Goal: Contribute content: Contribute content

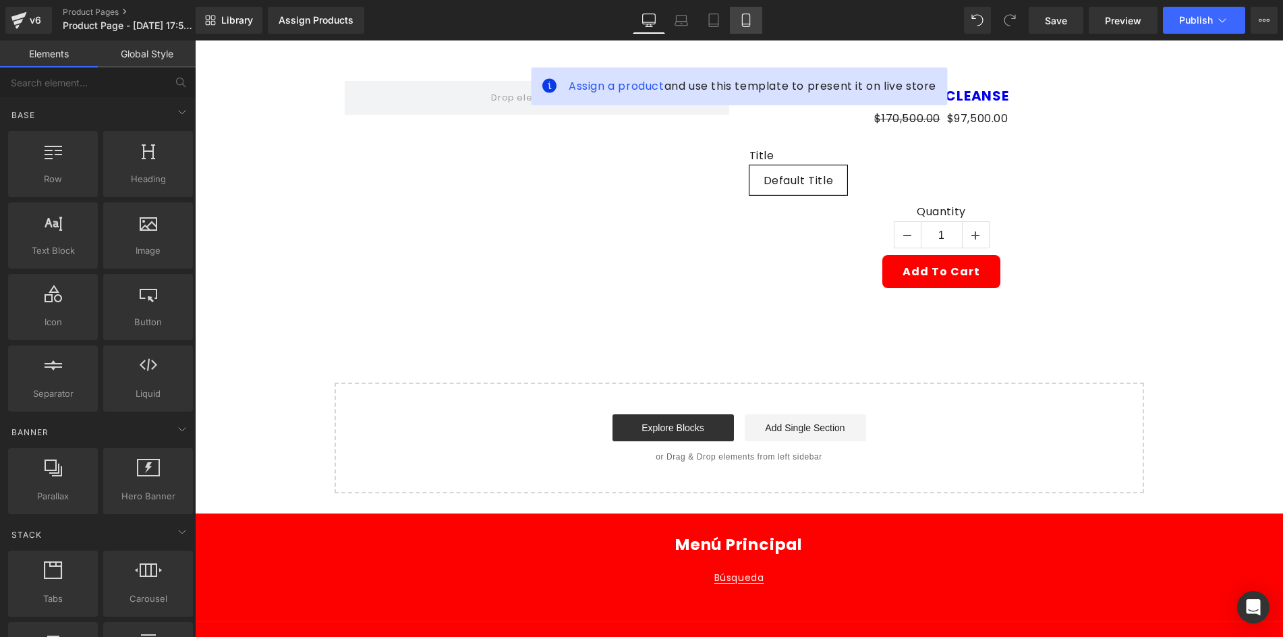
click at [735, 25] on link "Mobile" at bounding box center [746, 20] width 32 height 27
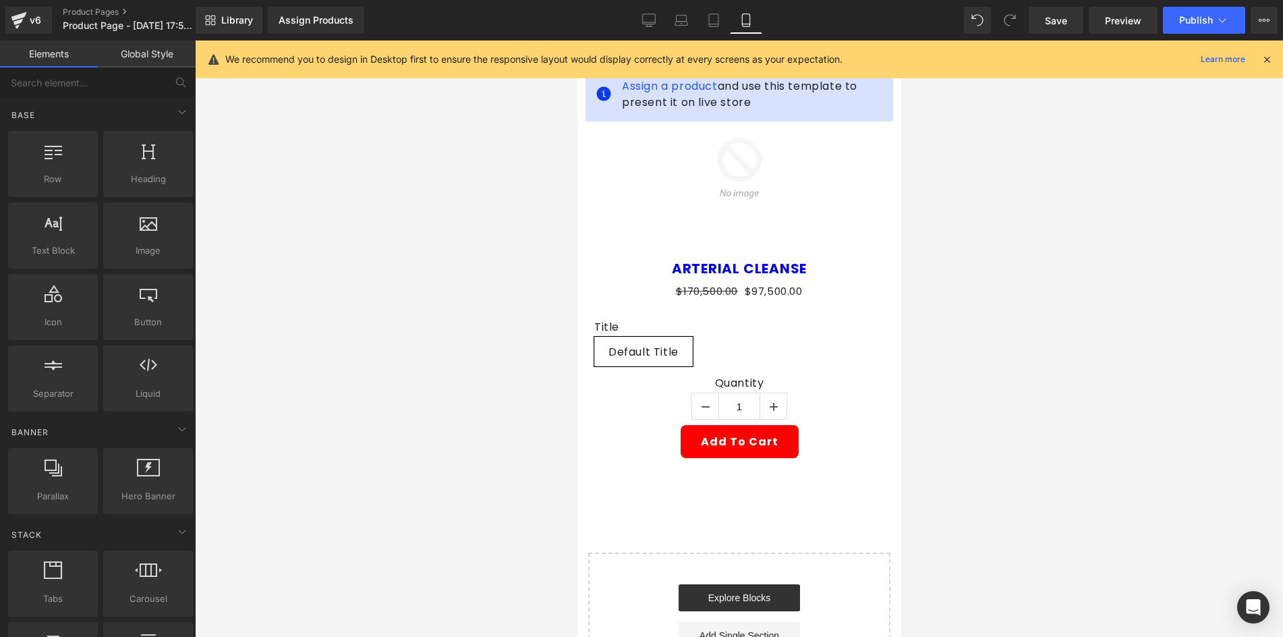
click at [1260, 60] on div "We recommend you to design in Desktop first to ensure the responsive layout wou…" at bounding box center [743, 59] width 1036 height 16
click at [1262, 59] on icon at bounding box center [1267, 59] width 12 height 12
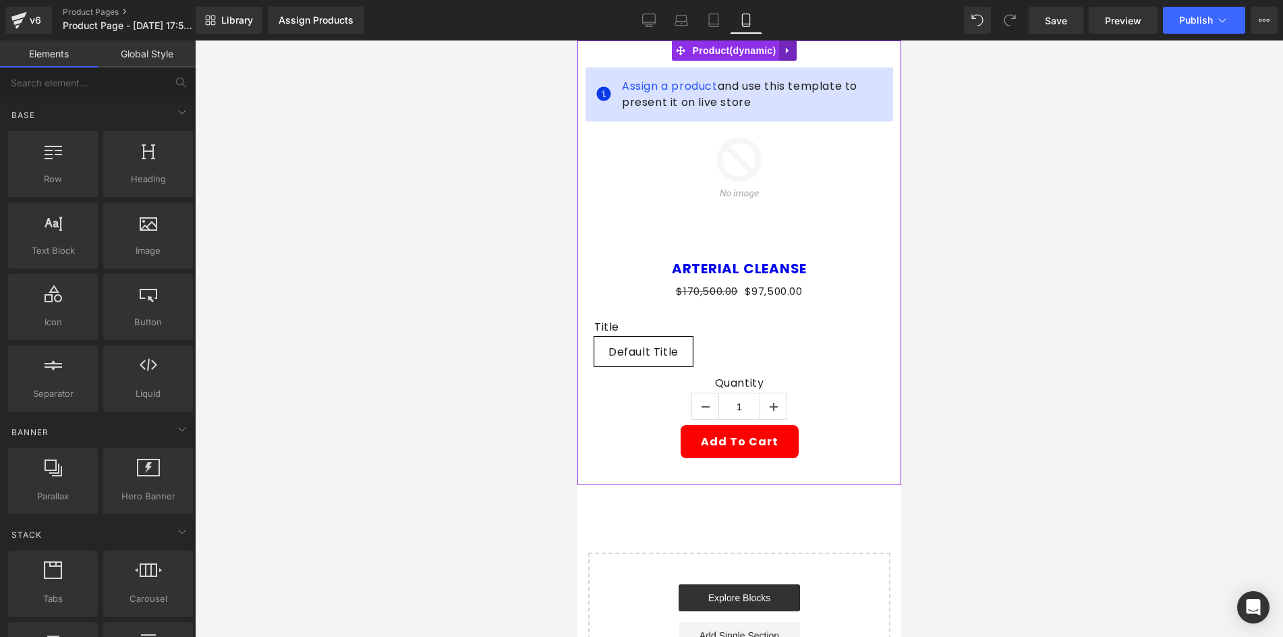
click at [793, 49] on link at bounding box center [787, 50] width 18 height 20
click at [787, 57] on link at bounding box center [796, 50] width 18 height 20
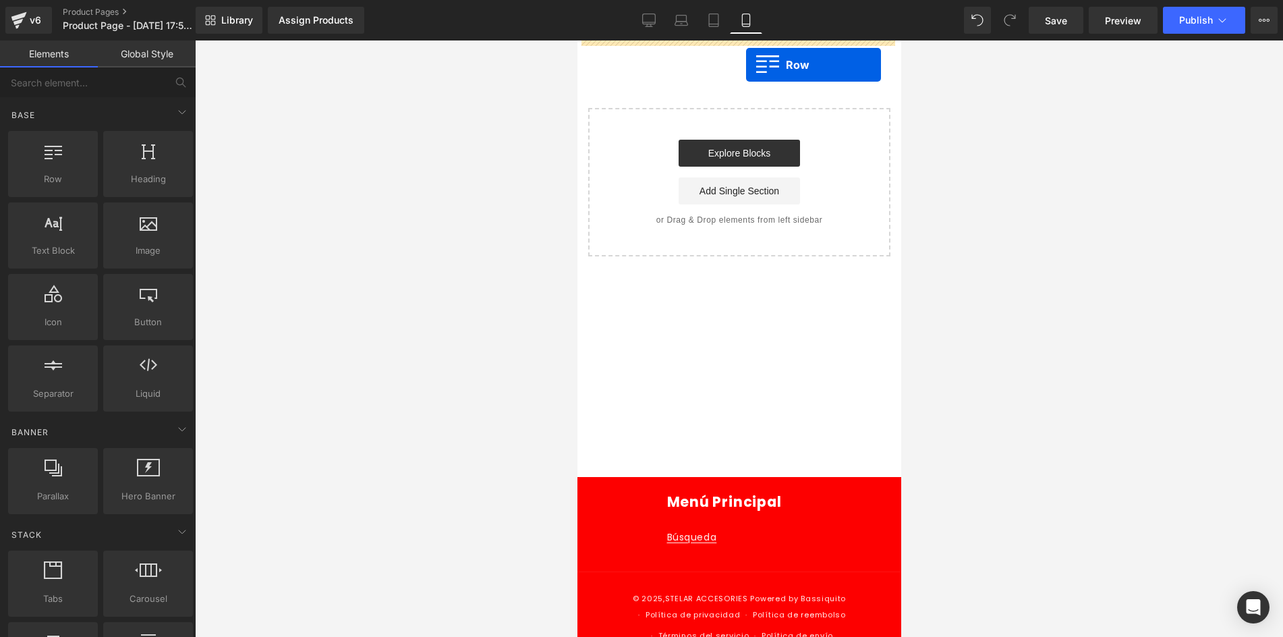
drag, startPoint x: 625, startPoint y: 200, endPoint x: 720, endPoint y: 59, distance: 169.1
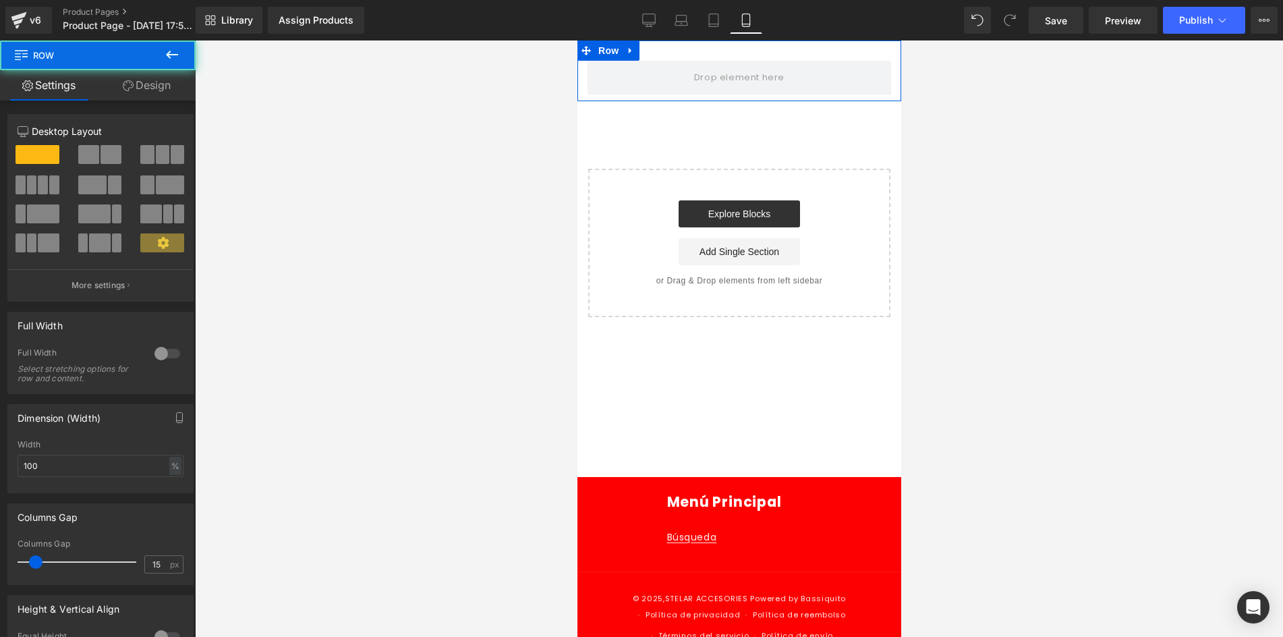
click at [123, 80] on icon at bounding box center [128, 85] width 11 height 11
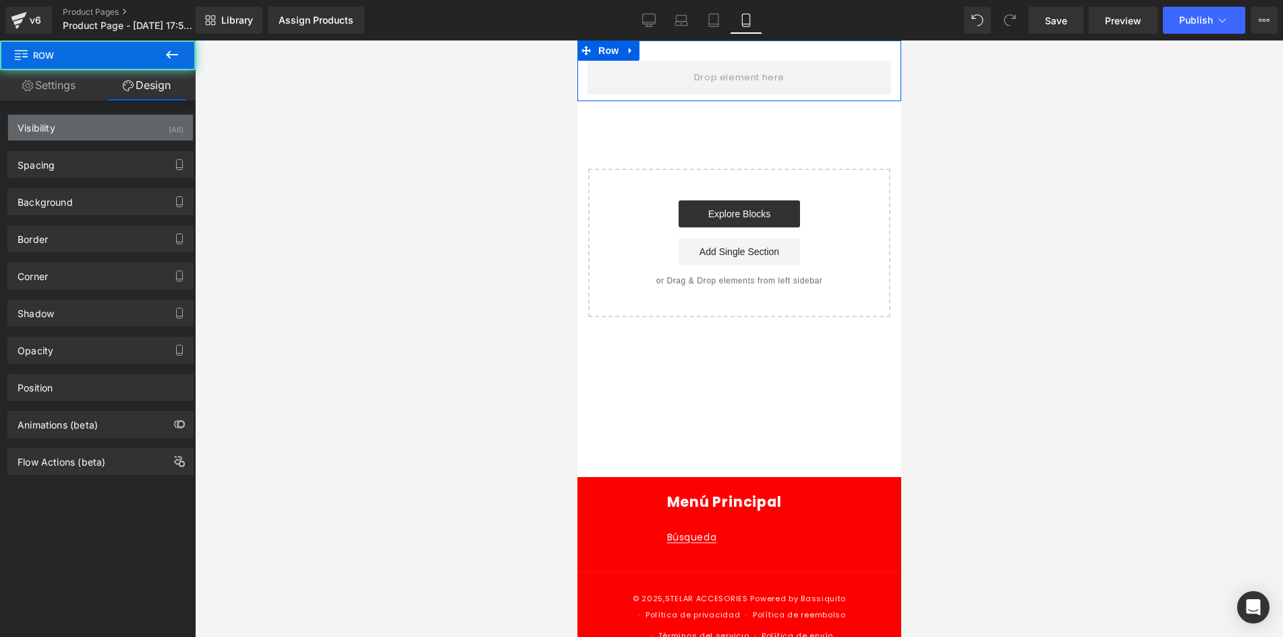
click at [141, 116] on div "Visibility (All)" at bounding box center [100, 128] width 185 height 26
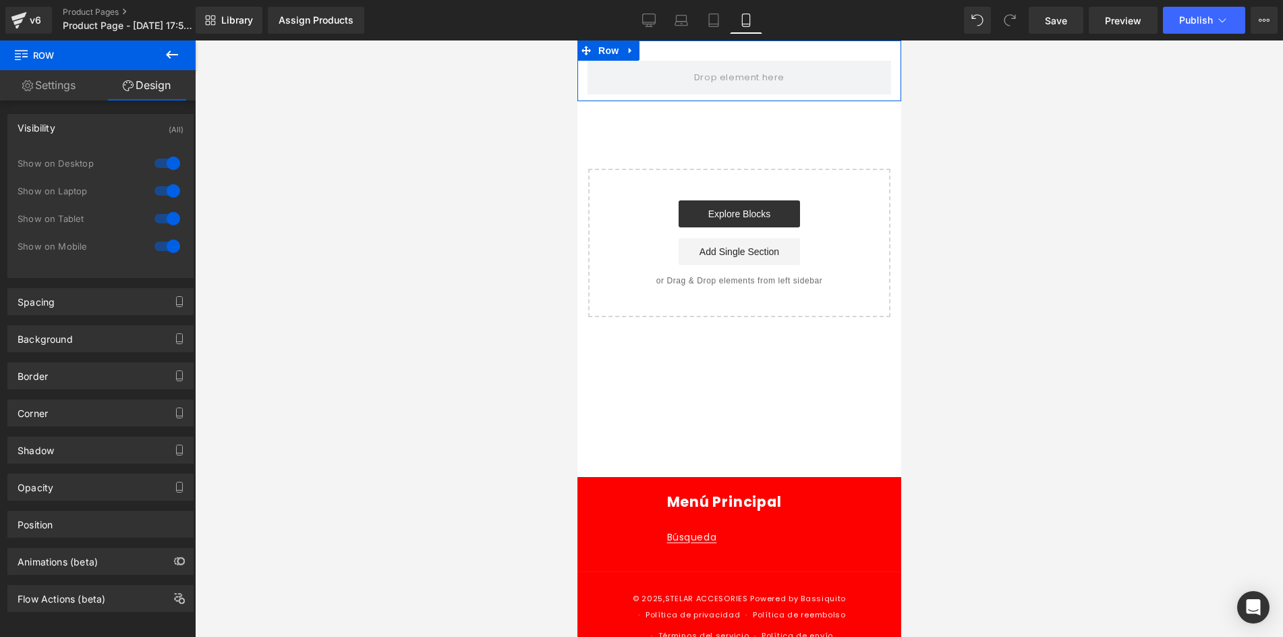
click at [154, 157] on div at bounding box center [167, 163] width 32 height 22
click at [165, 188] on div at bounding box center [167, 191] width 32 height 22
click at [177, 52] on icon at bounding box center [172, 55] width 16 height 16
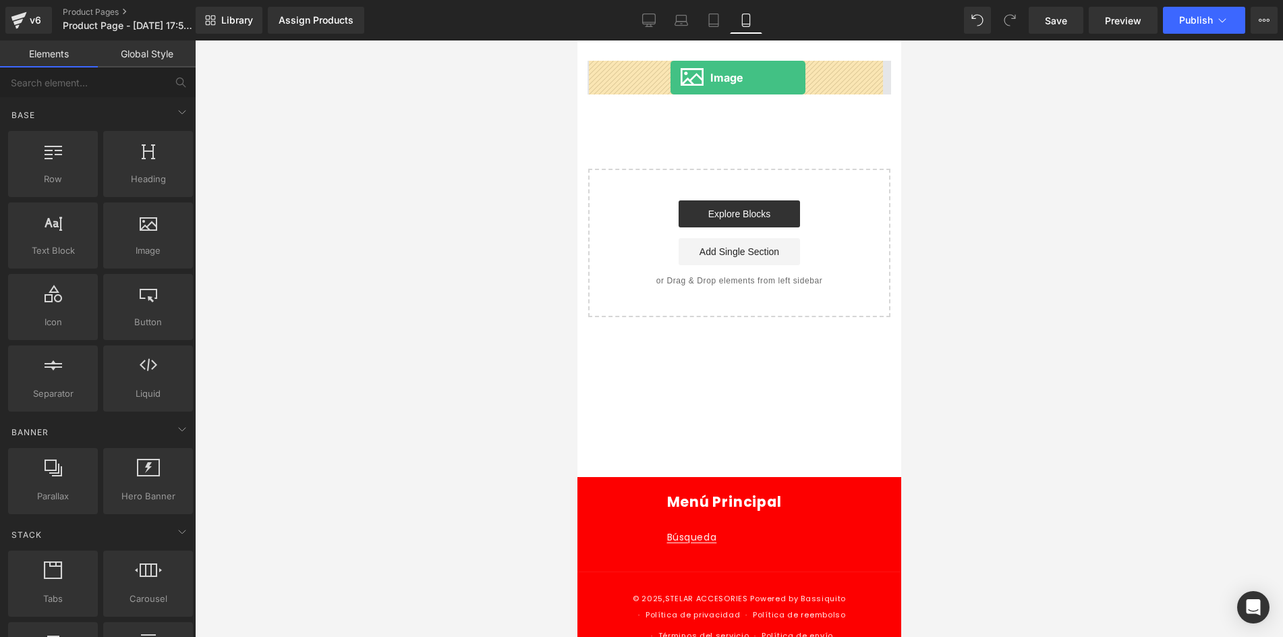
drag, startPoint x: 724, startPoint y: 281, endPoint x: 669, endPoint y: 78, distance: 210.4
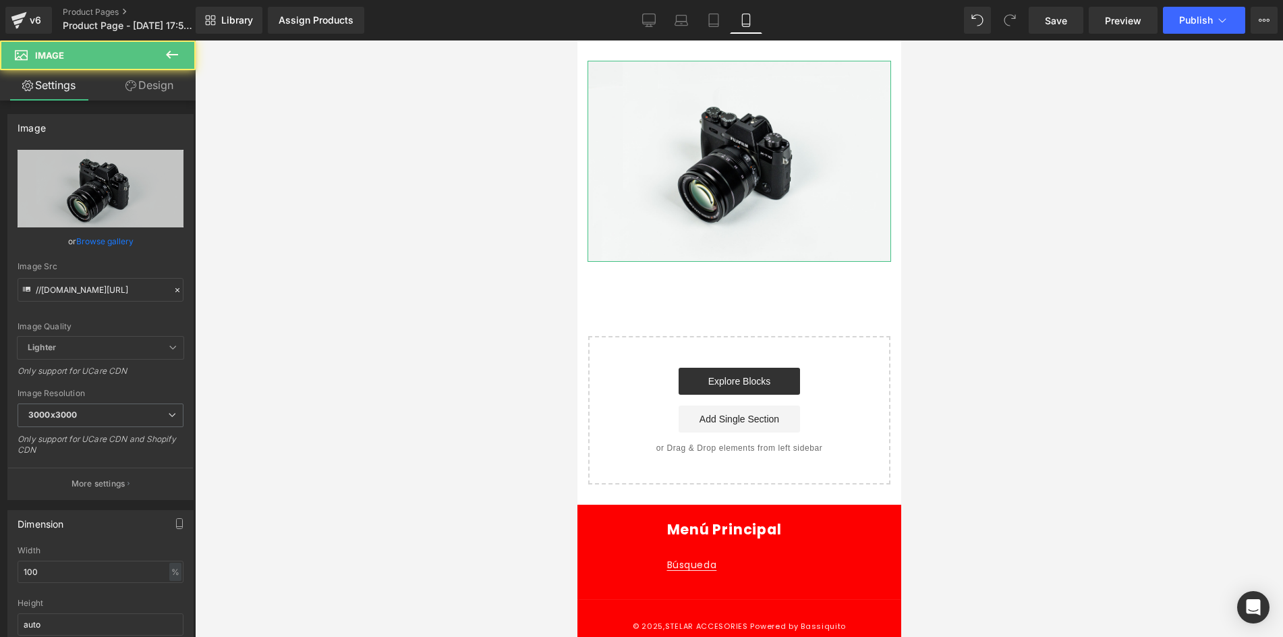
click at [163, 92] on link "Design" at bounding box center [150, 85] width 98 height 30
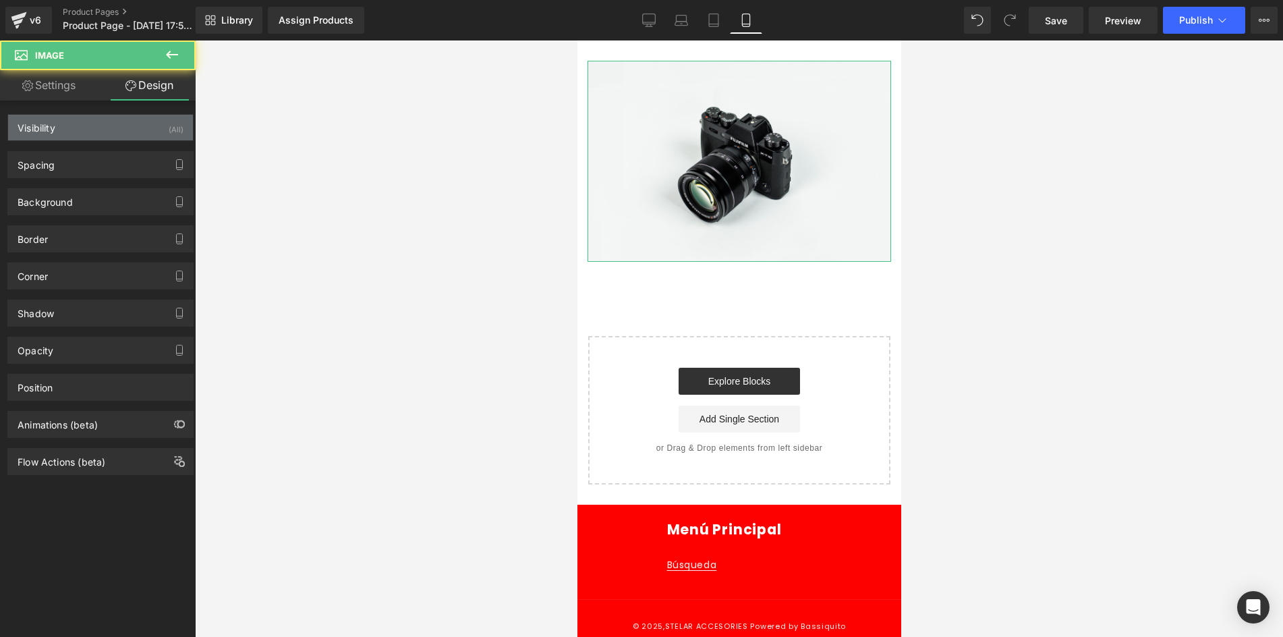
click at [143, 130] on div "Visibility (All)" at bounding box center [100, 128] width 185 height 26
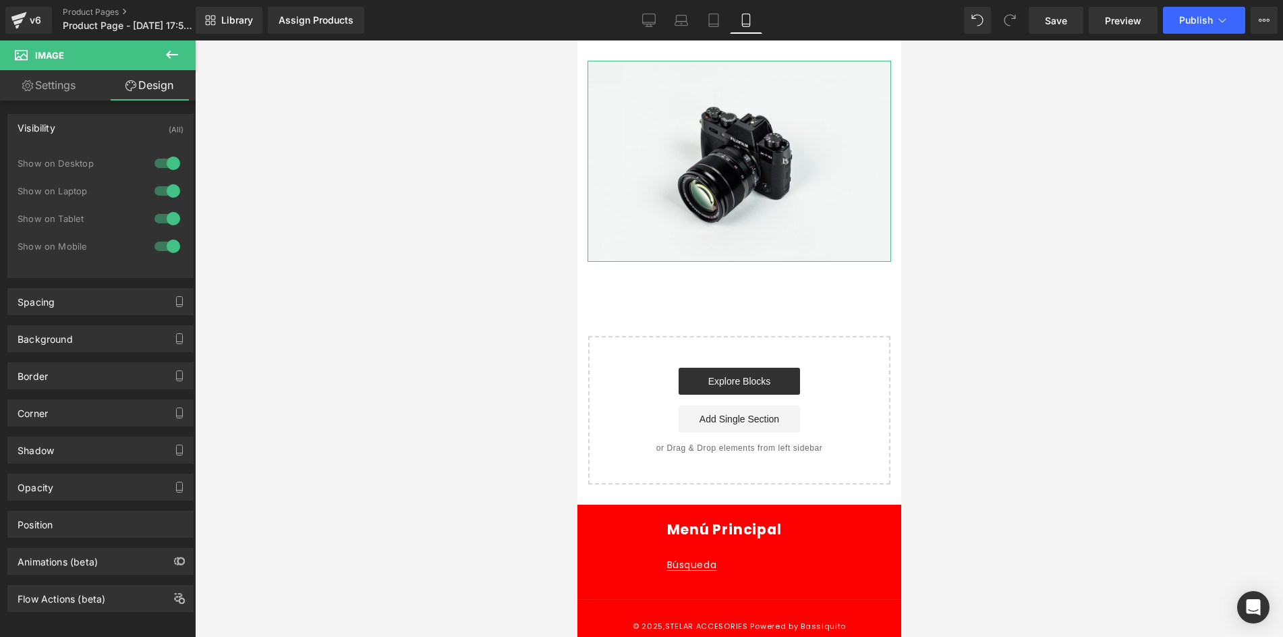
click at [162, 150] on div "1 Show on Desktop 1 Show on Laptop 1 Show on Tablet 1 Show on Mobile" at bounding box center [101, 208] width 166 height 117
click at [162, 161] on div at bounding box center [167, 163] width 32 height 22
click at [162, 198] on div at bounding box center [167, 191] width 32 height 22
click at [67, 93] on link "Settings" at bounding box center [49, 85] width 98 height 30
type input "auto"
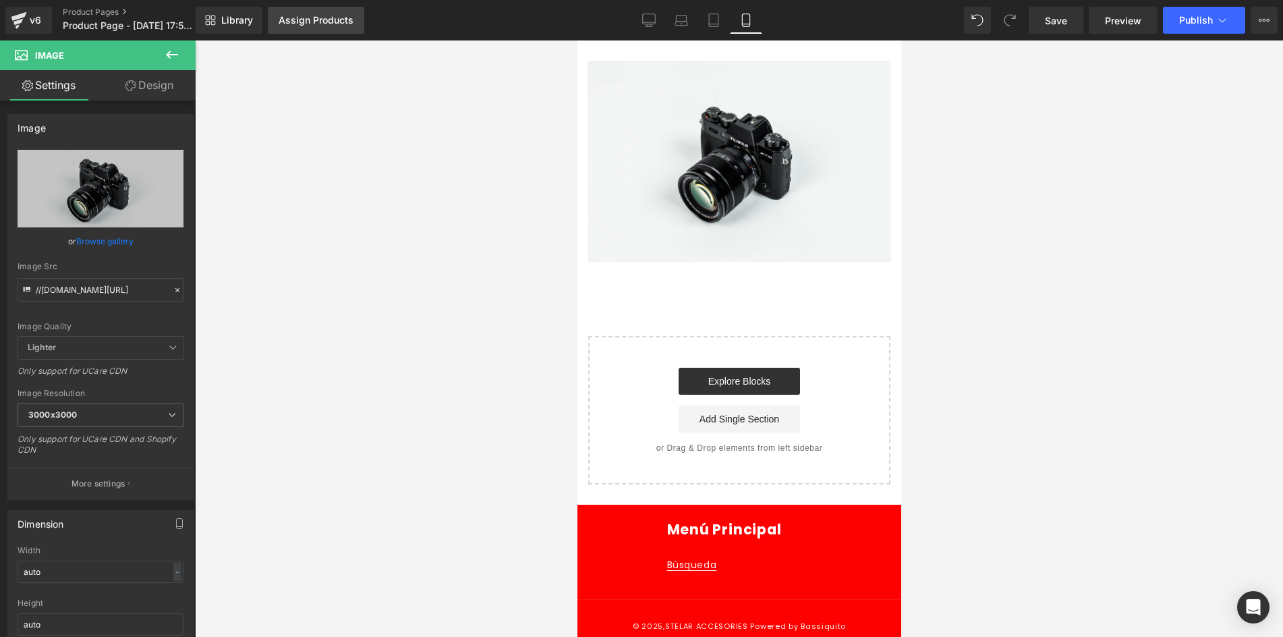
click at [333, 23] on div "Assign Products" at bounding box center [316, 20] width 75 height 11
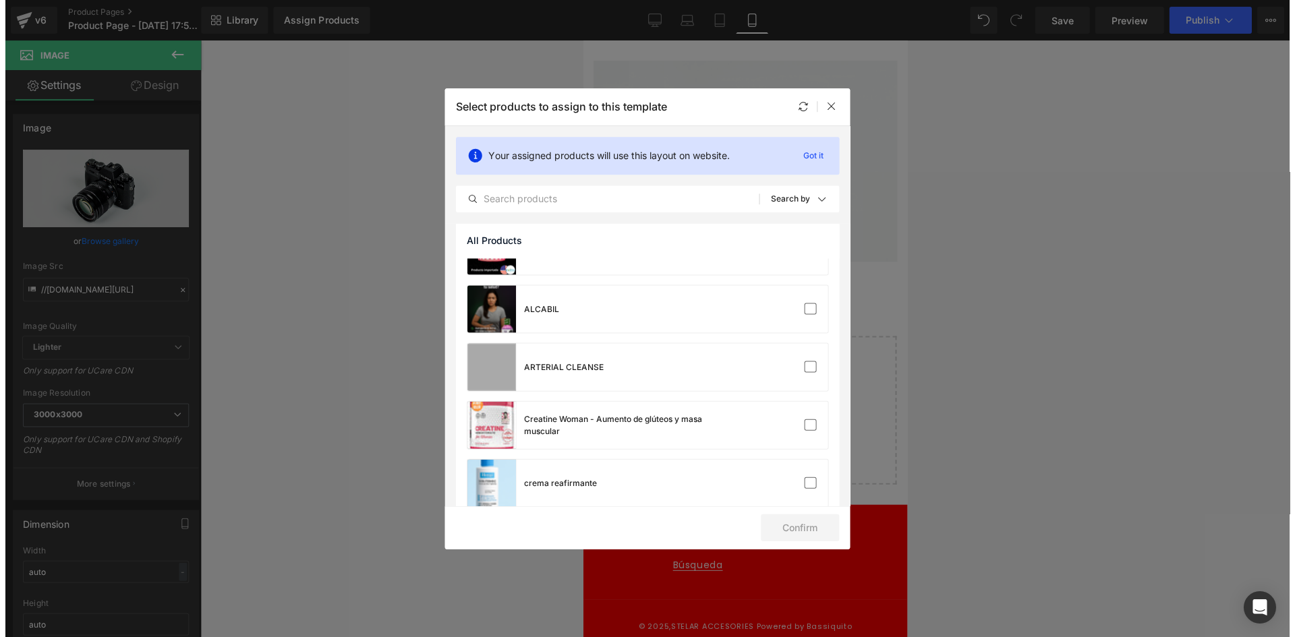
scroll to position [113, 0]
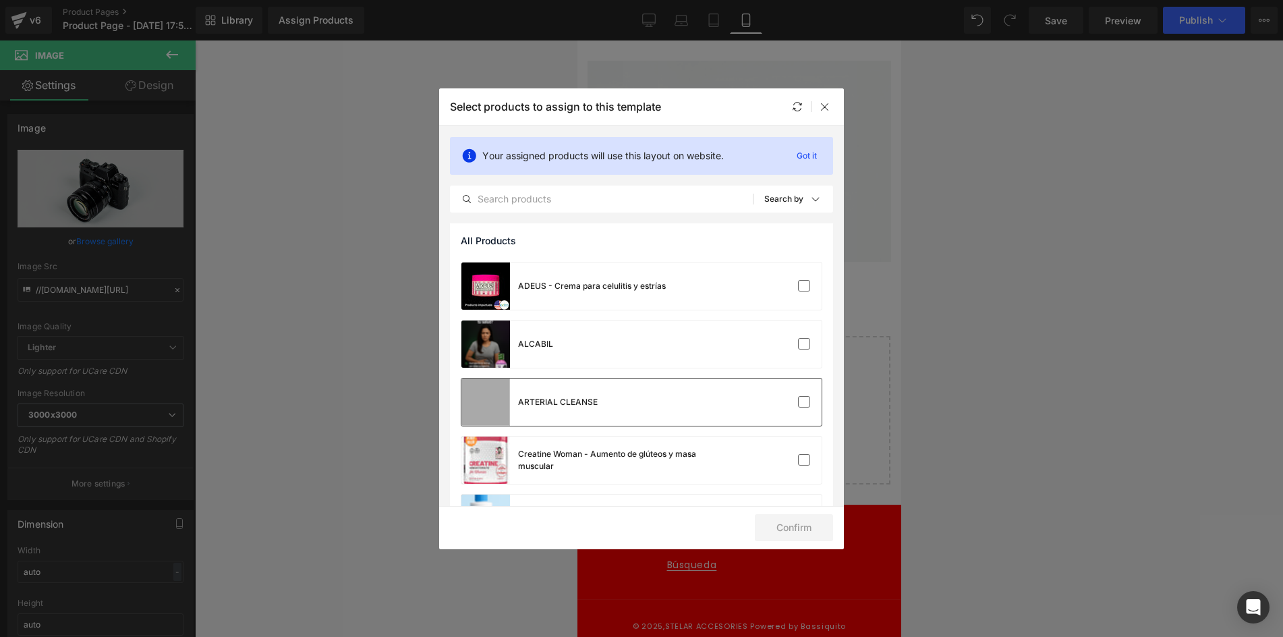
click at [539, 407] on div "ARTERIAL CLEANSE" at bounding box center [558, 402] width 80 height 12
click at [804, 533] on button "Confirm" at bounding box center [794, 527] width 78 height 27
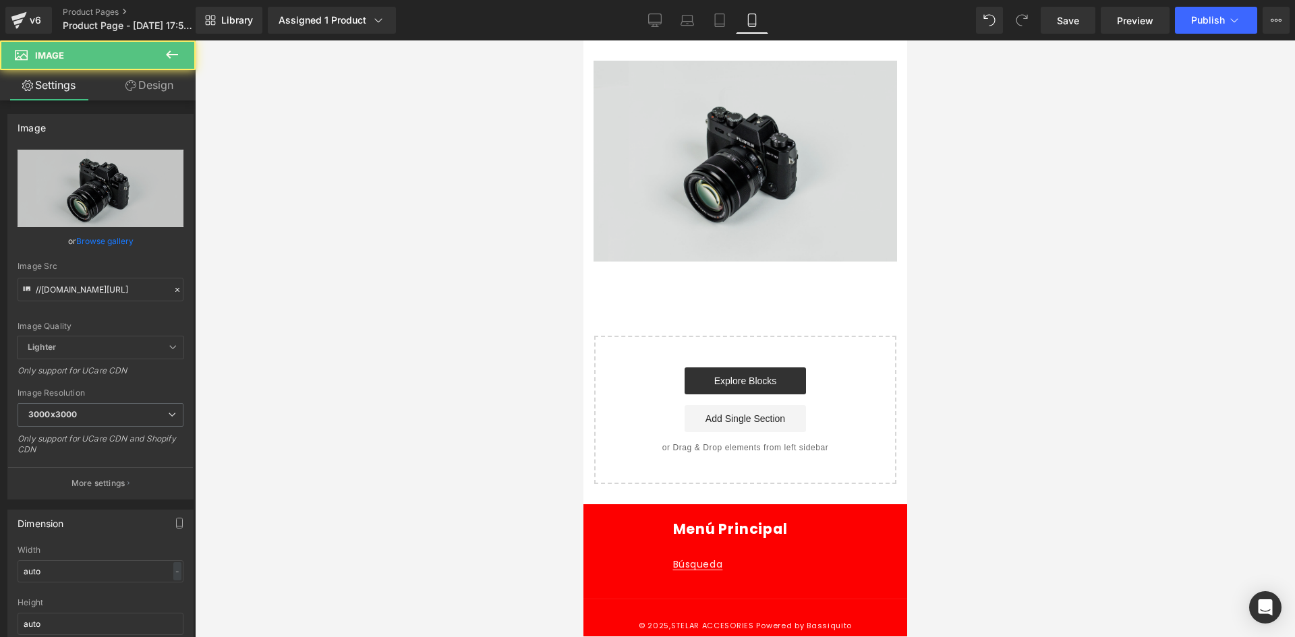
click at [700, 176] on img at bounding box center [745, 161] width 304 height 201
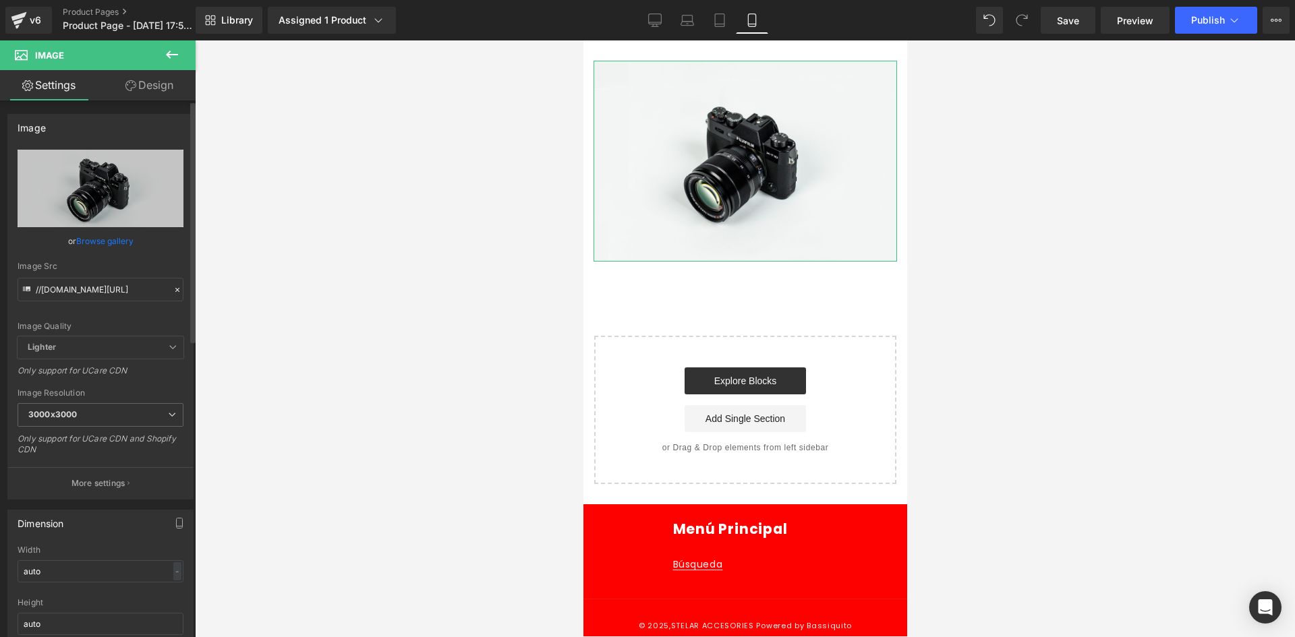
click at [124, 303] on div "Image Quality Lighter Lightest Lighter Lighter Lightest Only support for UCare …" at bounding box center [101, 243] width 166 height 187
click at [122, 293] on input "//[DOMAIN_NAME][URL]" at bounding box center [101, 290] width 166 height 24
paste input "[URL][DOMAIN_NAME][DATE]"
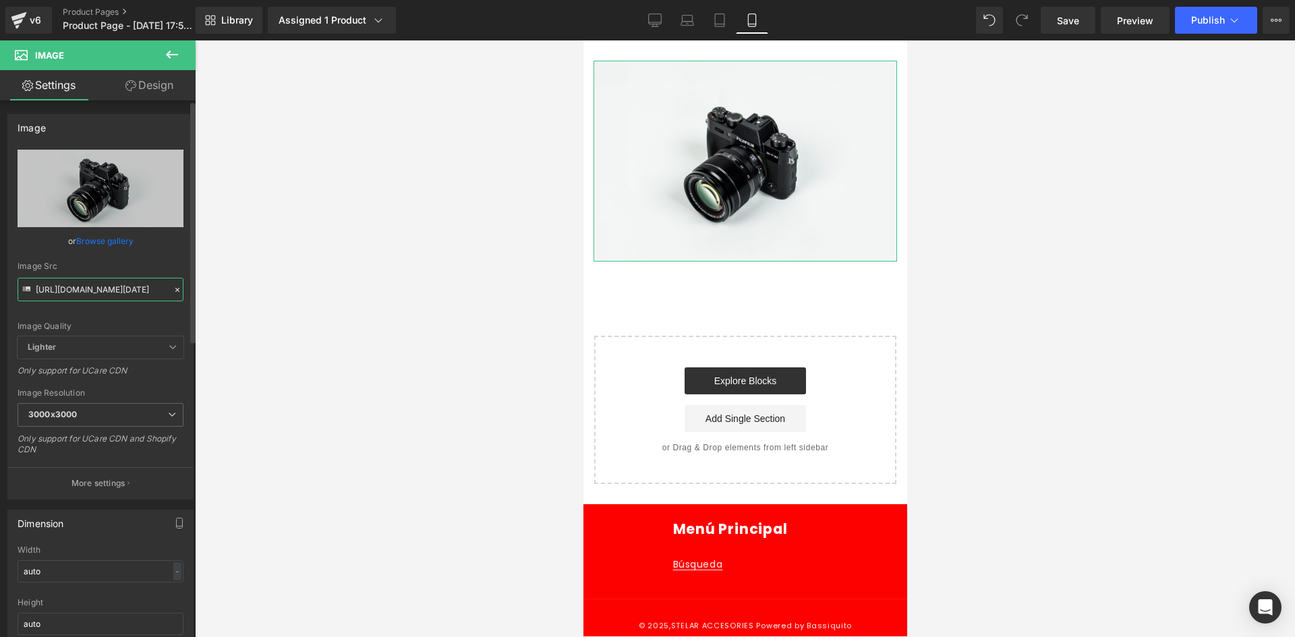
scroll to position [0, 148]
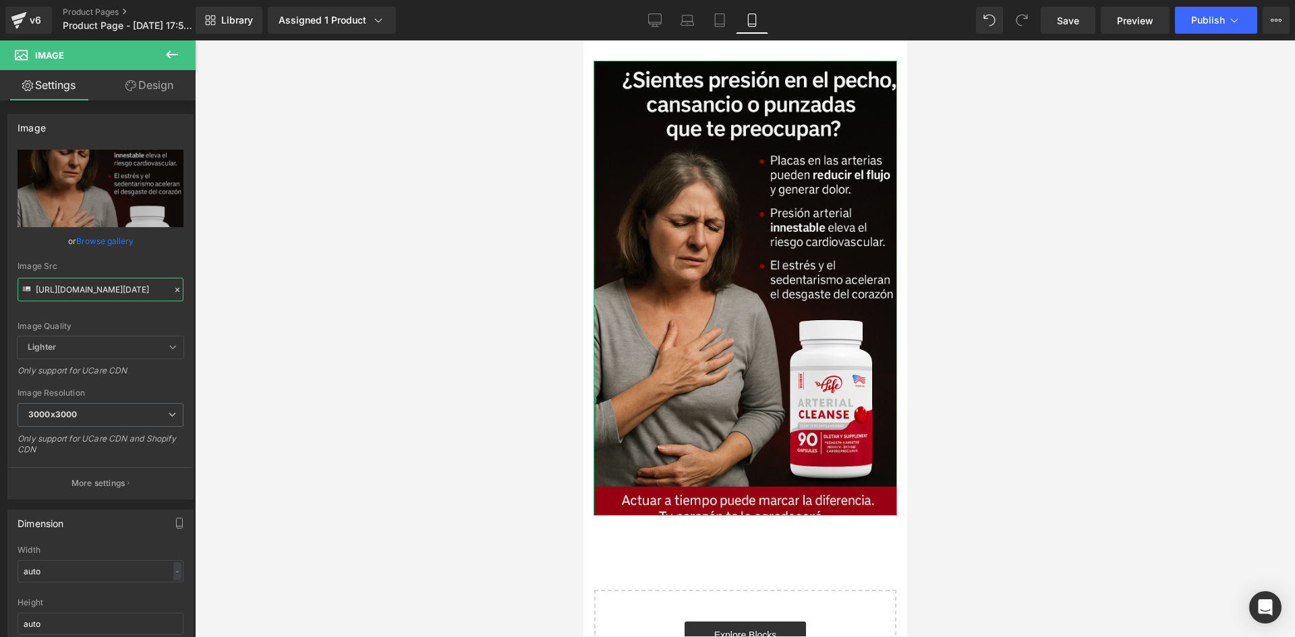
type input "[URL][DOMAIN_NAME][DATE]"
click at [148, 93] on link "Design" at bounding box center [150, 85] width 98 height 30
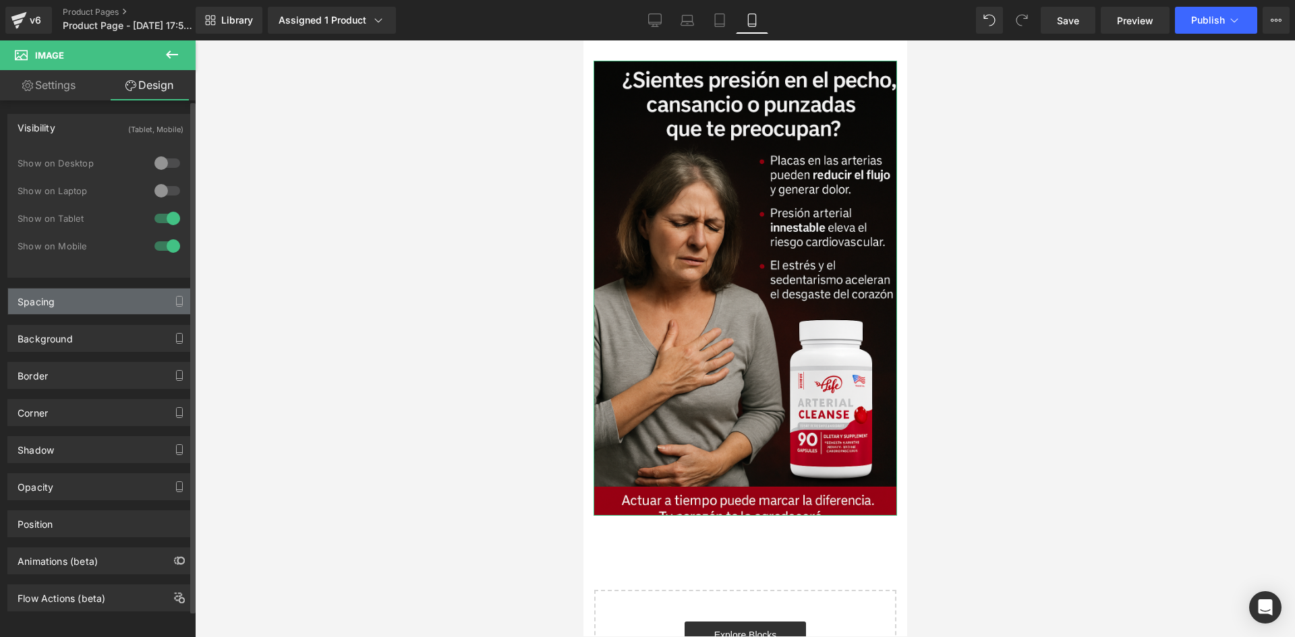
click at [94, 309] on div "Spacing" at bounding box center [100, 302] width 185 height 26
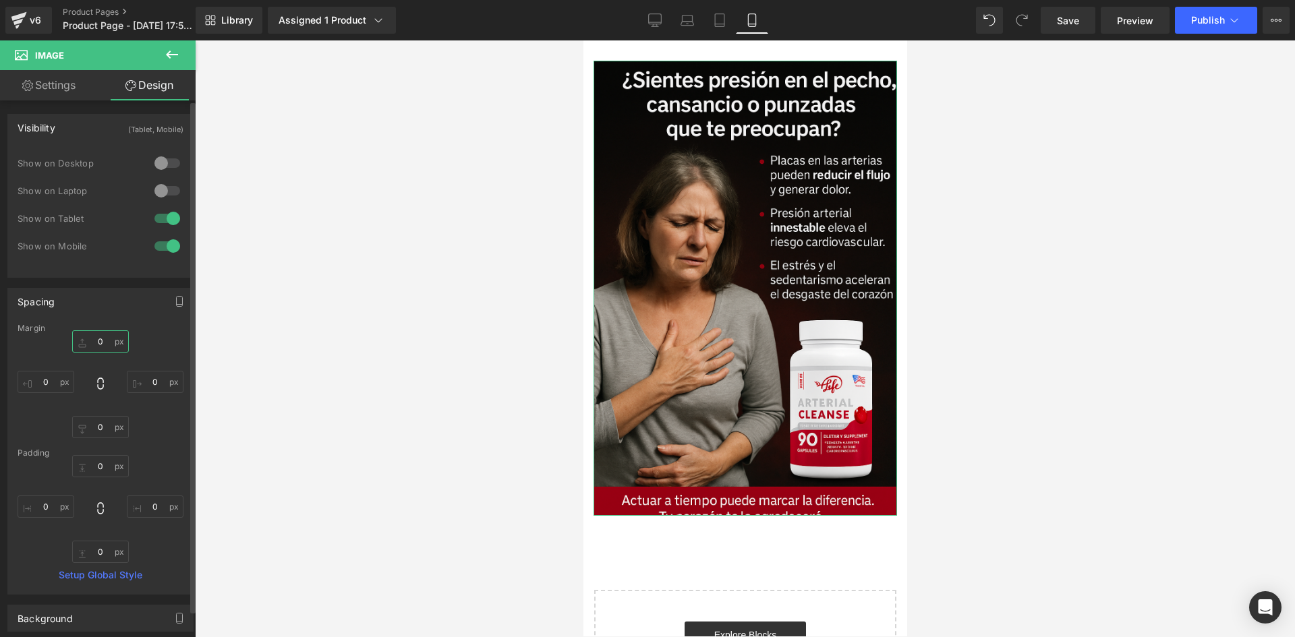
click at [101, 339] on input "0" at bounding box center [100, 342] width 57 height 22
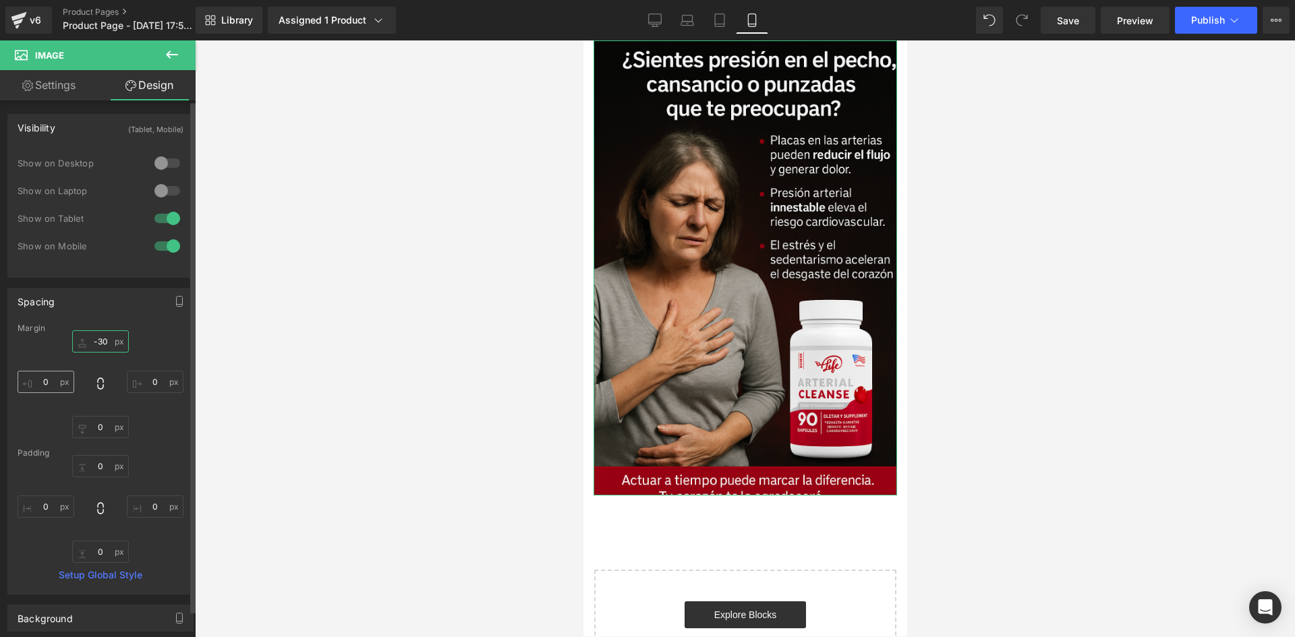
type input "-30"
click at [51, 375] on input "0" at bounding box center [46, 382] width 57 height 22
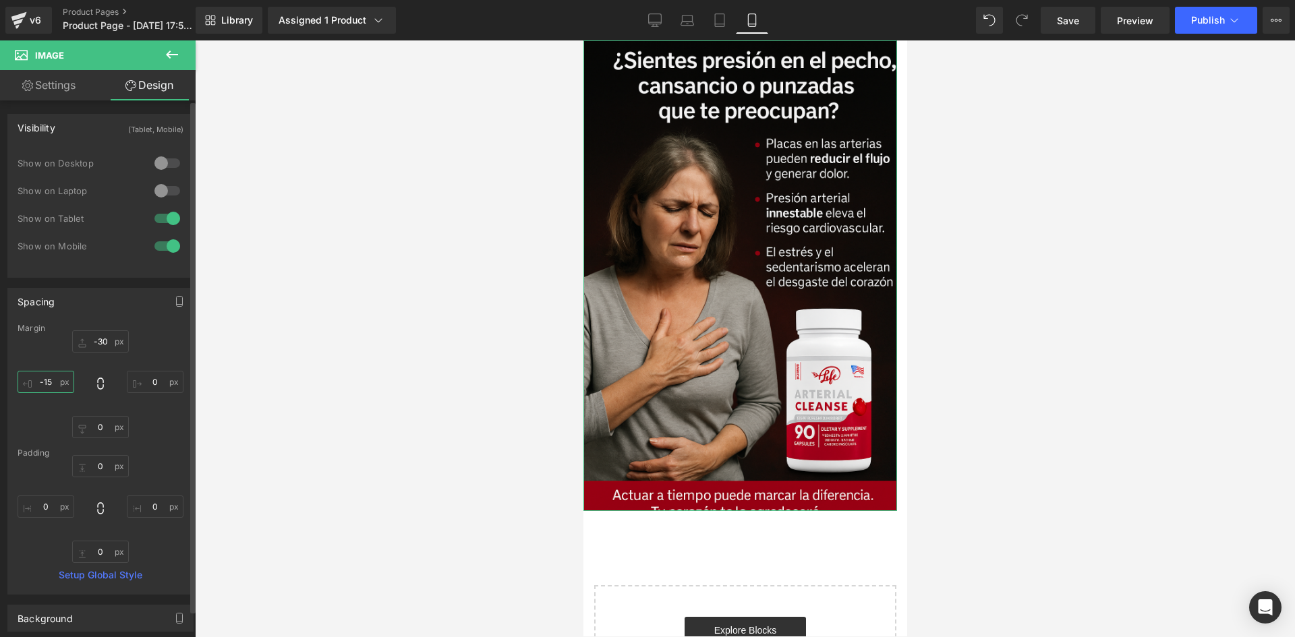
type input "-15"
drag, startPoint x: 183, startPoint y: 379, endPoint x: 153, endPoint y: 384, distance: 30.1
click at [176, 380] on div "Margin -30 -30 0px 0 0px 0 -15 -15 [GEOGRAPHIC_DATA] 0px 0 0px 0 0px 0 0px 0 Se…" at bounding box center [100, 459] width 185 height 271
click at [153, 384] on input "0" at bounding box center [155, 382] width 57 height 22
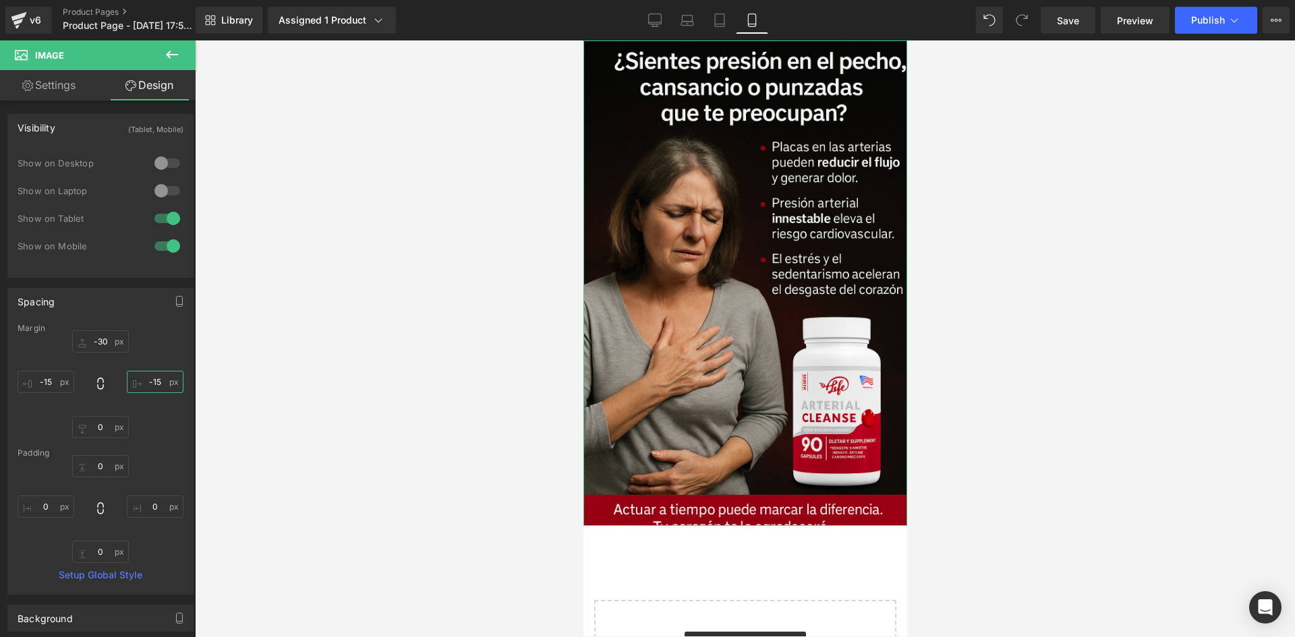
type input "-15"
click at [57, 95] on link "Settings" at bounding box center [49, 85] width 98 height 30
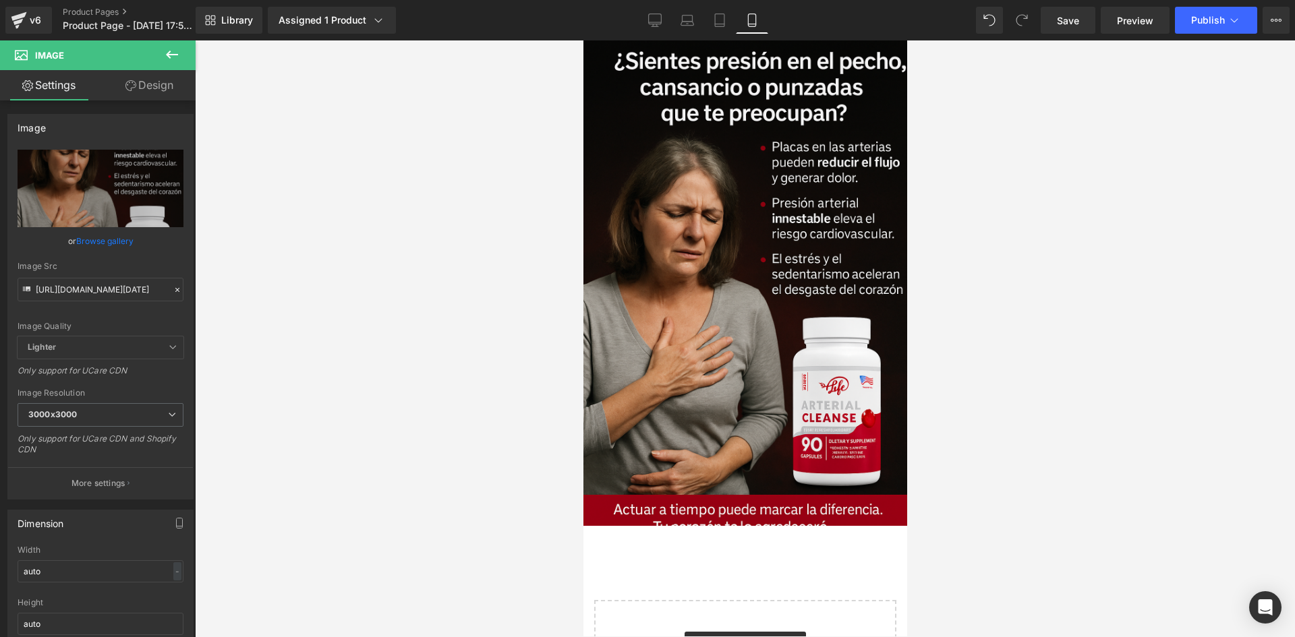
click at [179, 53] on icon at bounding box center [172, 55] width 16 height 16
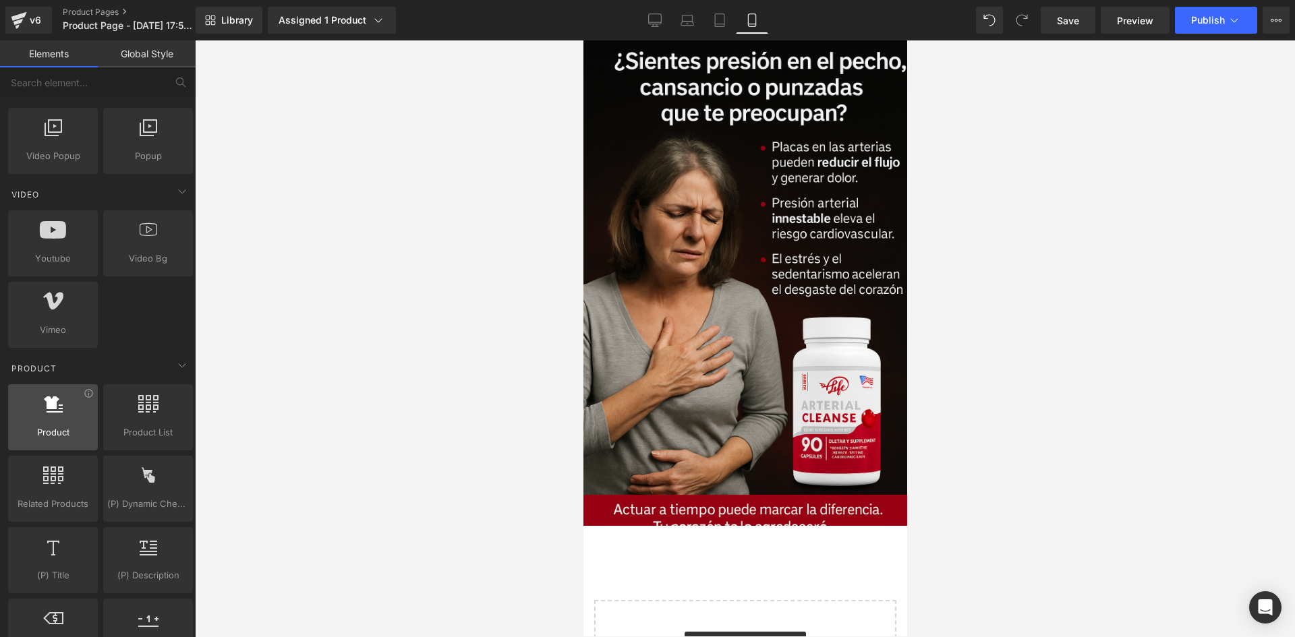
scroll to position [877, 0]
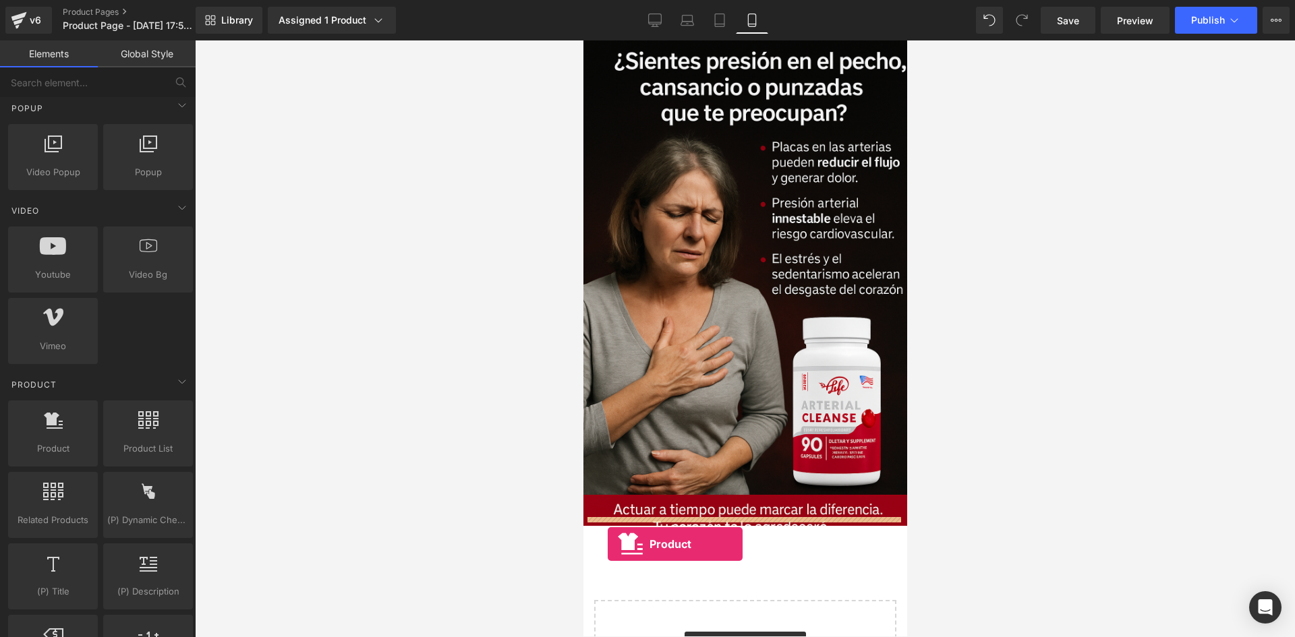
drag, startPoint x: 636, startPoint y: 461, endPoint x: 608, endPoint y: 544, distance: 88.3
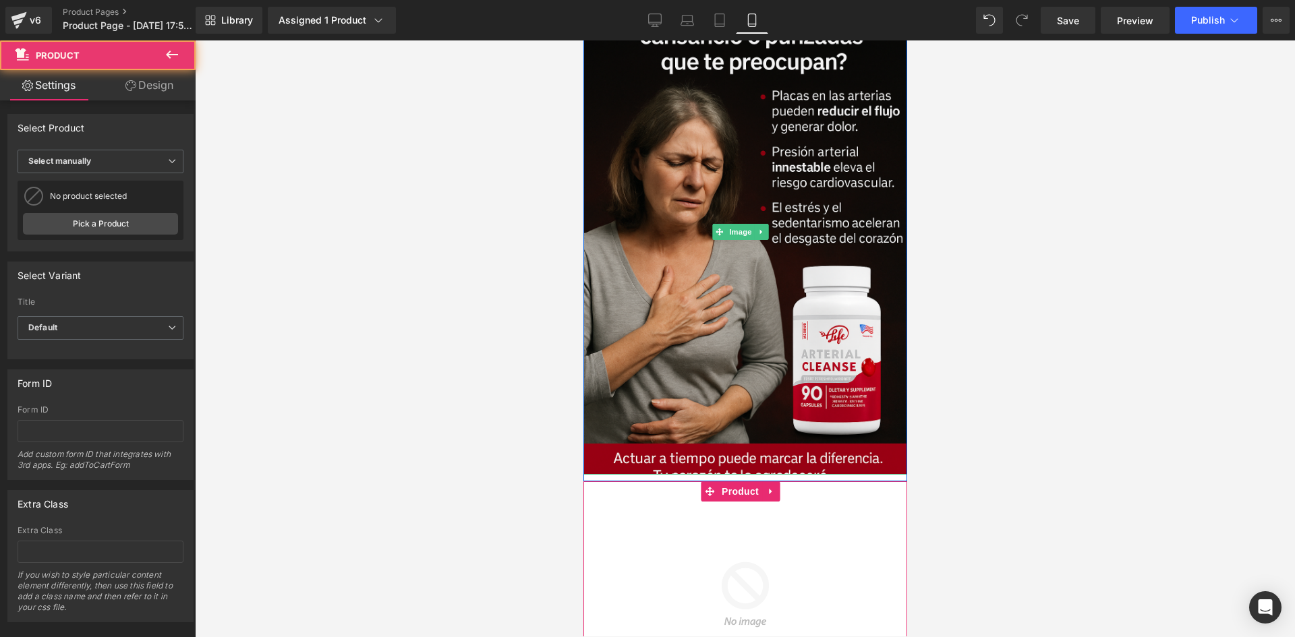
scroll to position [270, 0]
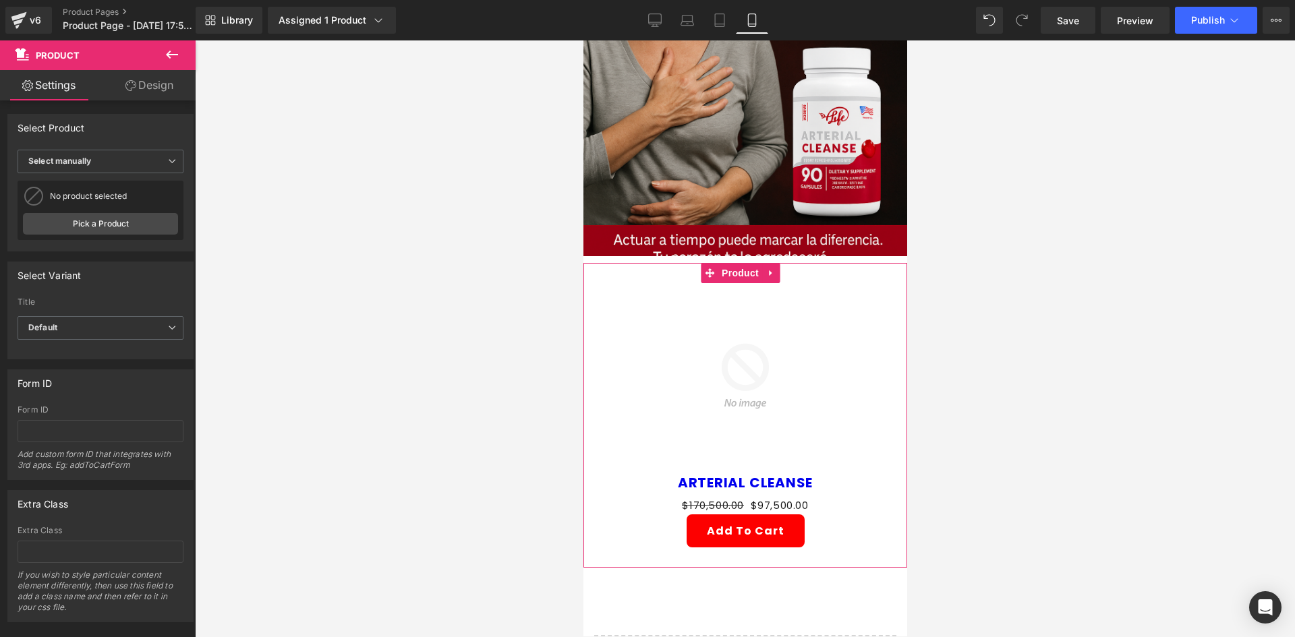
click at [780, 302] on img at bounding box center [745, 376] width 186 height 186
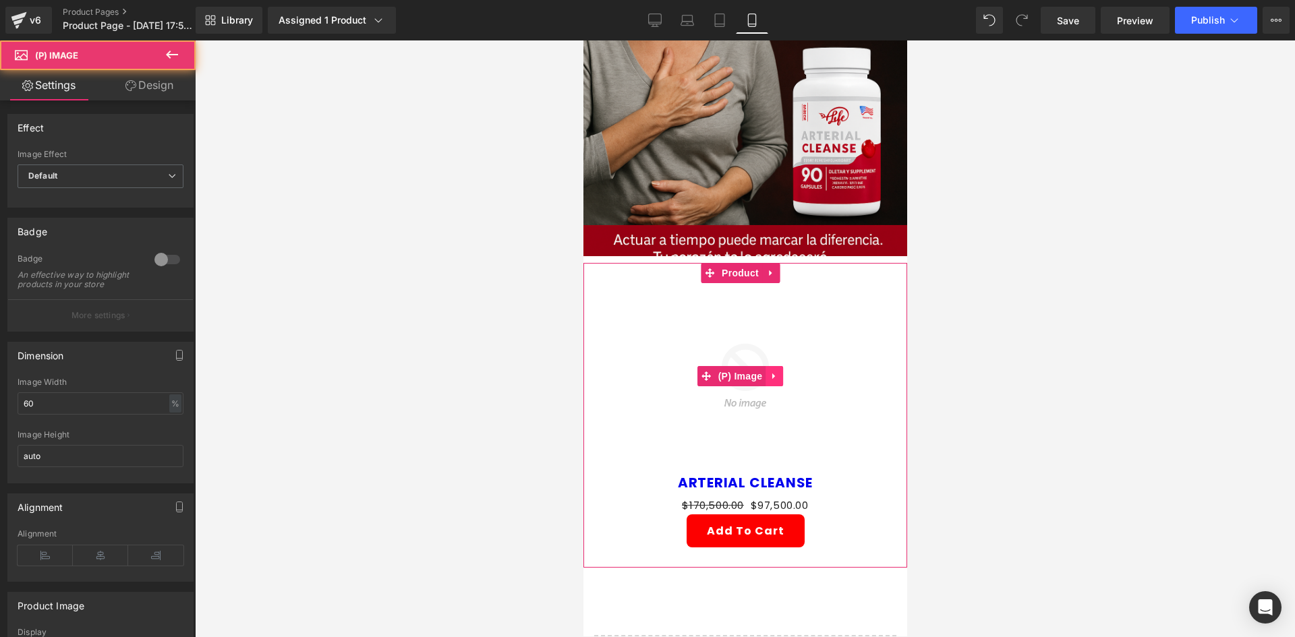
click at [774, 372] on icon at bounding box center [773, 377] width 9 height 10
click at [778, 372] on icon at bounding box center [782, 377] width 9 height 10
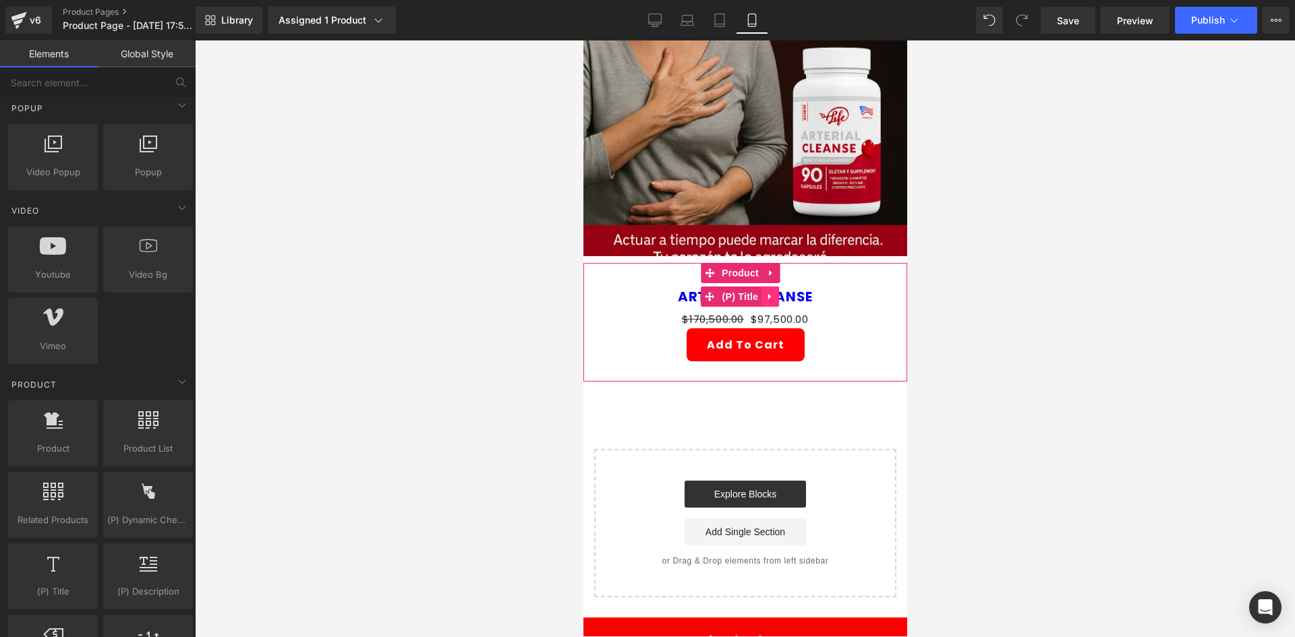
click at [769, 291] on icon at bounding box center [769, 296] width 9 height 10
click at [775, 292] on icon at bounding box center [778, 296] width 9 height 9
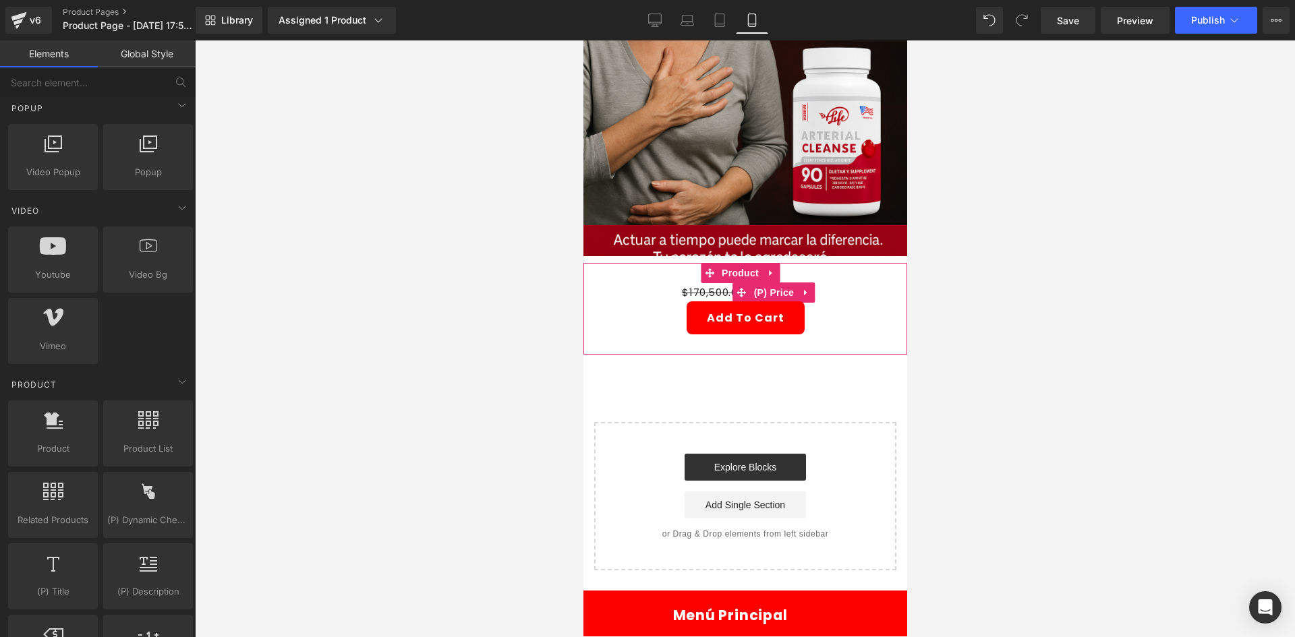
click at [801, 287] on icon at bounding box center [805, 292] width 9 height 10
click at [813, 288] on icon at bounding box center [813, 292] width 9 height 9
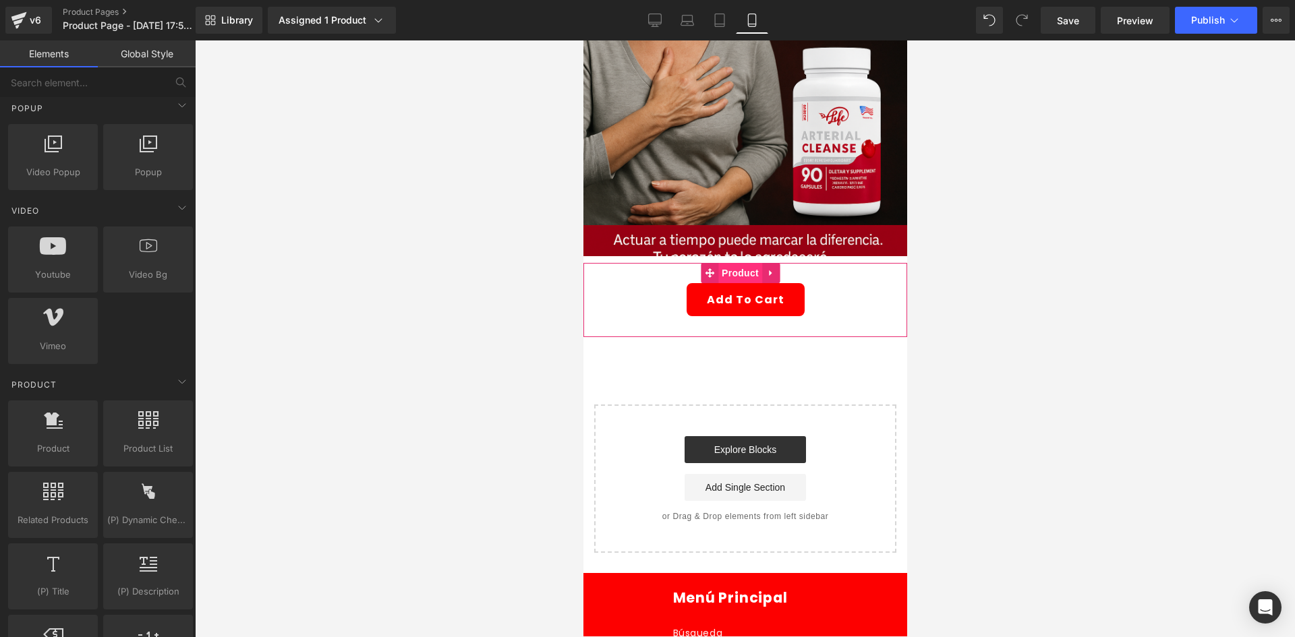
click at [737, 263] on span "Product" at bounding box center [740, 273] width 44 height 20
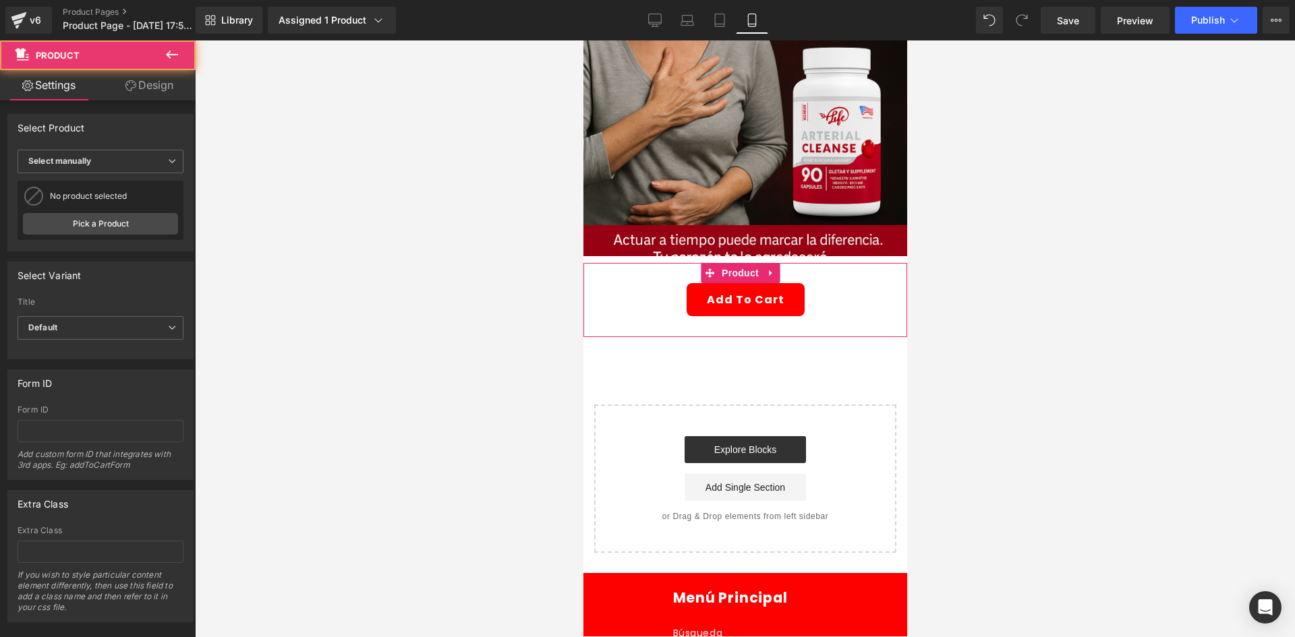
click at [140, 83] on link "Design" at bounding box center [150, 85] width 98 height 30
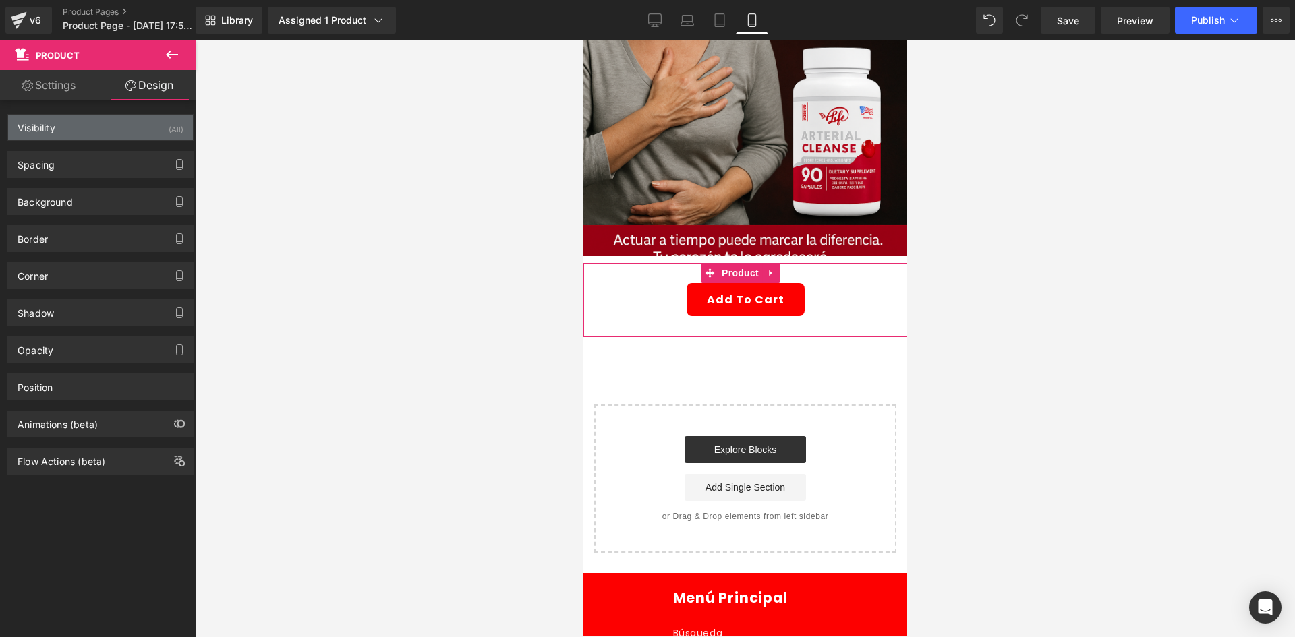
click at [153, 122] on div "Visibility (All)" at bounding box center [100, 128] width 185 height 26
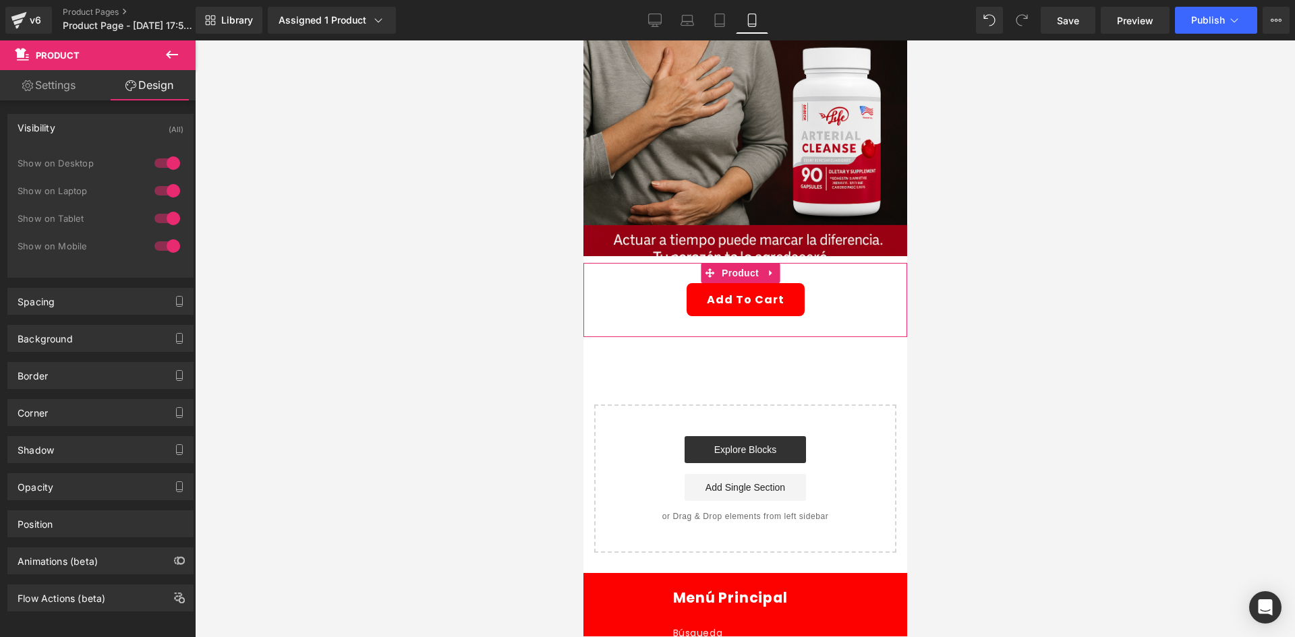
click at [161, 164] on div at bounding box center [167, 163] width 32 height 22
click at [159, 182] on div at bounding box center [167, 191] width 32 height 22
click at [93, 333] on div "Background" at bounding box center [100, 339] width 185 height 26
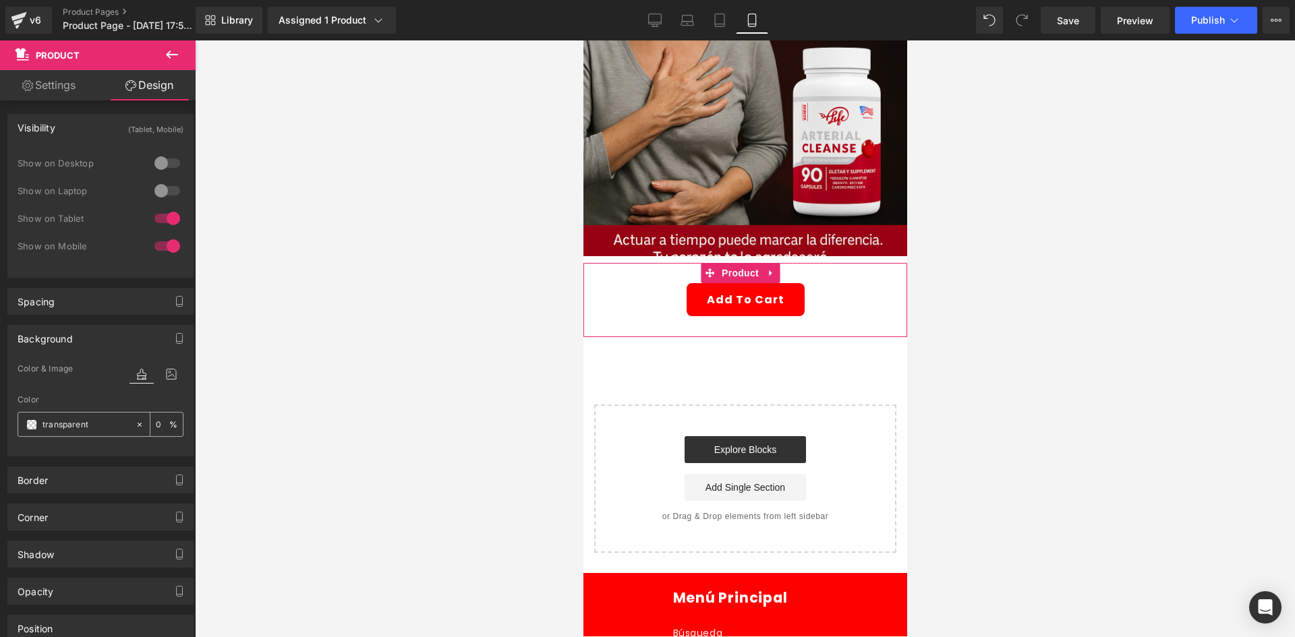
click at [31, 430] on span at bounding box center [31, 425] width 11 height 11
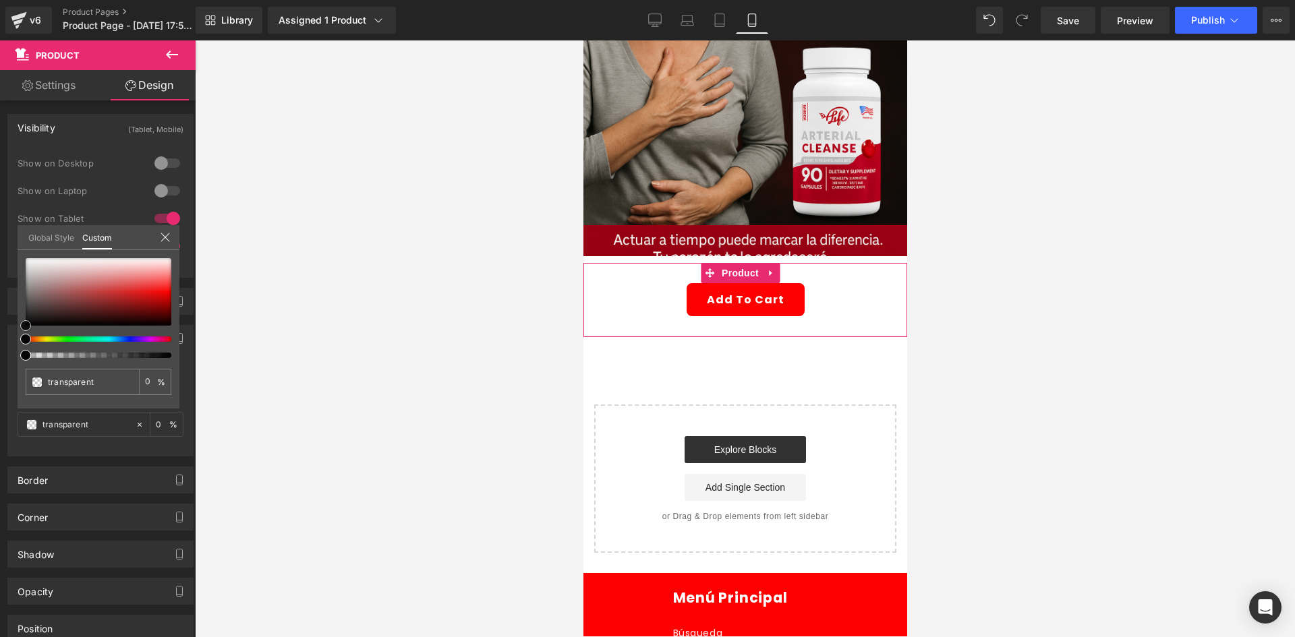
type input "#842424"
type input "100"
type input "#842424"
type input "100"
type input "#882525"
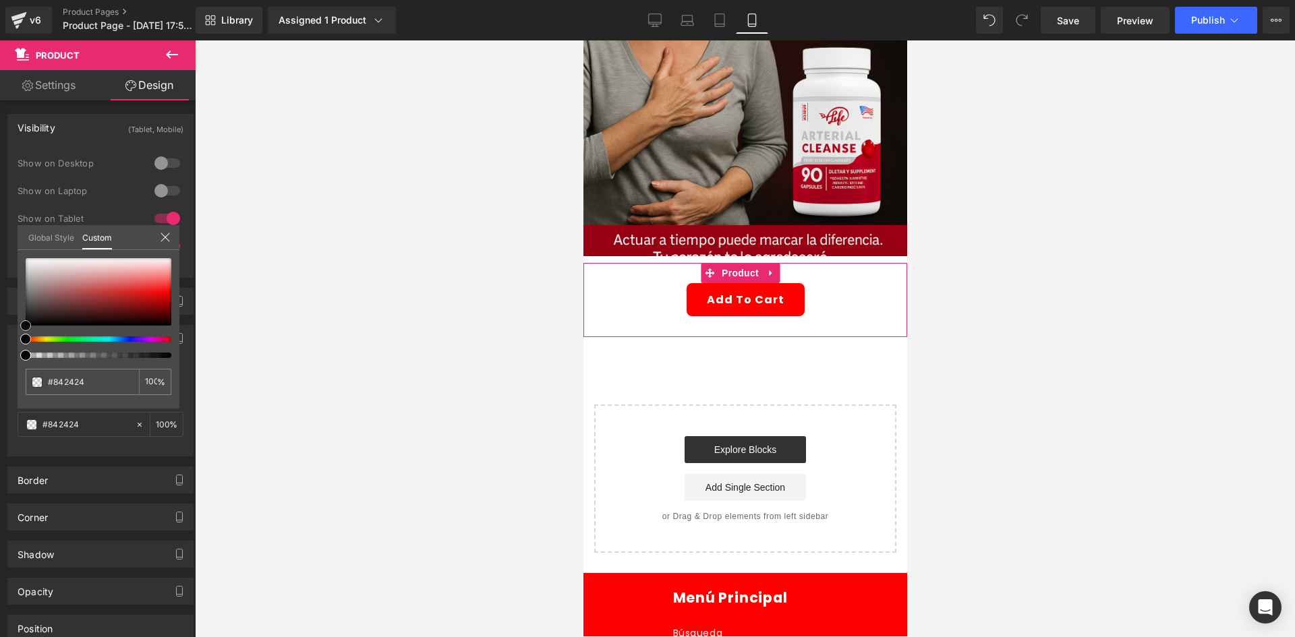
type input "#882525"
type input "#8c2626"
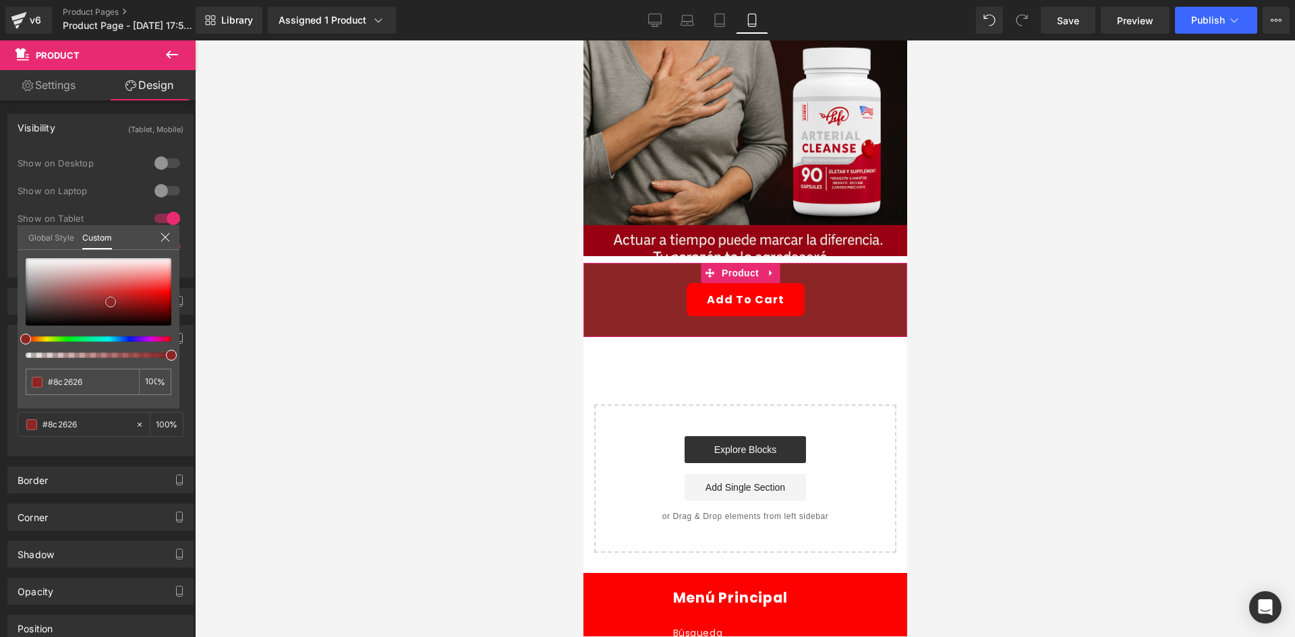
type input "#8d2424"
type input "#912121"
type input "#9b2121"
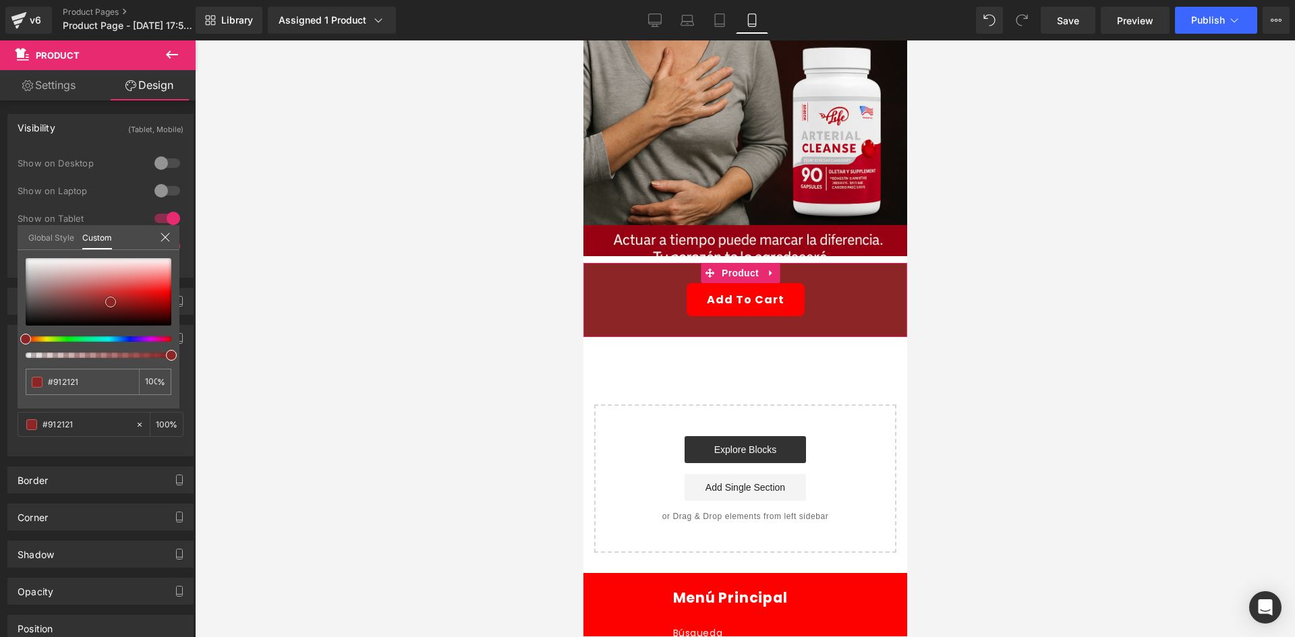
type input "#9b2121"
type input "#a31e1e"
type input "#ac1a1a"
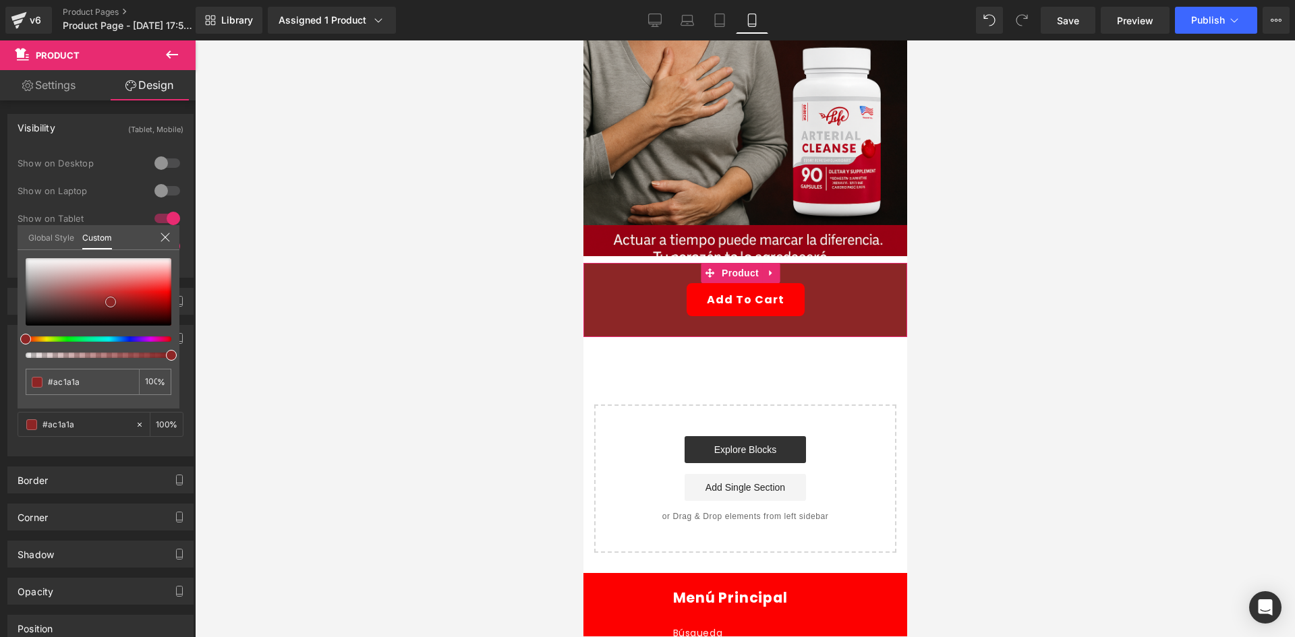
type input "#b51b1b"
type input "#b81919"
type input "#c01515"
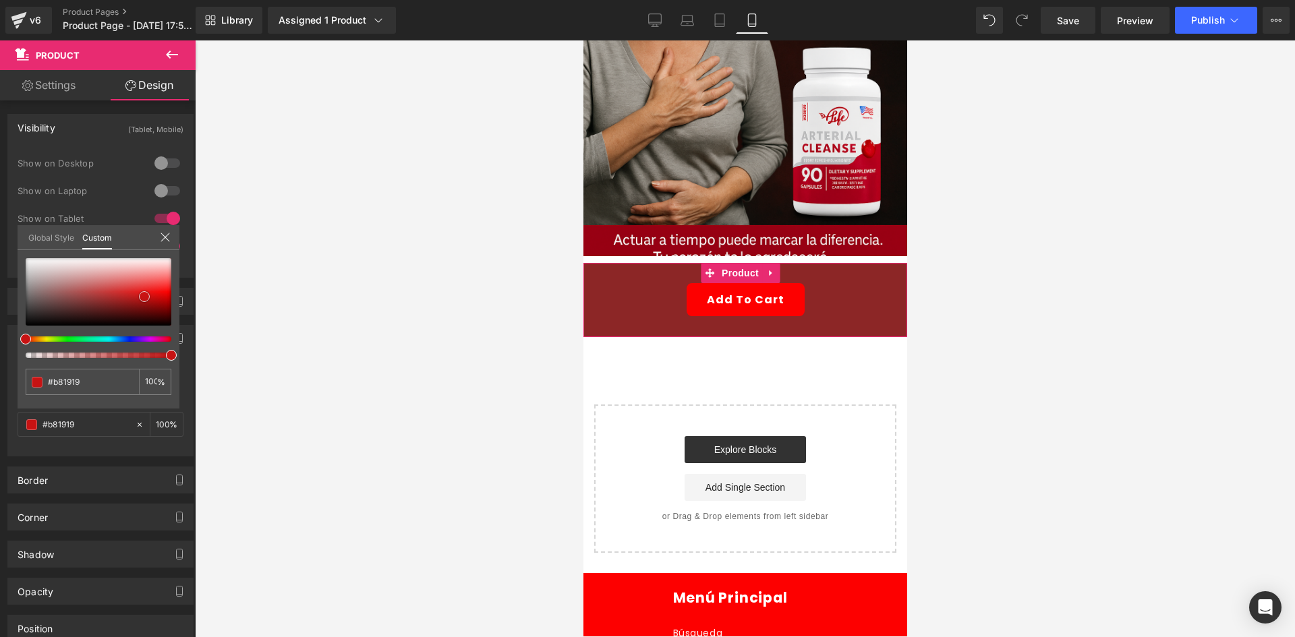
type input "#c01515"
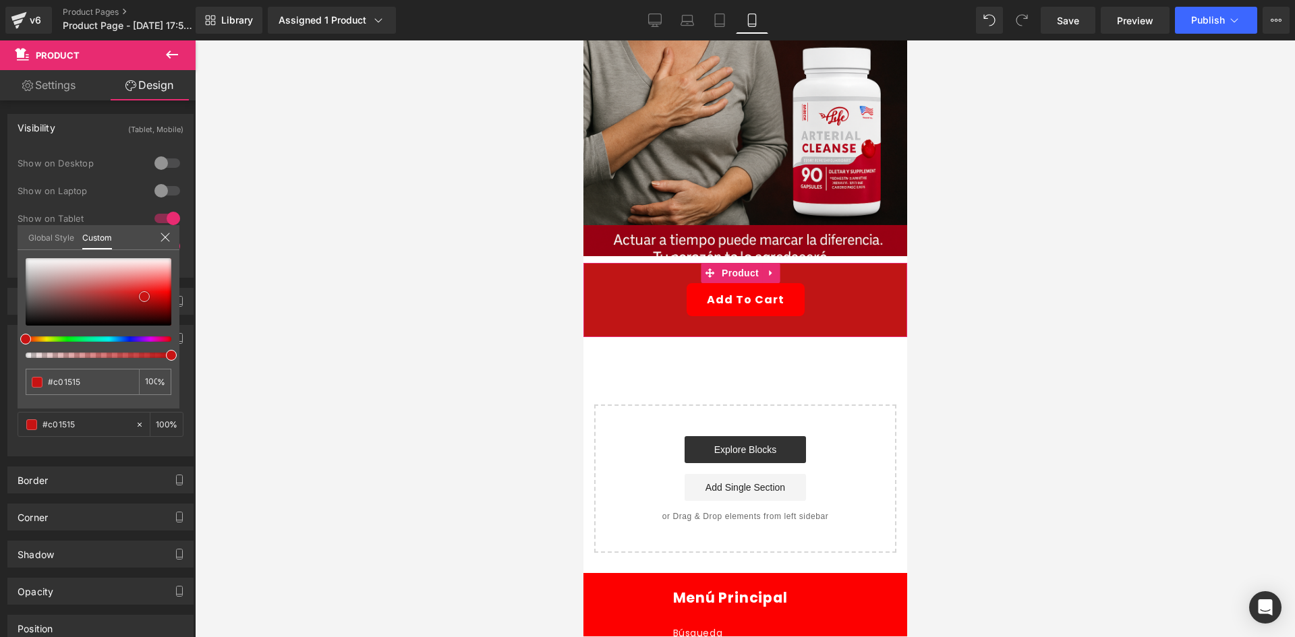
type input "#c71313"
type input "#c81212"
type input "#cb0f0f"
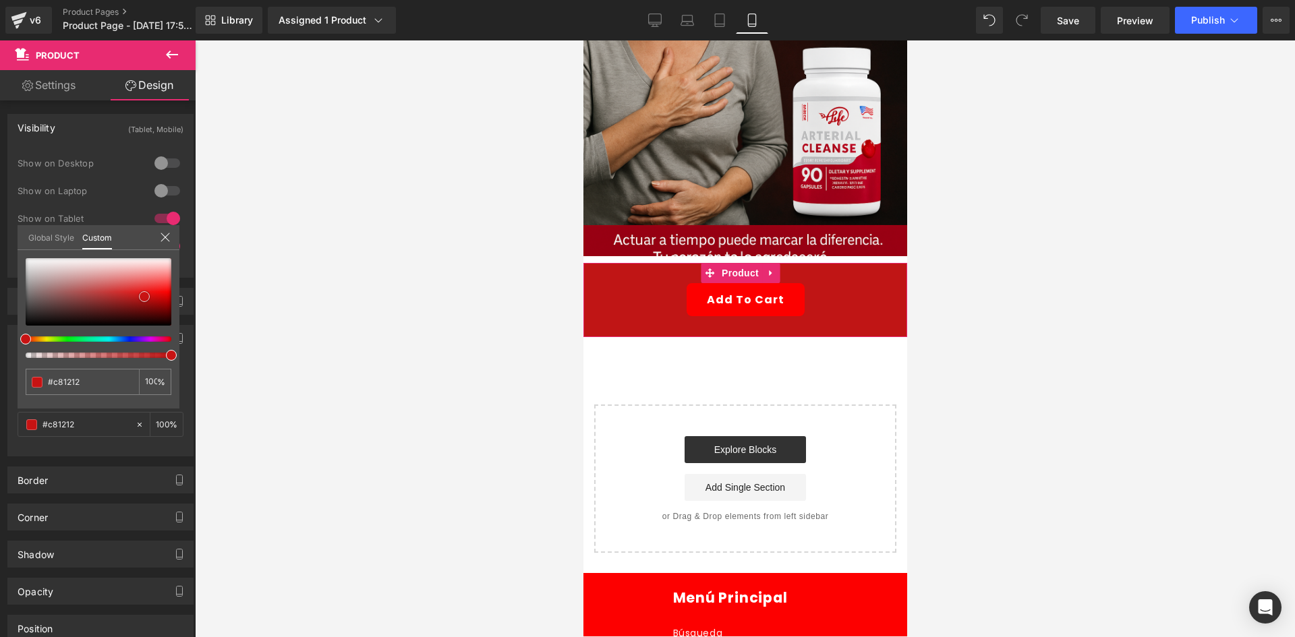
type input "#cb0f0f"
type input "#ce0d0d"
type input "#cf0c0c"
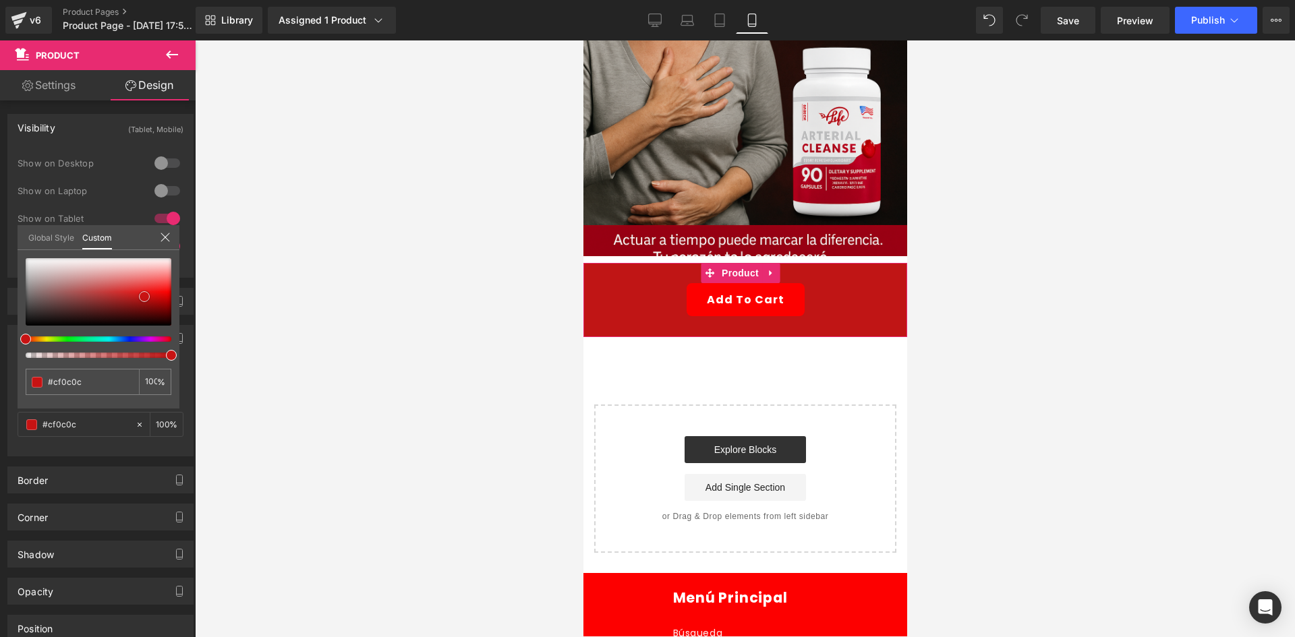
type input "#d20808"
type input "#d30707"
type input "#d40606"
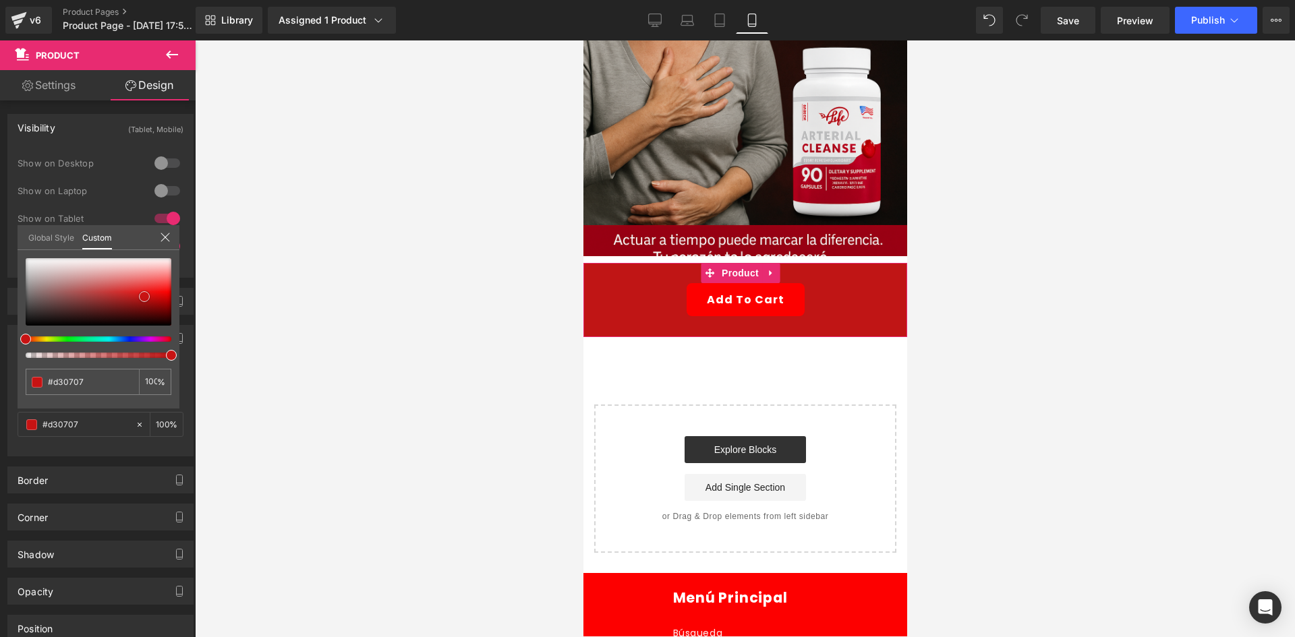
type input "#d40606"
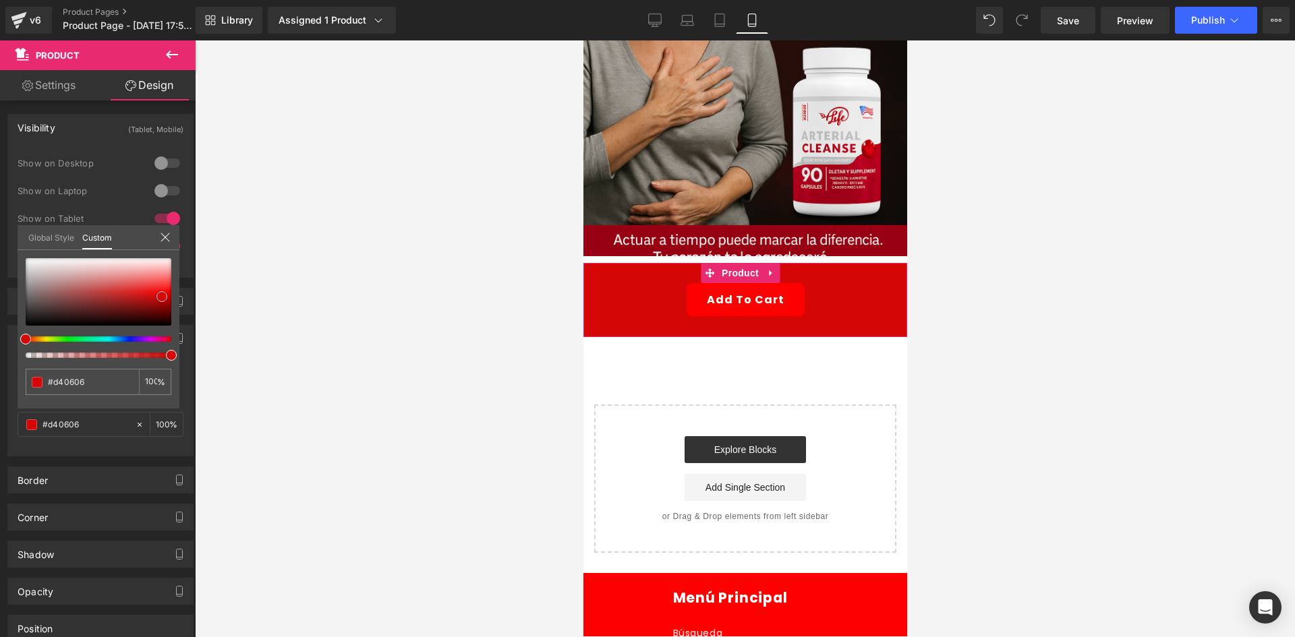
type input "#d30707"
type input "#d20808"
type input "#cb0a0a"
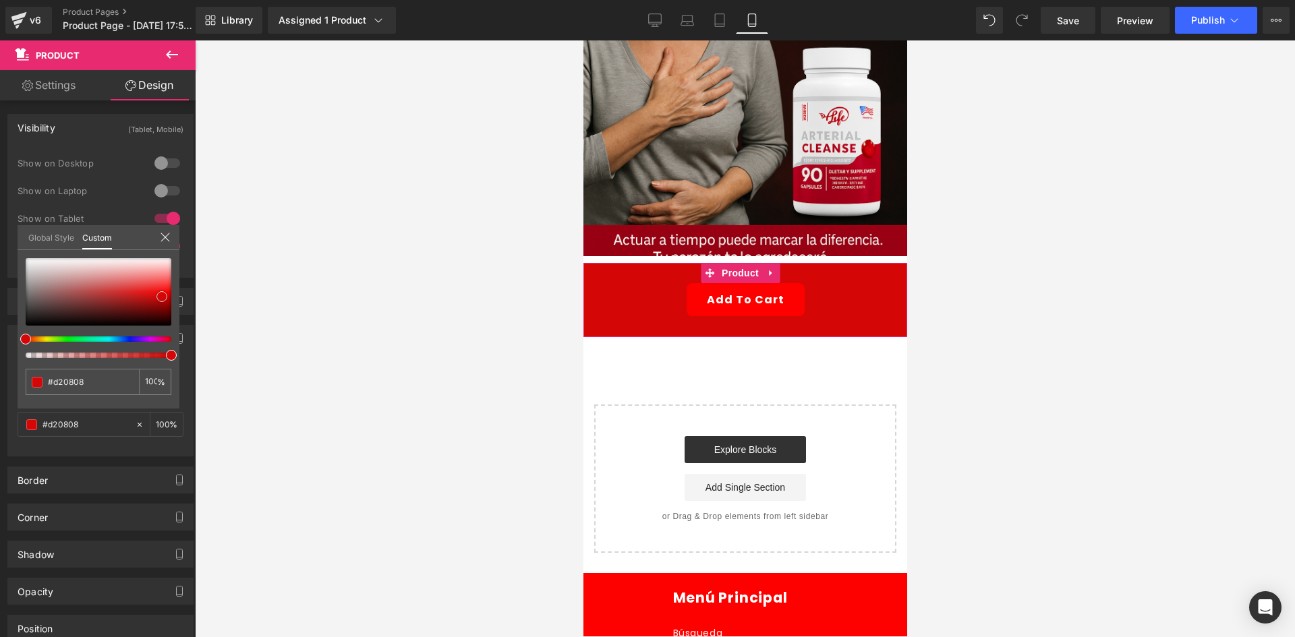
type input "#cb0a0a"
type input "#c40c0c"
type input "#bb1010"
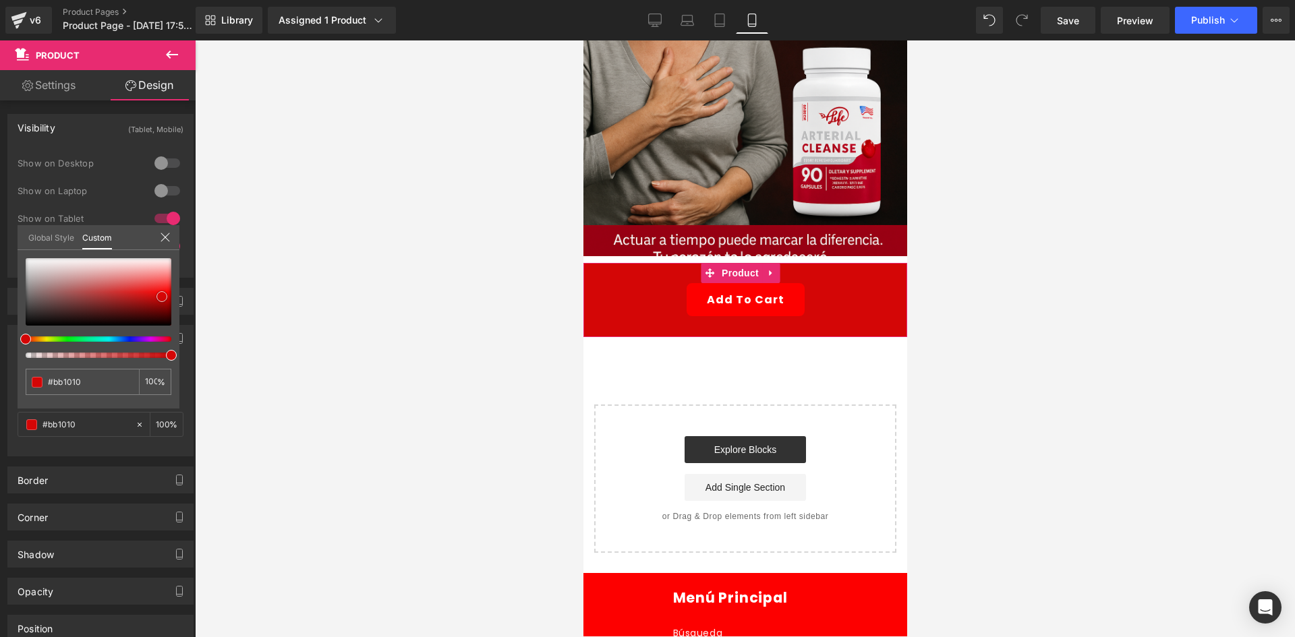
type input "#b01111"
type input "#a71010"
type input "#a41313"
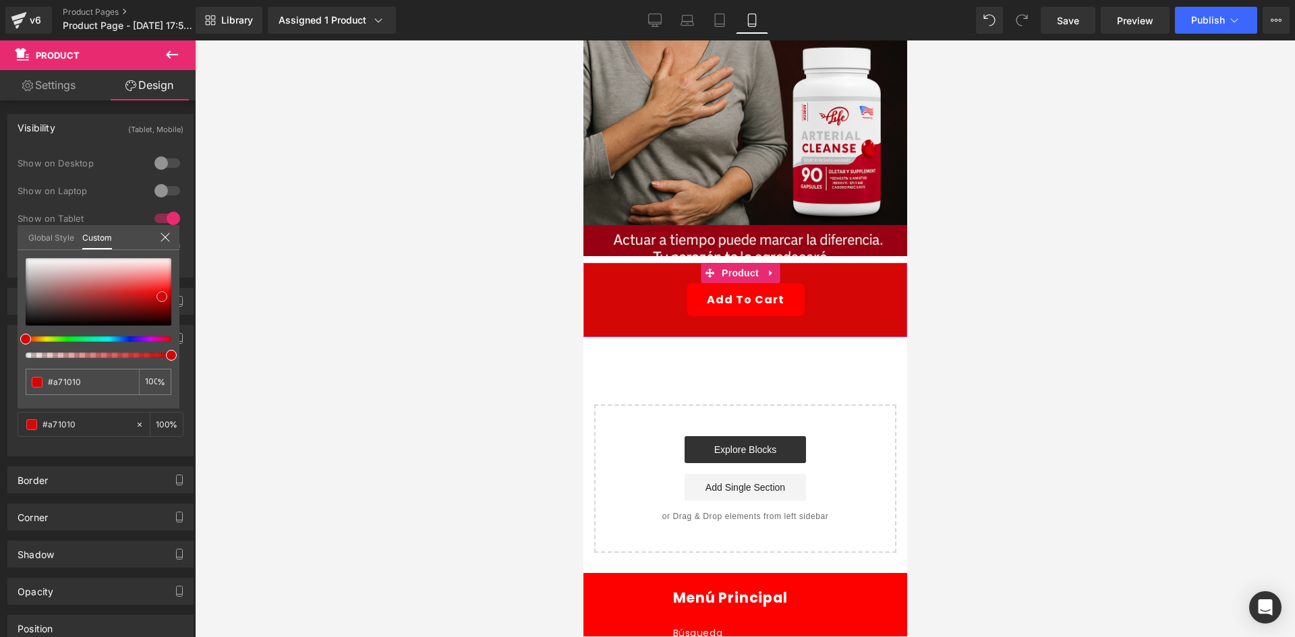
type input "#a41313"
type input "#9f1212"
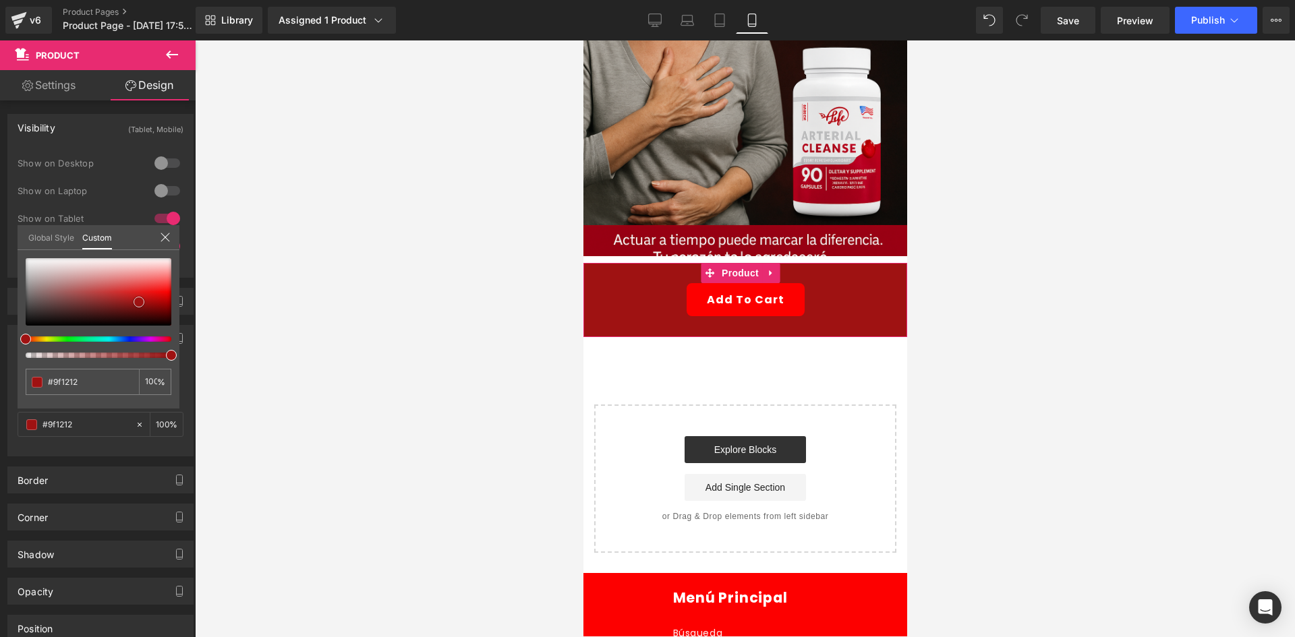
type input "#9d1414"
type input "#991313"
type input "#981414"
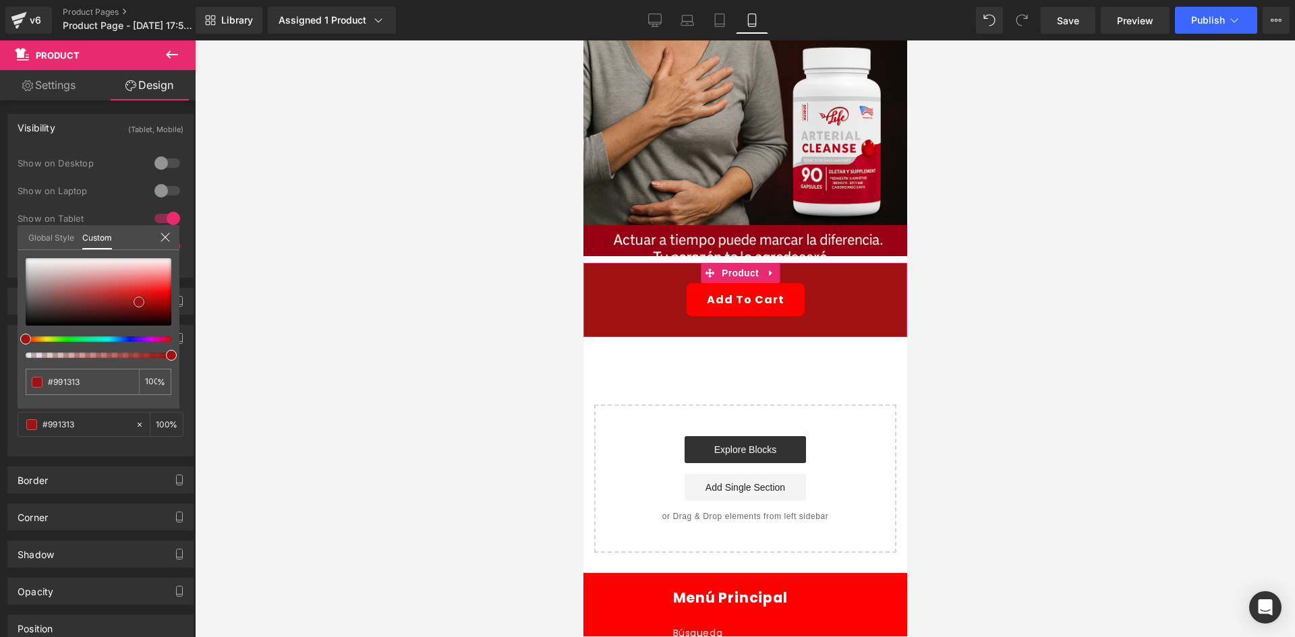
type input "#981414"
type input "#921515"
type input "#8d1515"
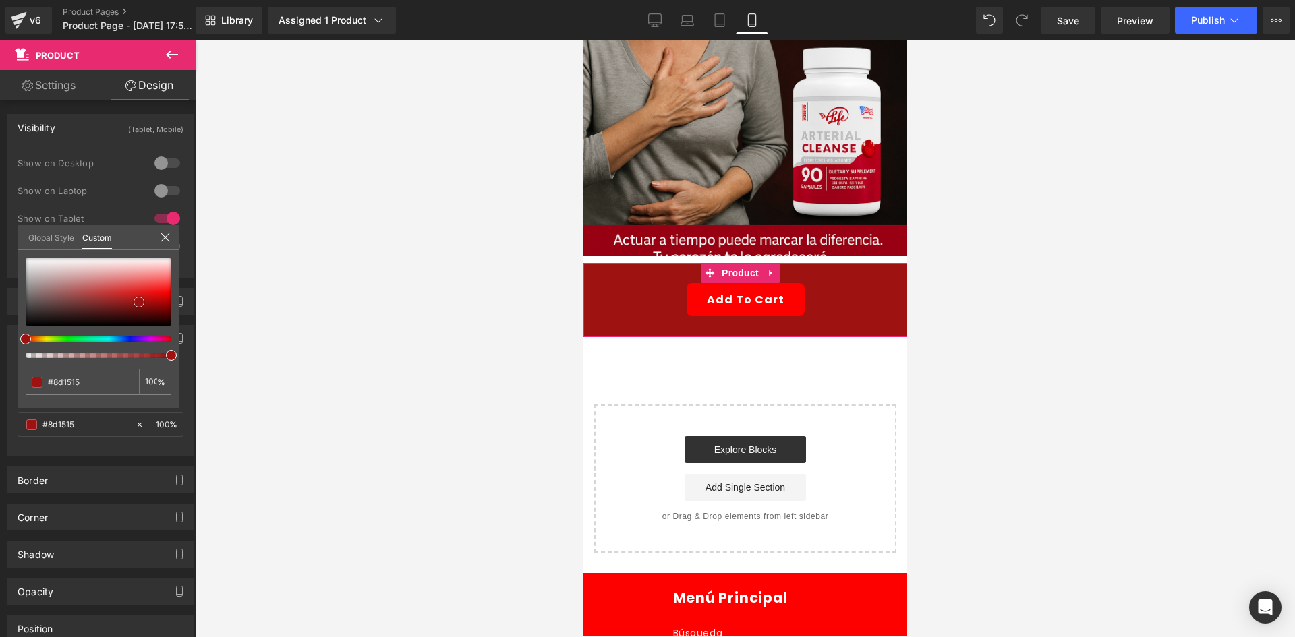
type input "#8d1616"
type input "#871616"
type input "#851818"
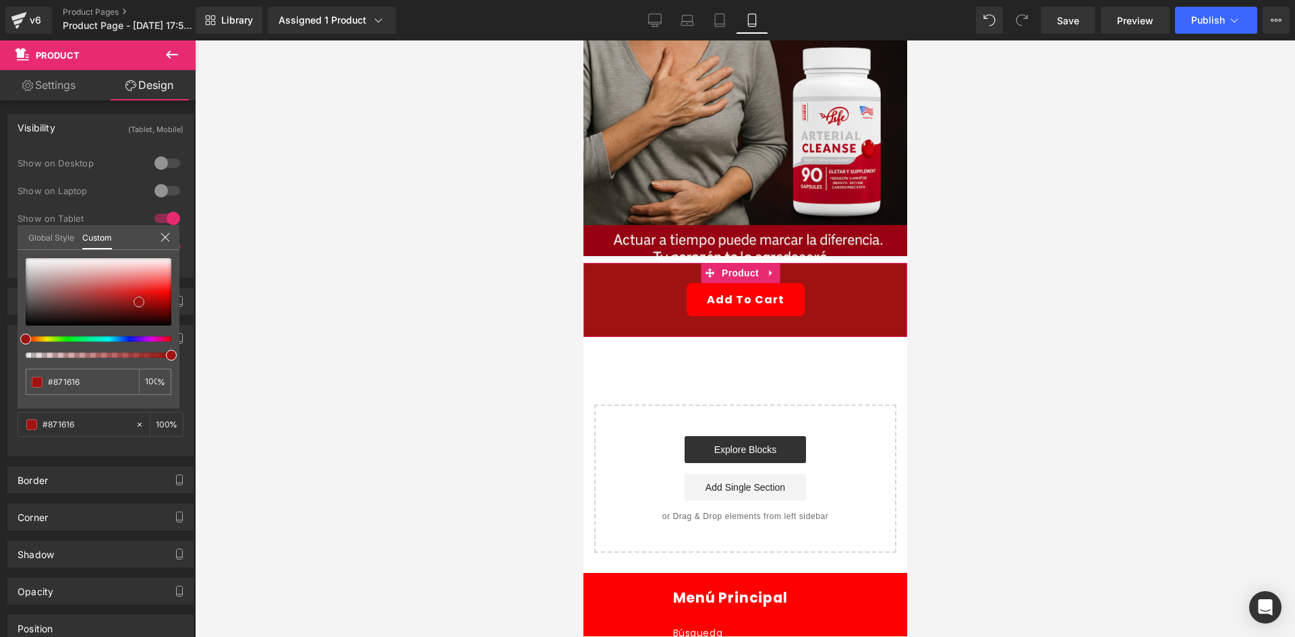
type input "#851818"
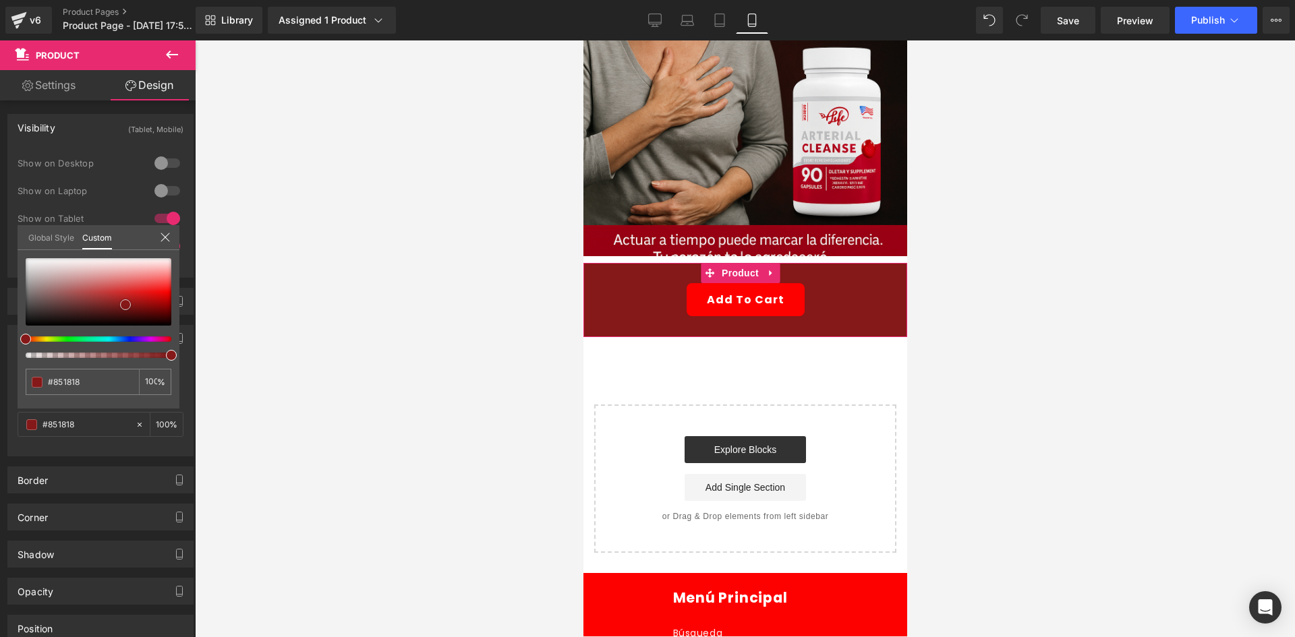
type input "#841a1a"
type input "#831a1a"
type input "#811c1c"
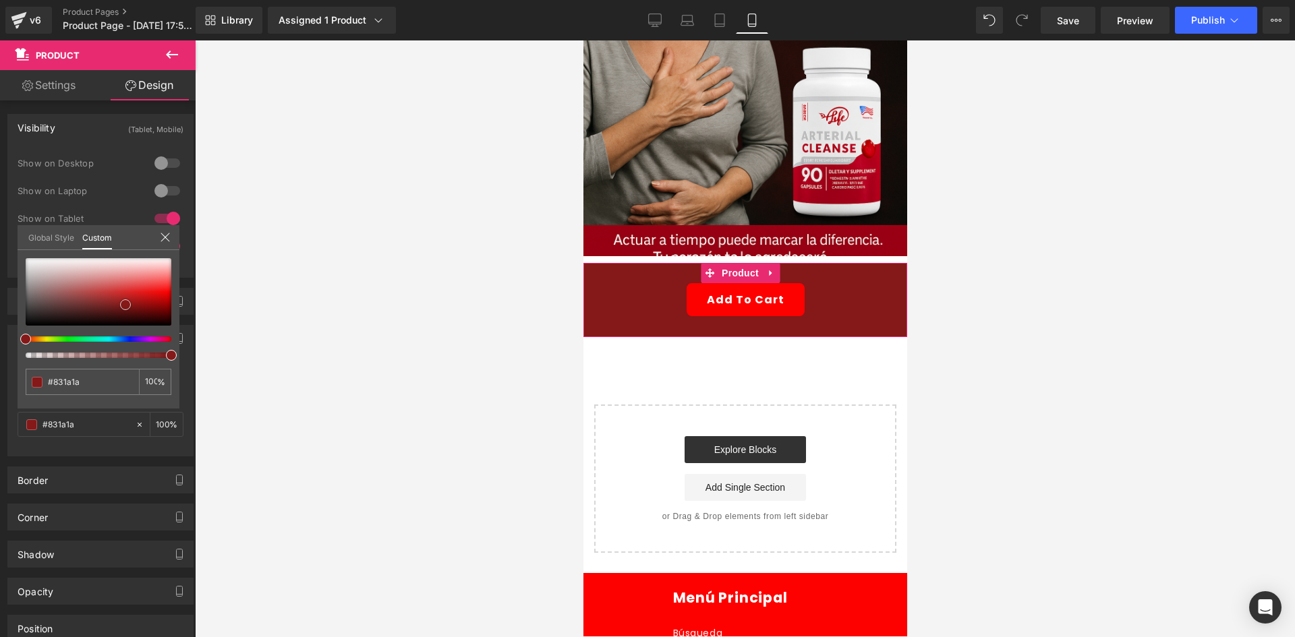
type input "#811c1c"
type input "#851e1e"
type input "#841f1f"
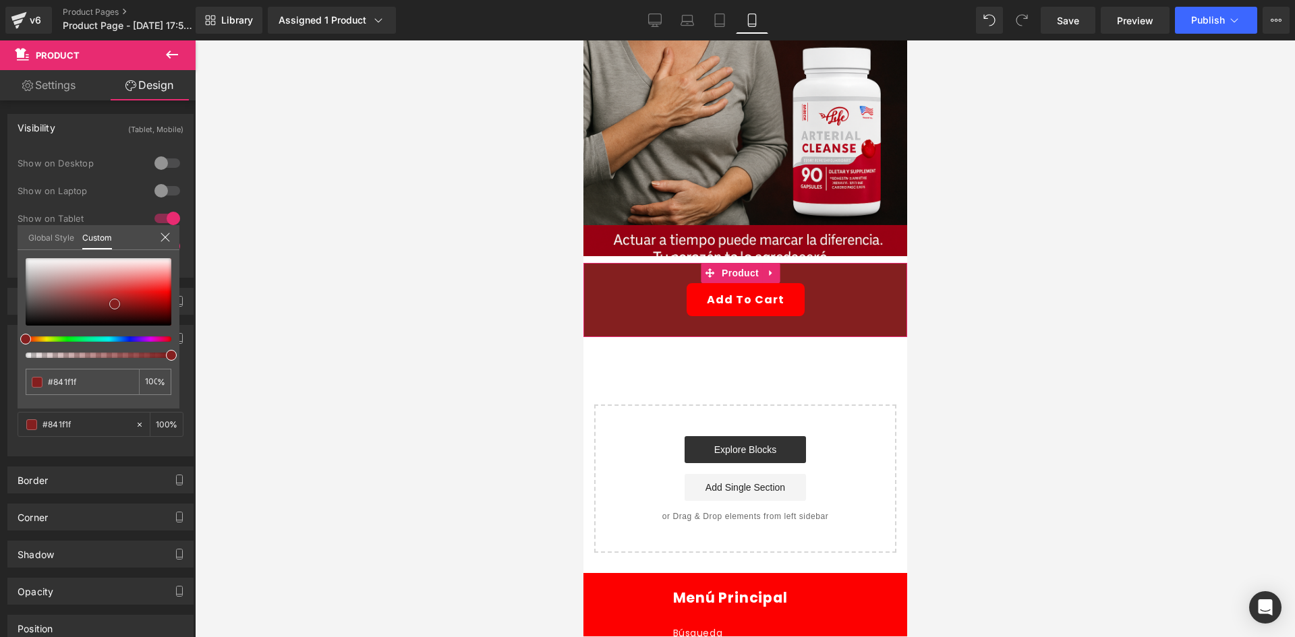
type input "#822020"
type input "#812121"
type input "#802222"
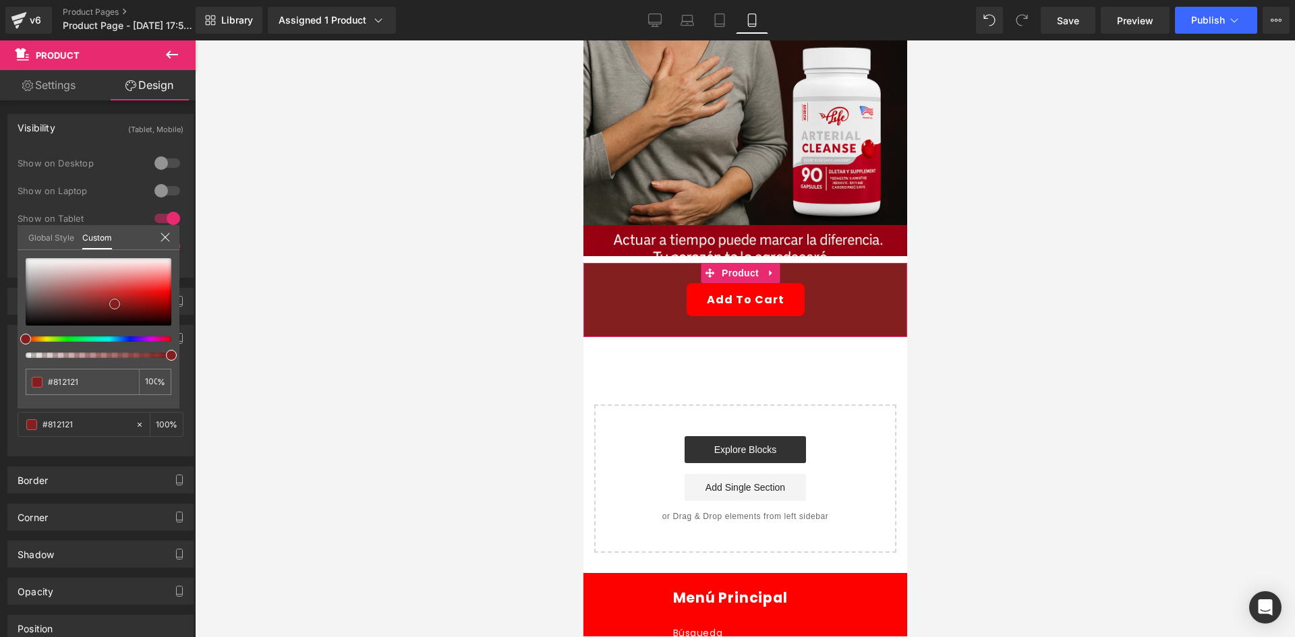
type input "#802222"
type input "#802323"
type input "#7d2525"
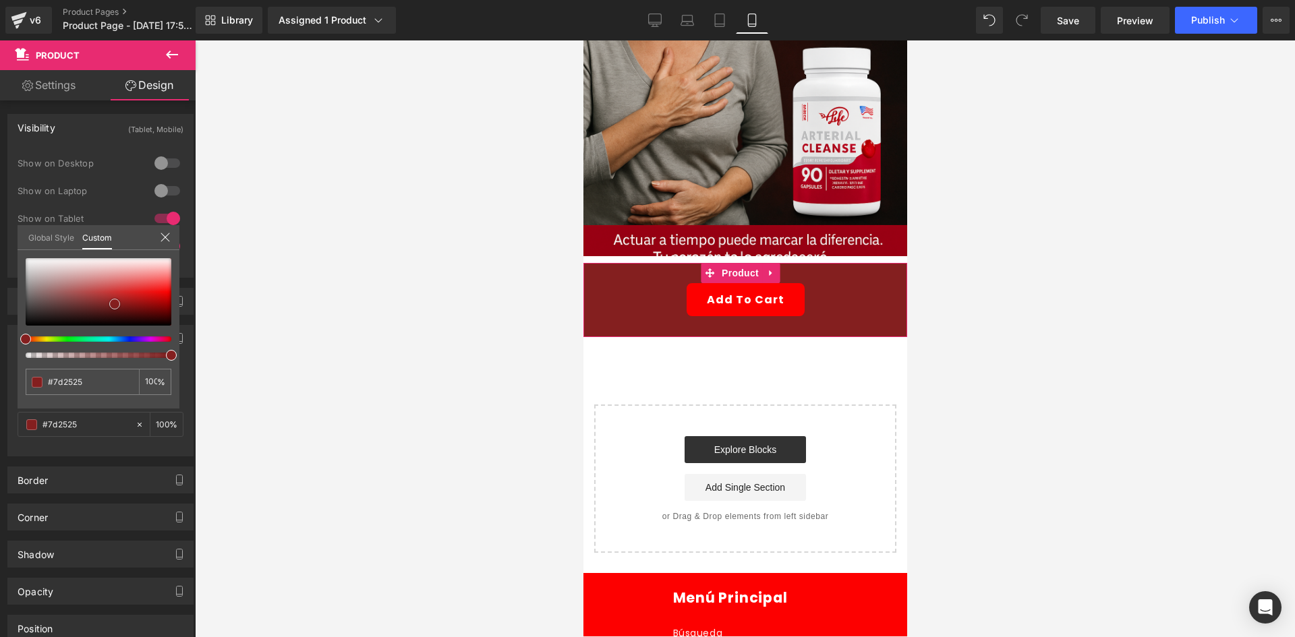
type input "#7c2626"
type input "#7c2727"
type input "#7b2727"
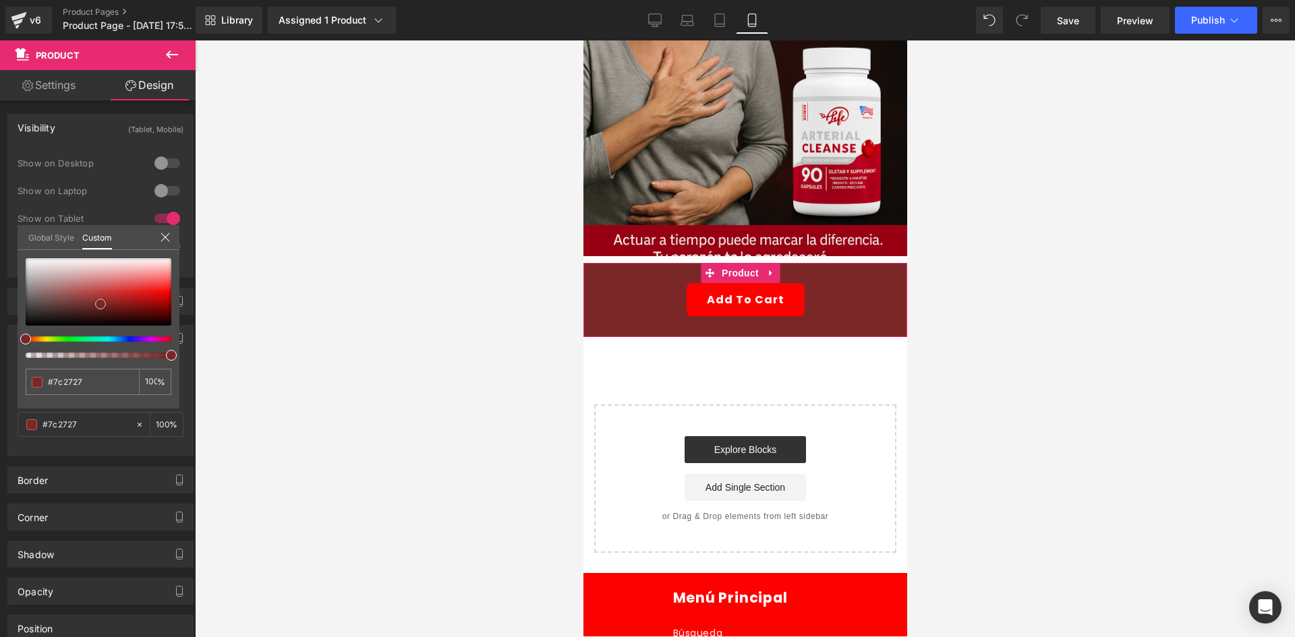
type input "#7b2727"
type input "#792929"
type input "#782a2a"
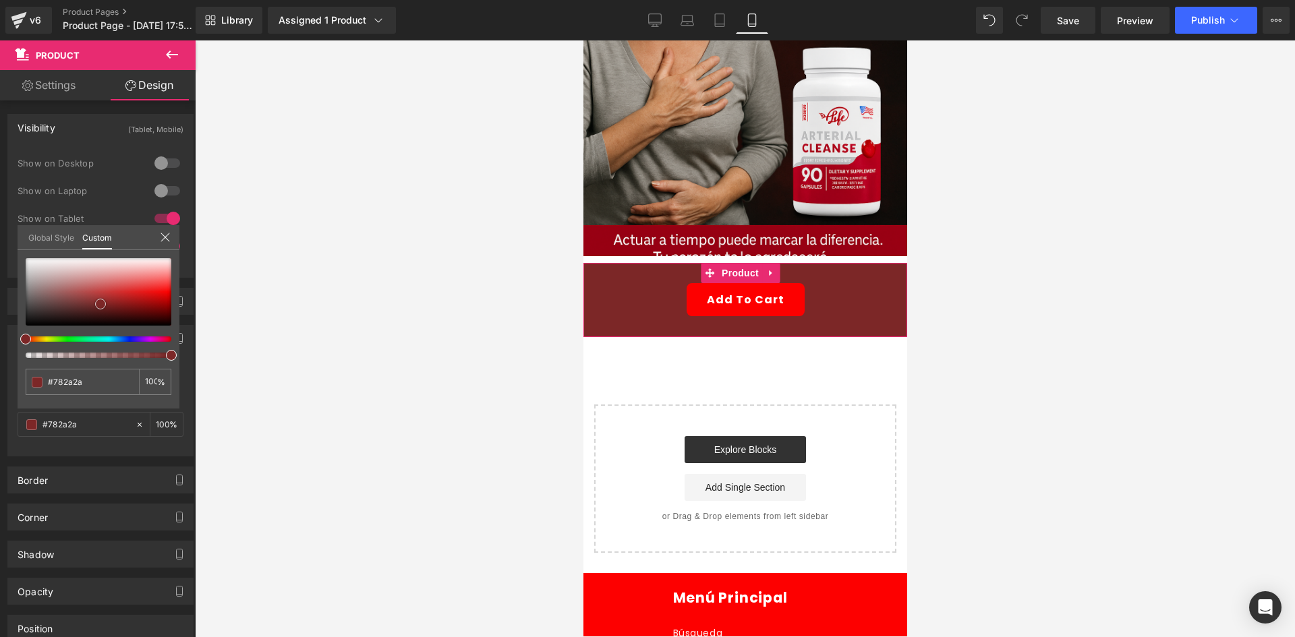
type input "#772b2b"
type input "#772c2c"
type input "#752d2d"
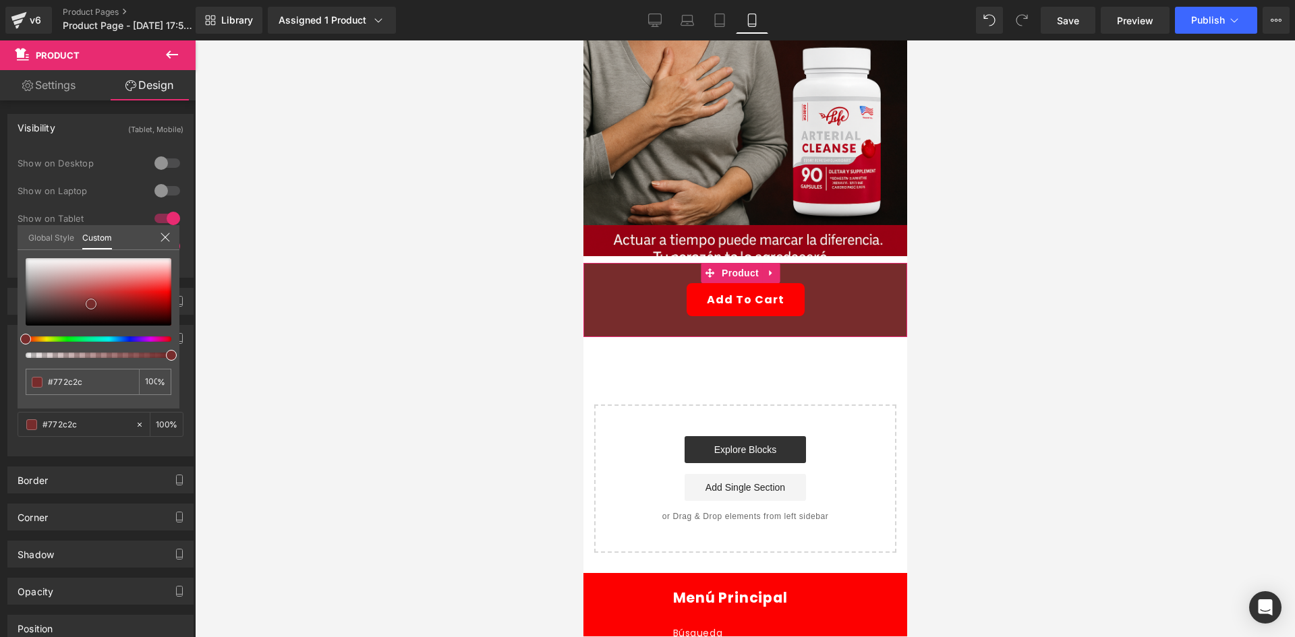
type input "#752d2d"
type input "#742e2e"
type input "#712d2d"
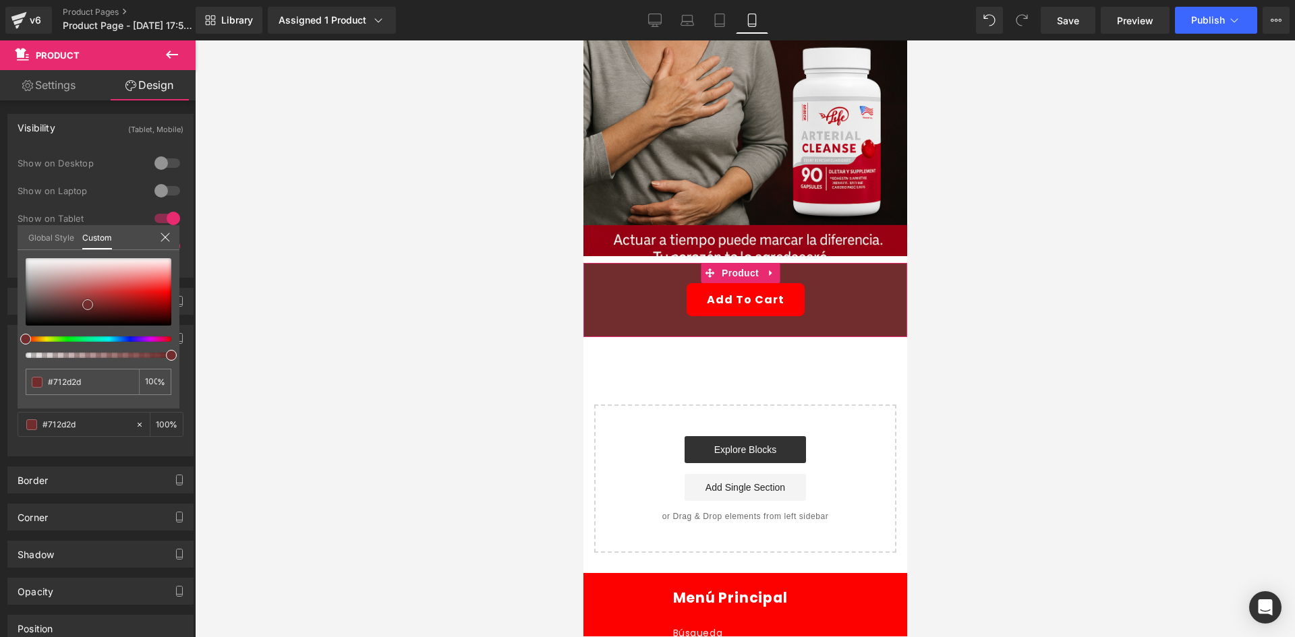
type input "#6d2b2b"
type input "#692a2a"
type input "#662828"
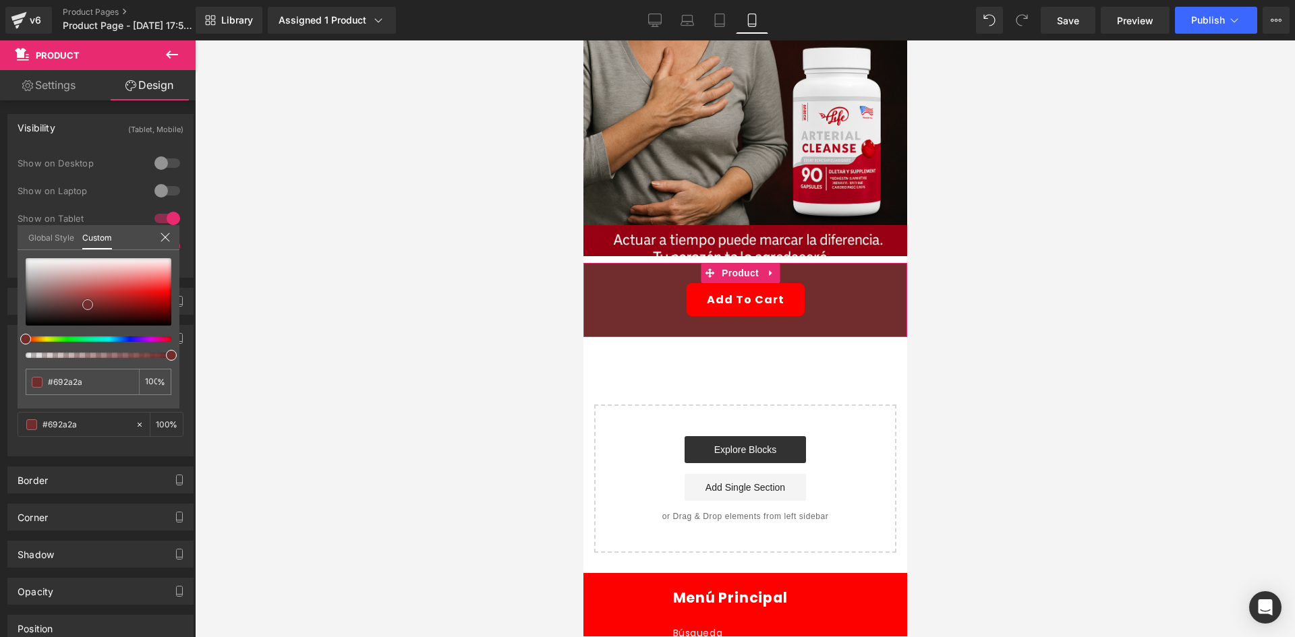
type input "#662828"
type input "#632626"
type input "#602424"
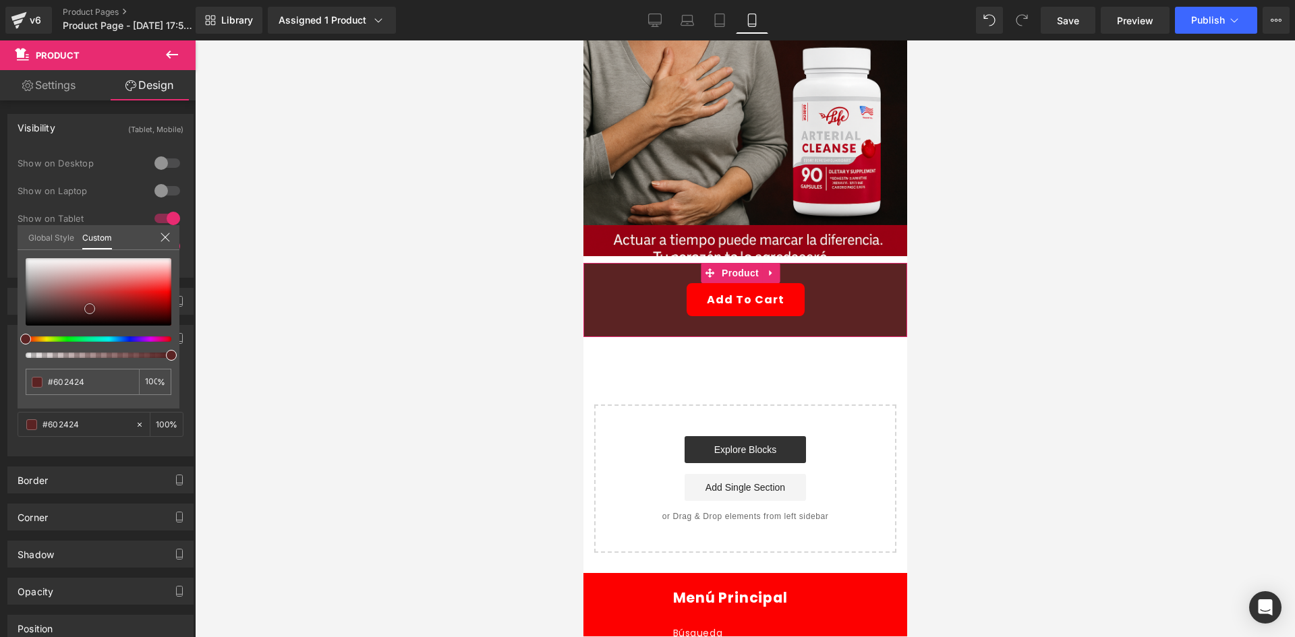
type input "#5b2323"
type input "#582222"
type input "#542020"
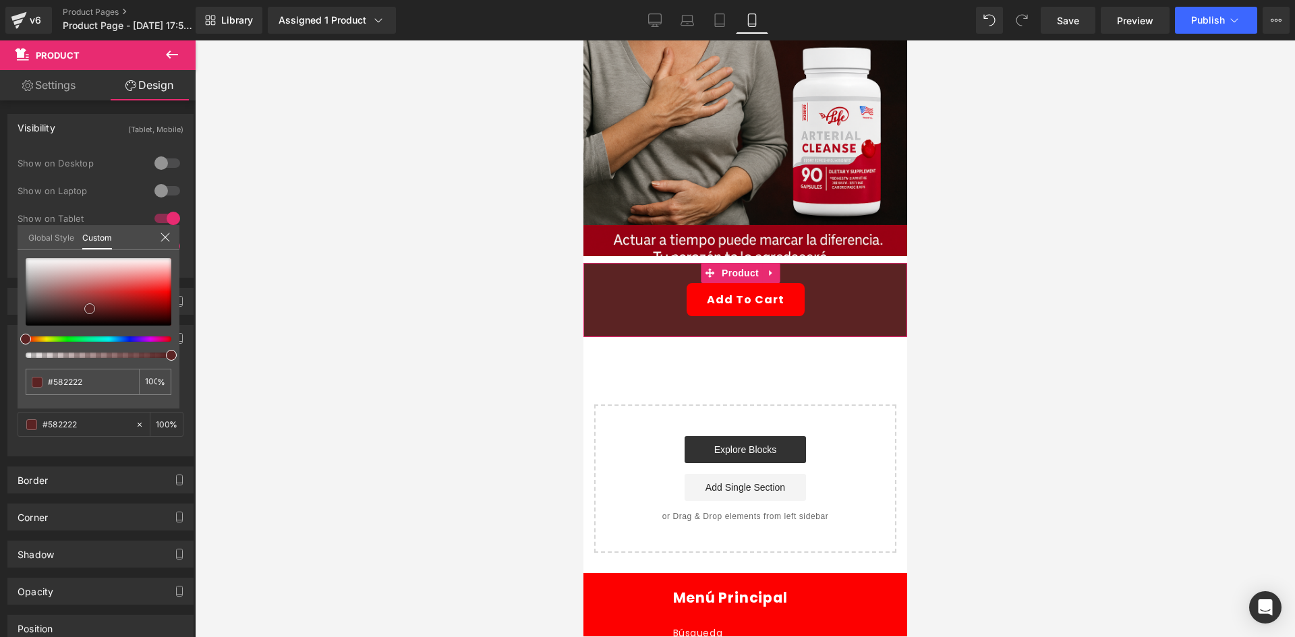
type input "#542020"
type input "#552020"
type input "#582121"
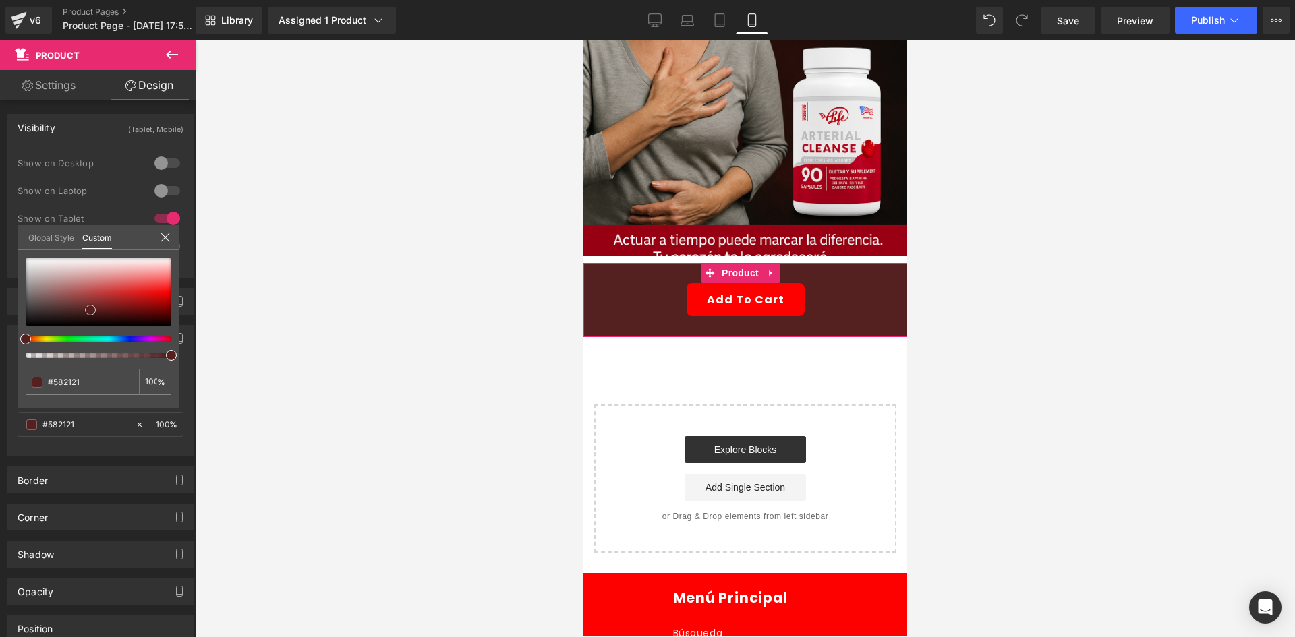
type input "#5b2323"
type input "#5f2525"
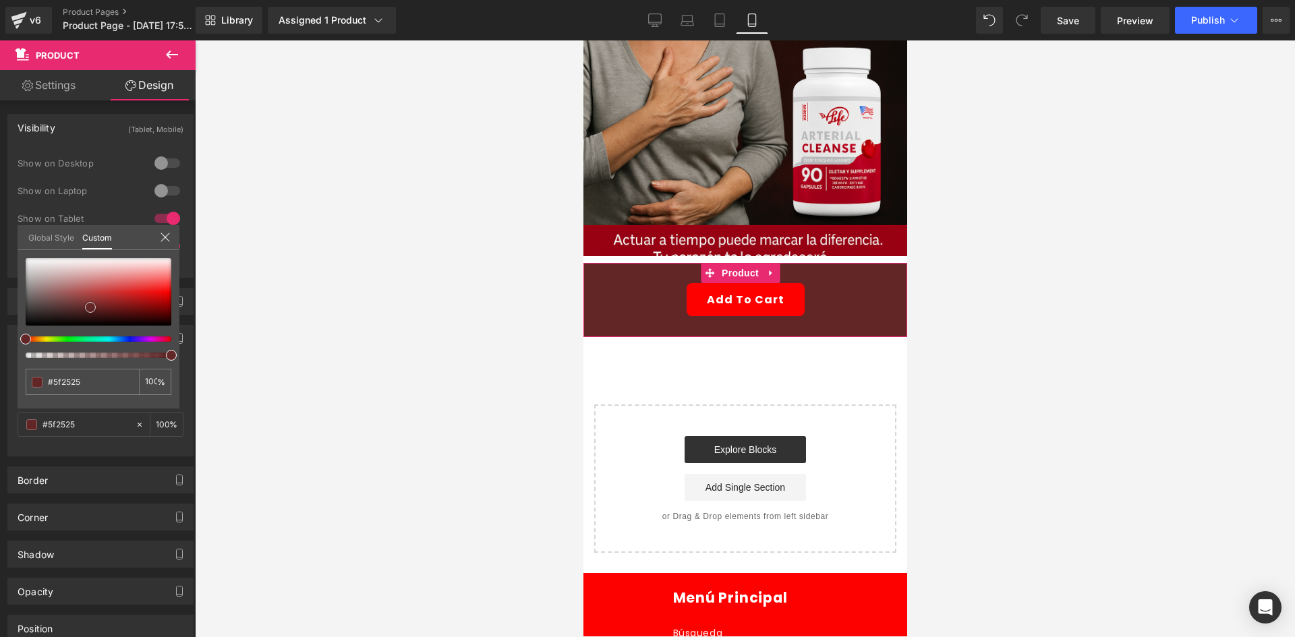
type input "#632626"
type input "#6e2a2a"
type input "#752d2d"
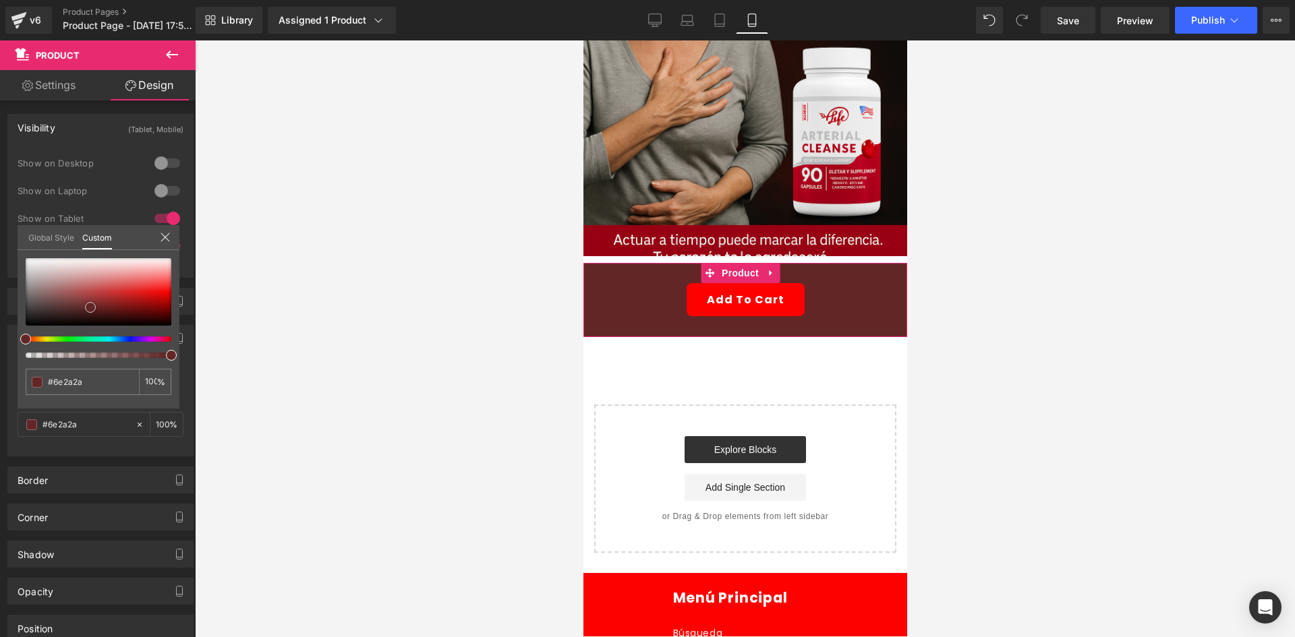
type input "#752d2d"
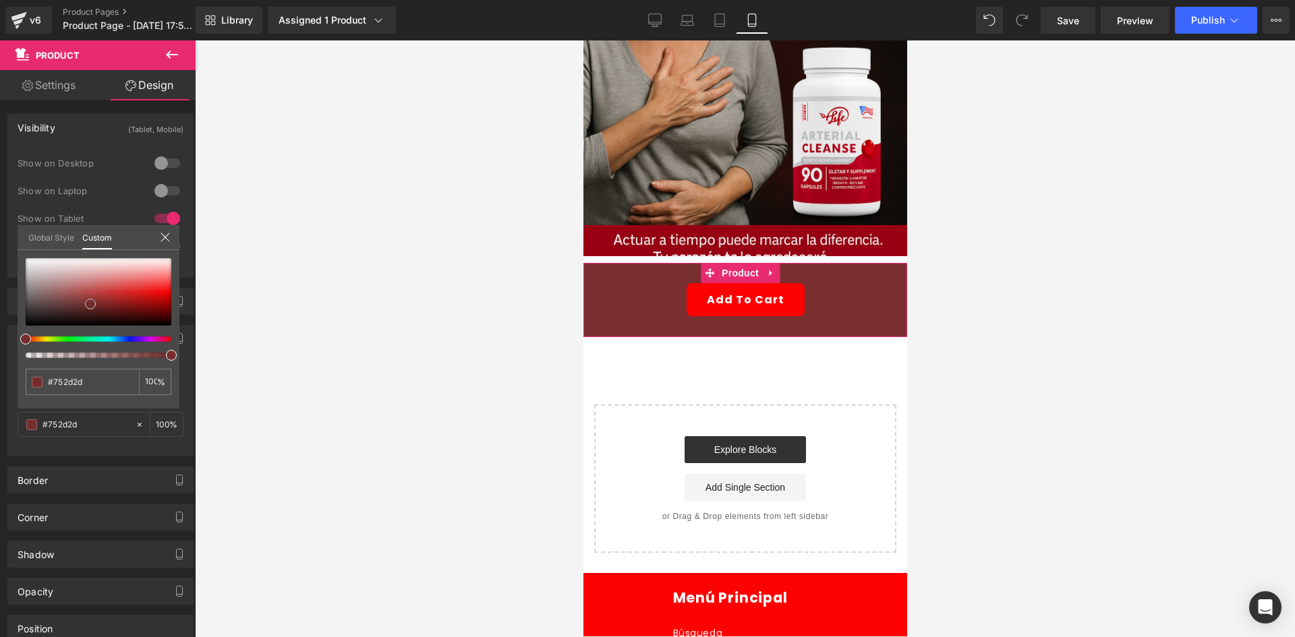
type input "#792f2f"
type input "#803131"
type input "#883333"
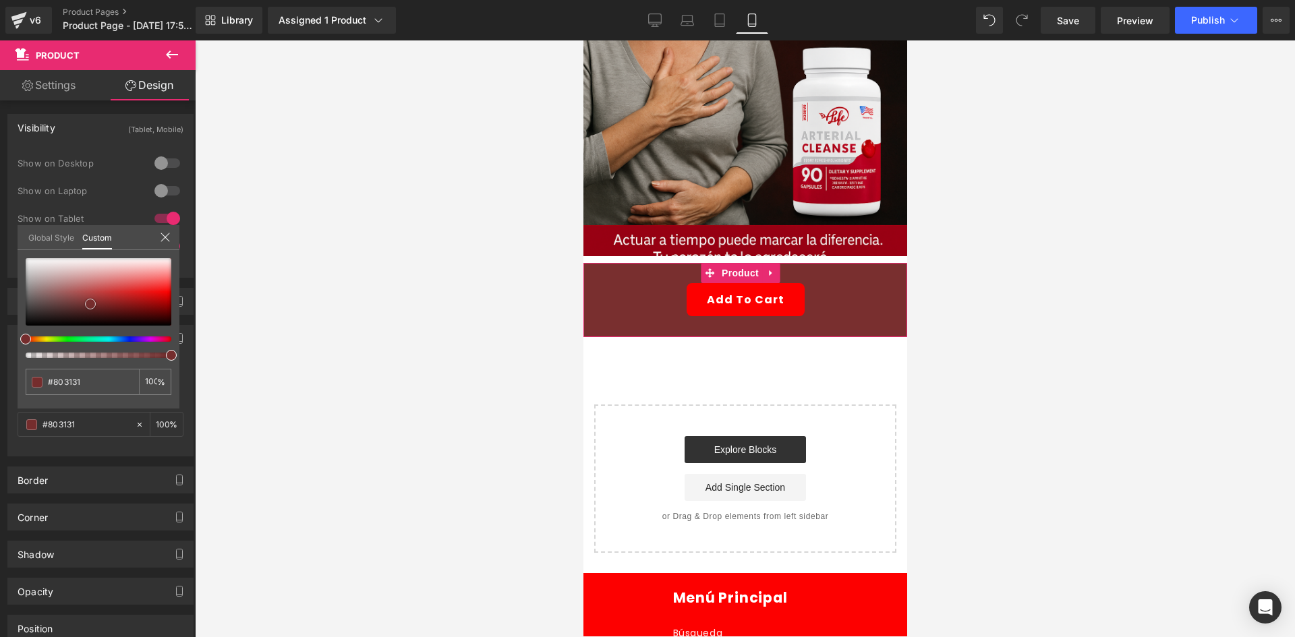
type input "#883333"
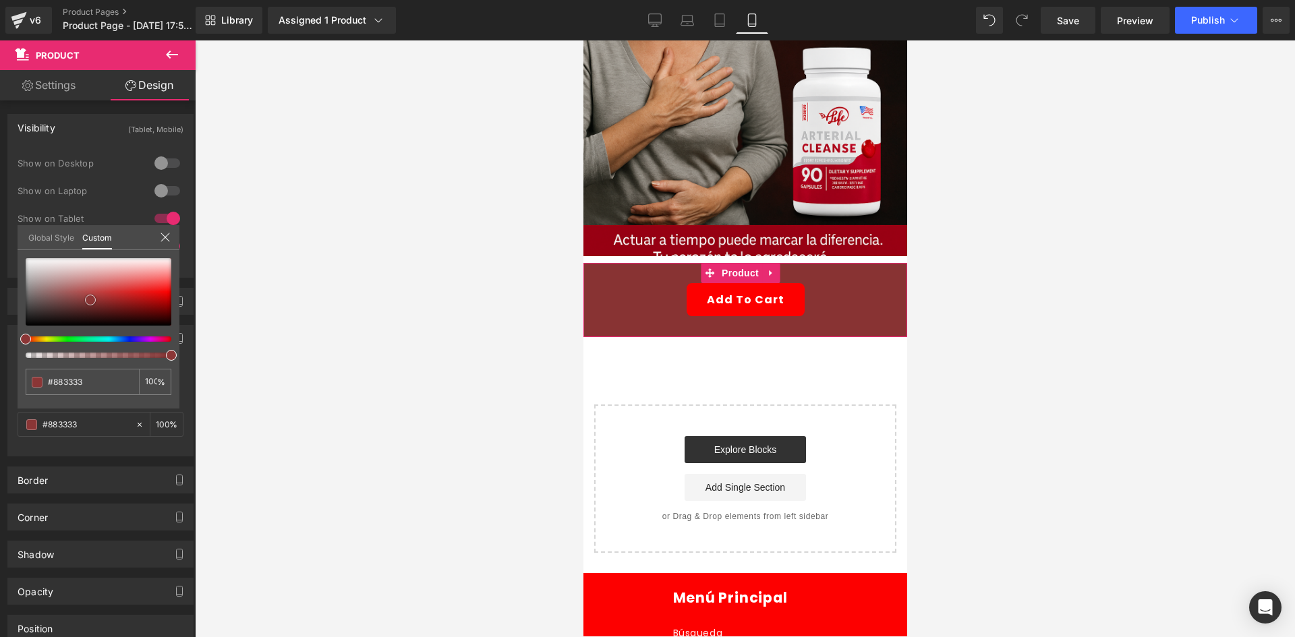
type input "#8f3737"
type input "#933838"
type input "#9c3939"
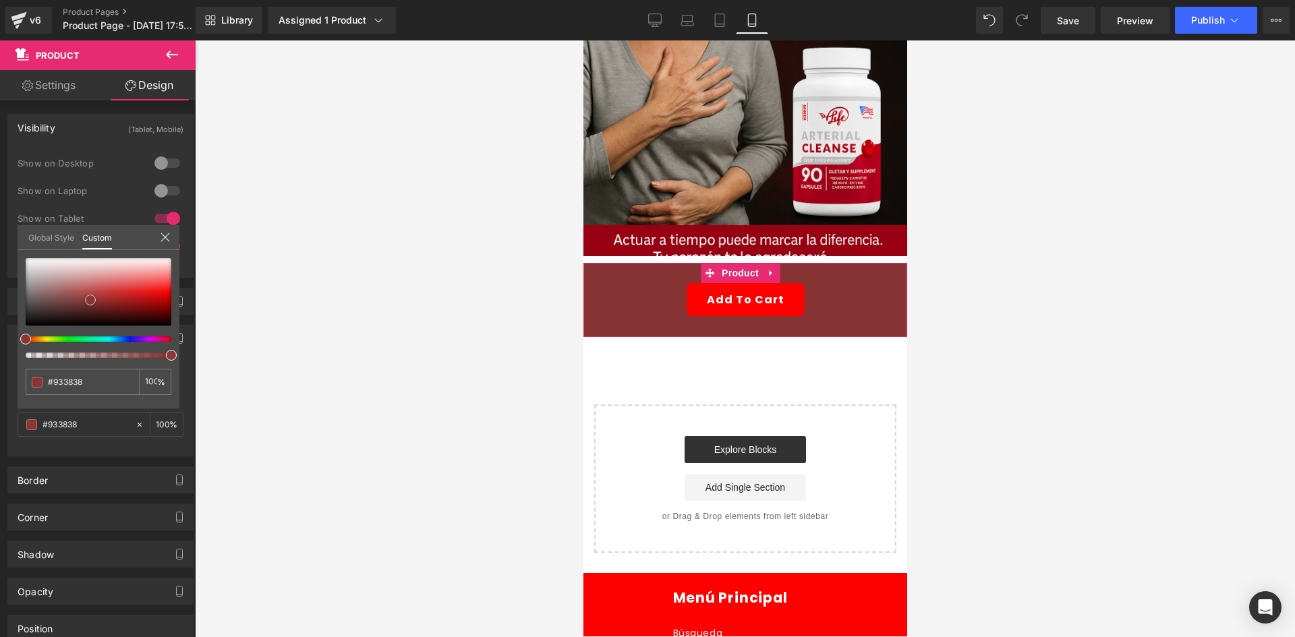
type input "#9c3939"
type input "#a43b3b"
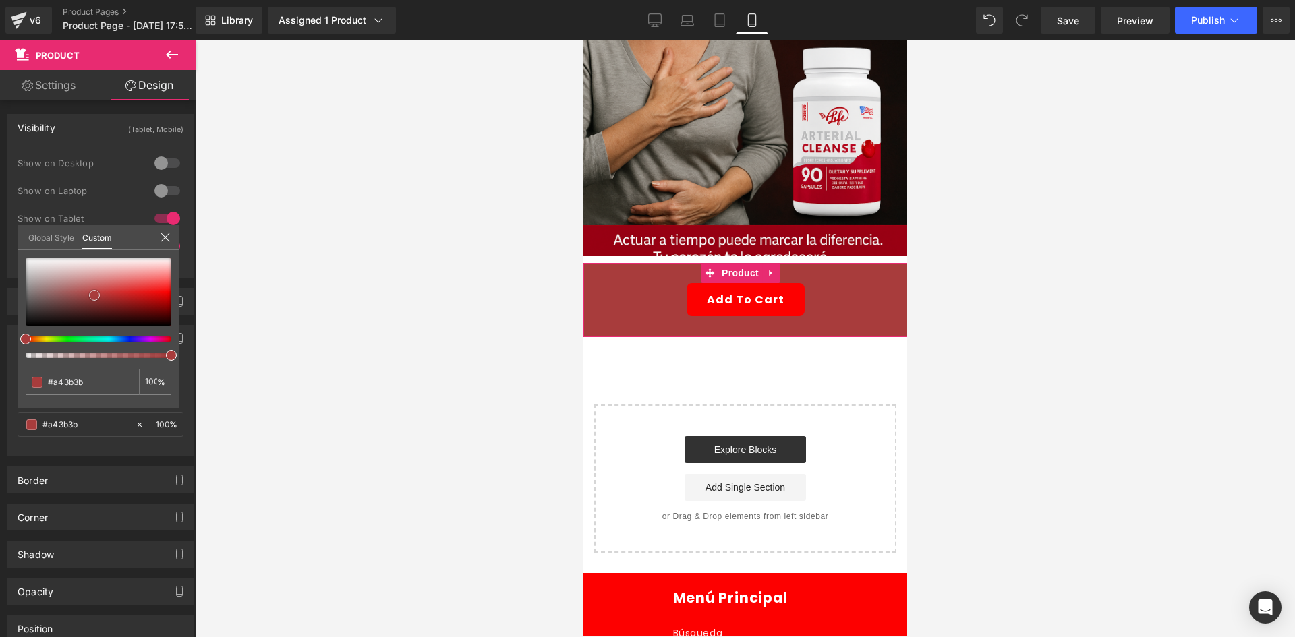
type input "#a83c3c"
type input "#ac3e3e"
type input "#b34040"
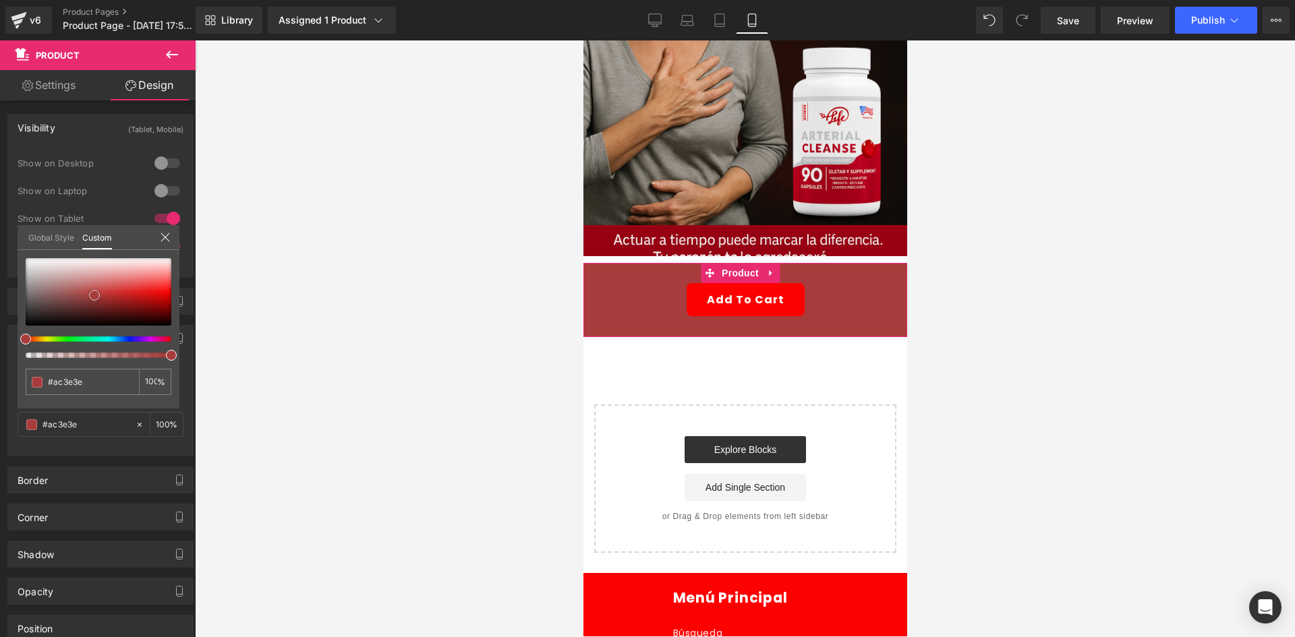
type input "#b34040"
type input "#bb4343"
type input "#bc4747"
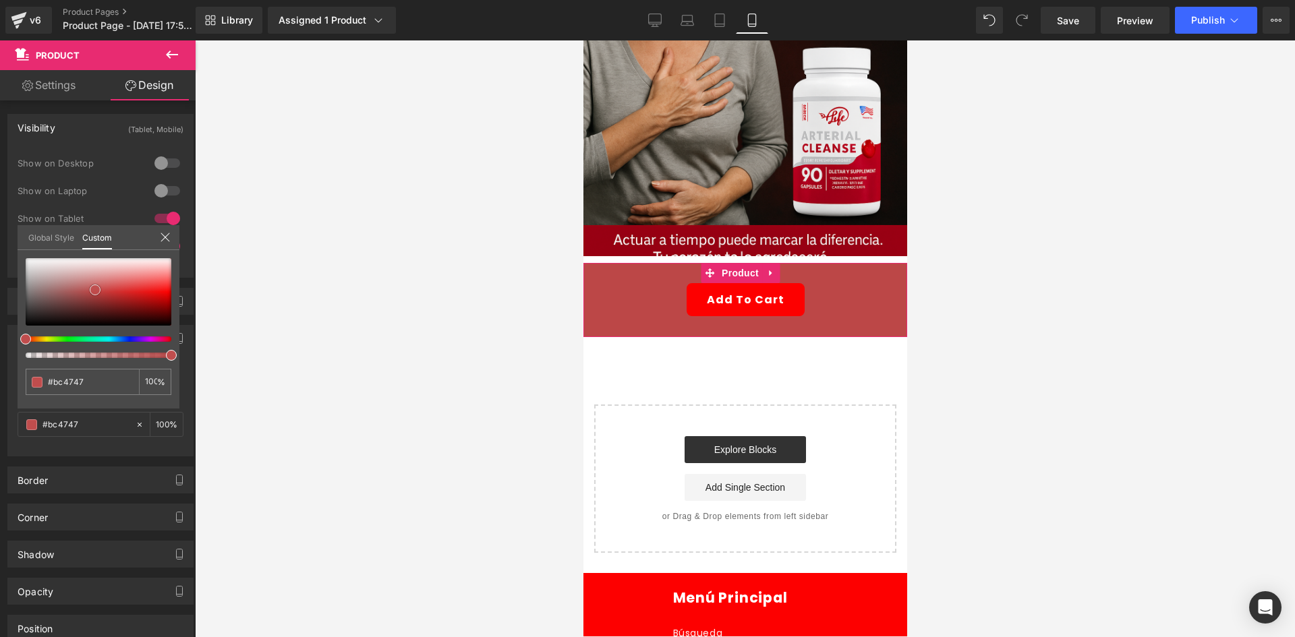
type input "#c04d4d"
type input "#c04848"
type input "#c04343"
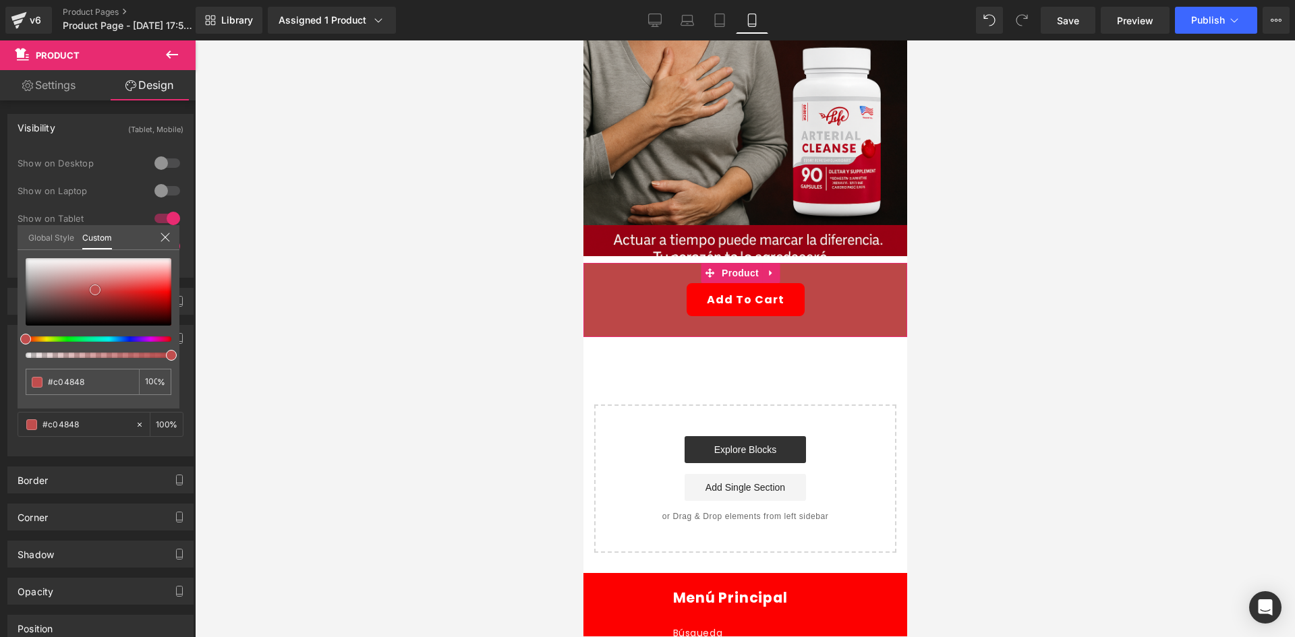
type input "#c04343"
type input "#b83b3b"
type input "#b63939"
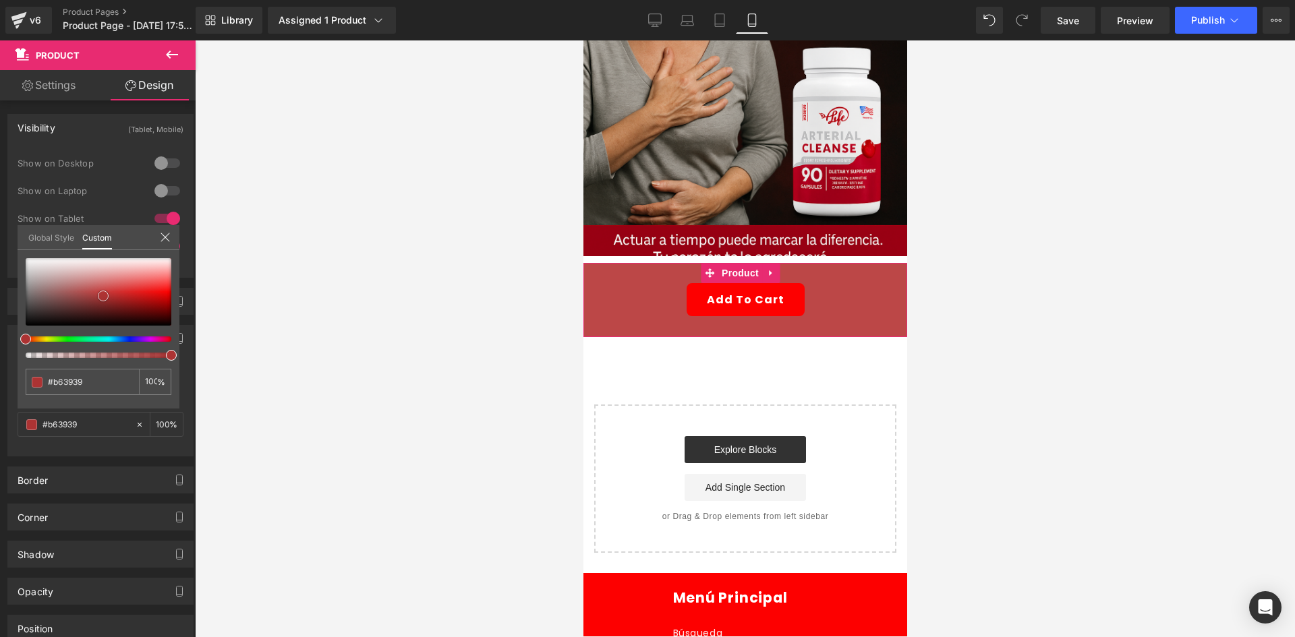
type input "#af3535"
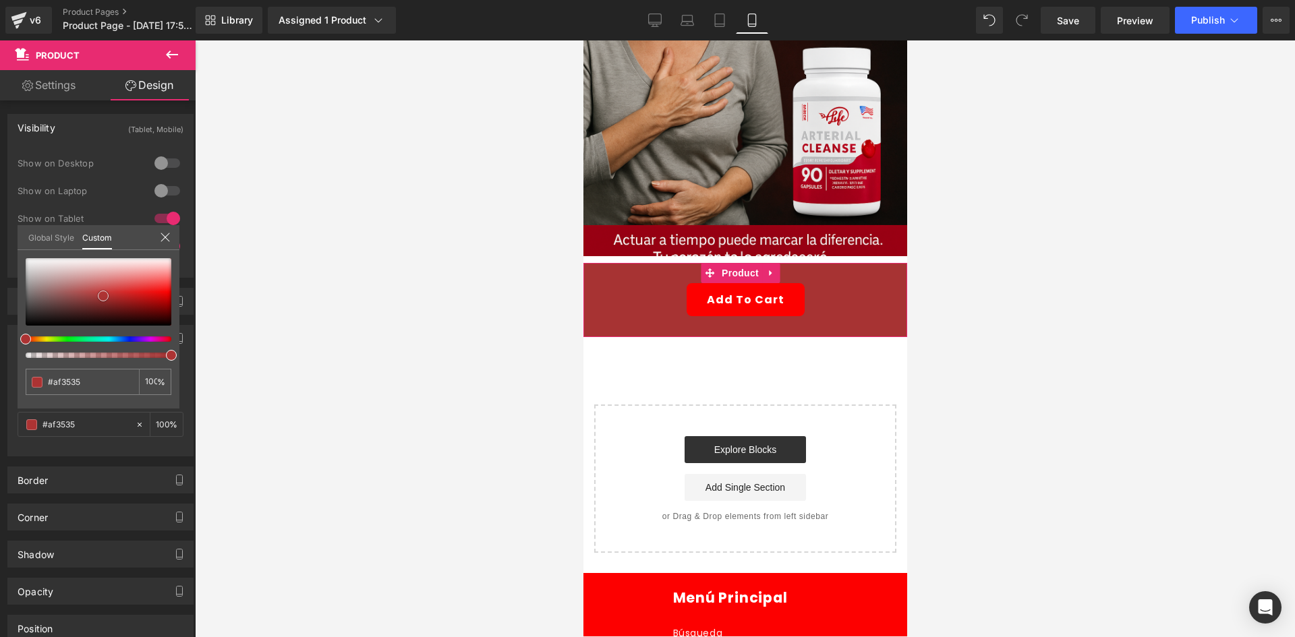
type input "#a73333"
type input "#a13030"
type input "#9b2b2b"
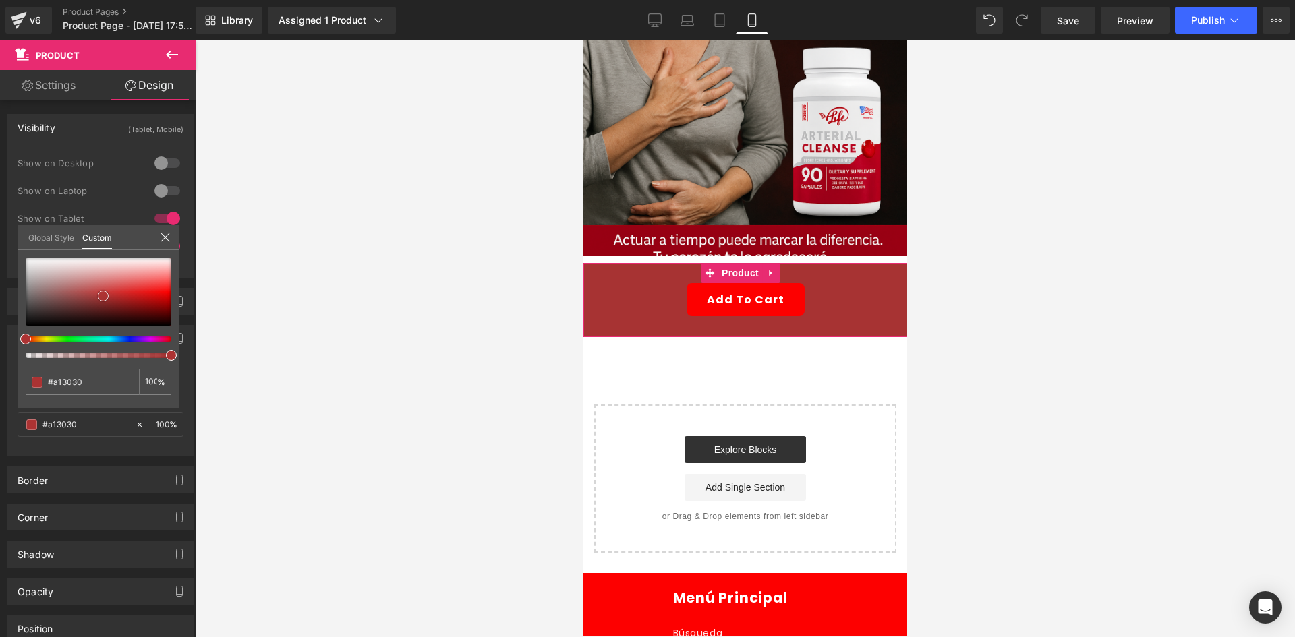
type input "#9b2b2b"
type input "#922a2a"
type input "#8a2828"
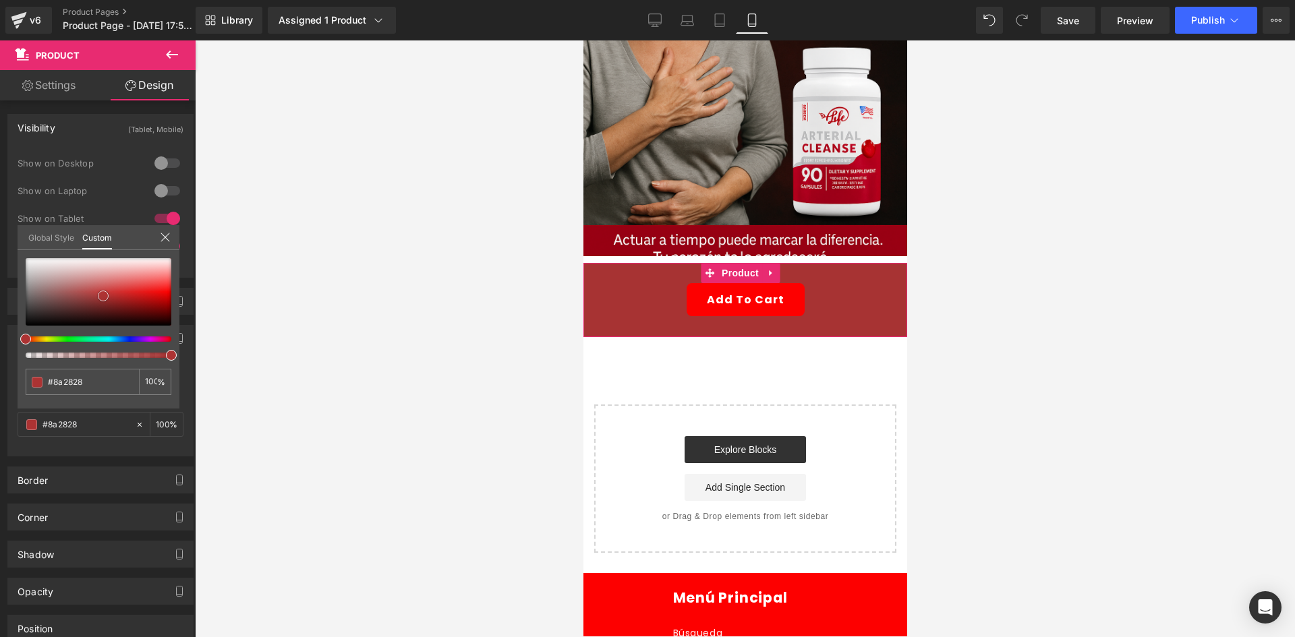
type input "#872626"
type input "#832525"
type input "#7c2121"
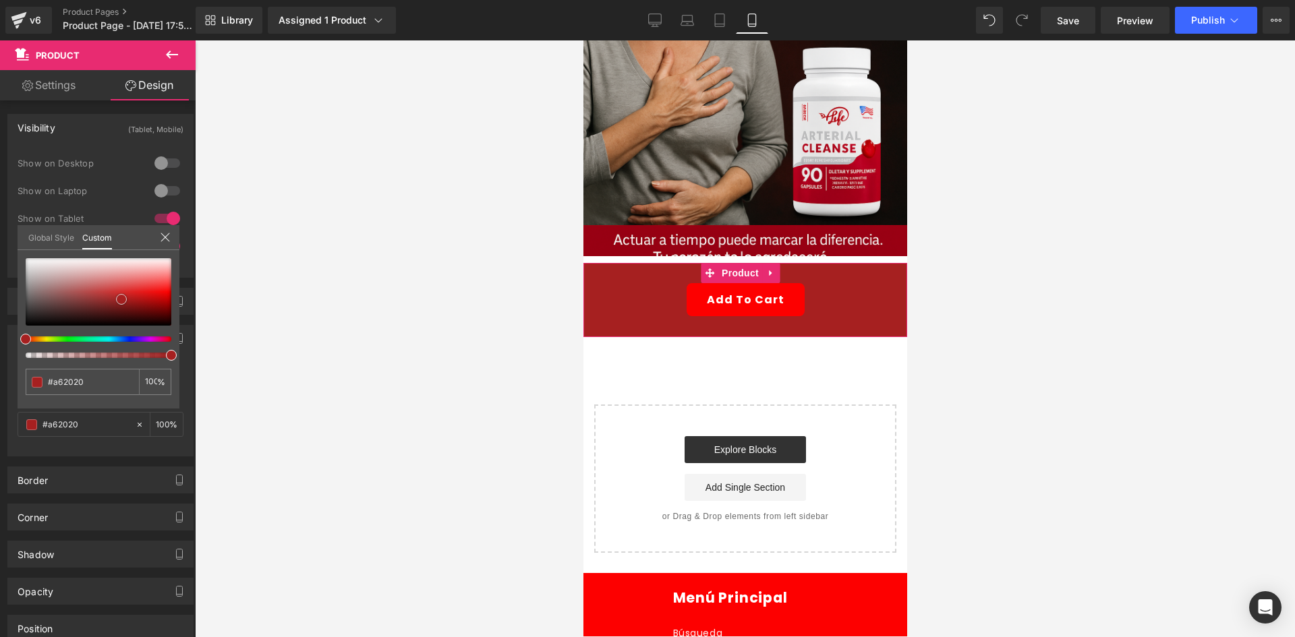
drag, startPoint x: 111, startPoint y: 302, endPoint x: 121, endPoint y: 300, distance: 11.1
click at [121, 300] on div at bounding box center [99, 291] width 146 height 67
click at [627, 267] on body "Ir directamente al contenido Tu carrito esta vacío Seguir comprando ¿Tienes una…" at bounding box center [745, 272] width 324 height 1003
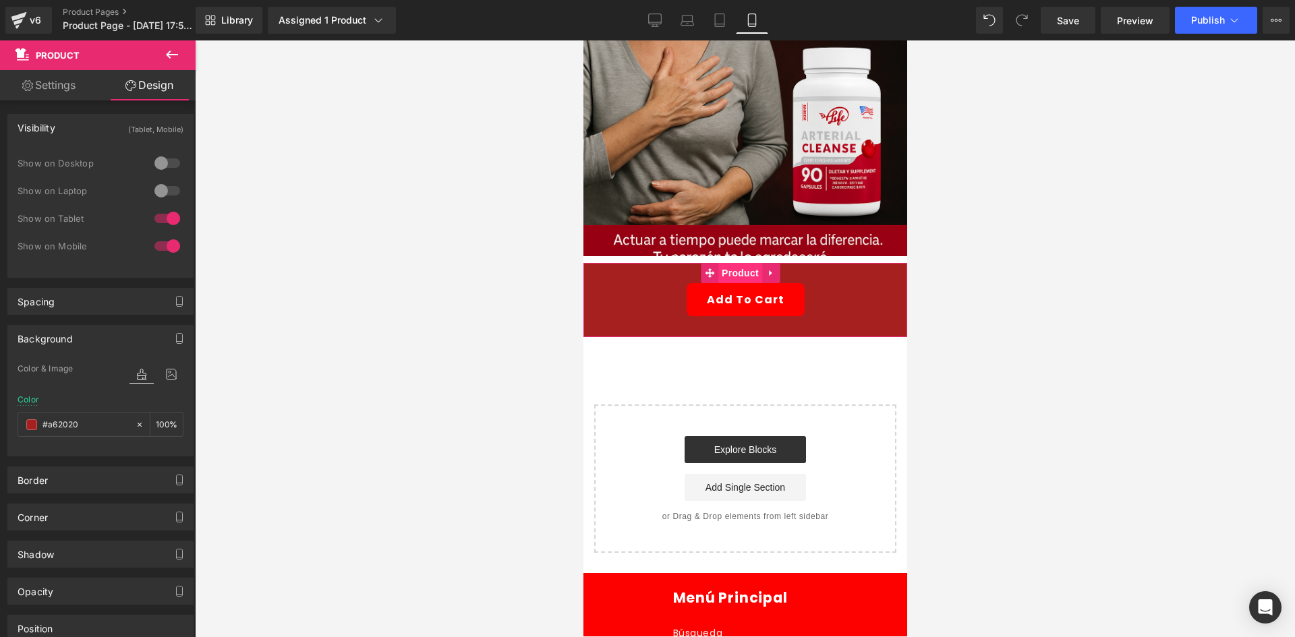
click at [732, 263] on span "Product" at bounding box center [740, 273] width 44 height 20
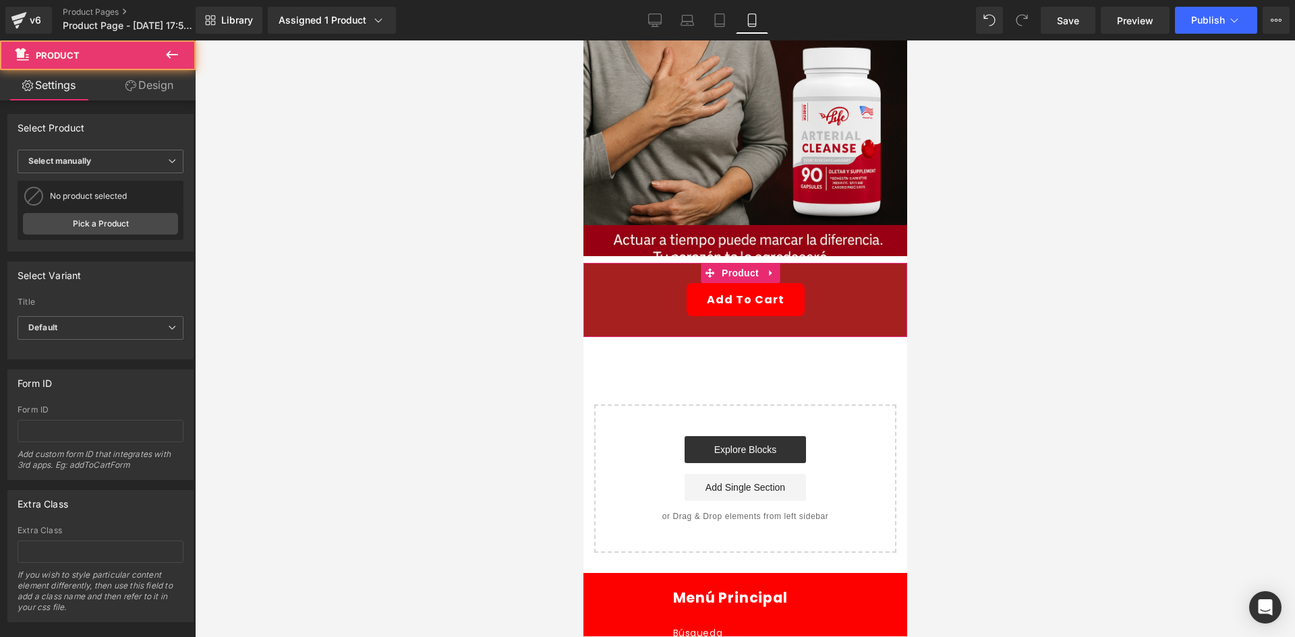
click at [149, 90] on link "Design" at bounding box center [150, 85] width 98 height 30
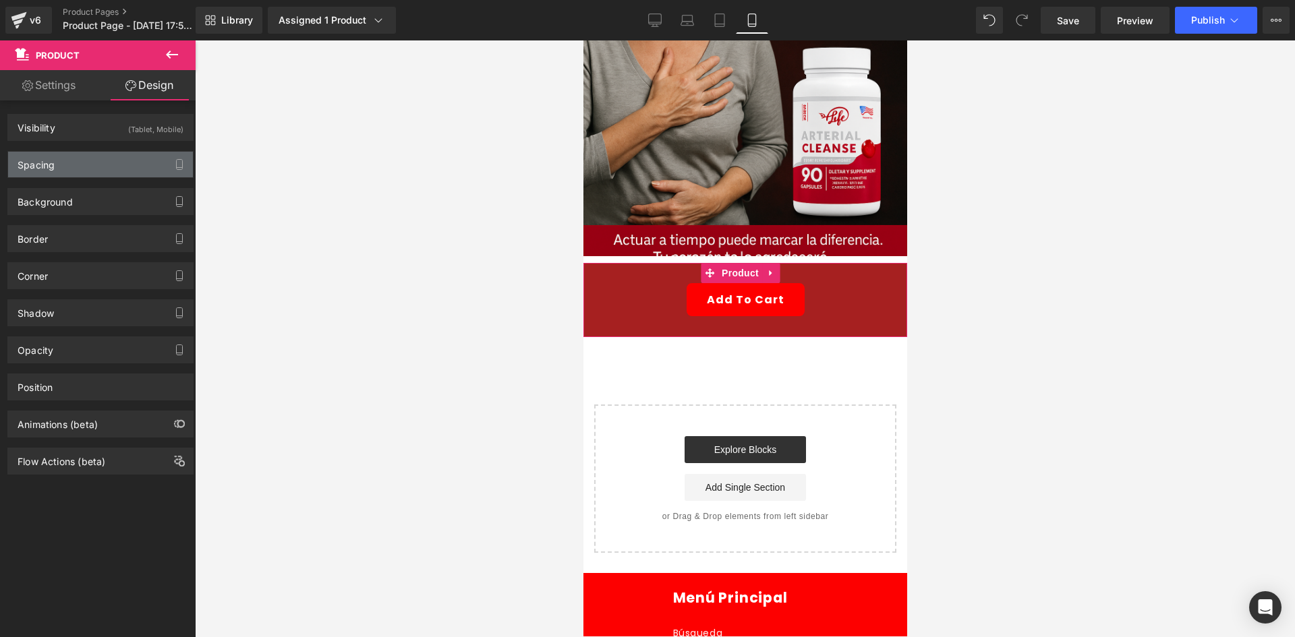
click at [98, 159] on div "Spacing" at bounding box center [100, 165] width 185 height 26
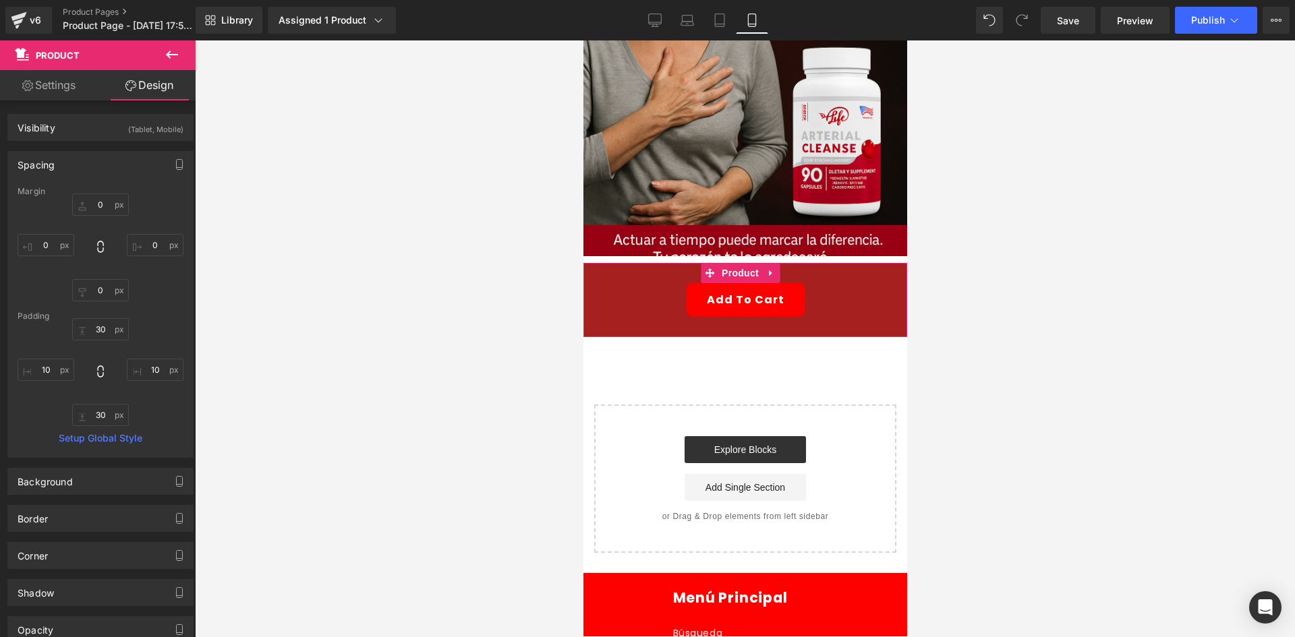
click at [106, 193] on div "Margin" at bounding box center [101, 191] width 166 height 9
click at [104, 200] on input "0" at bounding box center [100, 205] width 57 height 22
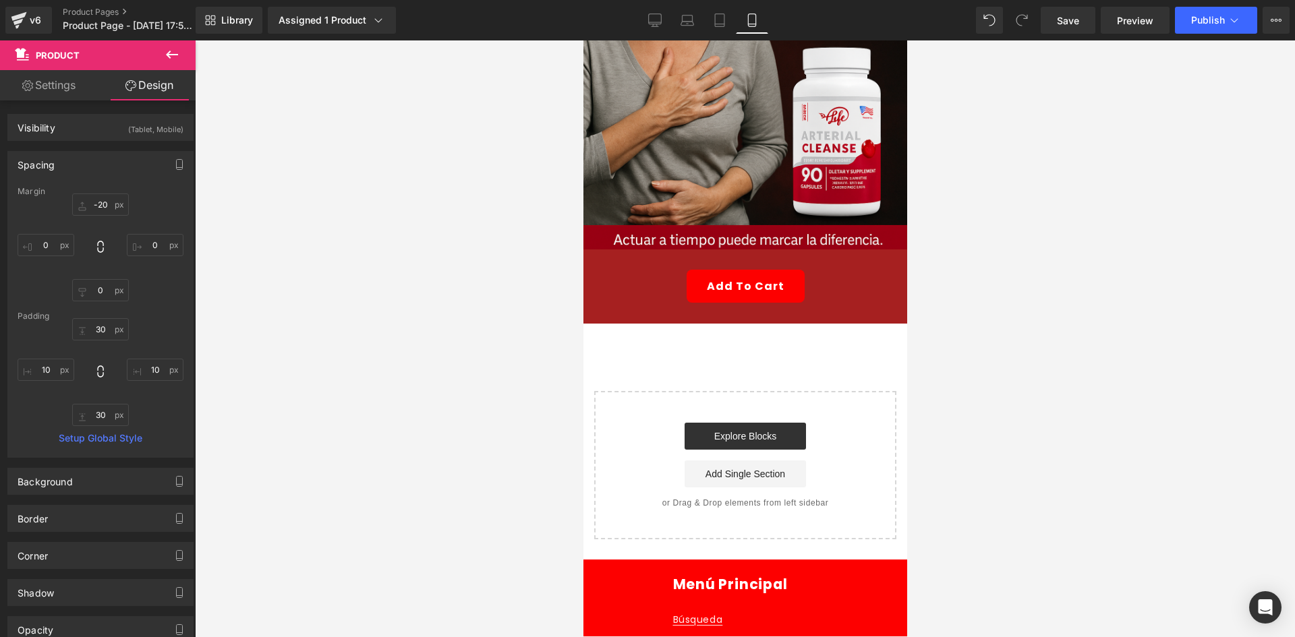
click at [389, 281] on div at bounding box center [745, 338] width 1100 height 597
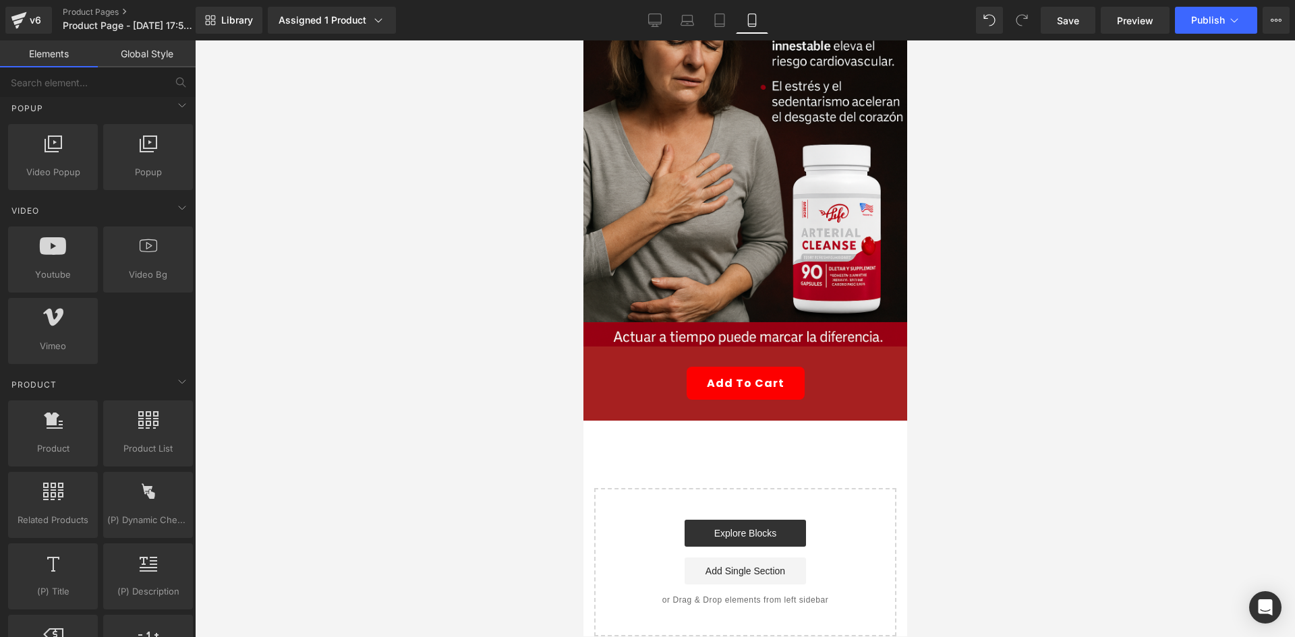
scroll to position [0, 0]
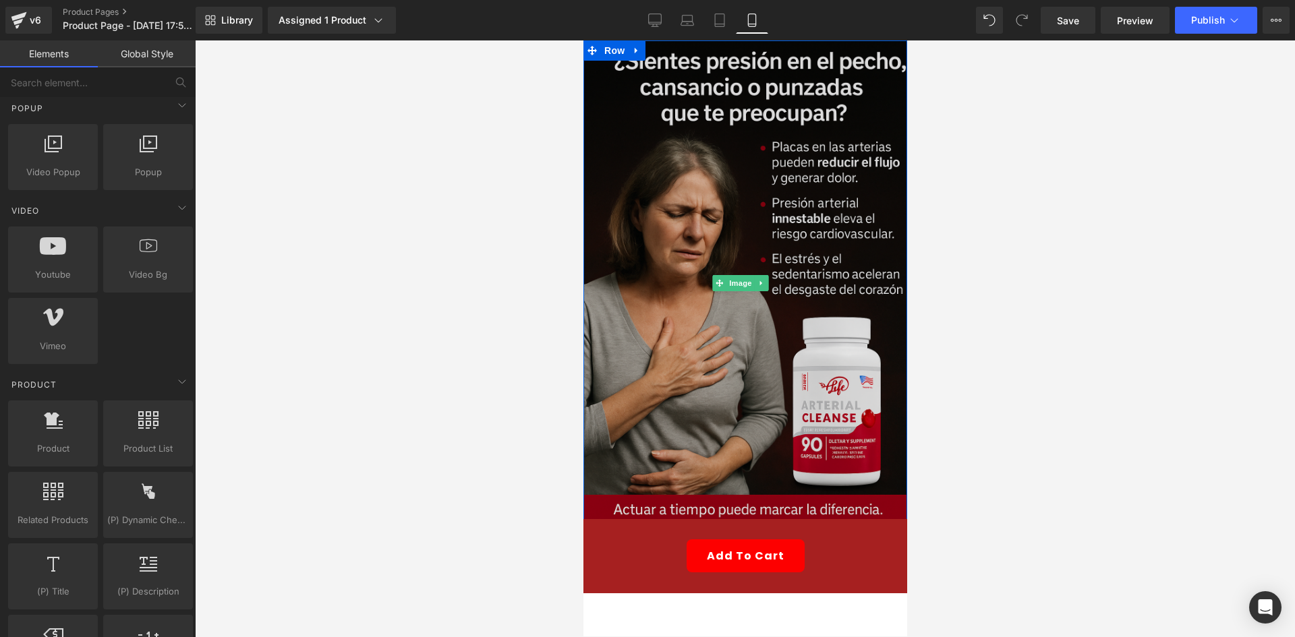
click at [757, 241] on img at bounding box center [745, 283] width 324 height 486
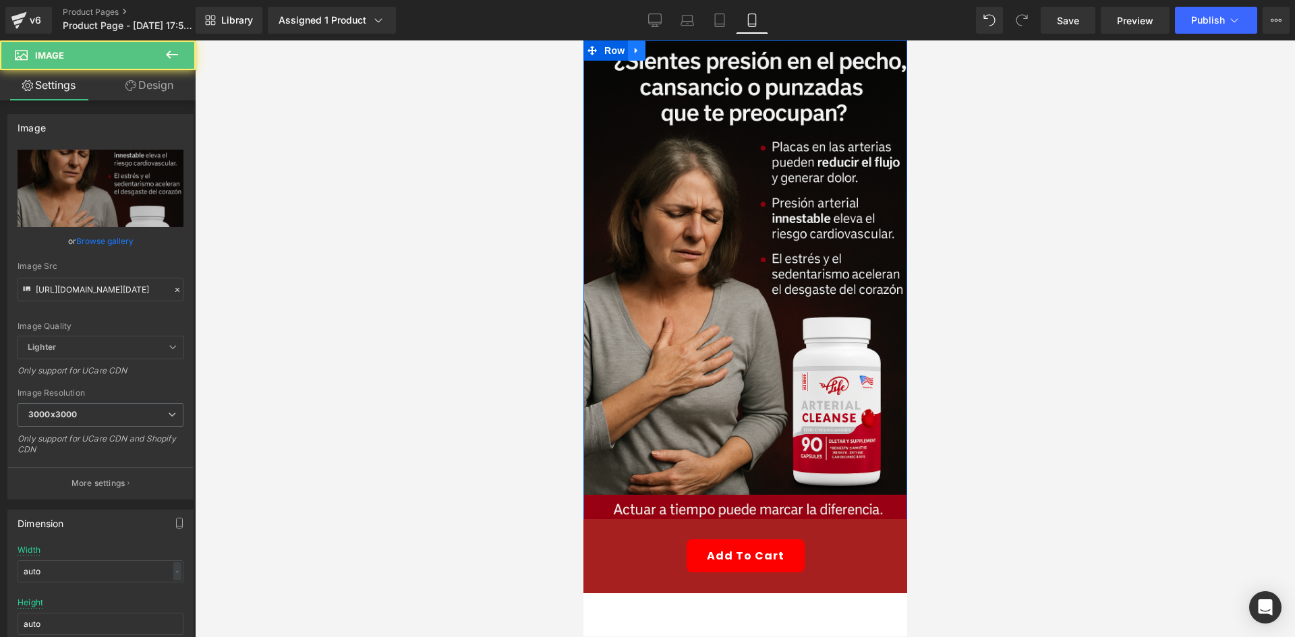
click at [639, 46] on link at bounding box center [636, 50] width 18 height 20
click at [650, 53] on icon at bounding box center [653, 51] width 9 height 10
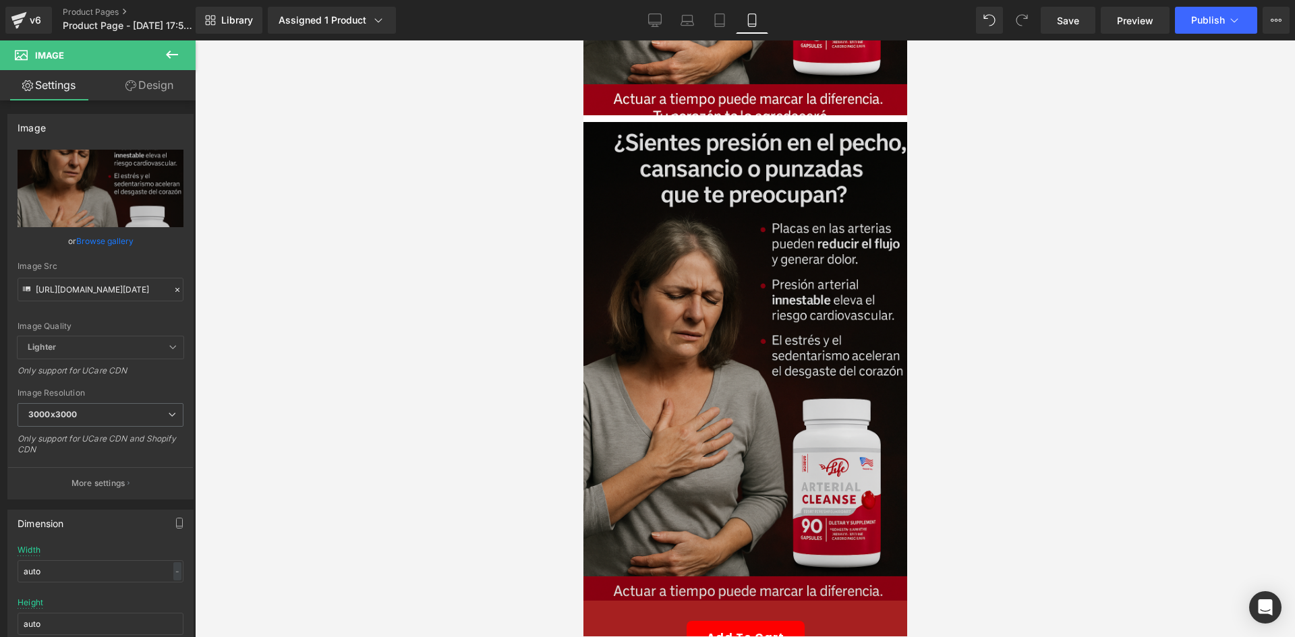
click at [722, 410] on img at bounding box center [745, 365] width 324 height 486
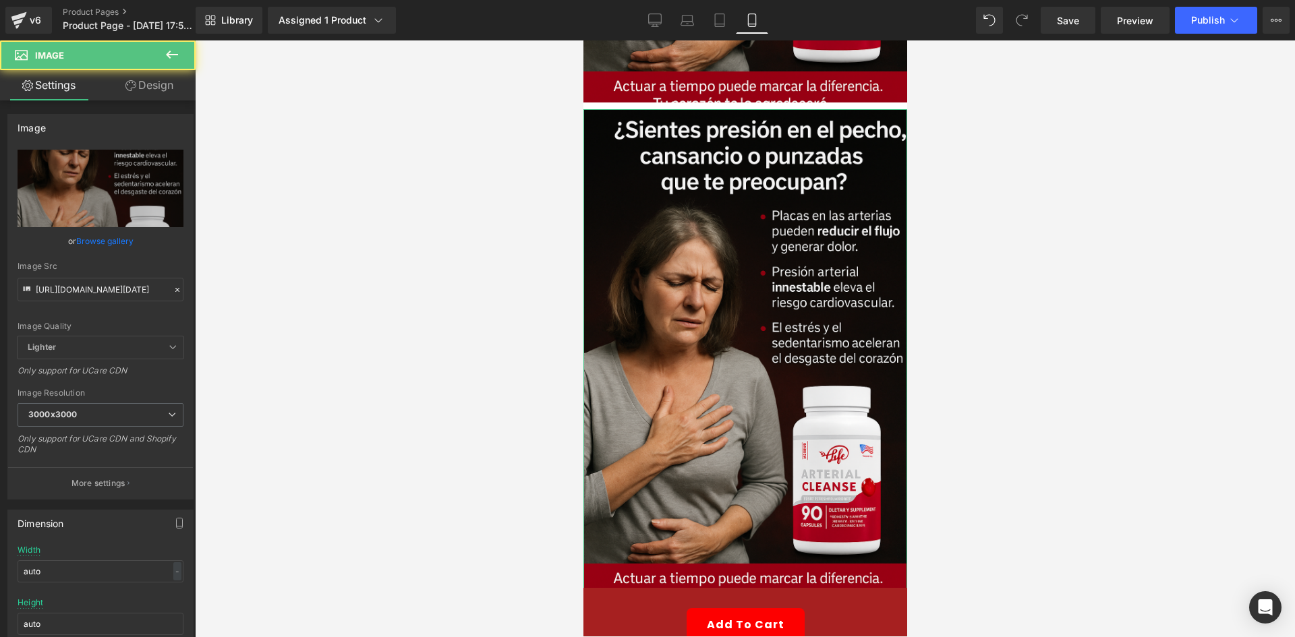
click at [147, 86] on link "Design" at bounding box center [150, 85] width 98 height 30
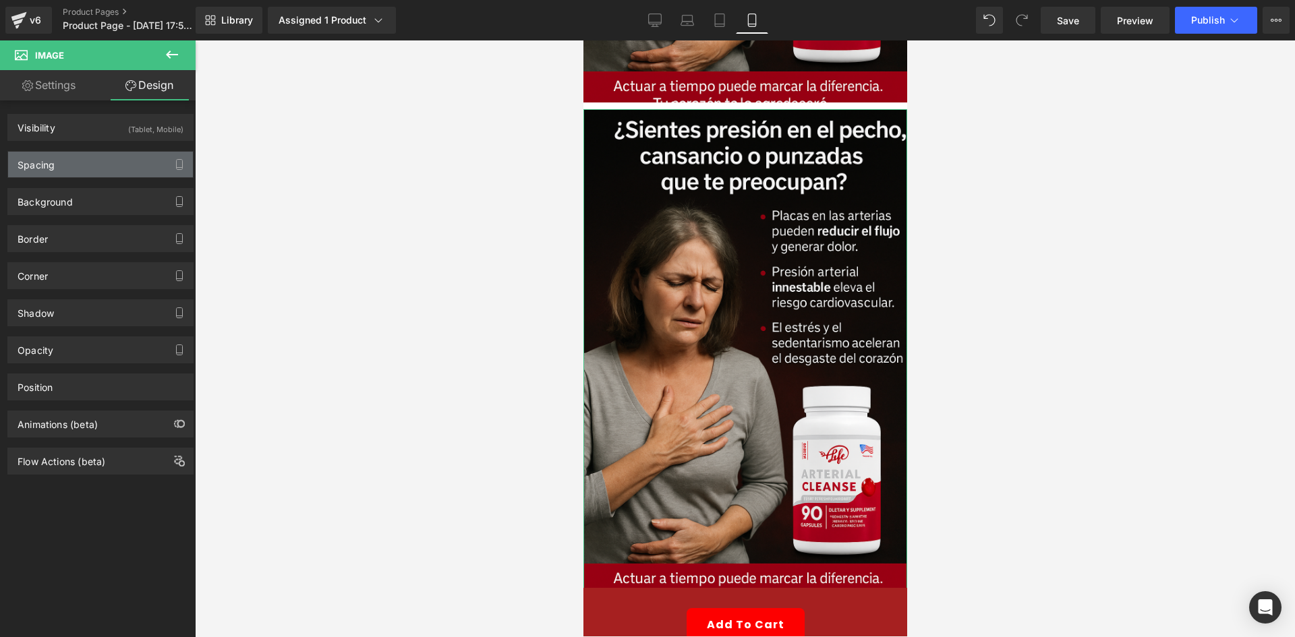
click at [124, 152] on div "Spacing" at bounding box center [100, 165] width 185 height 26
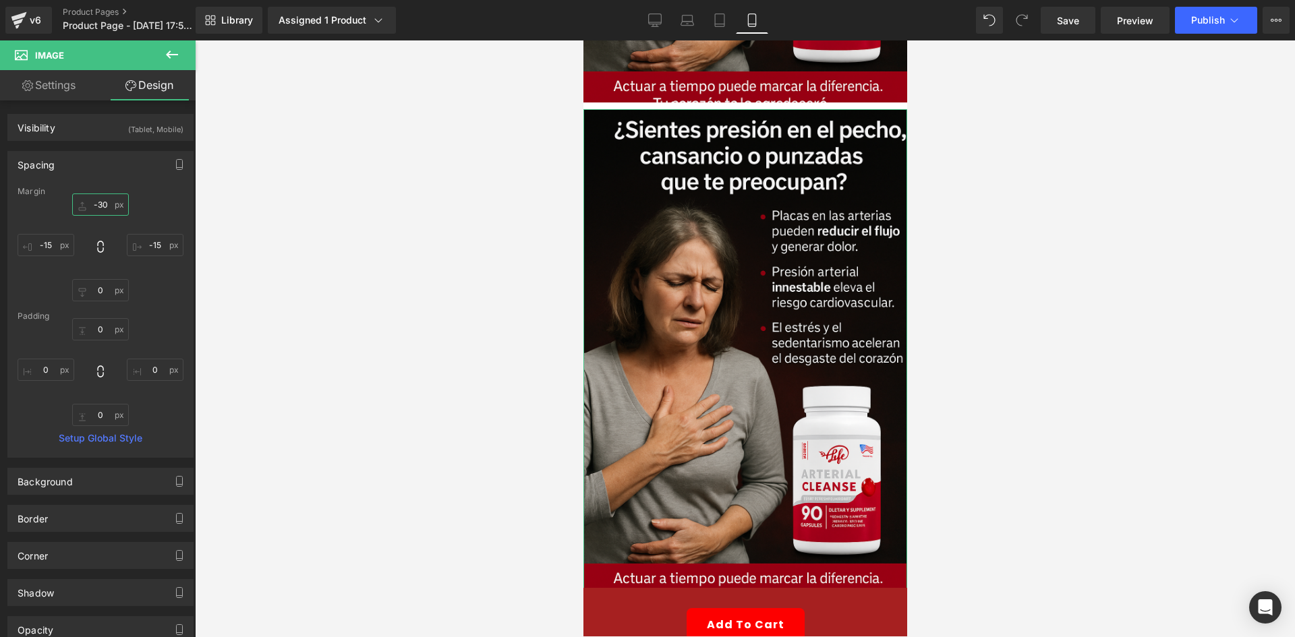
click at [107, 210] on input "-30" at bounding box center [100, 205] width 57 height 22
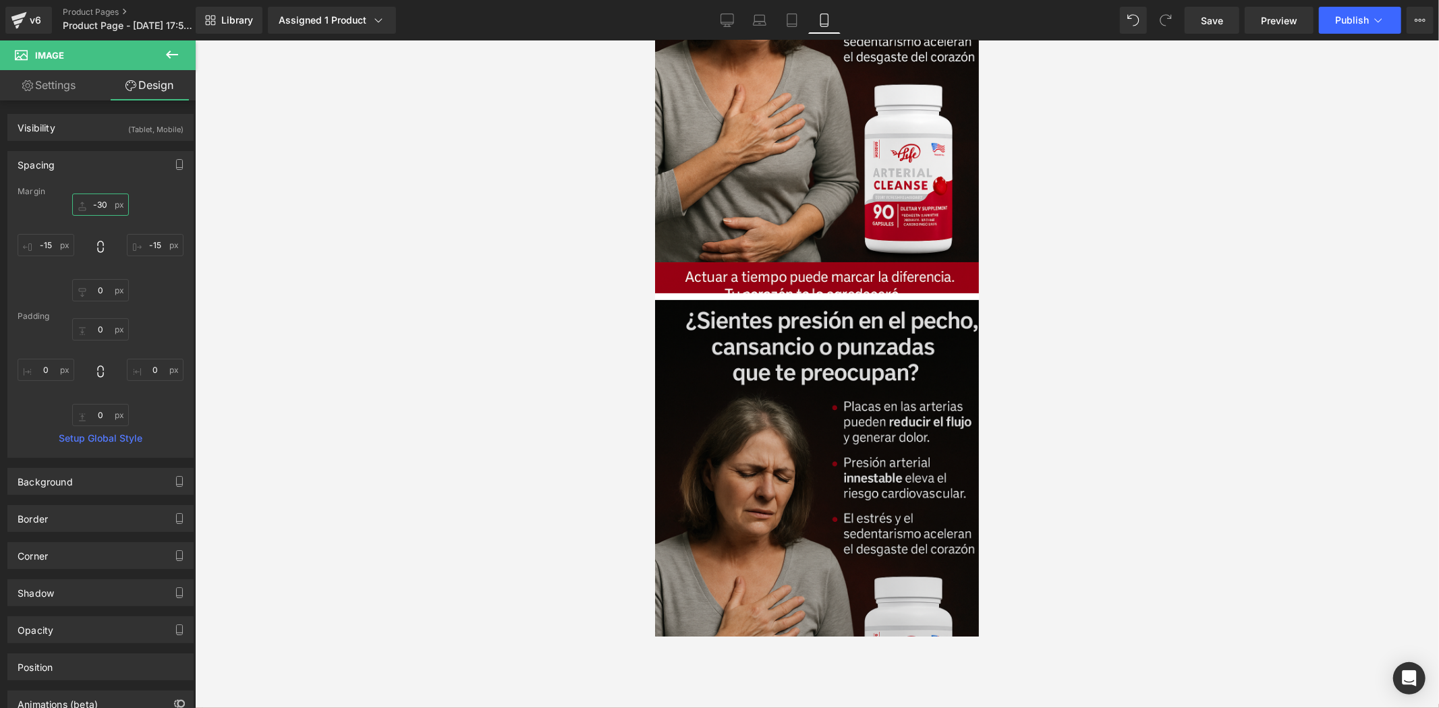
scroll to position [246, 0]
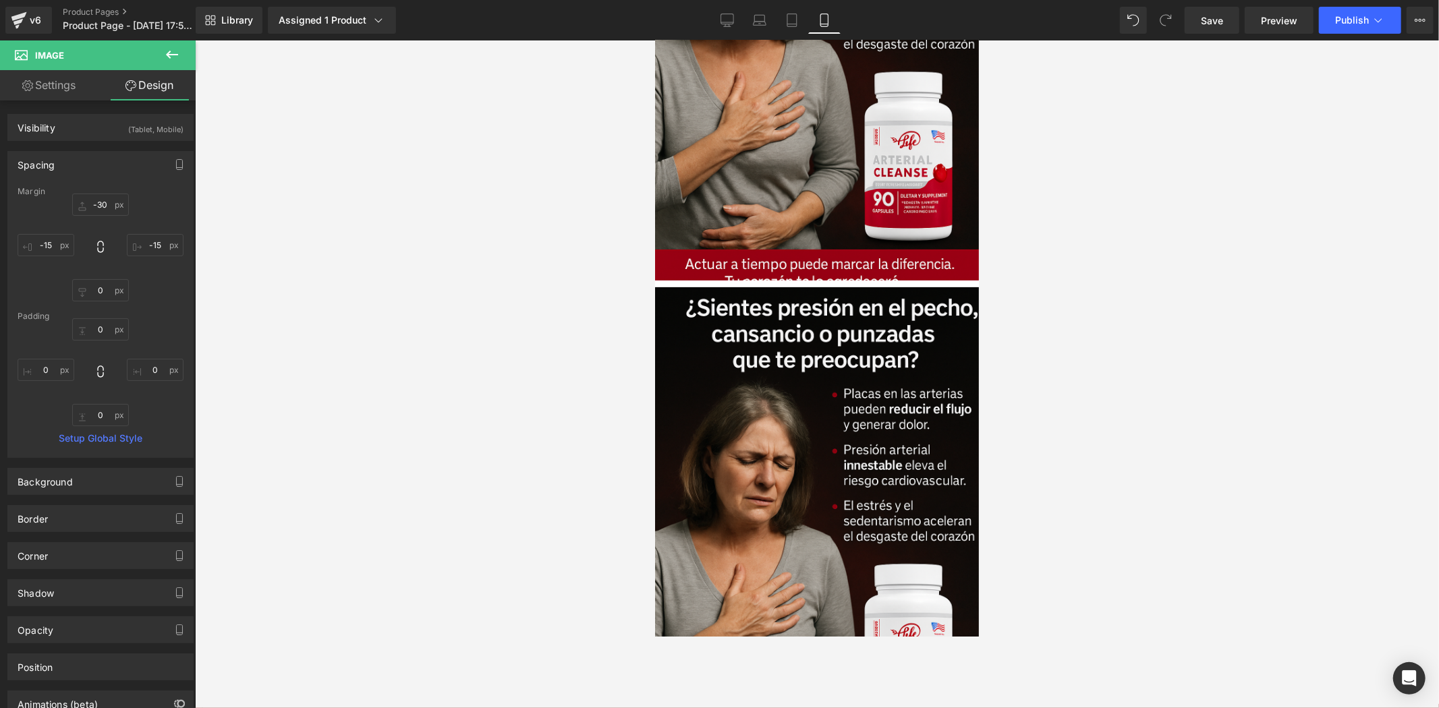
drag, startPoint x: 1133, startPoint y: 176, endPoint x: 1120, endPoint y: 186, distance: 16.9
click at [1132, 179] on div at bounding box center [817, 374] width 1244 height 668
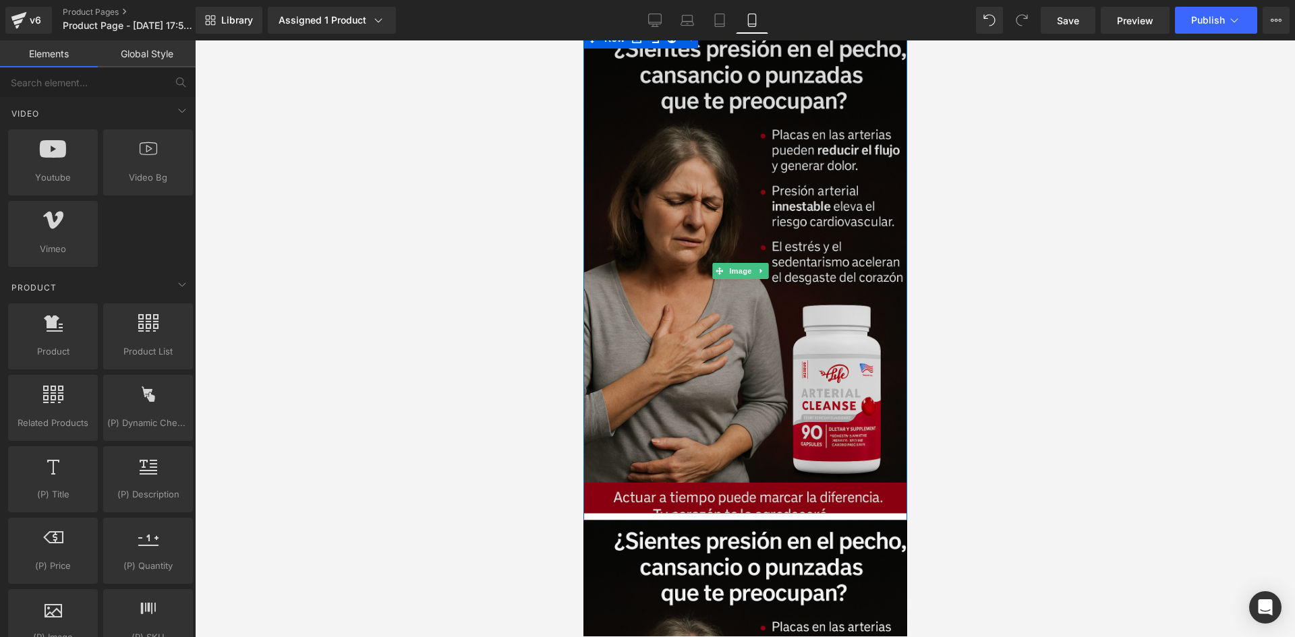
scroll to position [0, 0]
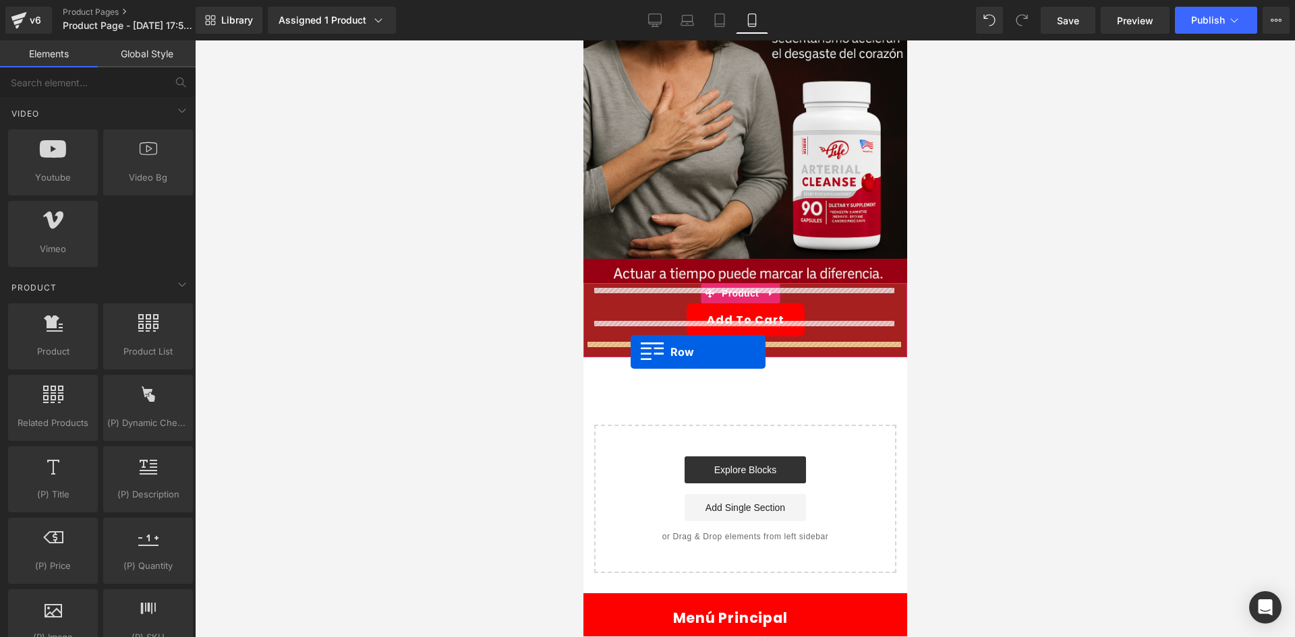
drag, startPoint x: 593, startPoint y: 53, endPoint x: 629, endPoint y: 351, distance: 300.4
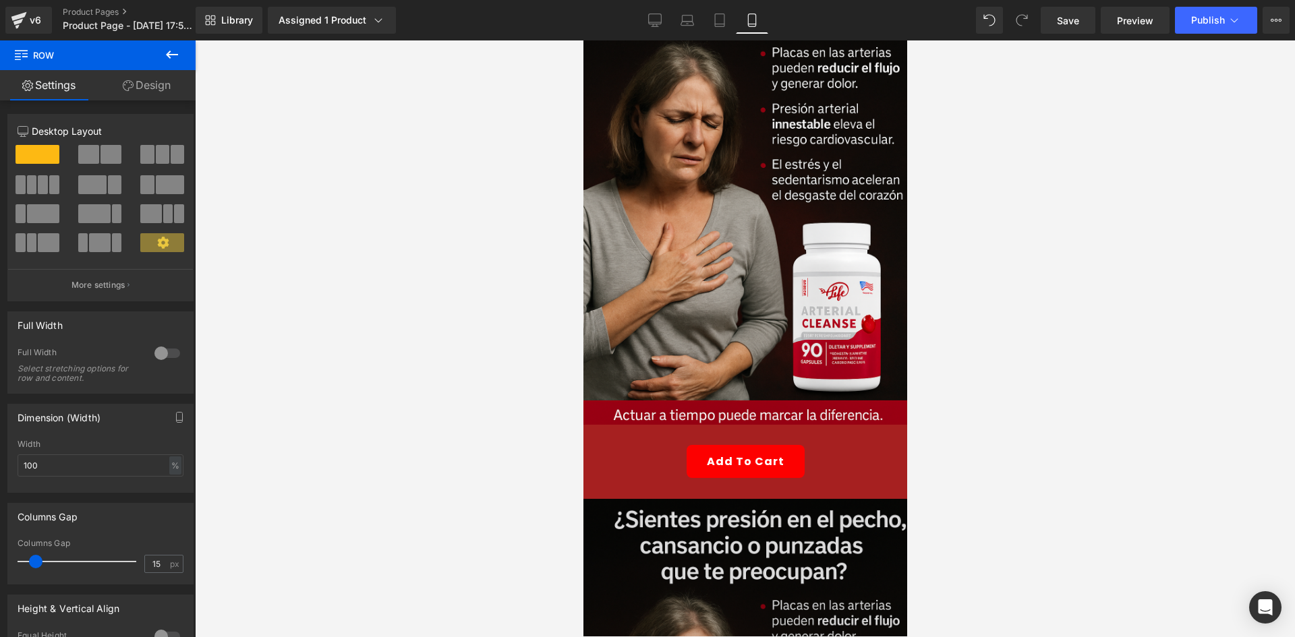
scroll to position [270, 0]
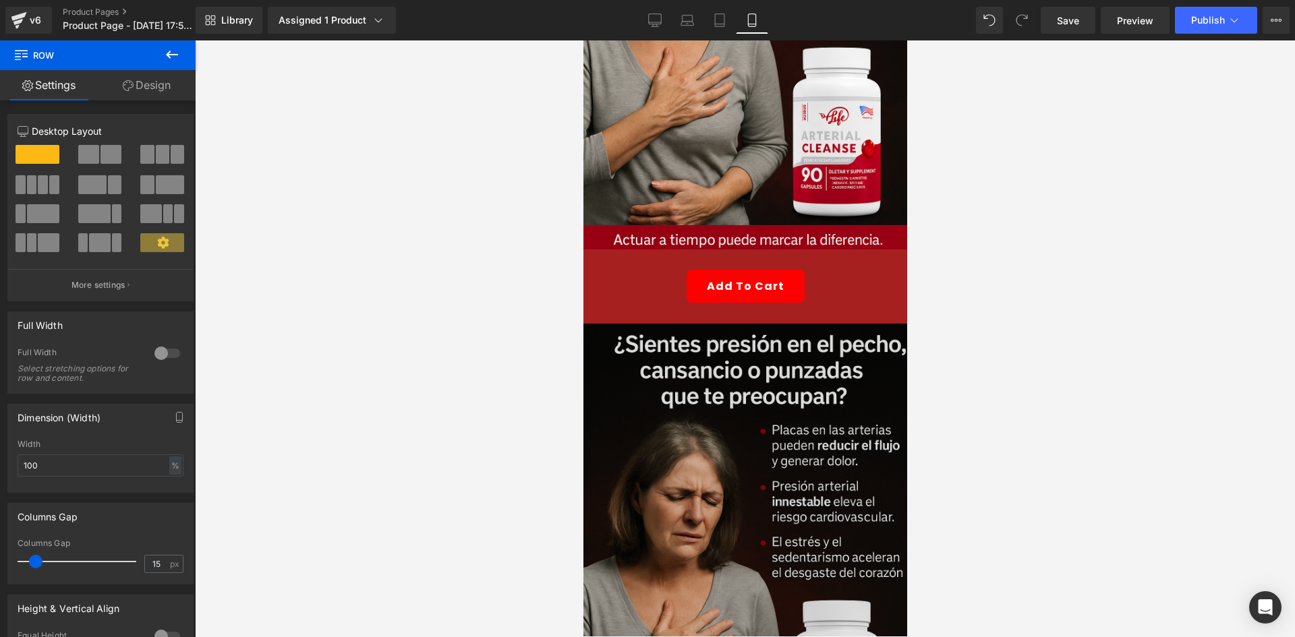
click at [687, 441] on img at bounding box center [745, 567] width 324 height 486
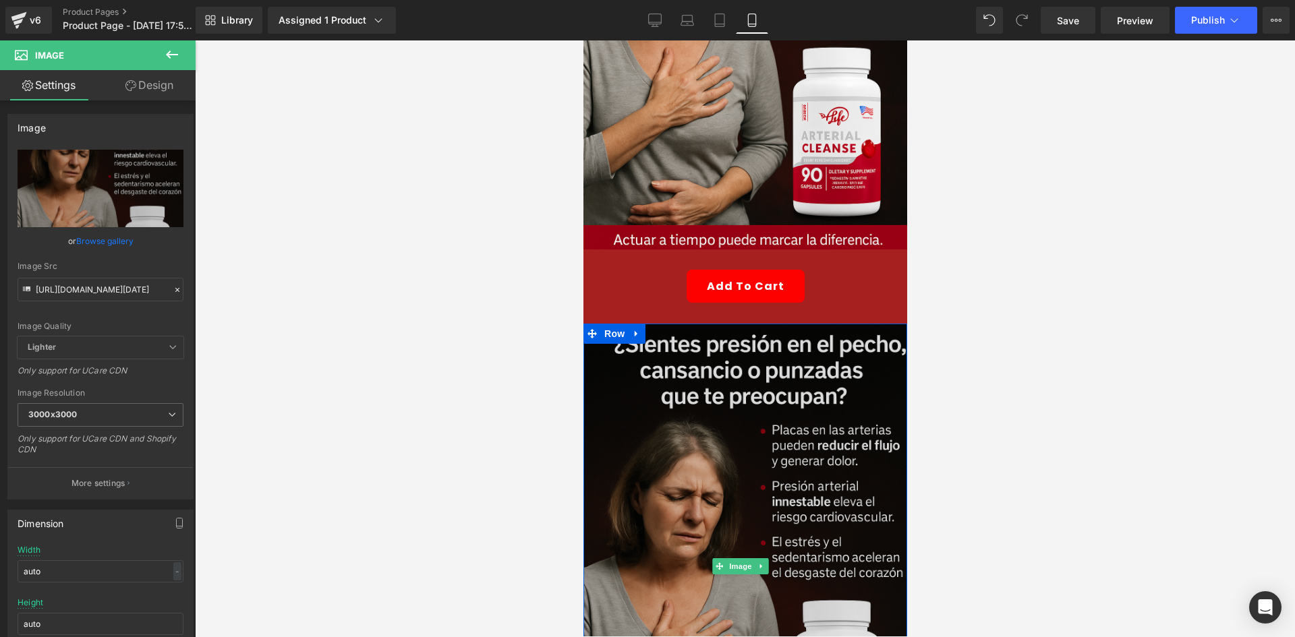
click at [747, 410] on img at bounding box center [745, 567] width 324 height 486
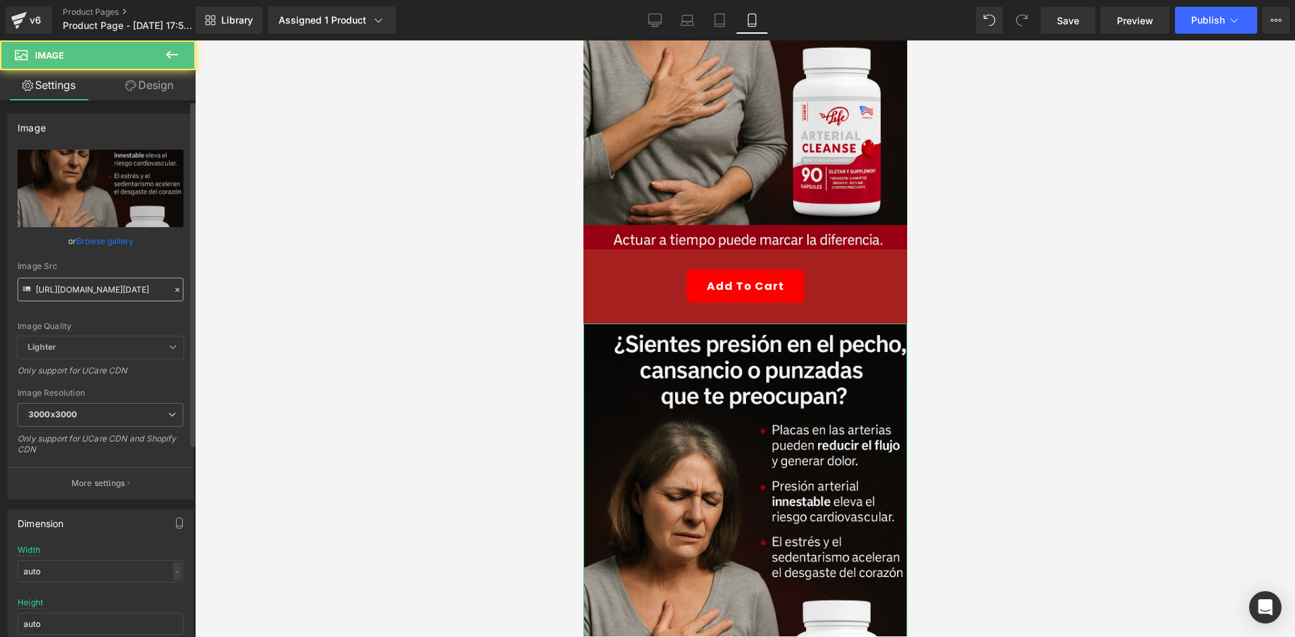
click at [103, 288] on input "[URL][DOMAIN_NAME][DATE]" at bounding box center [101, 290] width 166 height 24
click at [102, 288] on input "[URL][DOMAIN_NAME][DATE]" at bounding box center [101, 290] width 166 height 24
click at [280, 288] on div at bounding box center [745, 338] width 1100 height 597
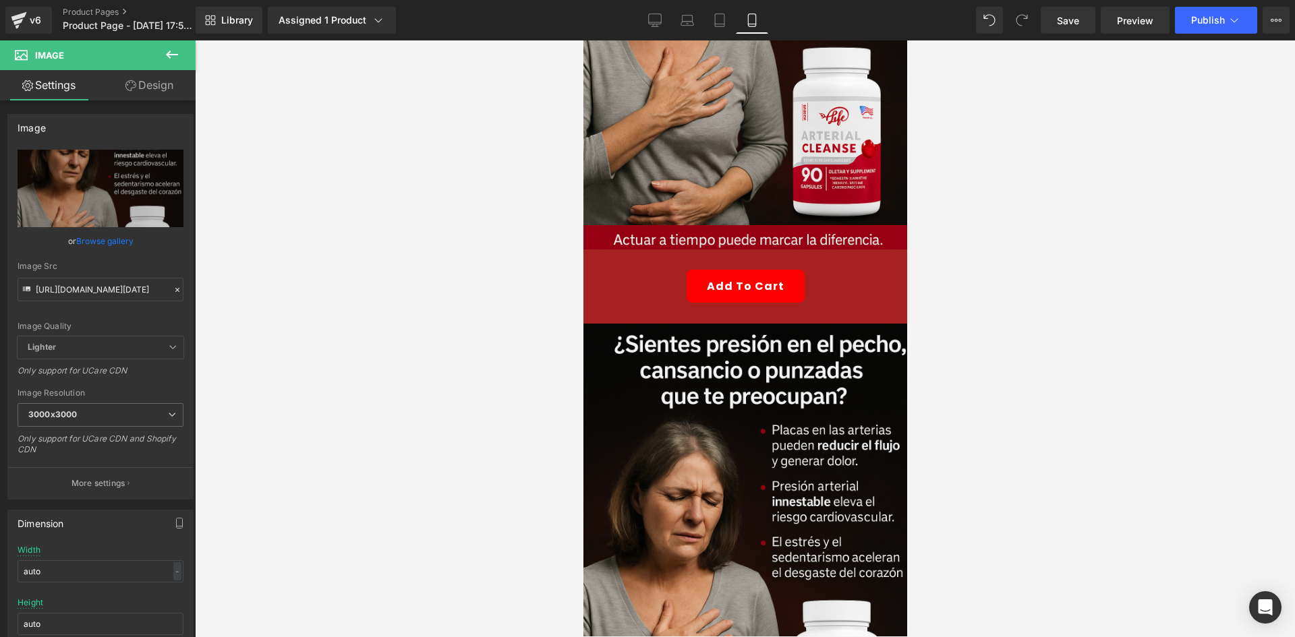
scroll to position [0, 0]
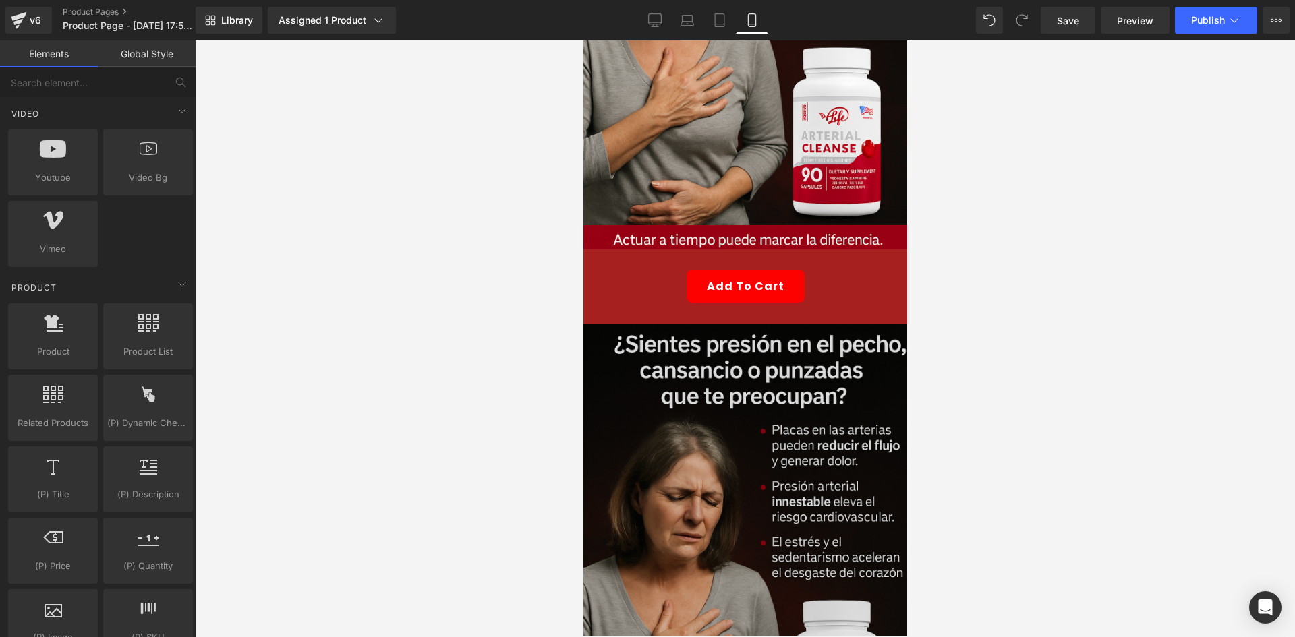
click at [608, 445] on img at bounding box center [745, 567] width 324 height 486
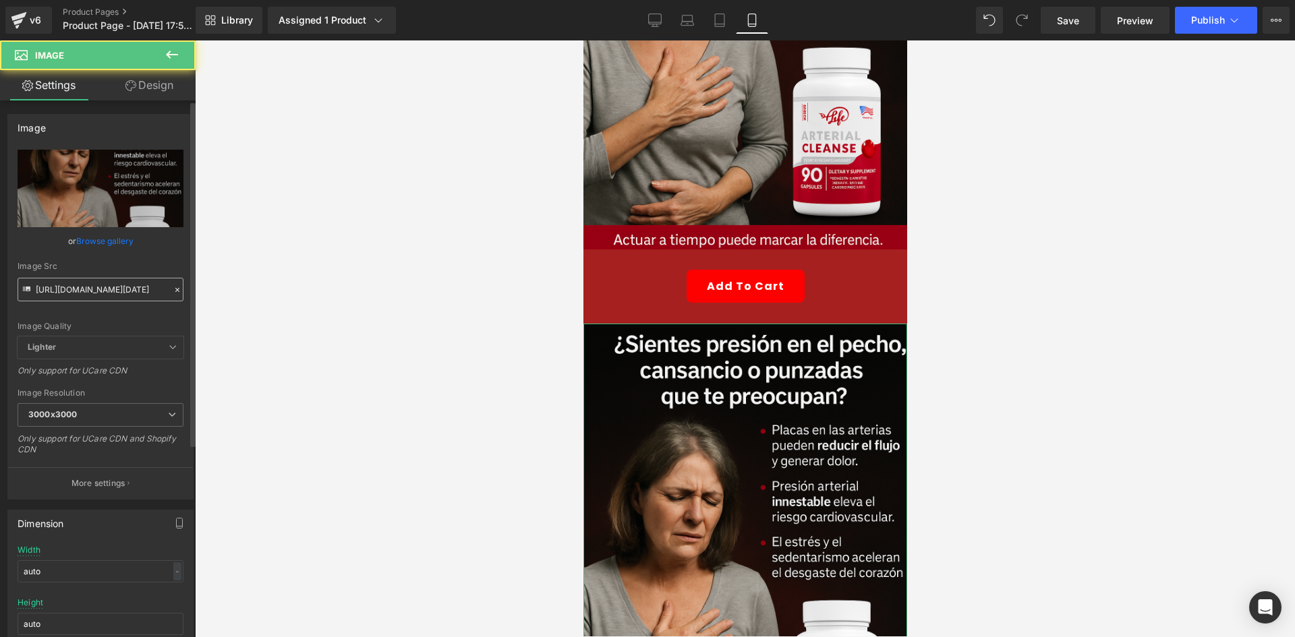
click at [97, 295] on input "[URL][DOMAIN_NAME][DATE]" at bounding box center [101, 290] width 166 height 24
click at [372, 250] on div at bounding box center [745, 338] width 1100 height 597
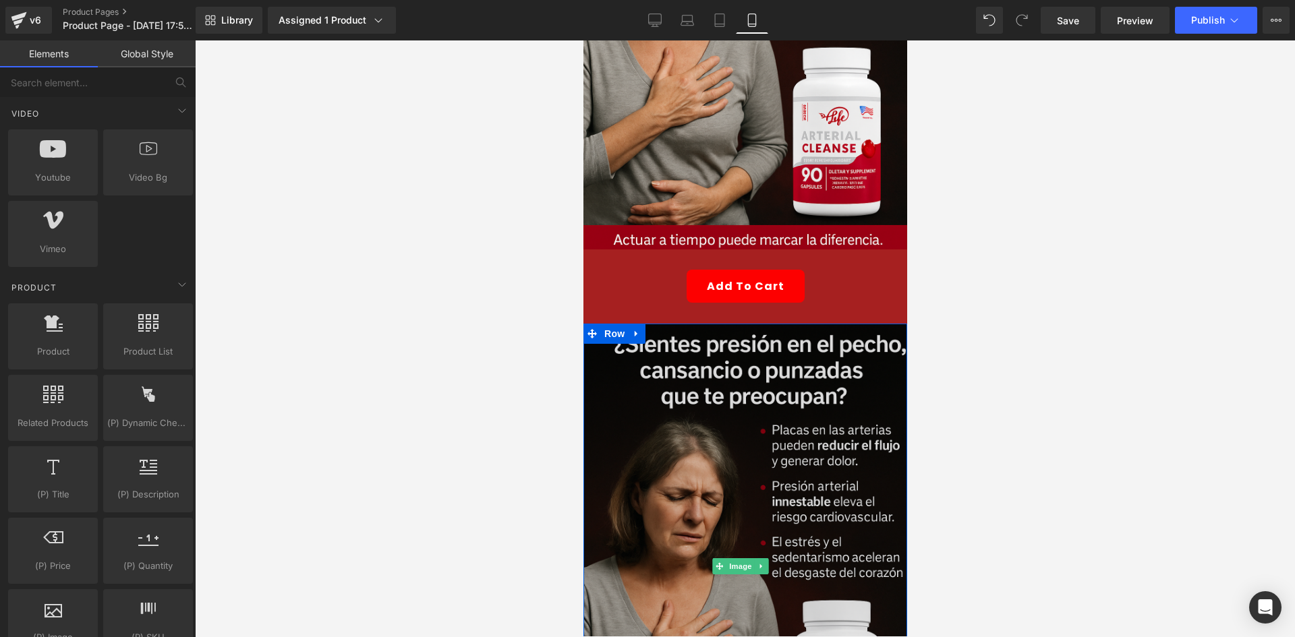
click at [722, 339] on img at bounding box center [745, 567] width 324 height 486
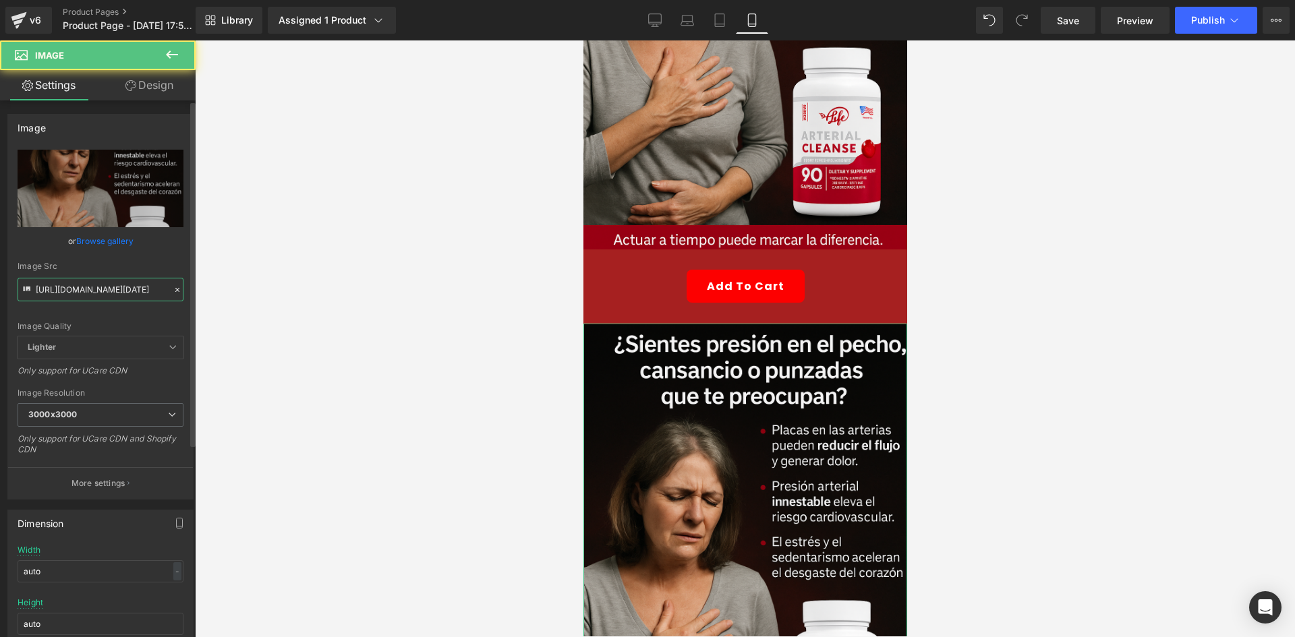
click at [88, 289] on input "[URL][DOMAIN_NAME][DATE]" at bounding box center [101, 290] width 166 height 24
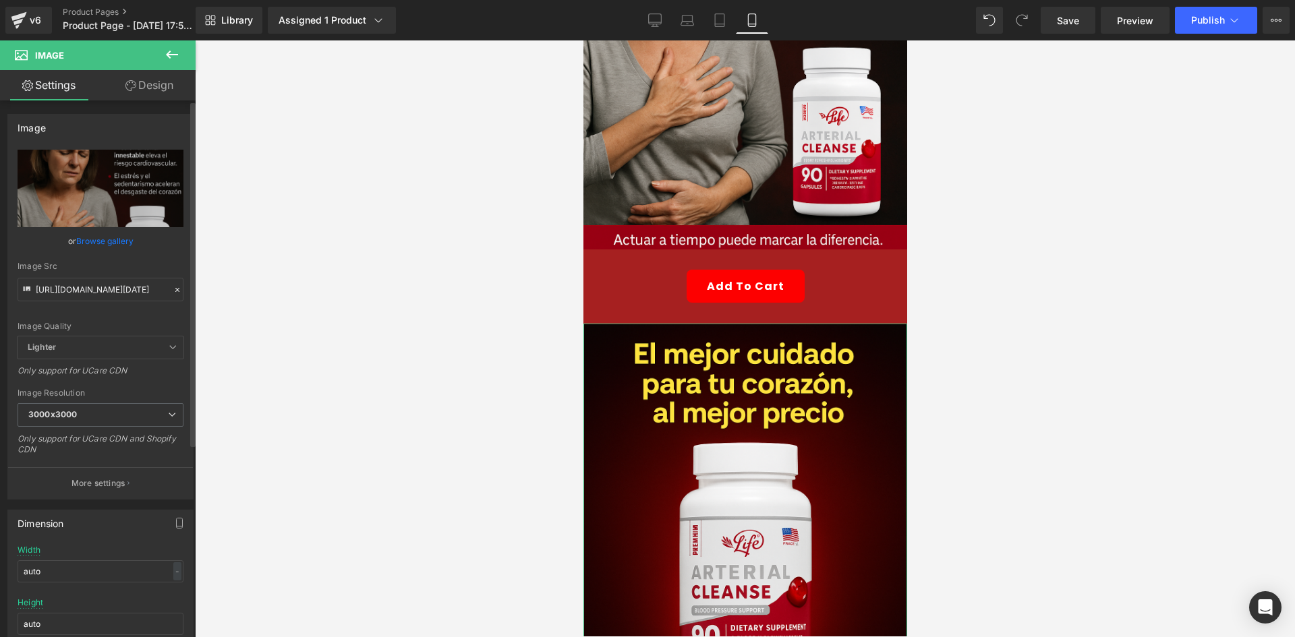
click at [114, 326] on div "Image Quality" at bounding box center [101, 326] width 166 height 9
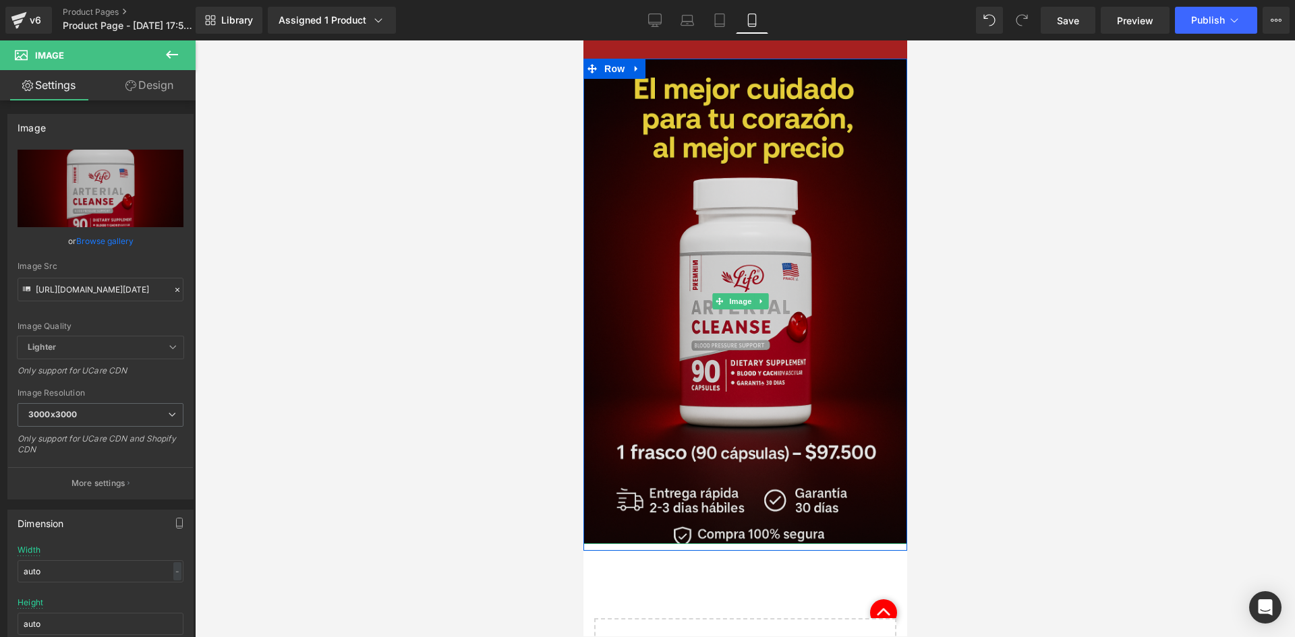
scroll to position [540, 0]
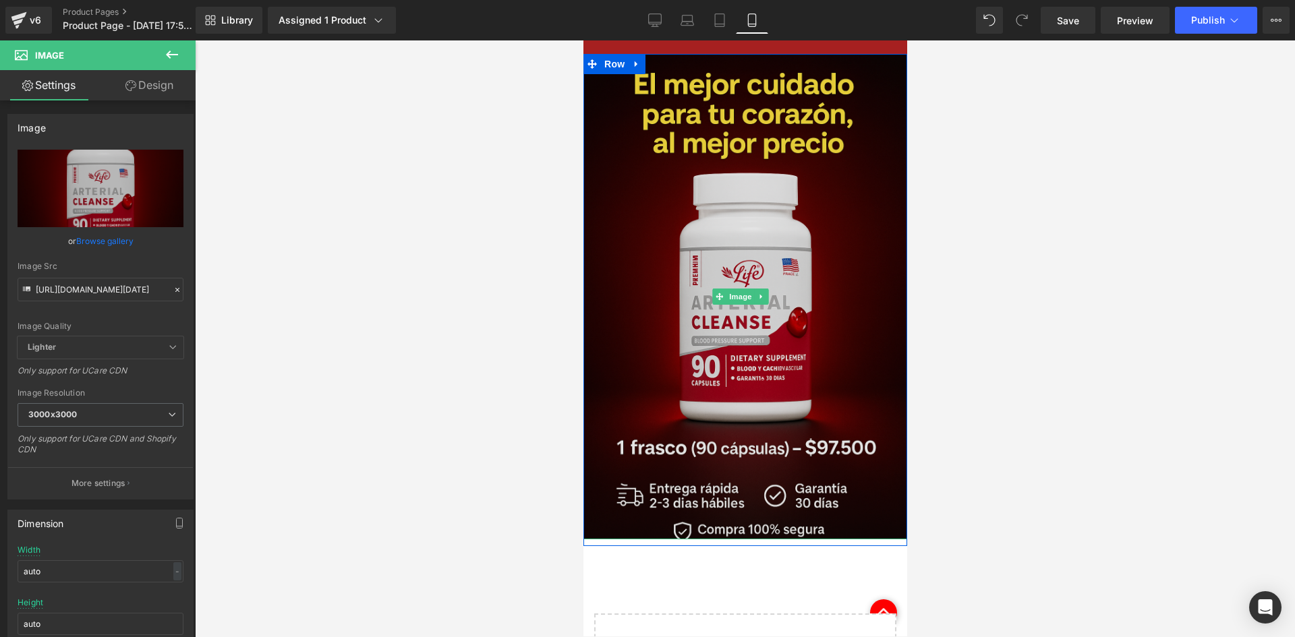
click at [664, 283] on img at bounding box center [745, 297] width 324 height 486
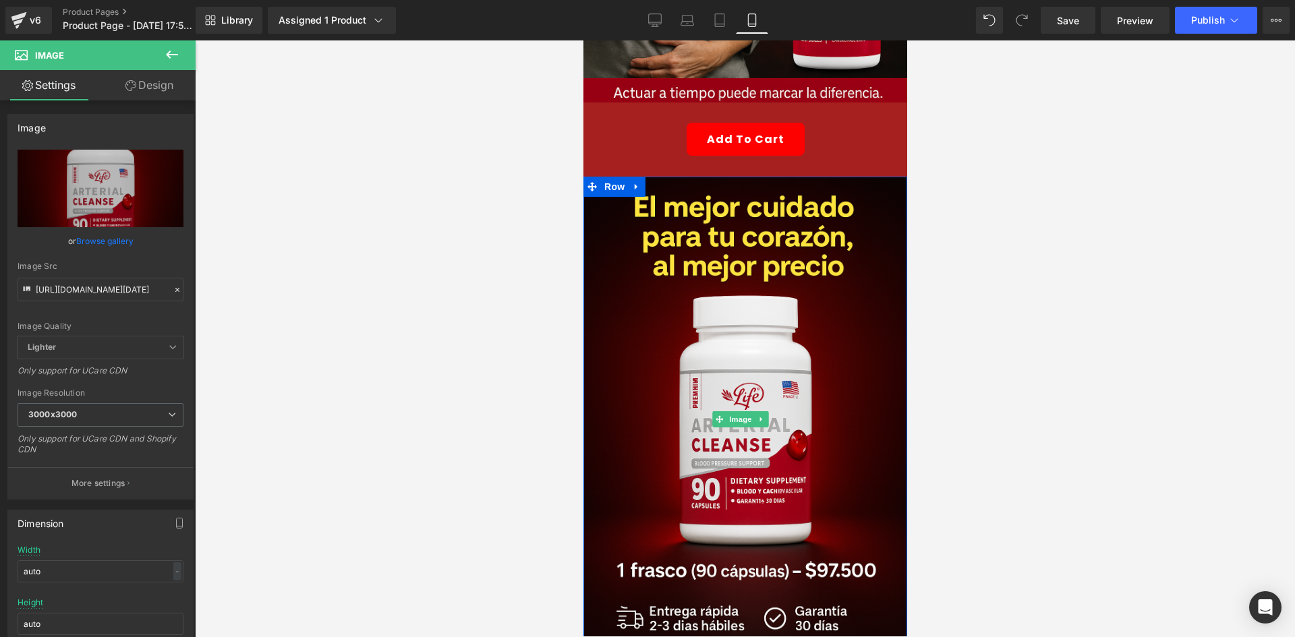
scroll to position [405, 0]
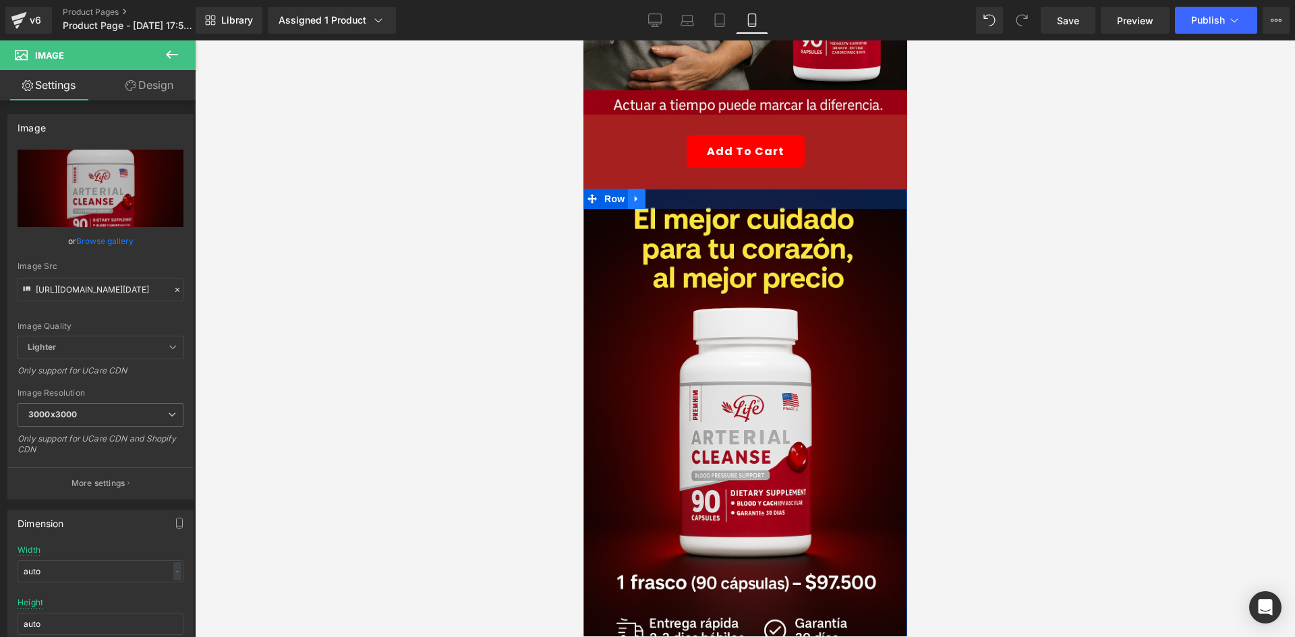
click at [635, 189] on link at bounding box center [636, 199] width 18 height 20
click at [655, 194] on icon at bounding box center [653, 198] width 9 height 9
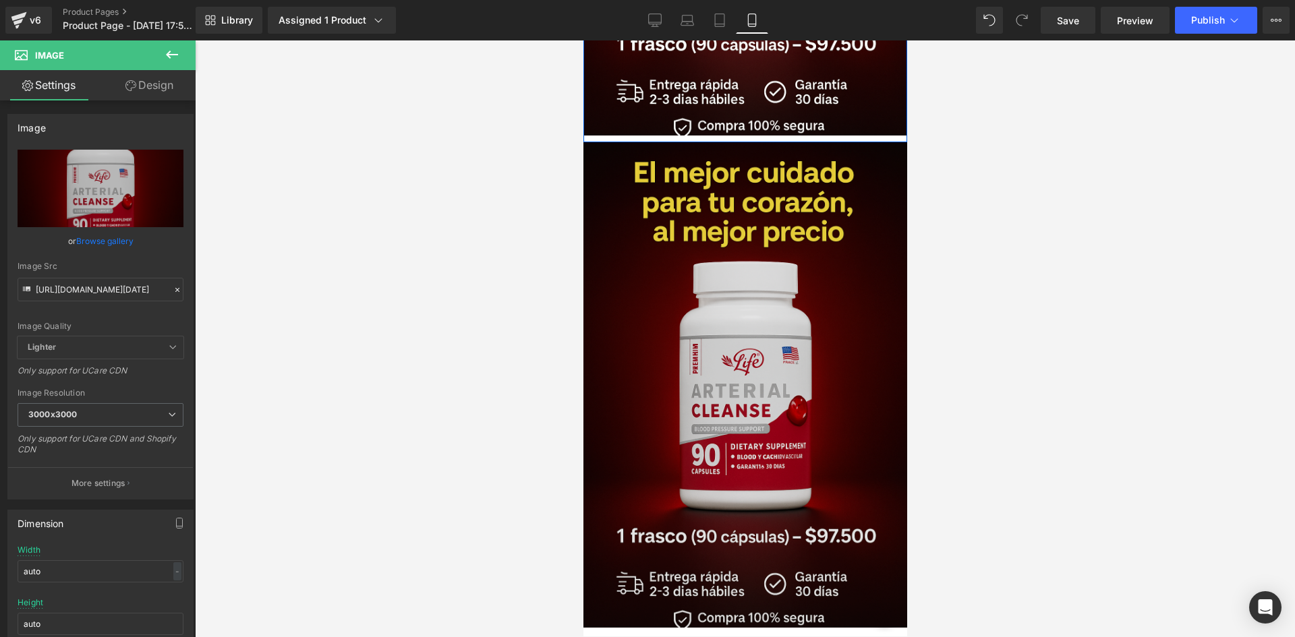
click at [707, 334] on img at bounding box center [745, 385] width 324 height 486
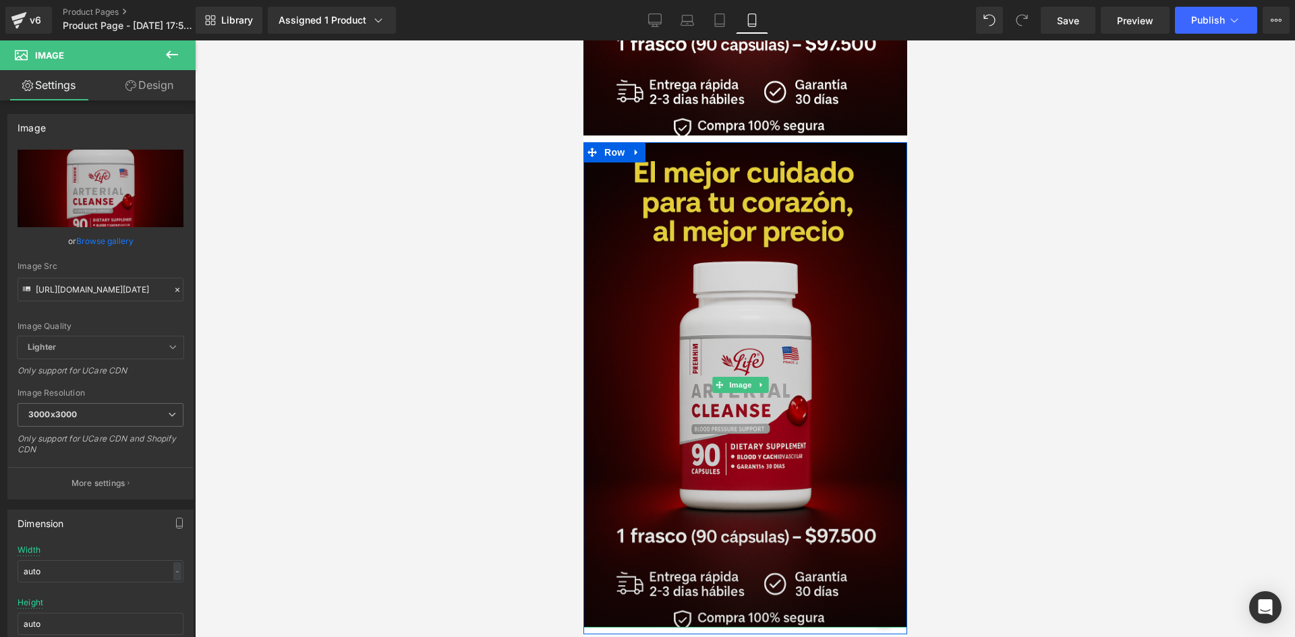
scroll to position [961, 0]
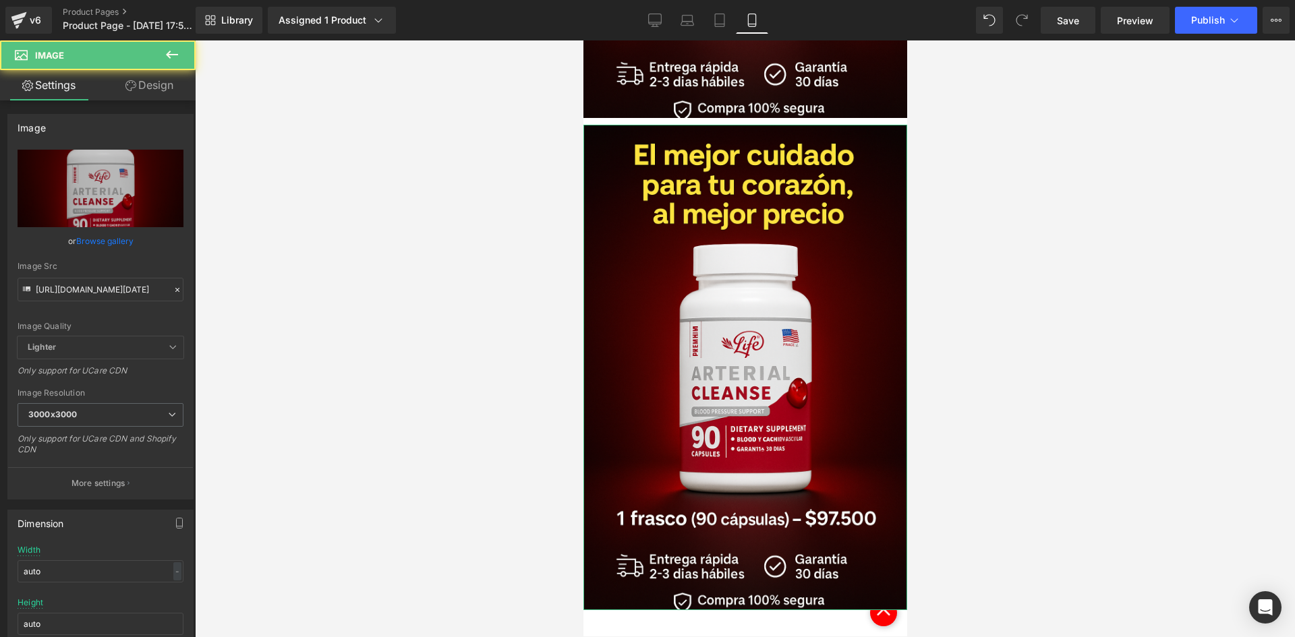
click at [177, 94] on link "Design" at bounding box center [150, 85] width 98 height 30
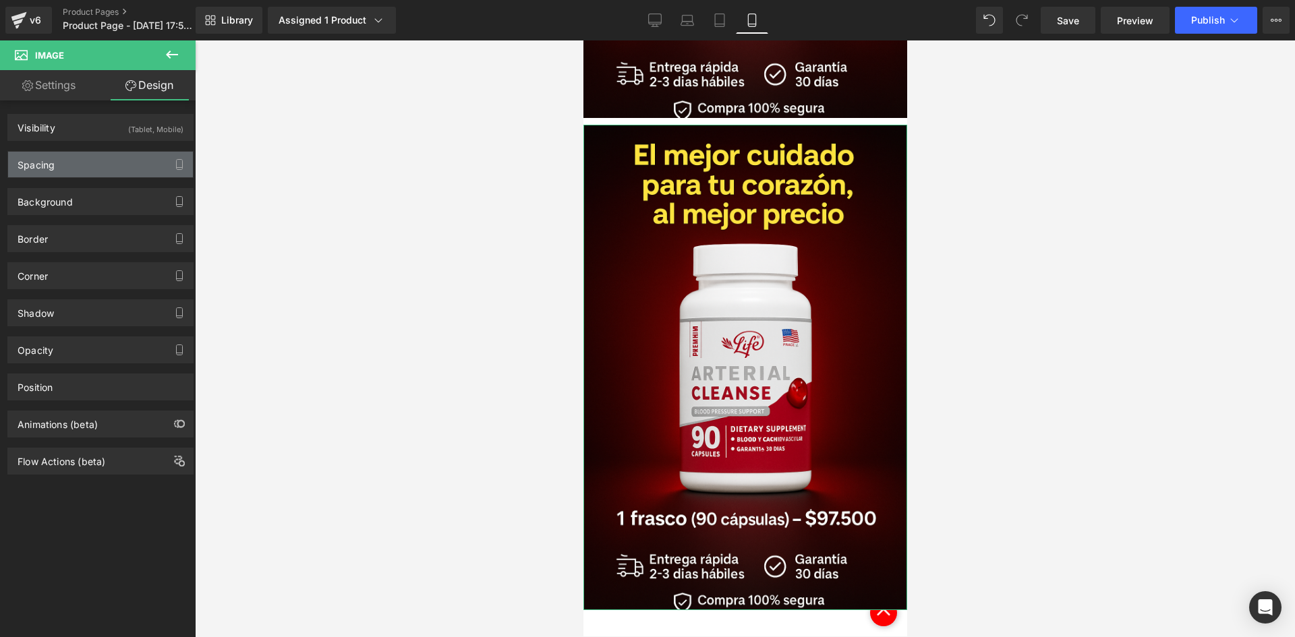
click at [82, 160] on div "Spacing" at bounding box center [100, 165] width 185 height 26
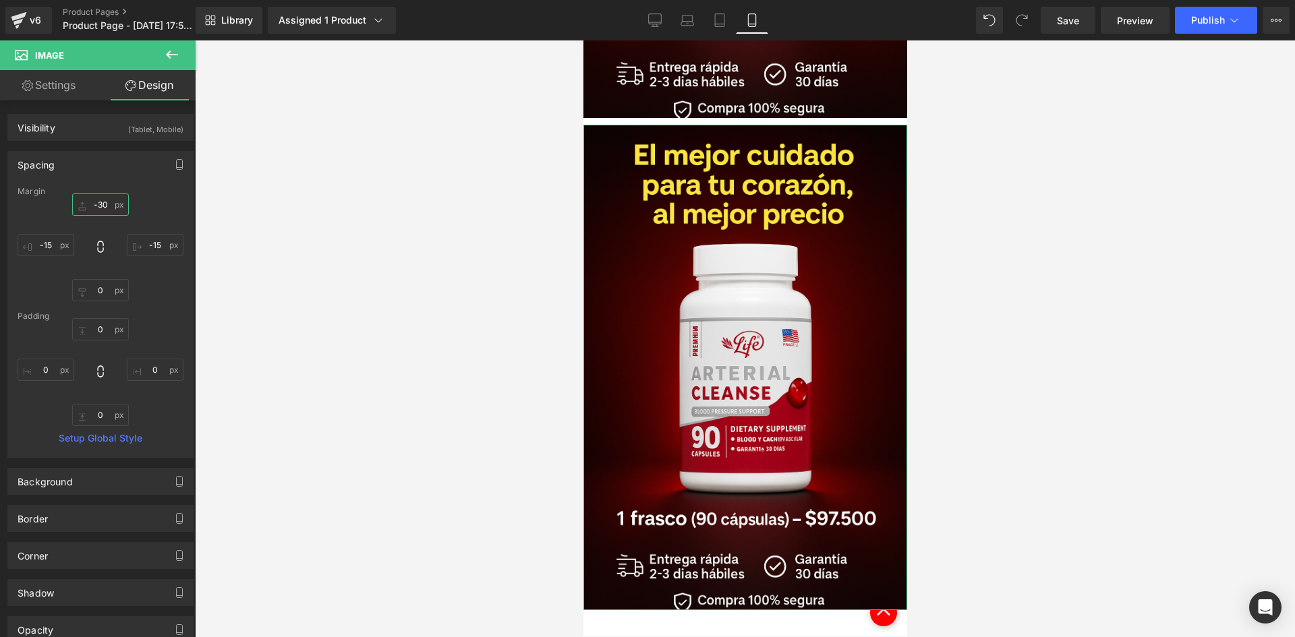
click at [105, 211] on input "-30" at bounding box center [100, 205] width 57 height 22
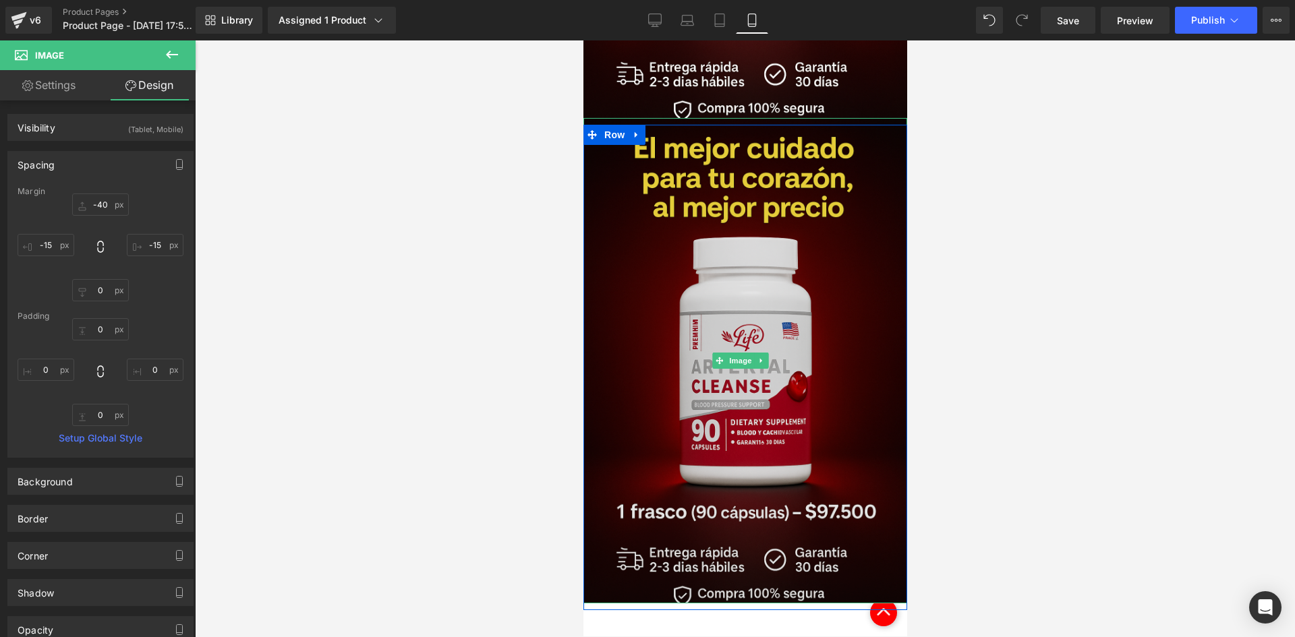
click at [751, 254] on img at bounding box center [745, 361] width 324 height 486
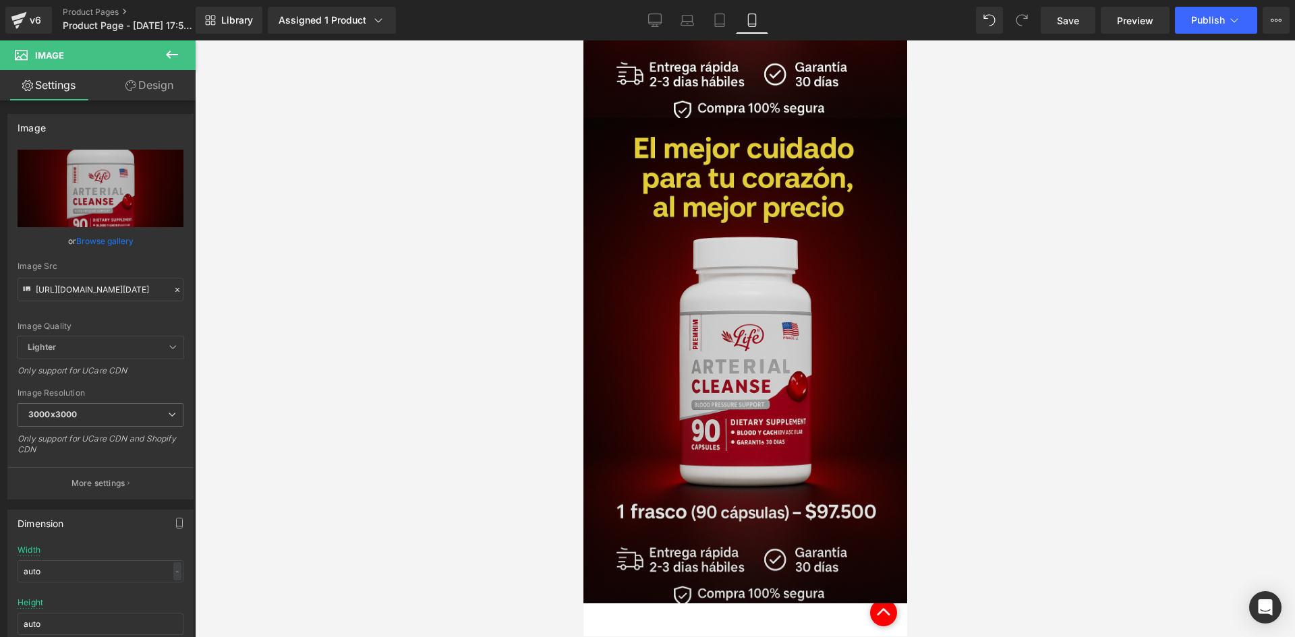
click at [724, 222] on img at bounding box center [745, 361] width 324 height 486
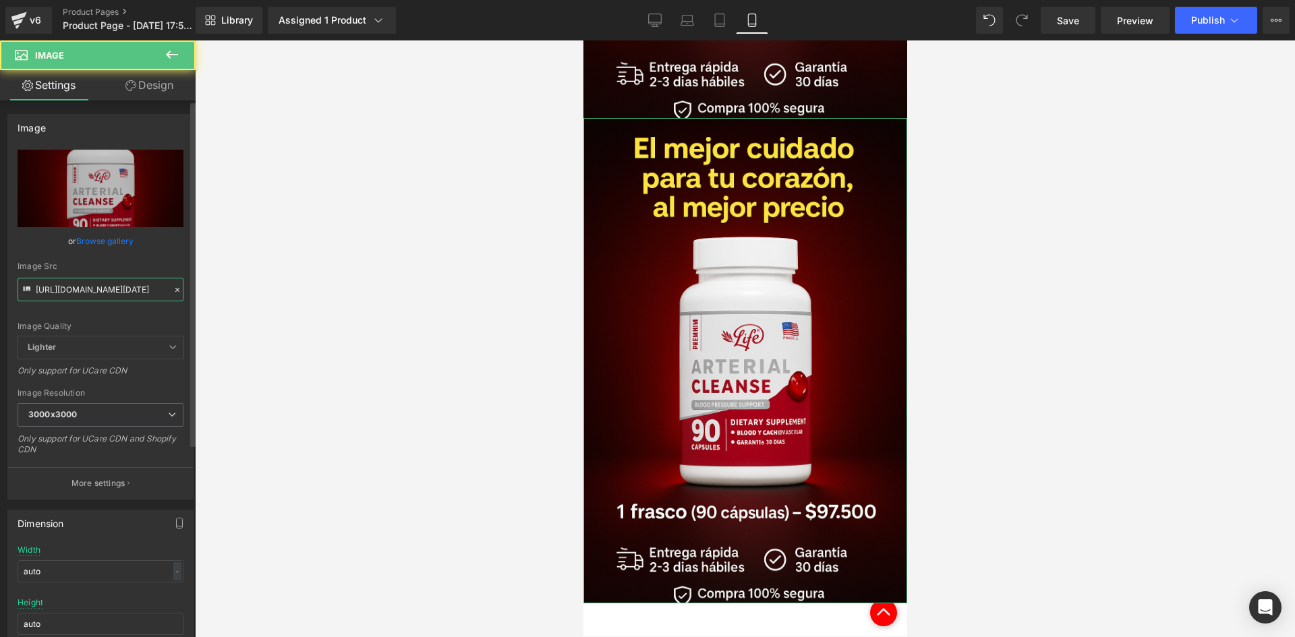
click at [122, 285] on input "[URL][DOMAIN_NAME][DATE]" at bounding box center [101, 290] width 166 height 24
paste input "[URL][DOMAIN_NAME][DATE]"
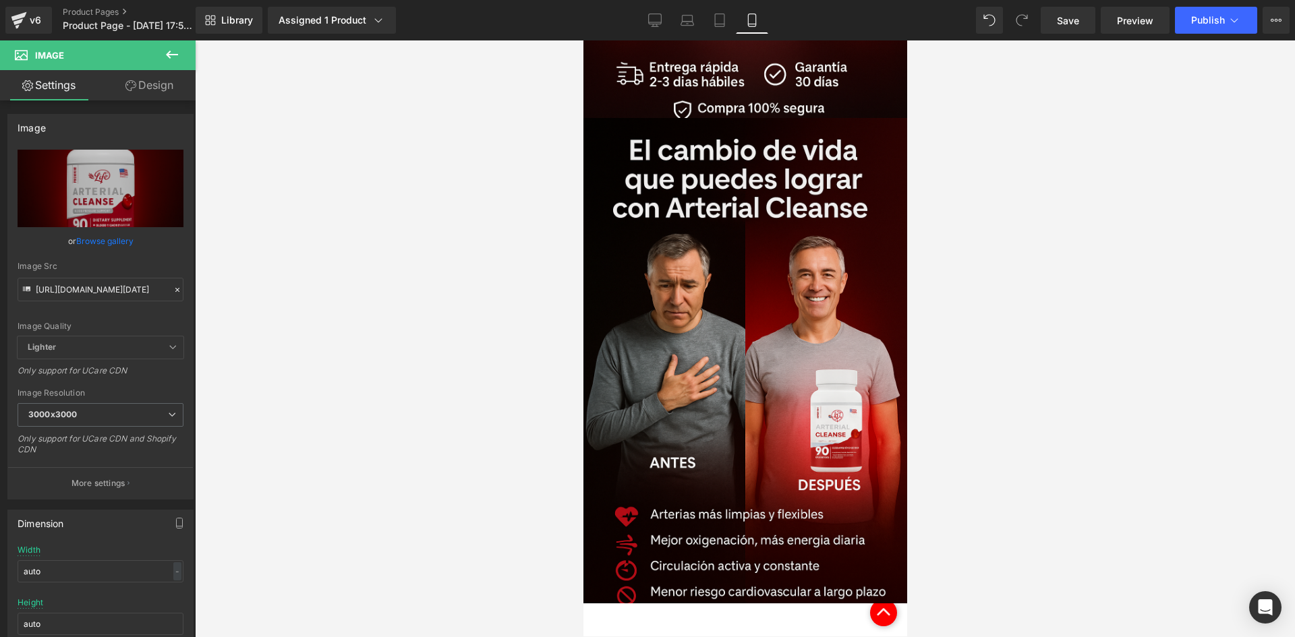
click at [395, 333] on div at bounding box center [745, 338] width 1100 height 597
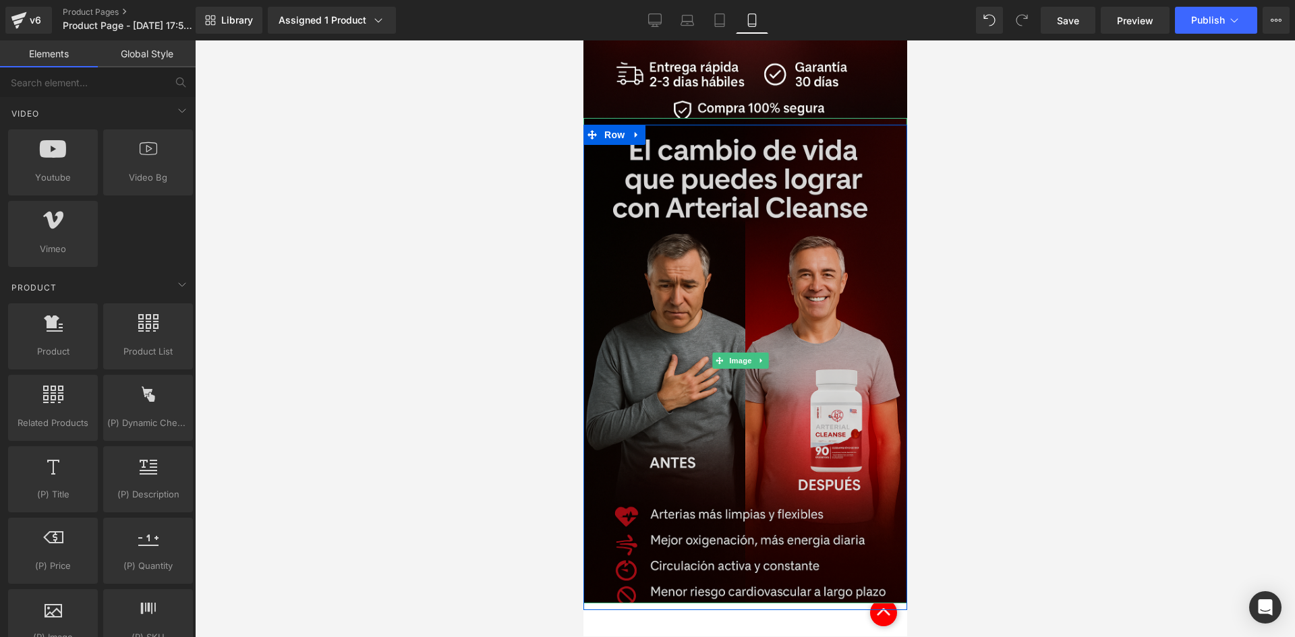
click at [709, 317] on img at bounding box center [745, 361] width 324 height 486
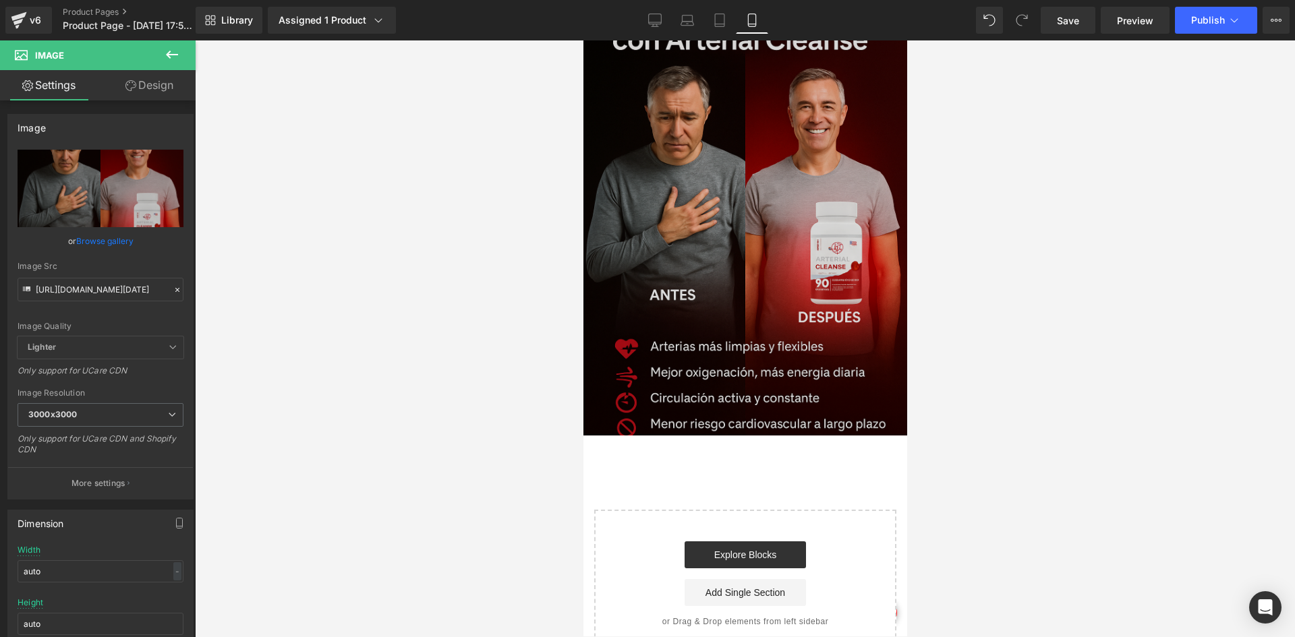
scroll to position [1147, 0]
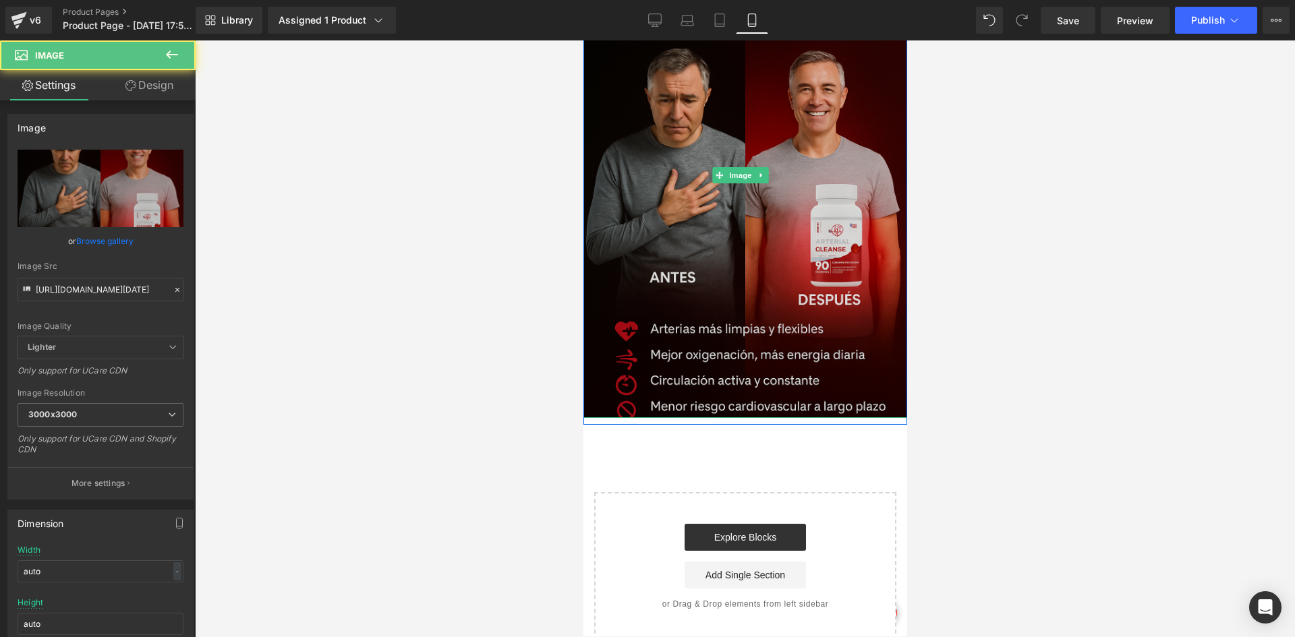
click at [740, 215] on img at bounding box center [745, 176] width 324 height 486
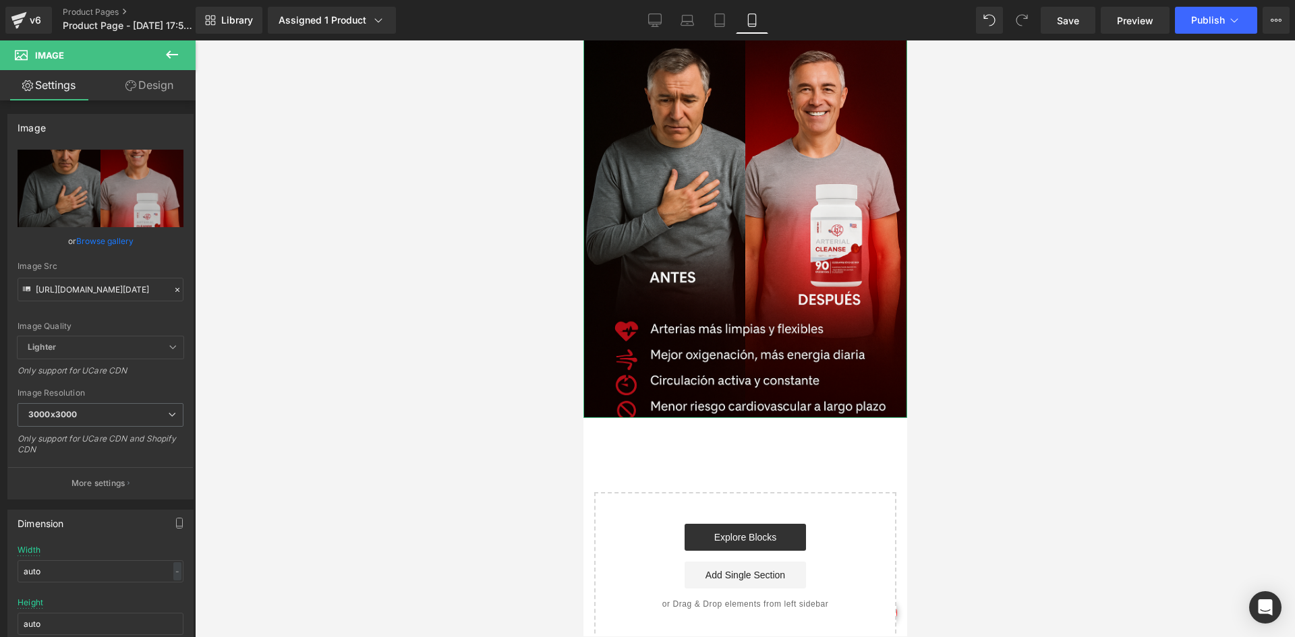
click at [161, 80] on link "Design" at bounding box center [150, 85] width 98 height 30
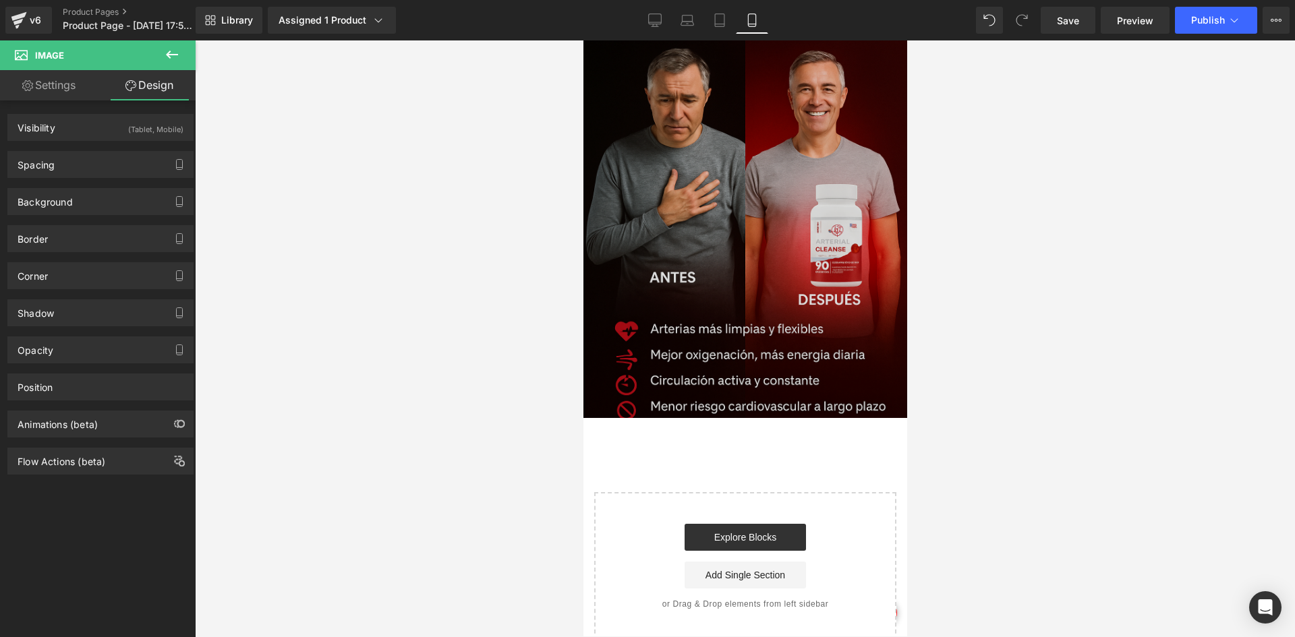
click at [761, 215] on img at bounding box center [745, 176] width 324 height 486
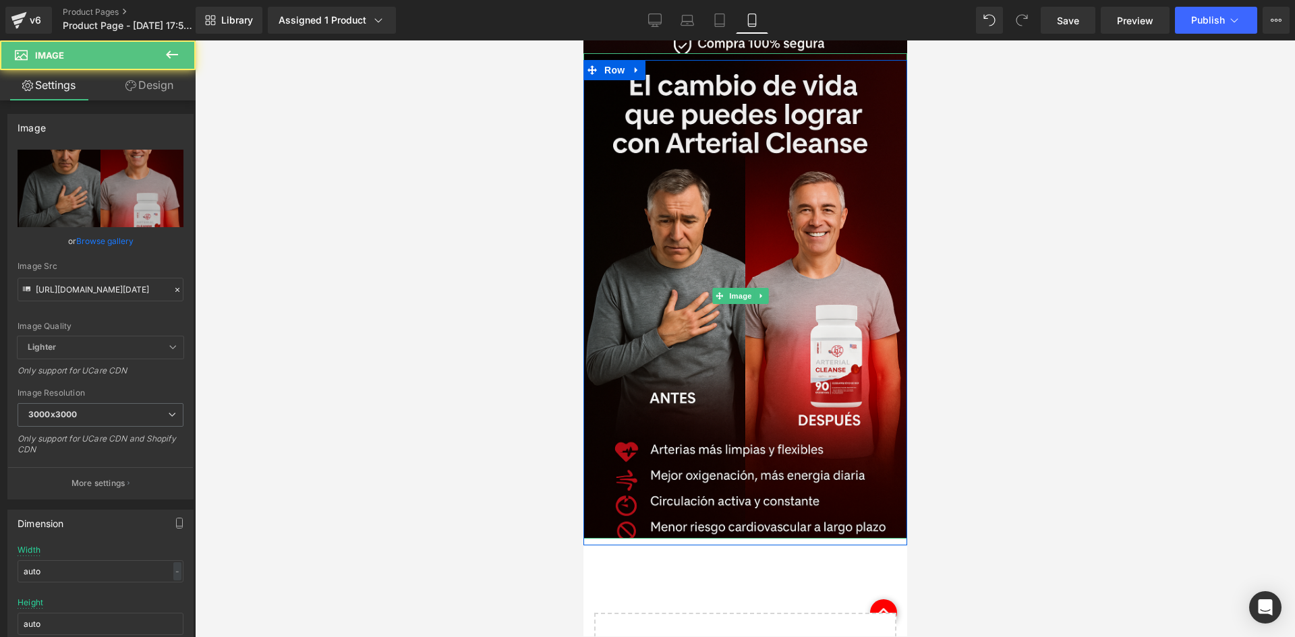
scroll to position [1012, 0]
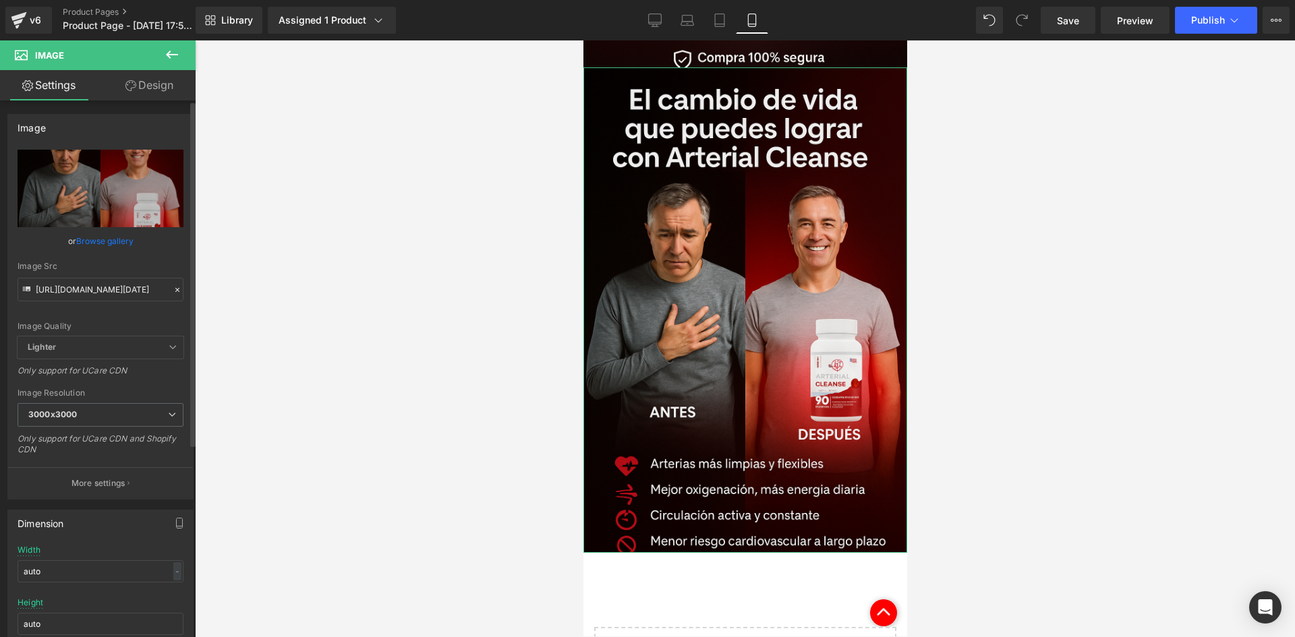
click at [161, 96] on link "Design" at bounding box center [150, 85] width 98 height 30
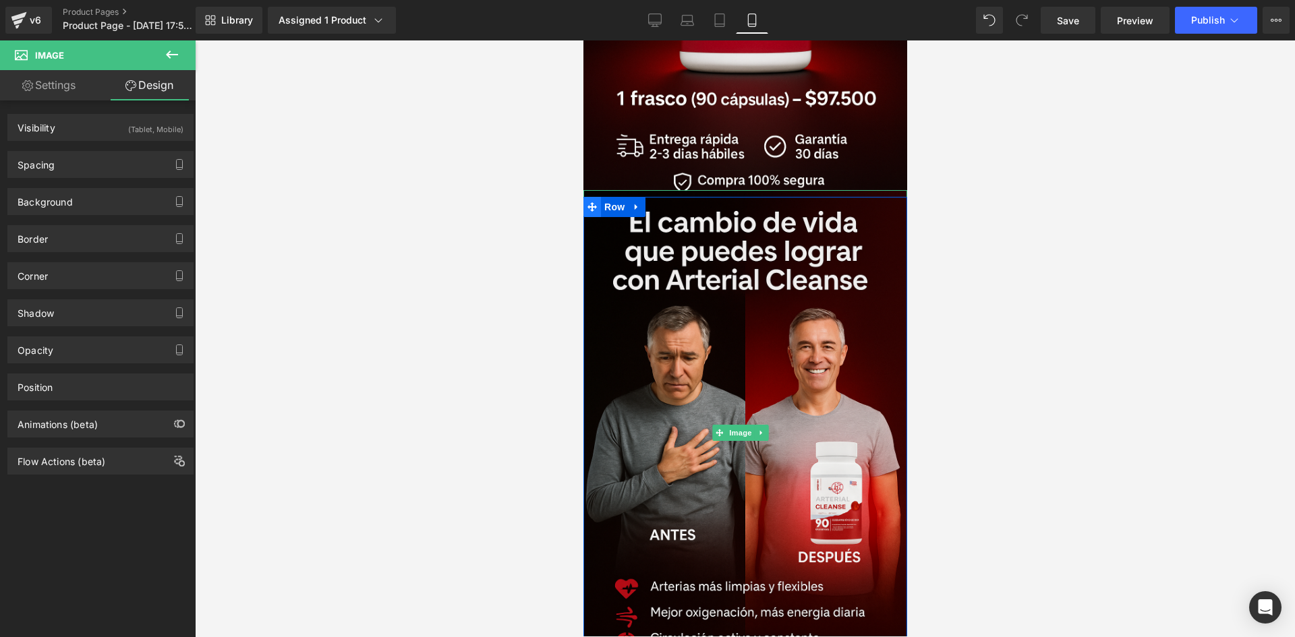
scroll to position [877, 0]
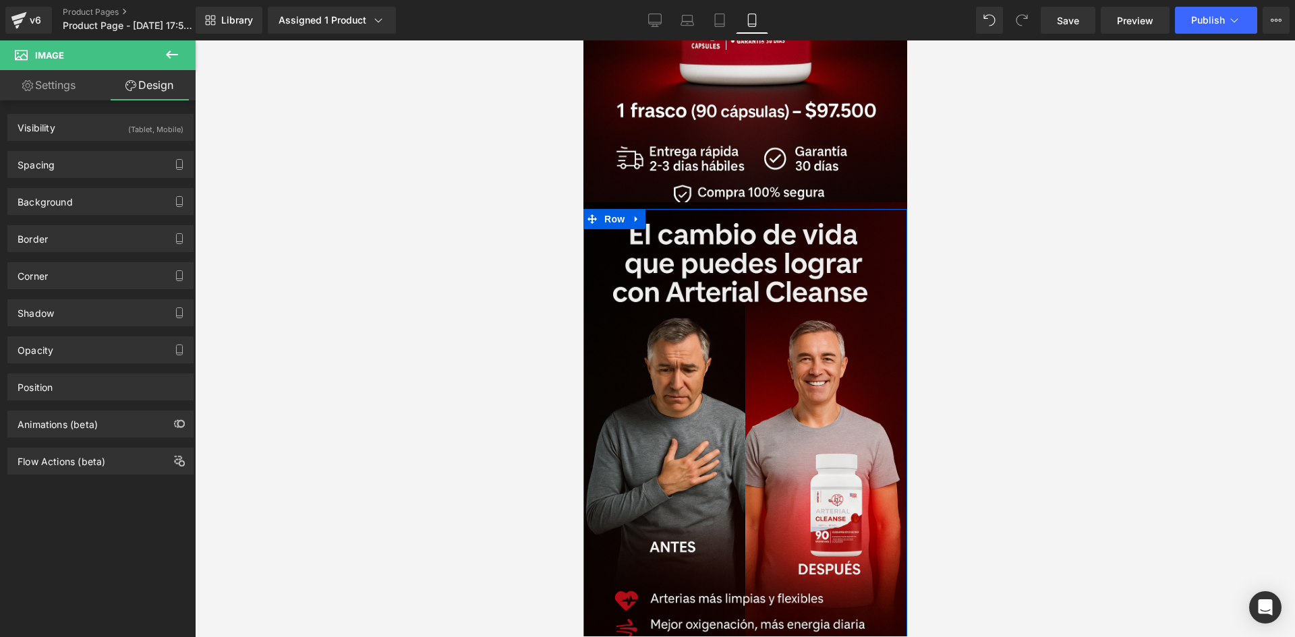
click at [639, 209] on link at bounding box center [636, 219] width 18 height 20
click at [652, 215] on icon at bounding box center [653, 219] width 9 height 9
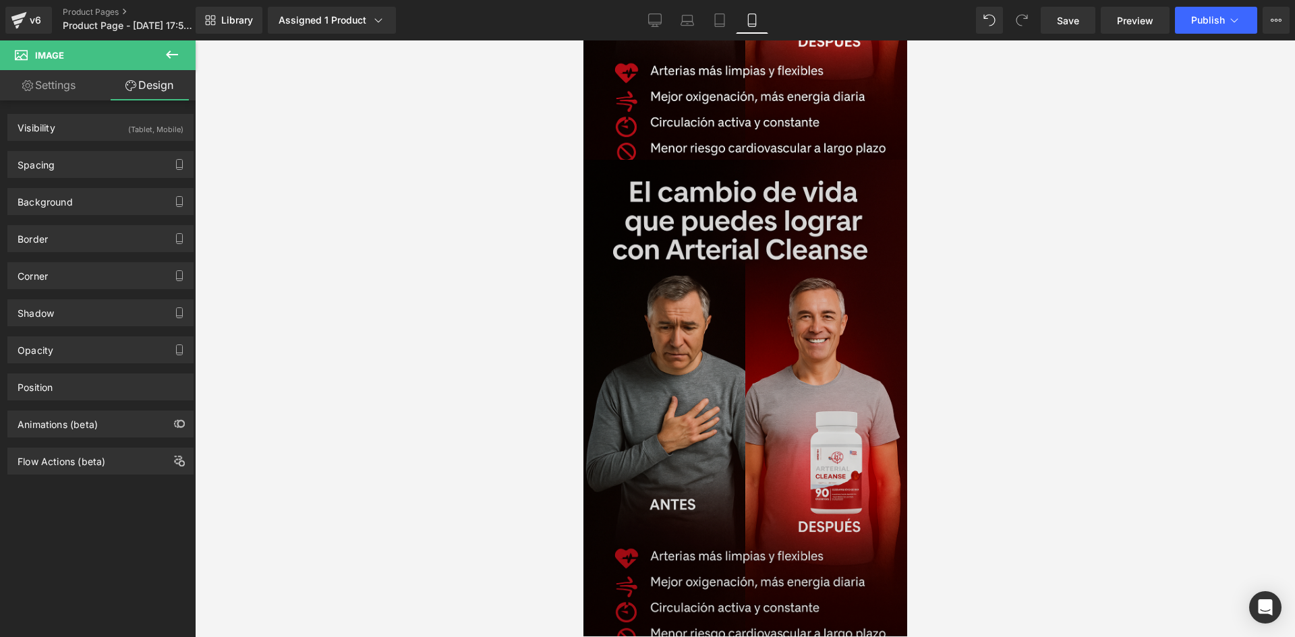
click at [698, 384] on img at bounding box center [745, 403] width 324 height 486
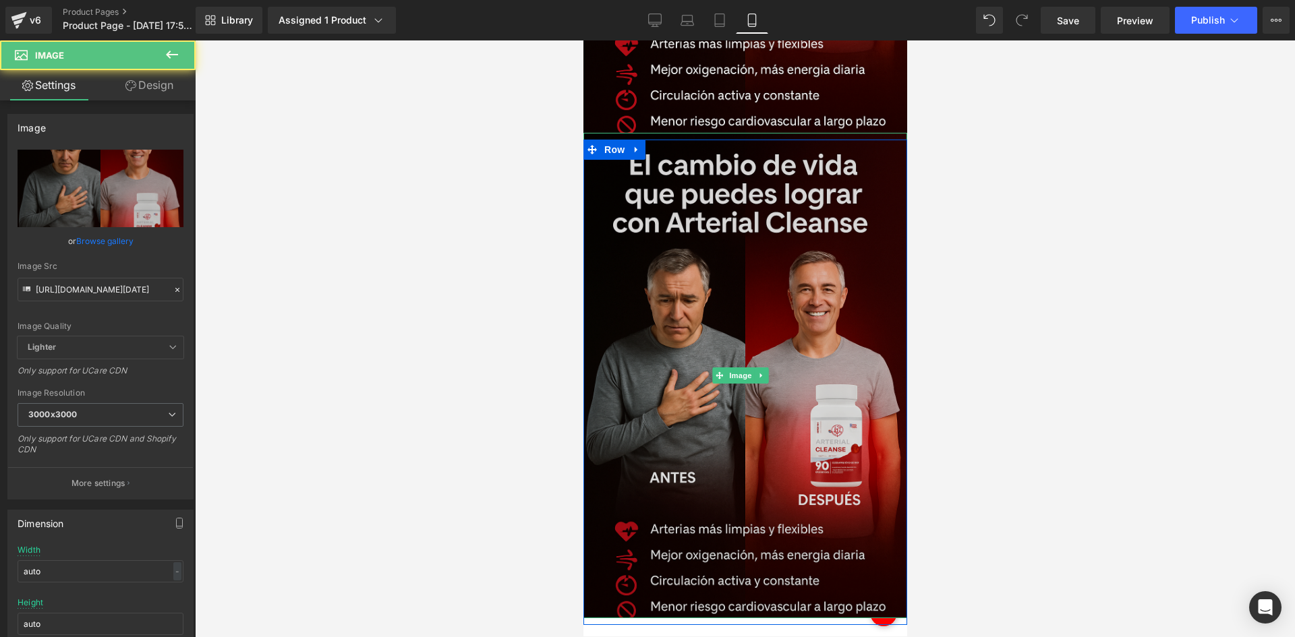
click at [805, 401] on img at bounding box center [745, 376] width 324 height 486
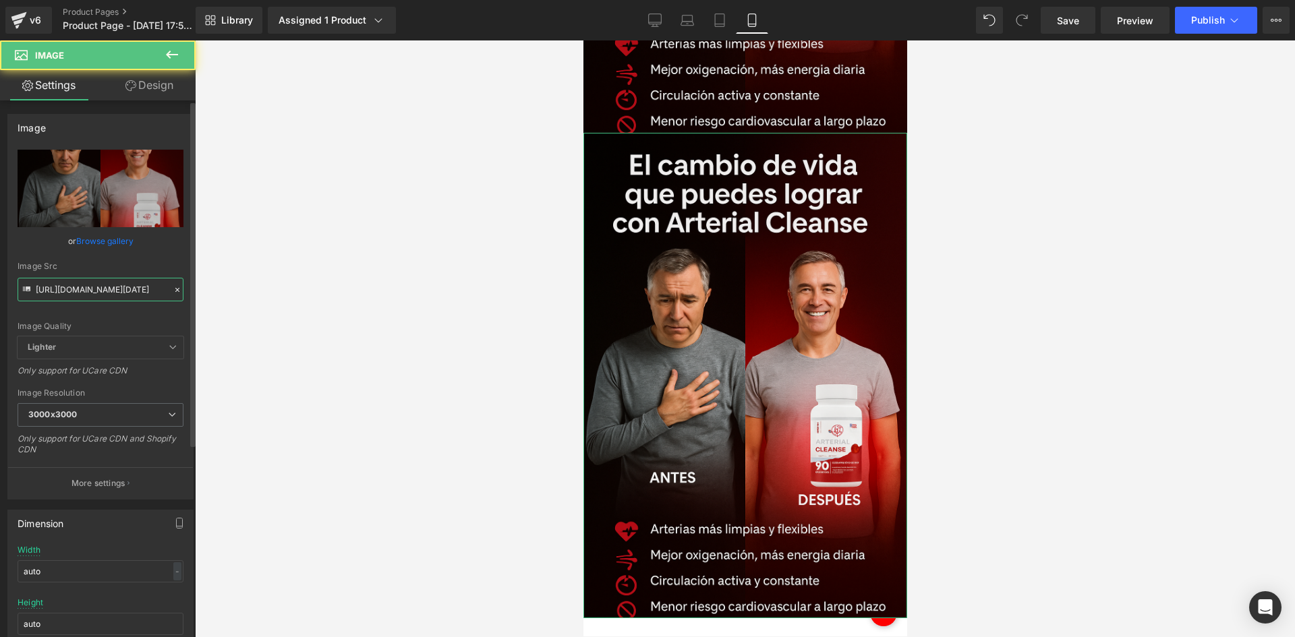
click at [74, 292] on input "[URL][DOMAIN_NAME][DATE]" at bounding box center [101, 290] width 166 height 24
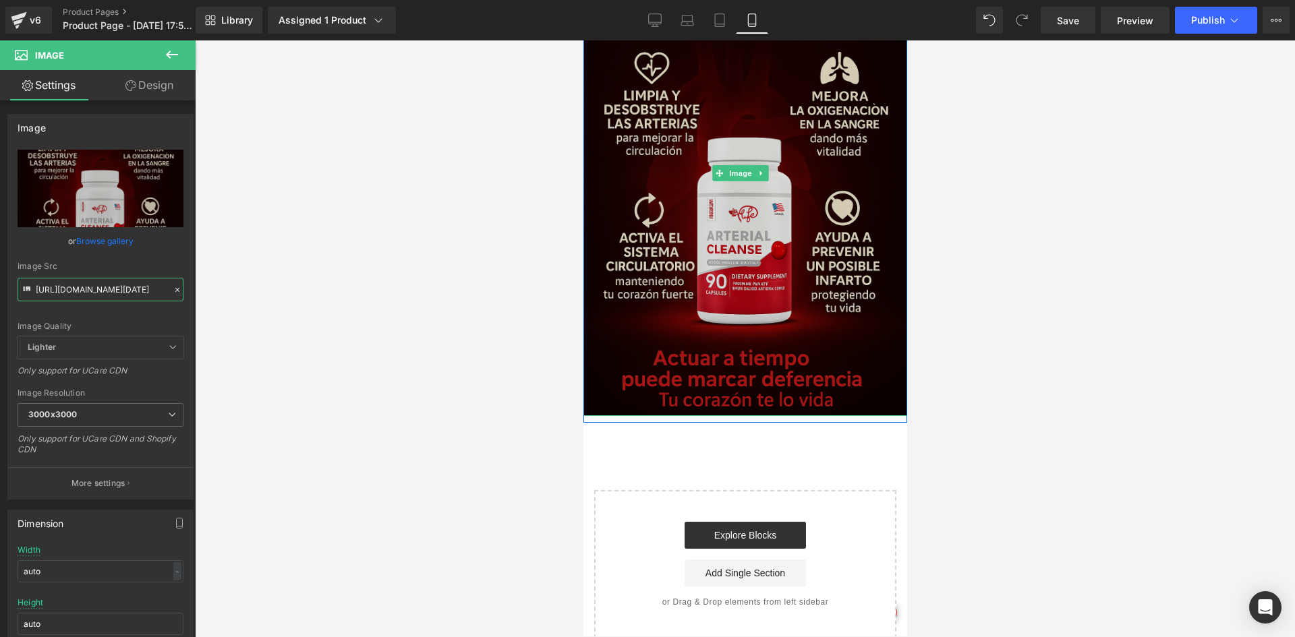
scroll to position [1365, 0]
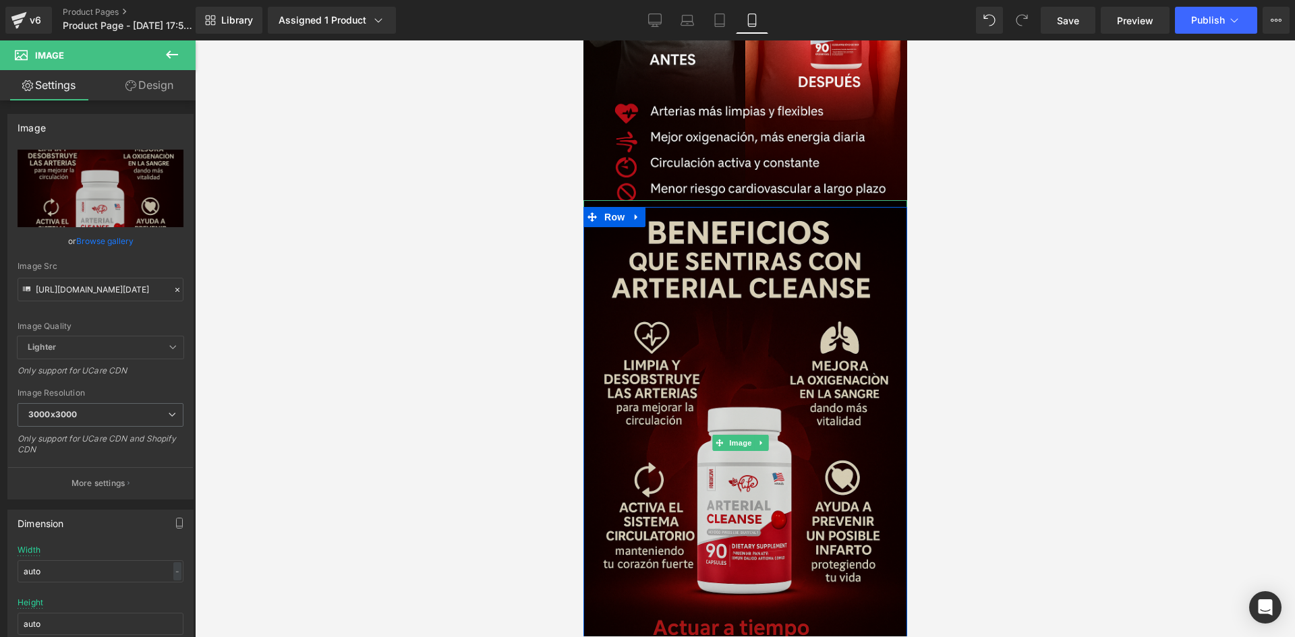
click at [693, 357] on img at bounding box center [745, 443] width 324 height 486
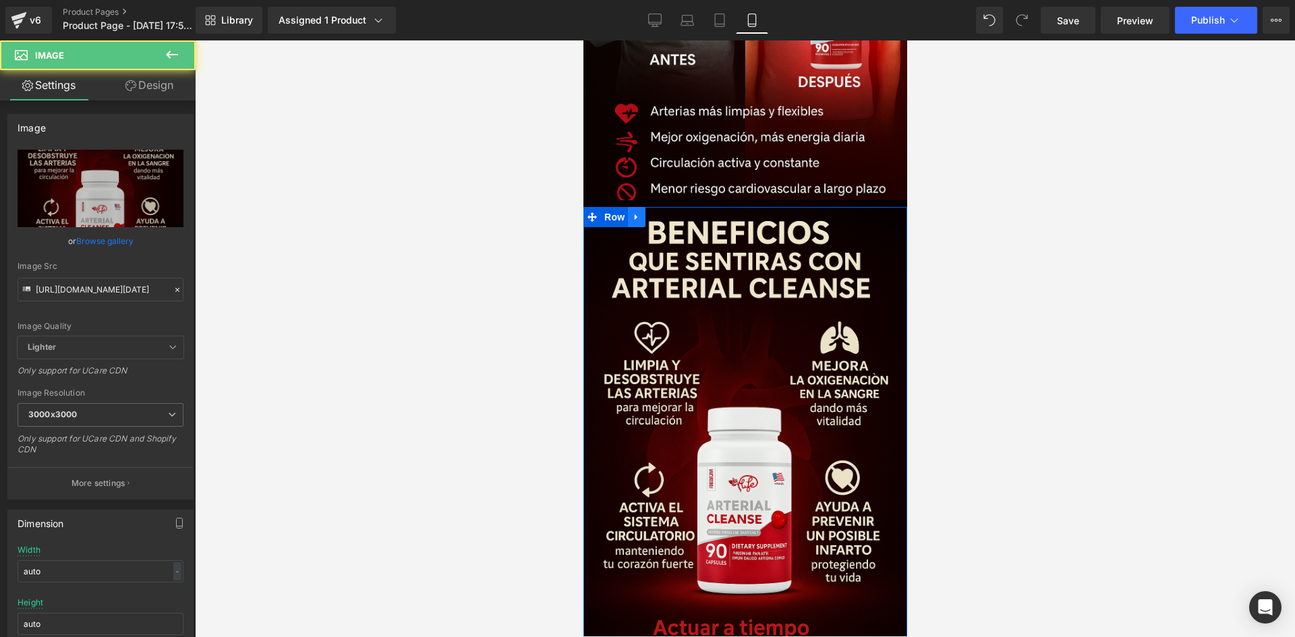
click at [643, 207] on link at bounding box center [636, 217] width 18 height 20
click at [656, 212] on icon at bounding box center [653, 216] width 9 height 9
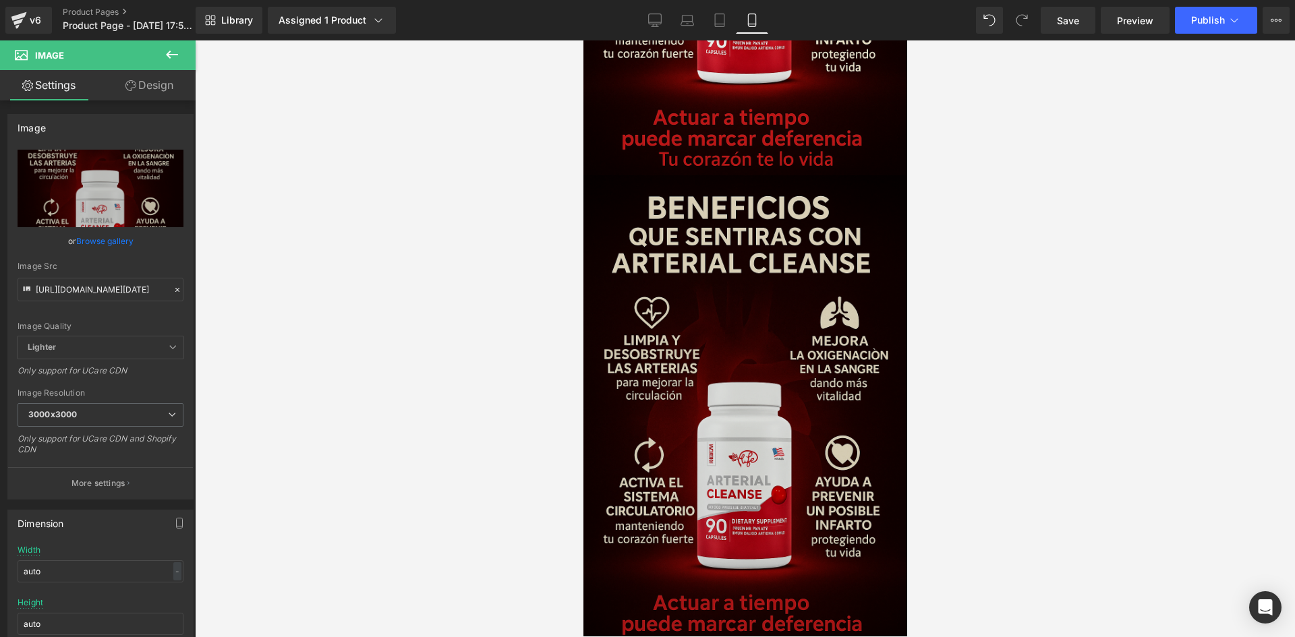
scroll to position [1902, 0]
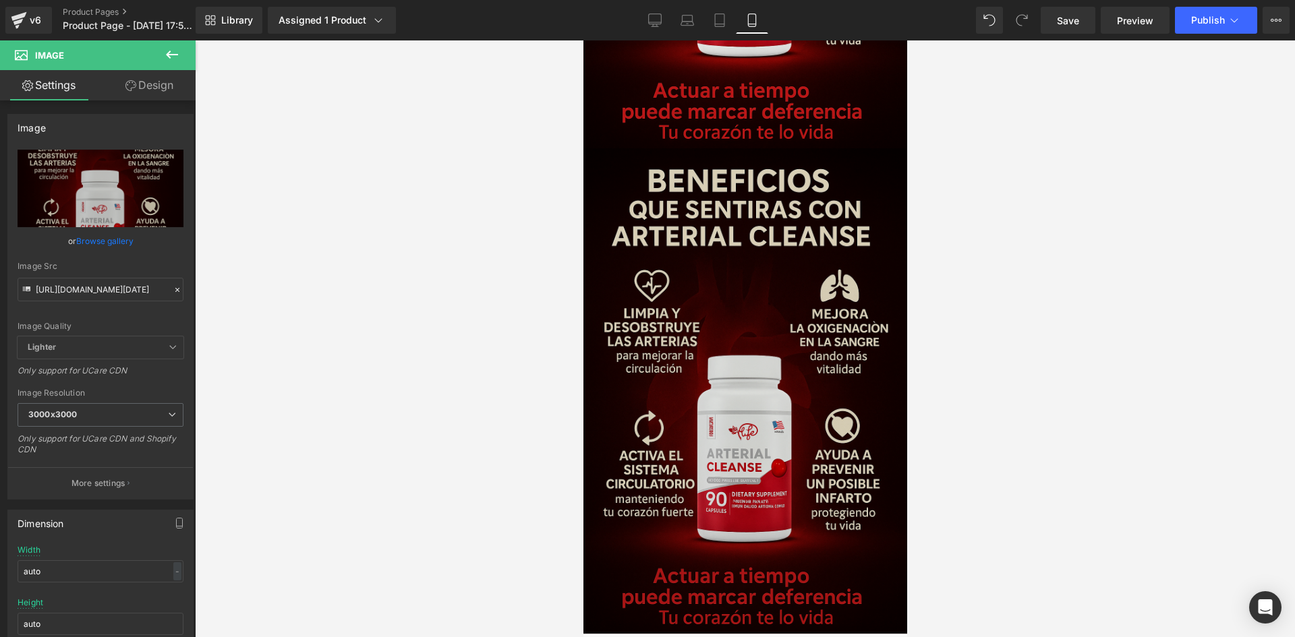
click at [763, 271] on img at bounding box center [745, 391] width 324 height 486
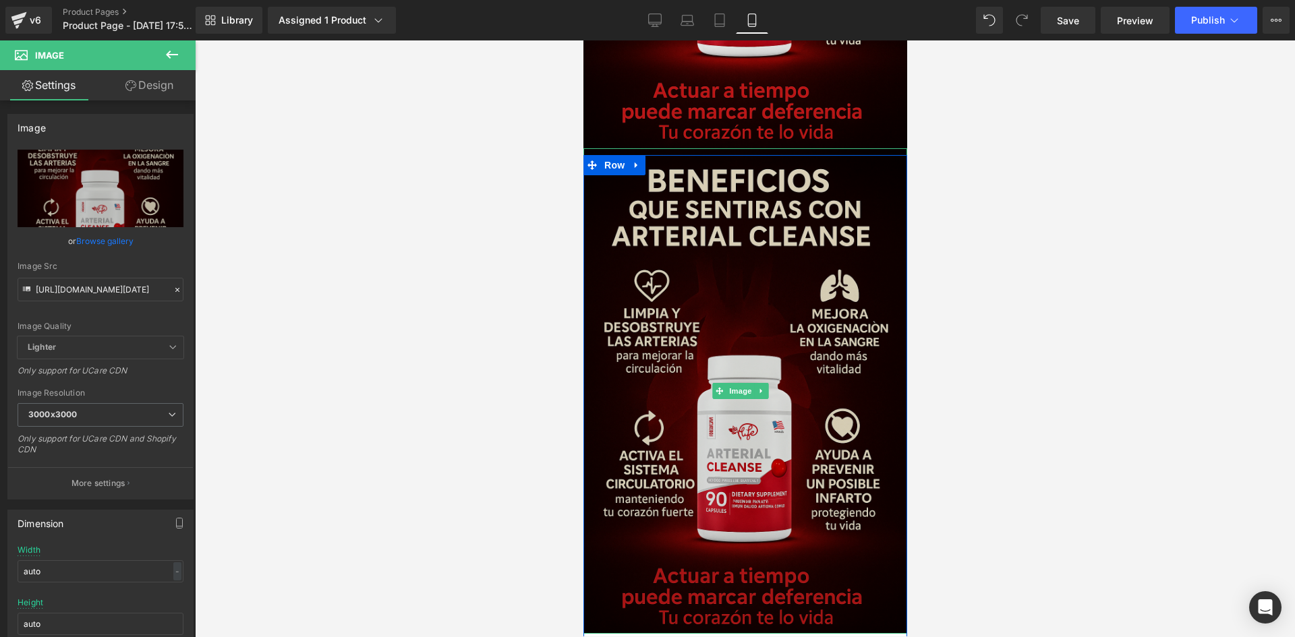
click at [729, 250] on img at bounding box center [745, 391] width 324 height 486
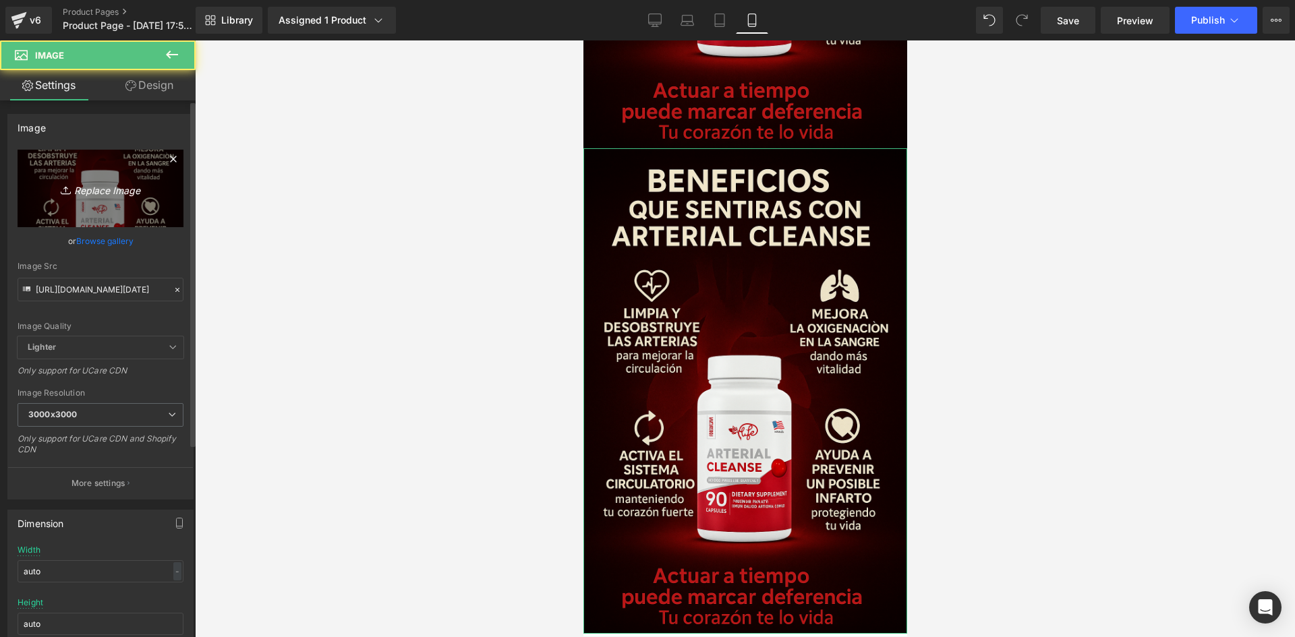
click at [101, 171] on link "Replace Image" at bounding box center [101, 189] width 166 height 78
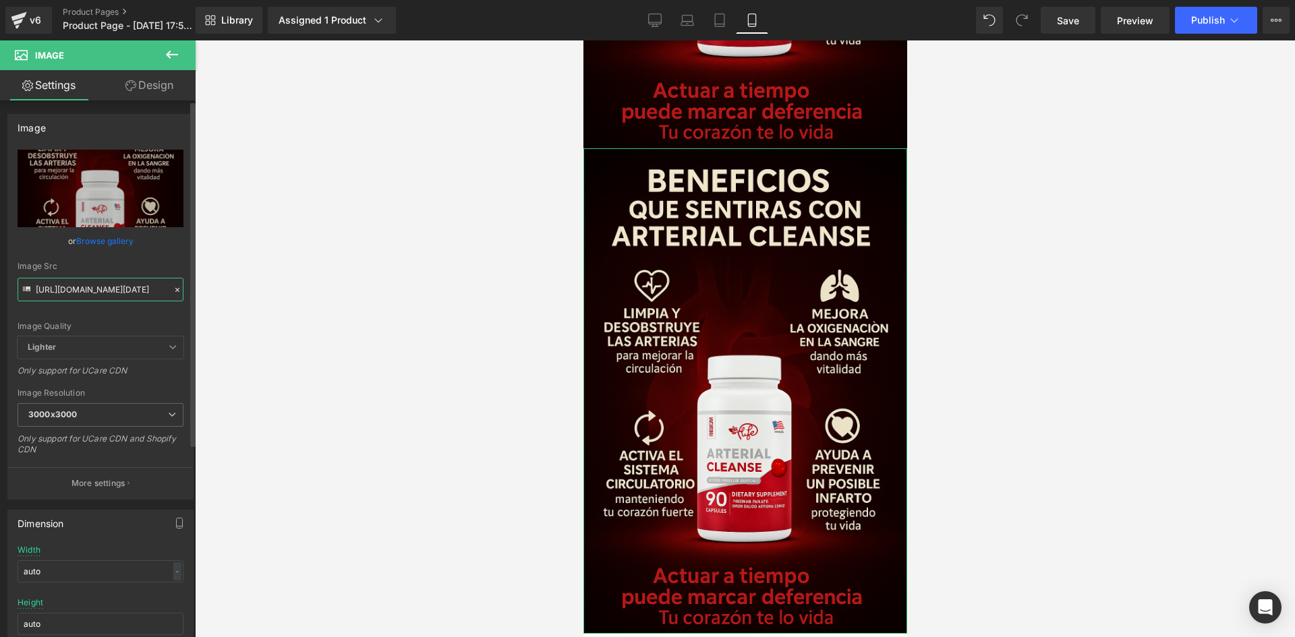
click at [133, 285] on input "[URL][DOMAIN_NAME][DATE]" at bounding box center [101, 290] width 166 height 24
paste input "[URL][DOMAIN_NAME][DATE]"
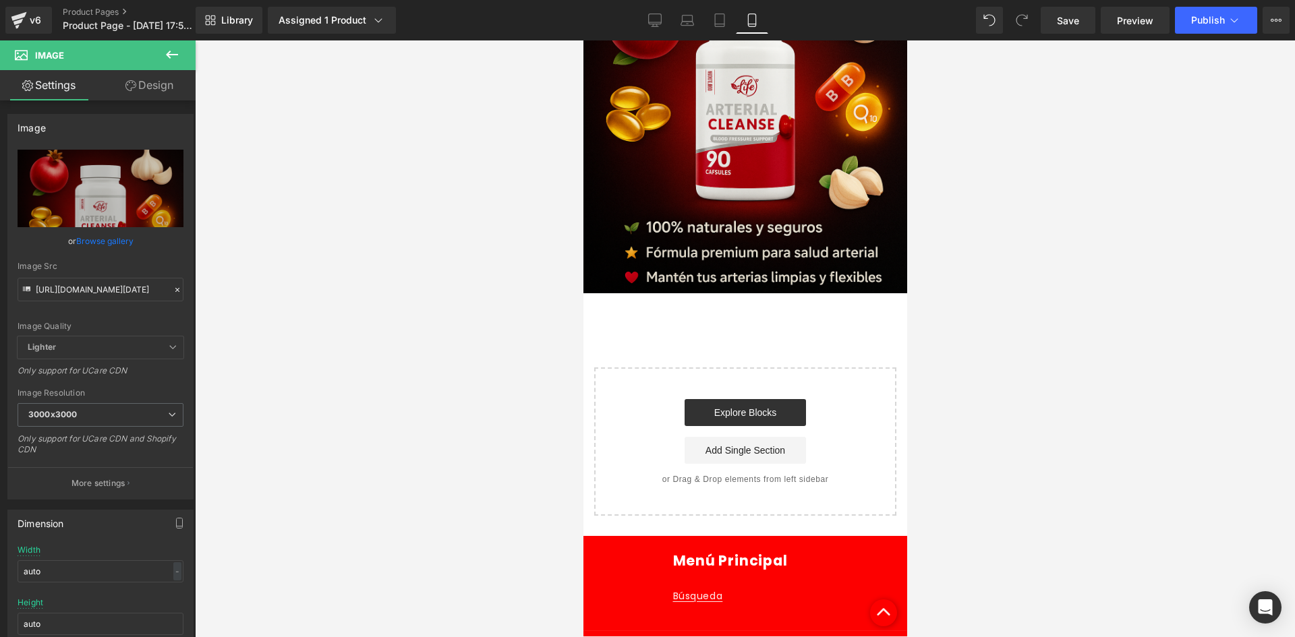
scroll to position [2246, 0]
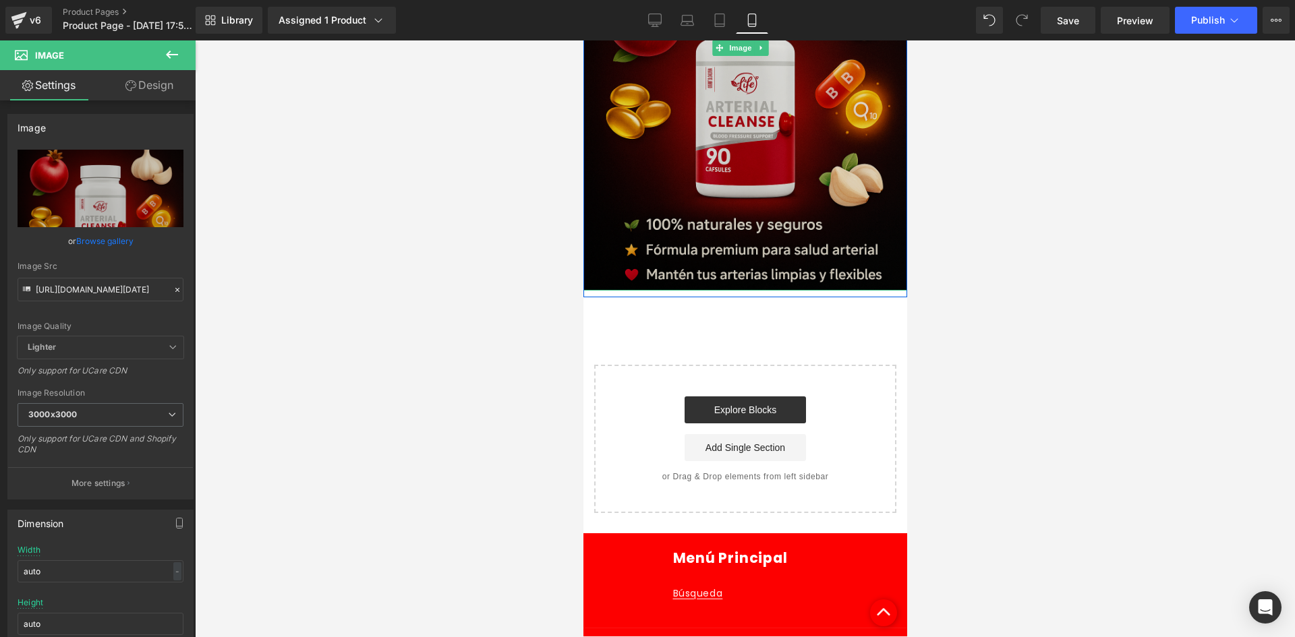
click at [659, 142] on img at bounding box center [745, 48] width 324 height 486
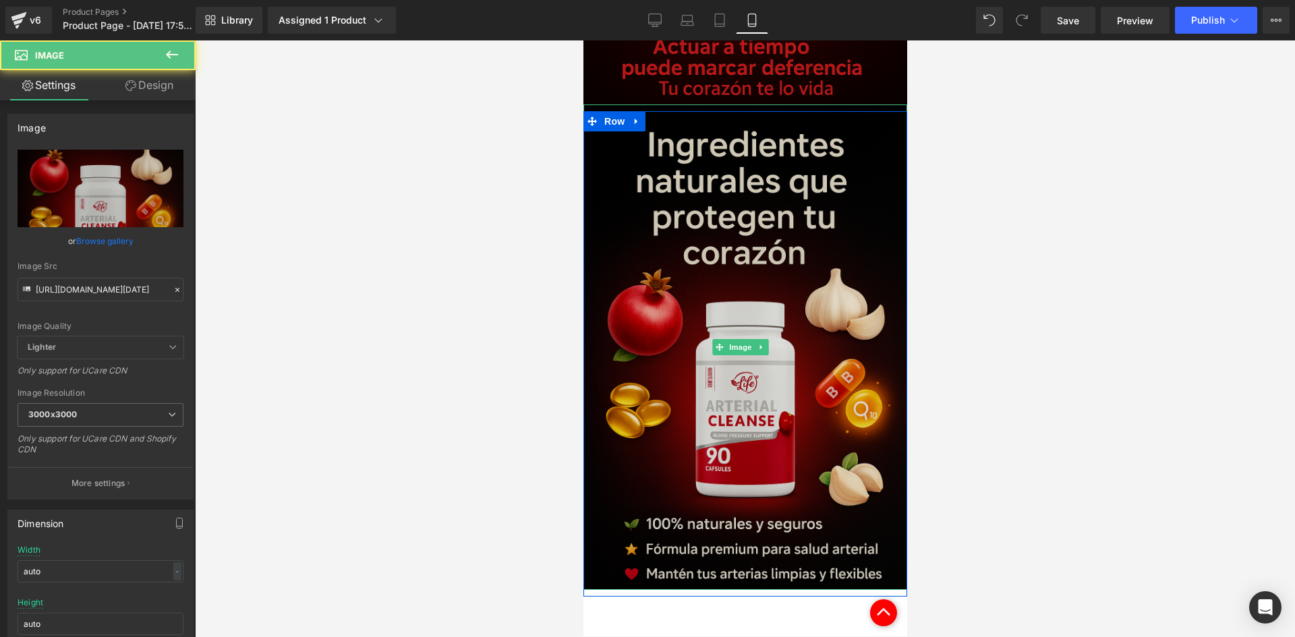
scroll to position [1908, 0]
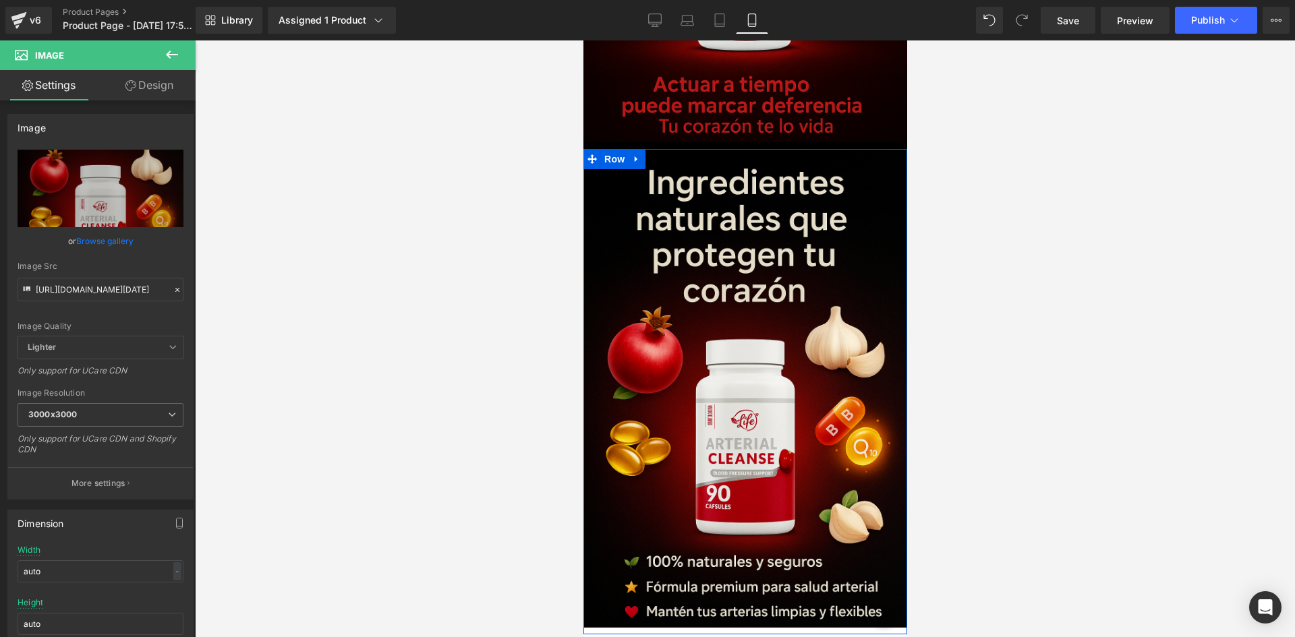
click at [628, 149] on link at bounding box center [636, 159] width 18 height 20
click at [650, 154] on icon at bounding box center [653, 158] width 9 height 9
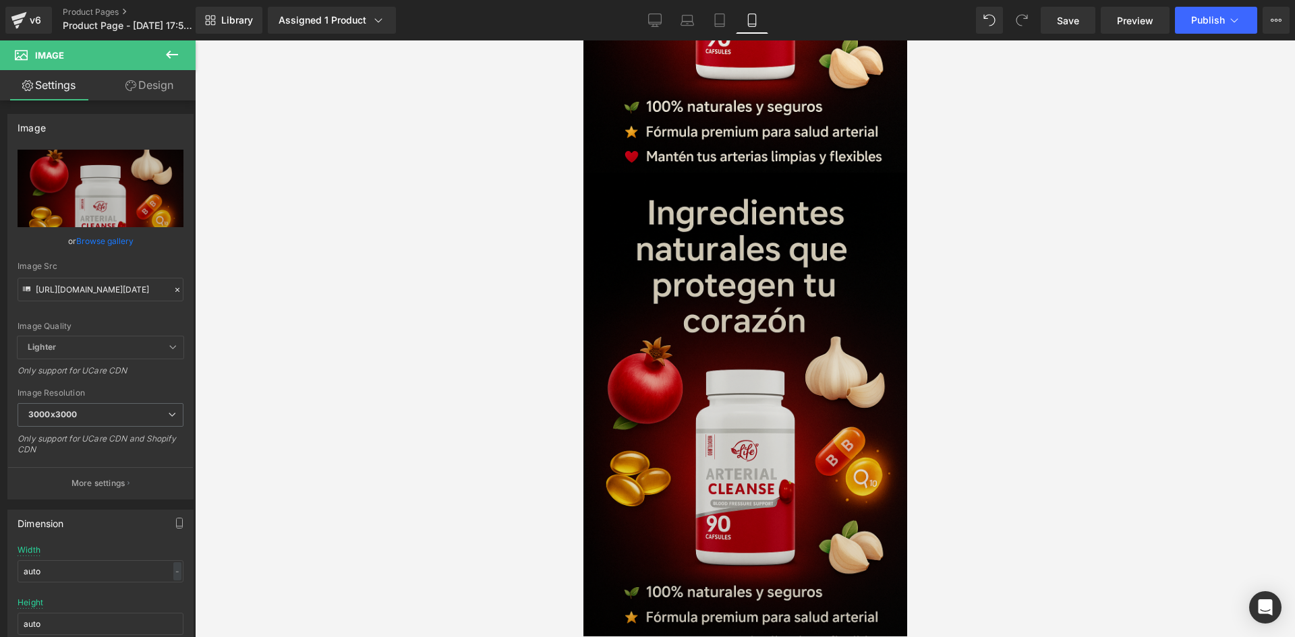
scroll to position [2373, 0]
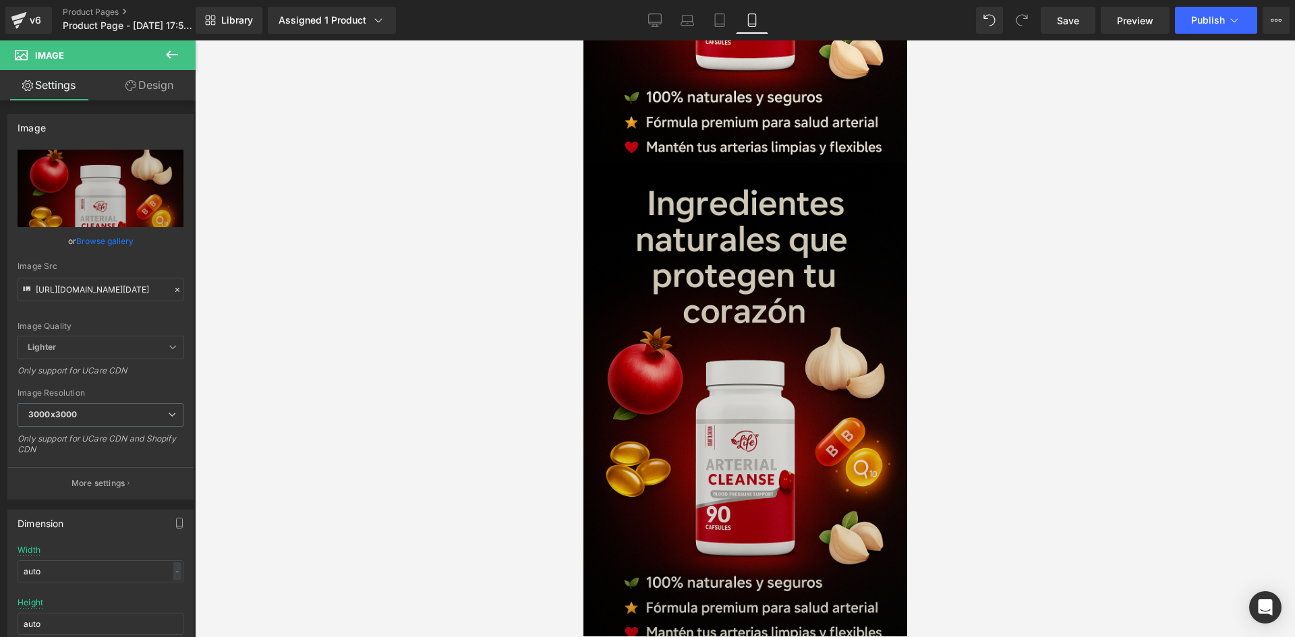
click at [710, 241] on img at bounding box center [745, 406] width 324 height 486
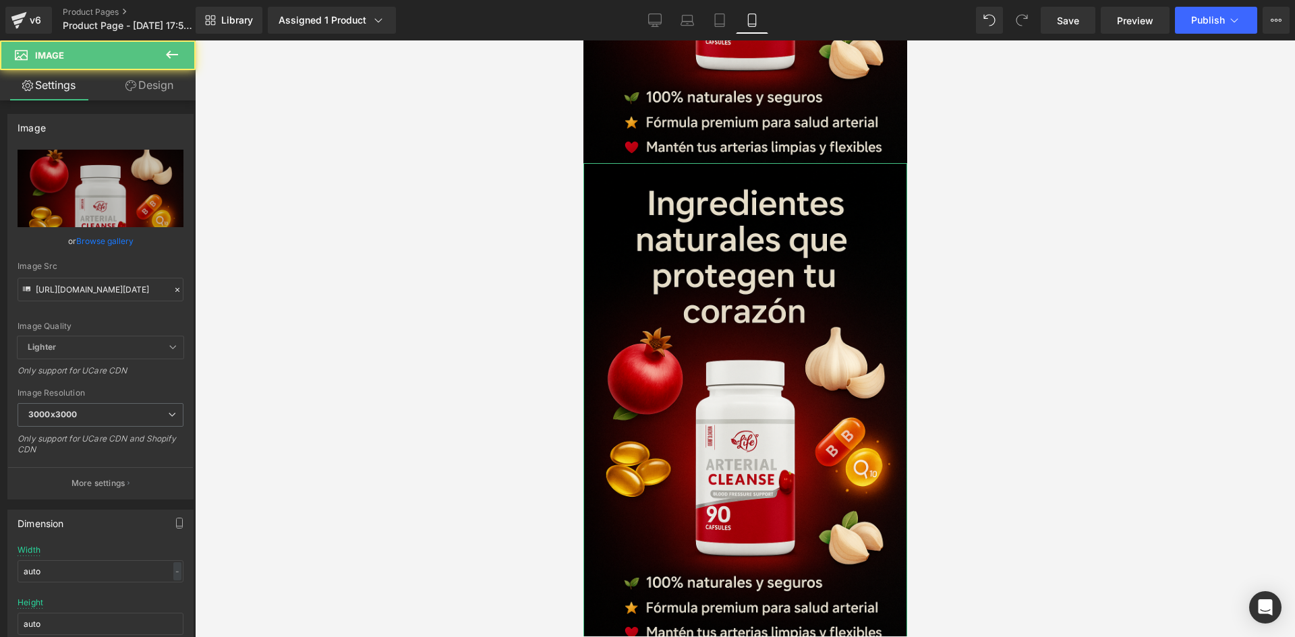
click at [155, 86] on link "Design" at bounding box center [150, 85] width 98 height 30
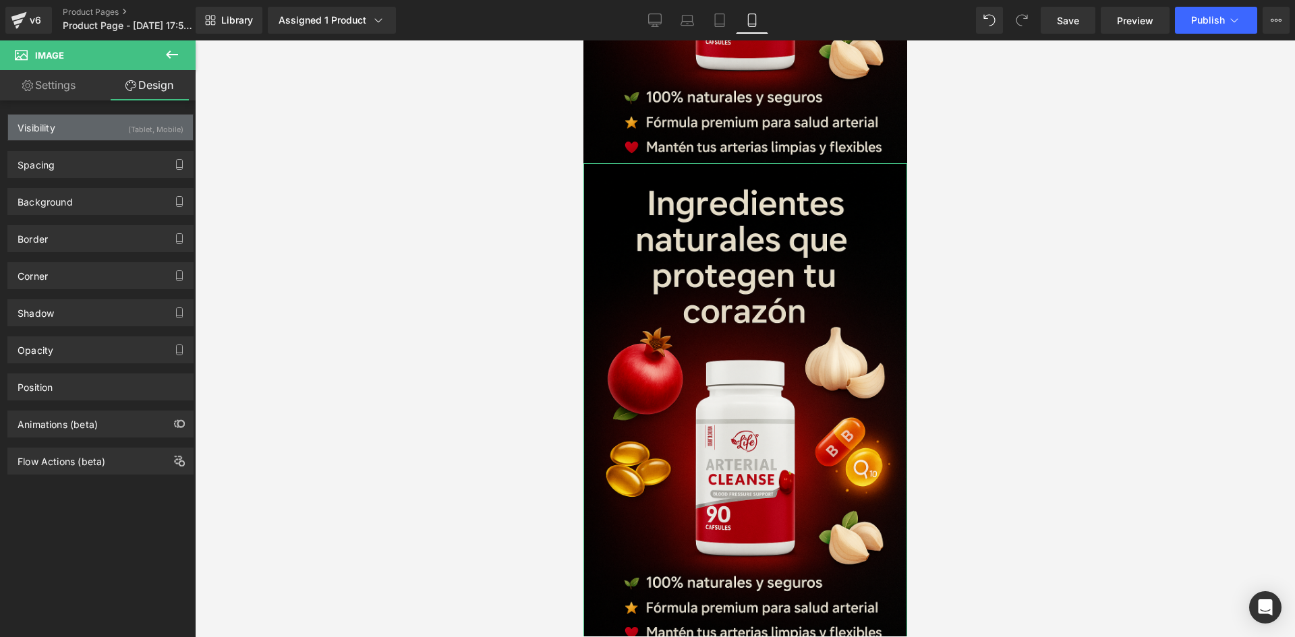
click at [122, 130] on div "Visibility (Tablet, Mobile)" at bounding box center [100, 128] width 185 height 26
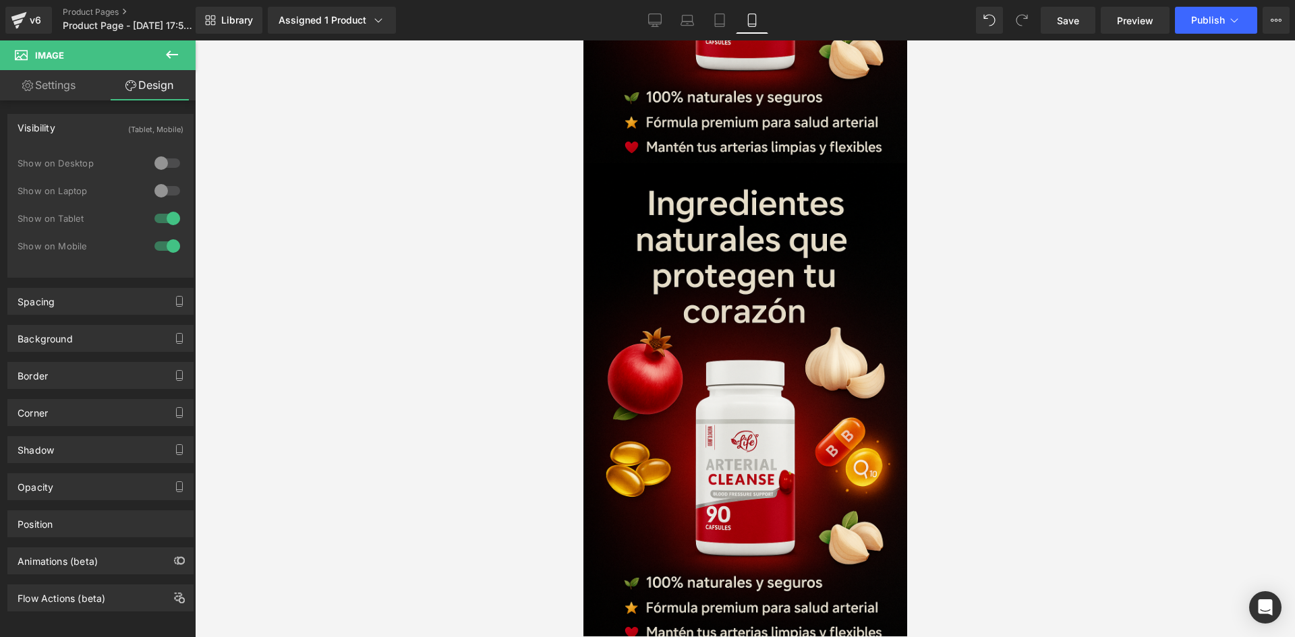
click at [164, 61] on icon at bounding box center [172, 55] width 16 height 16
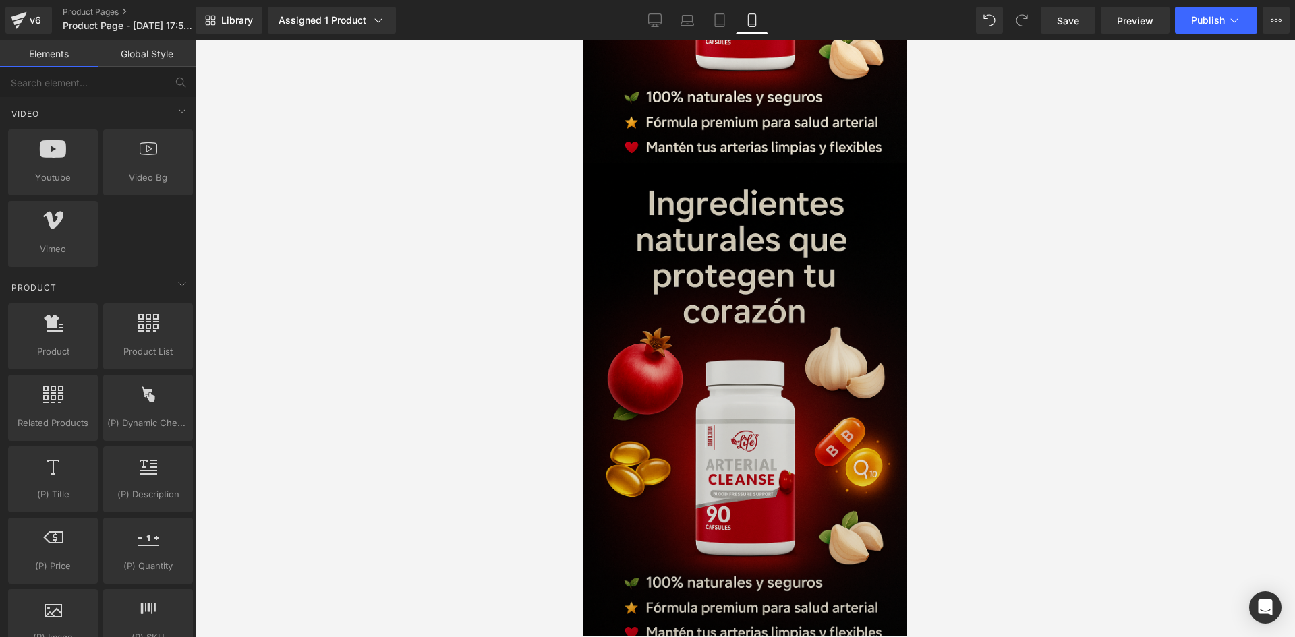
click at [720, 279] on img at bounding box center [745, 406] width 324 height 486
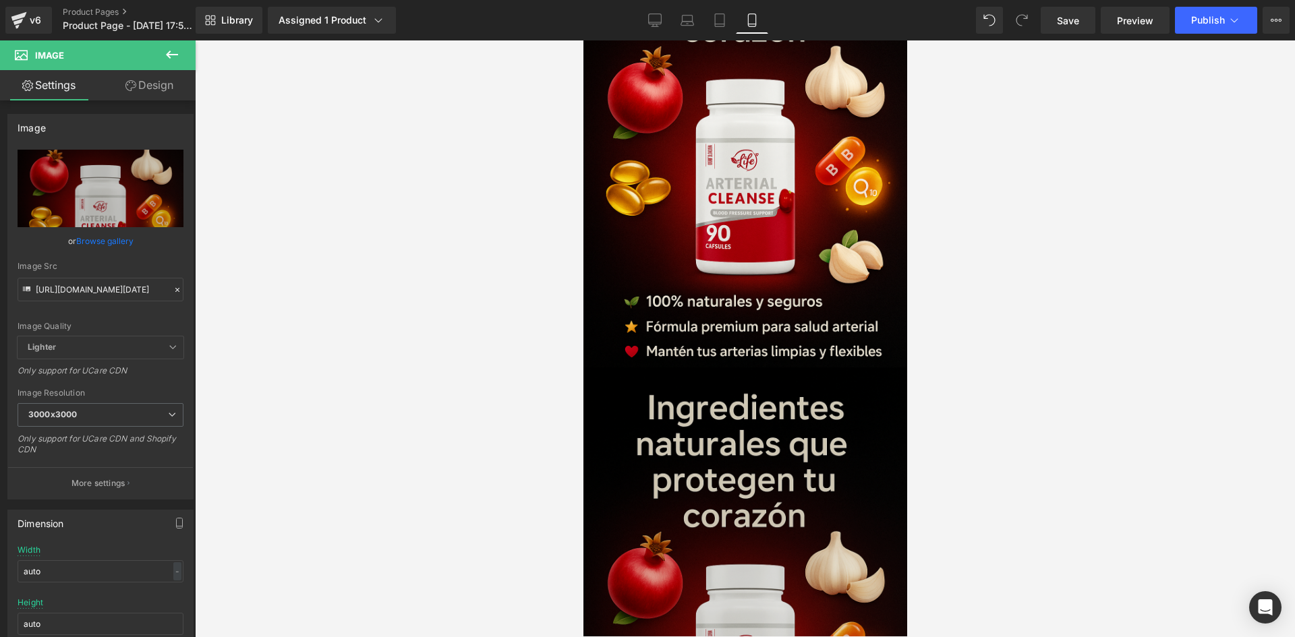
scroll to position [2171, 0]
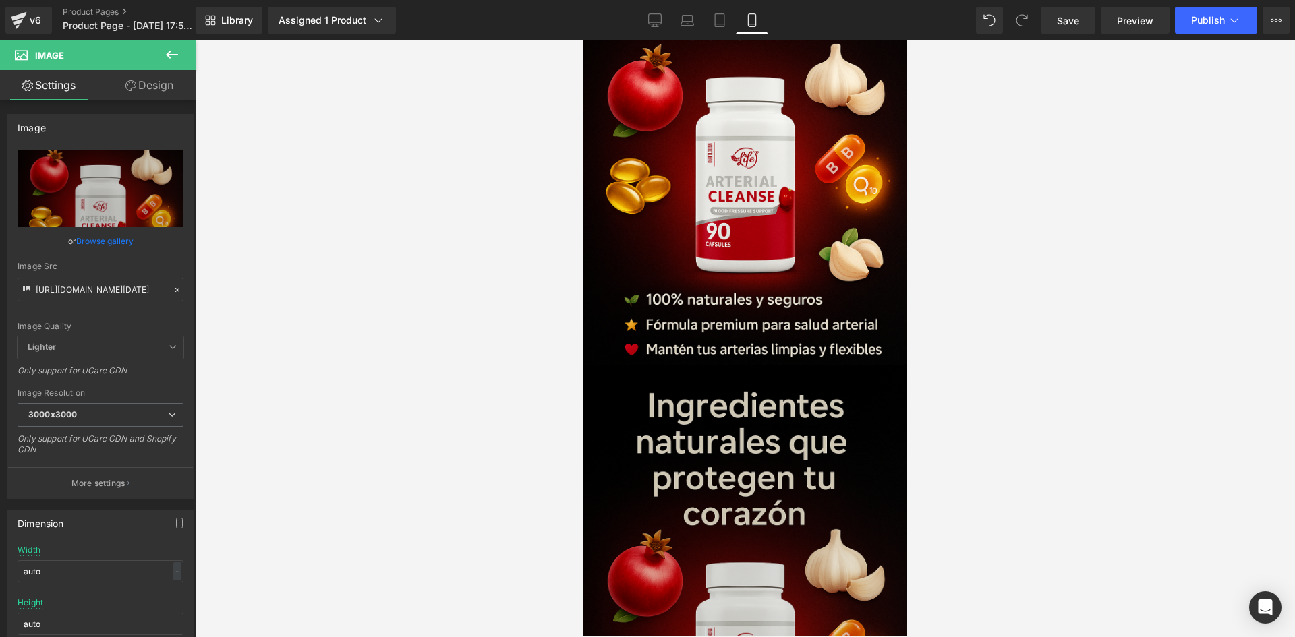
click at [712, 430] on img at bounding box center [745, 609] width 324 height 486
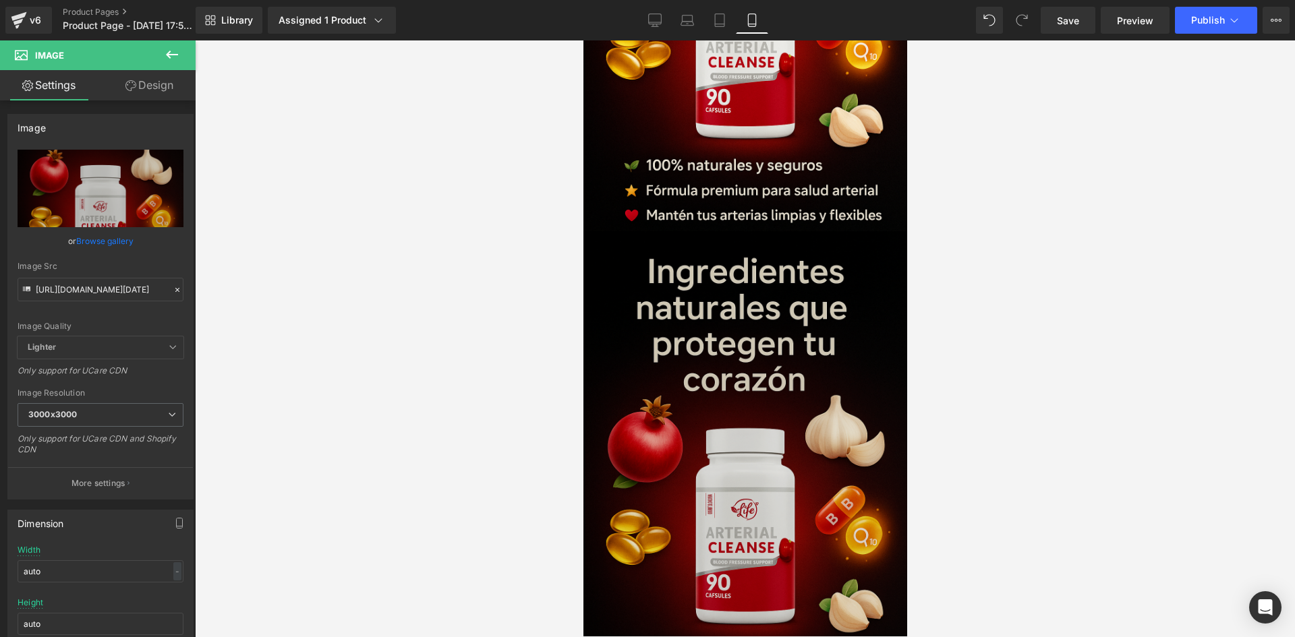
scroll to position [2306, 0]
click at [704, 331] on img at bounding box center [745, 474] width 324 height 486
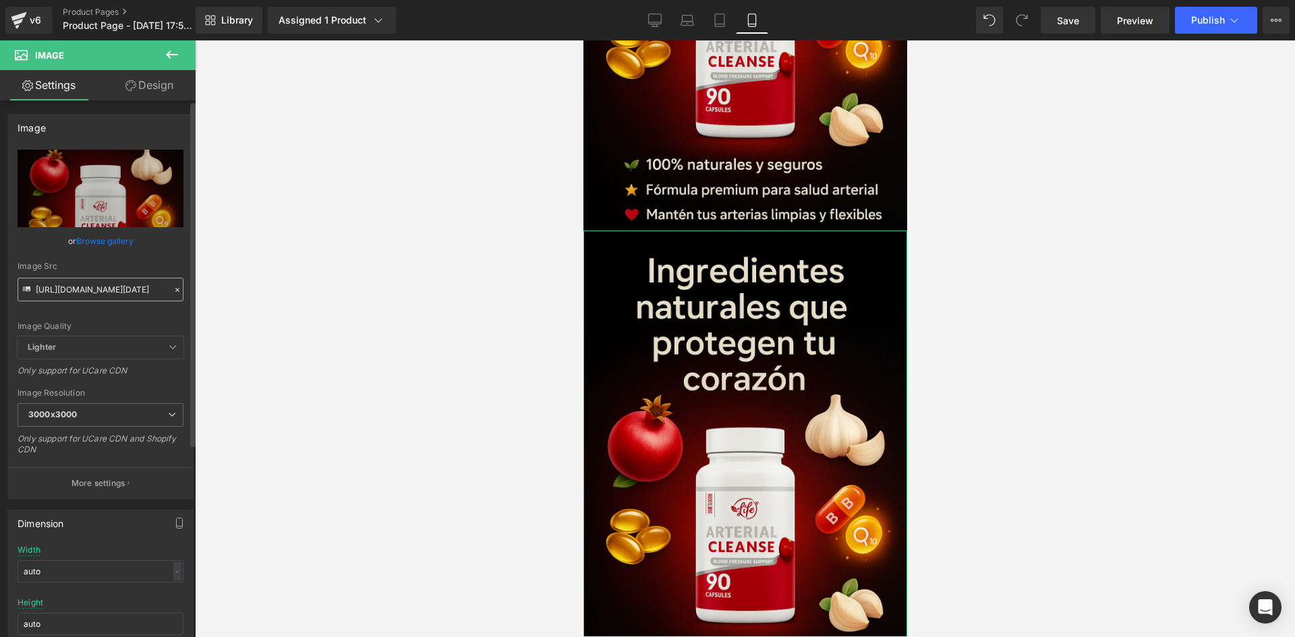
click at [127, 291] on input "[URL][DOMAIN_NAME][DATE]" at bounding box center [101, 290] width 166 height 24
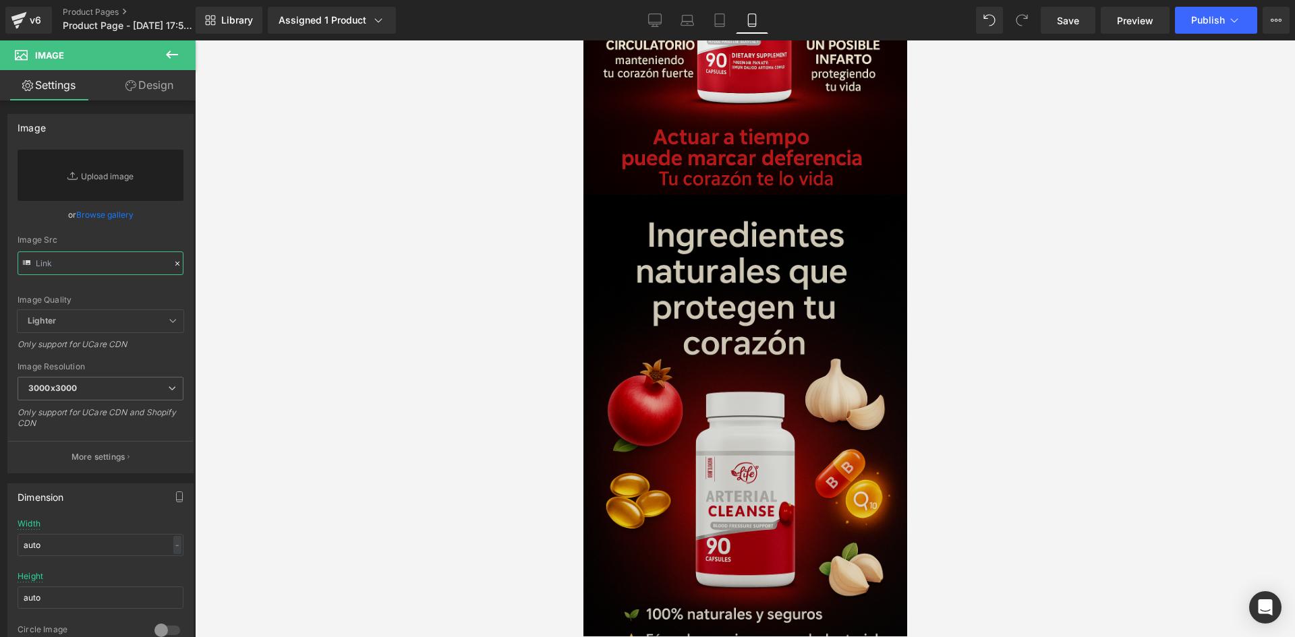
scroll to position [1869, 0]
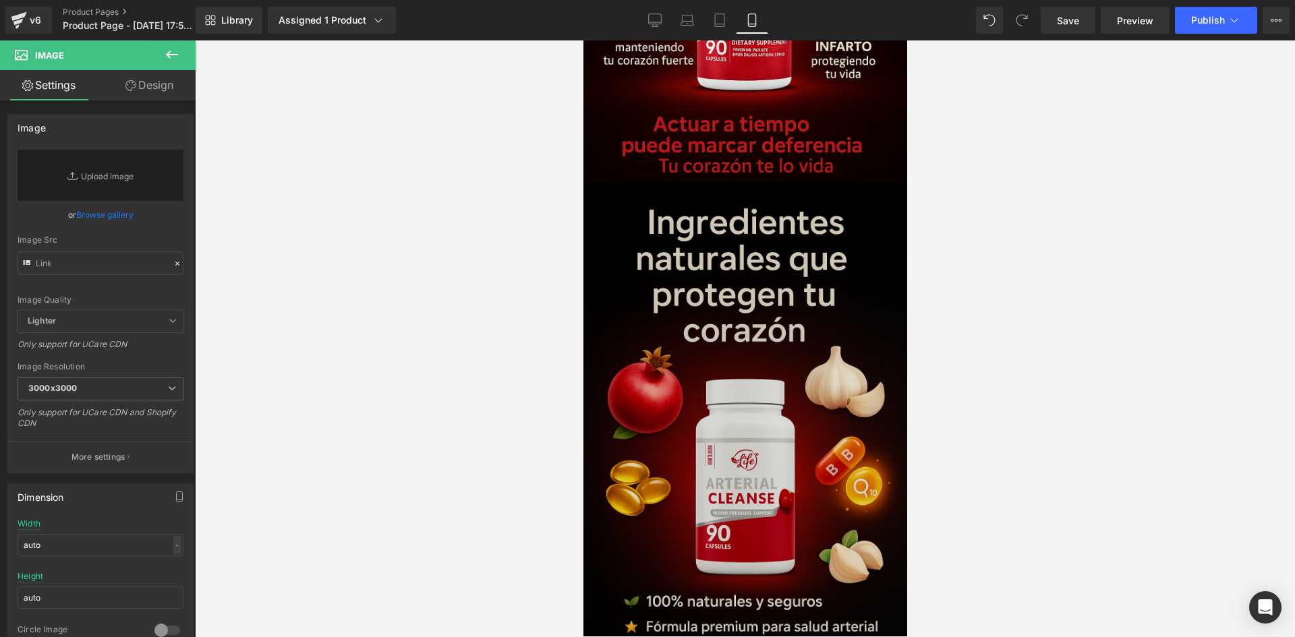
click at [700, 320] on img at bounding box center [745, 425] width 324 height 486
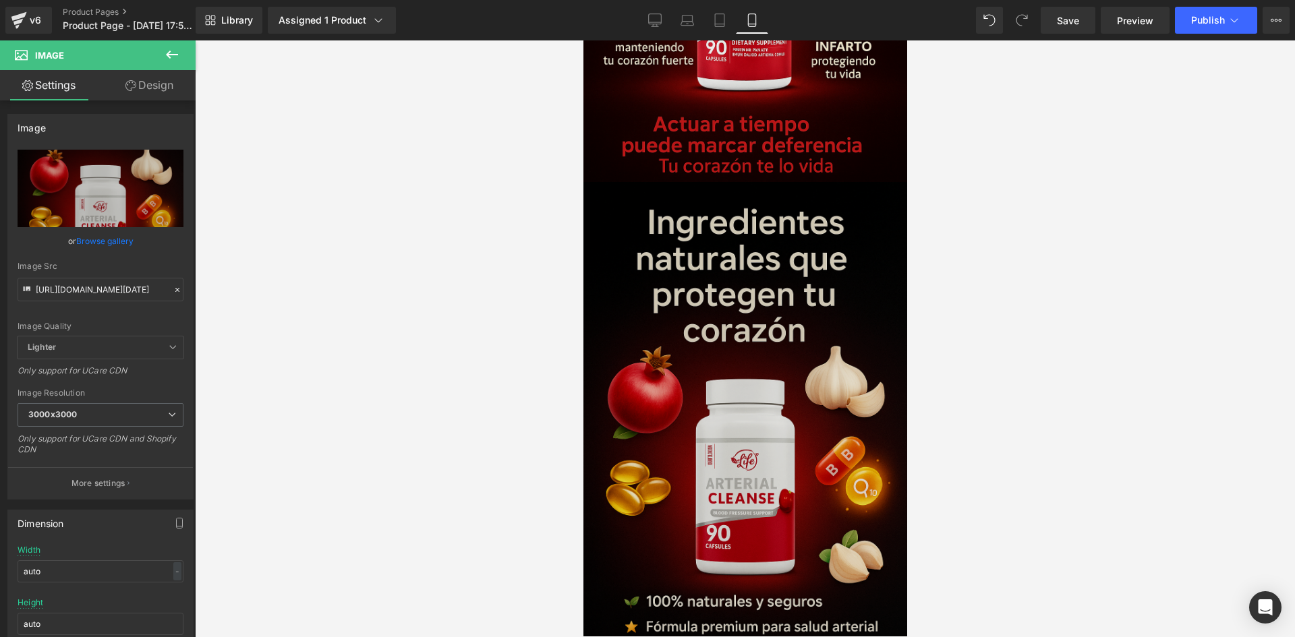
click at [703, 409] on img at bounding box center [745, 425] width 324 height 486
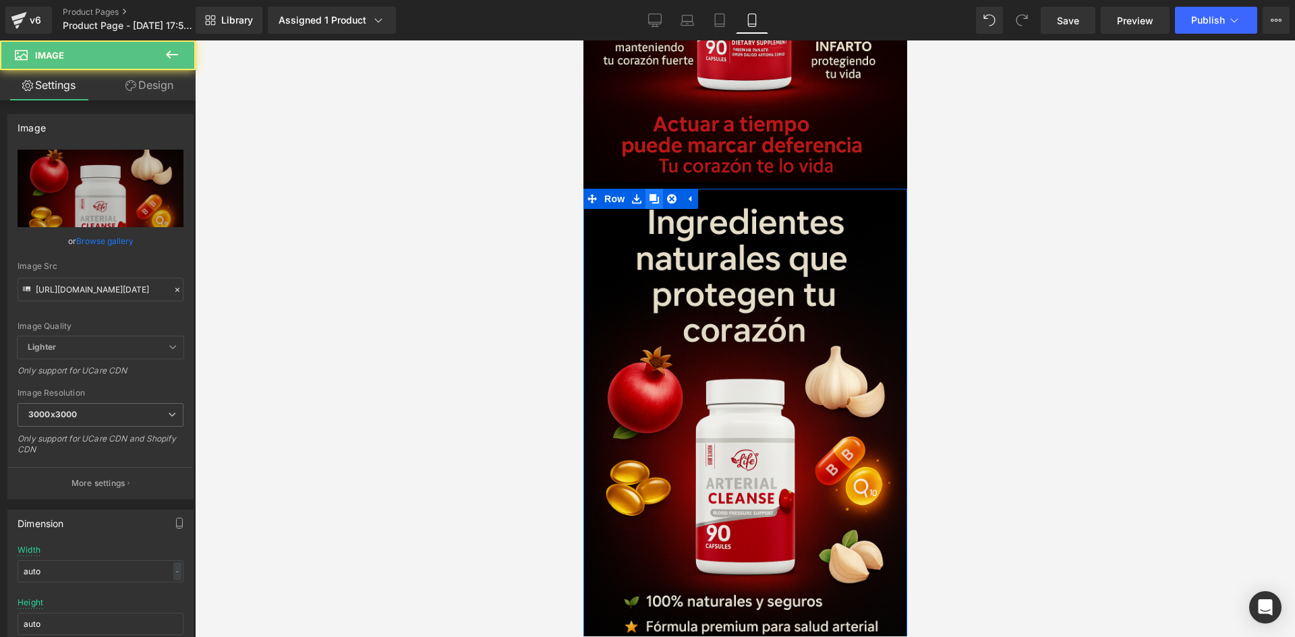
click at [653, 189] on link at bounding box center [654, 199] width 18 height 20
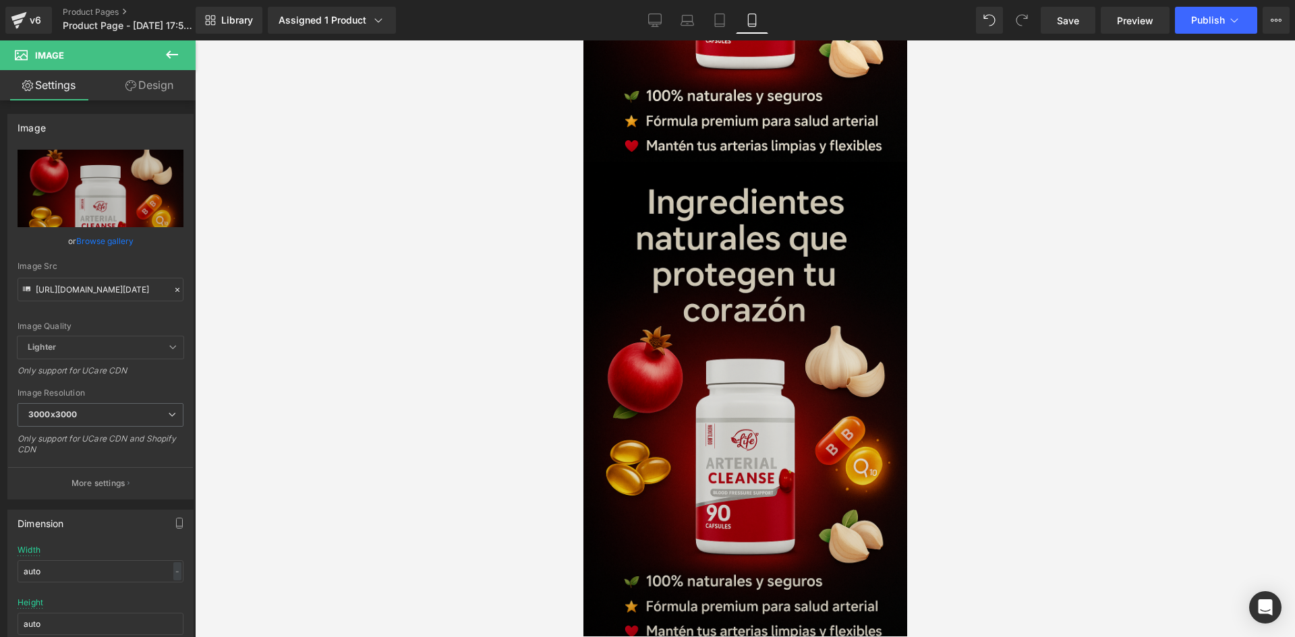
click at [724, 300] on img at bounding box center [745, 405] width 324 height 486
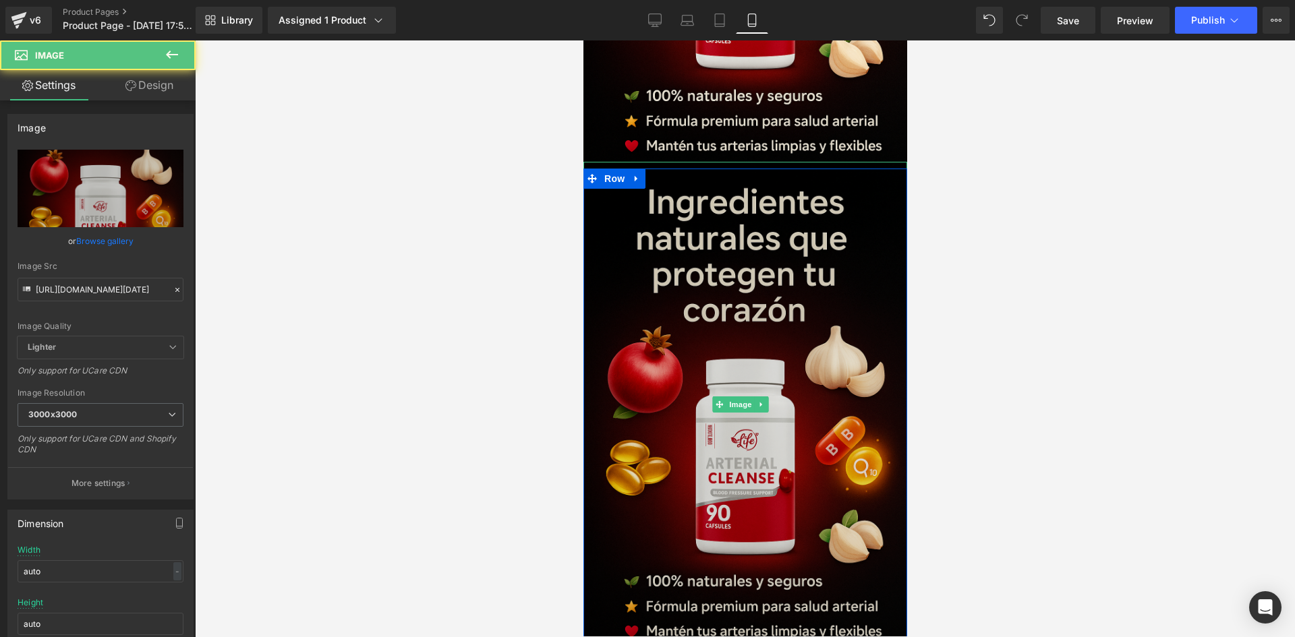
scroll to position [2373, 0]
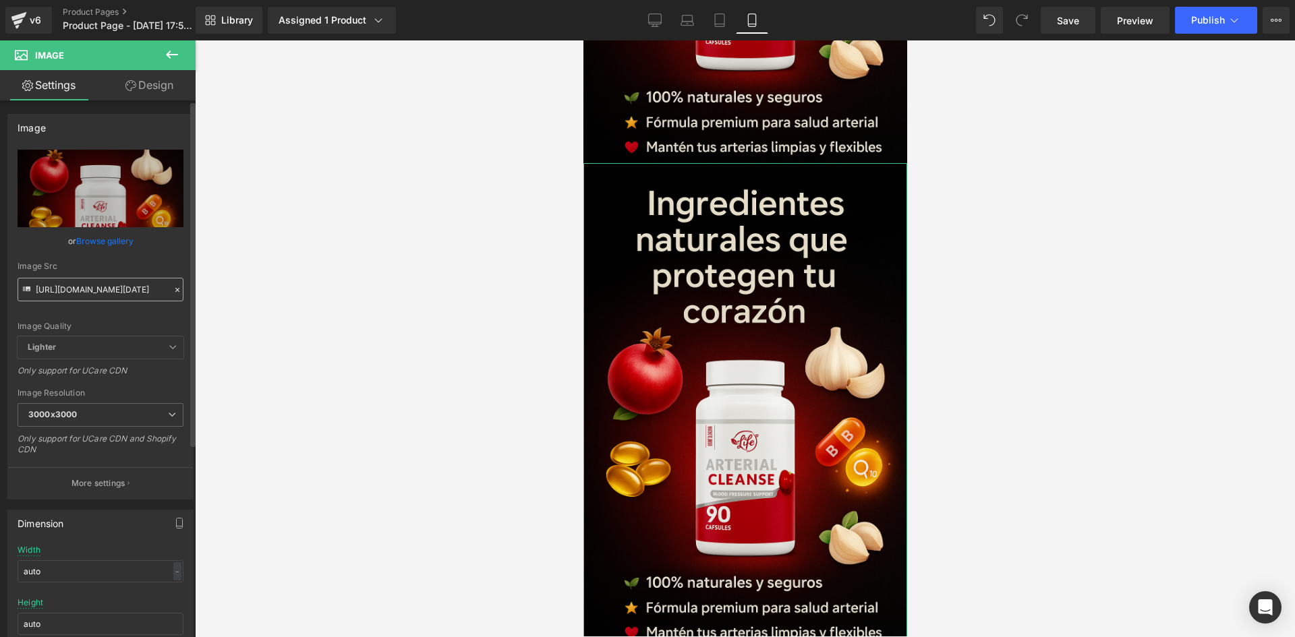
click at [67, 298] on input "[URL][DOMAIN_NAME][DATE]" at bounding box center [101, 290] width 166 height 24
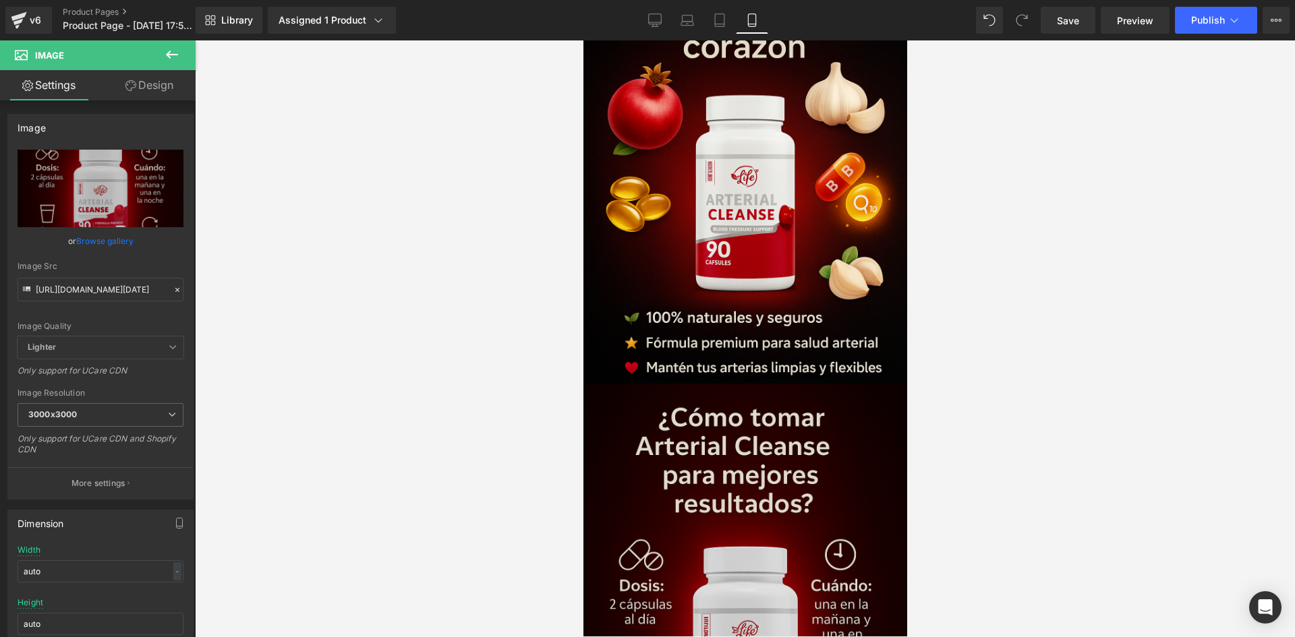
scroll to position [2171, 0]
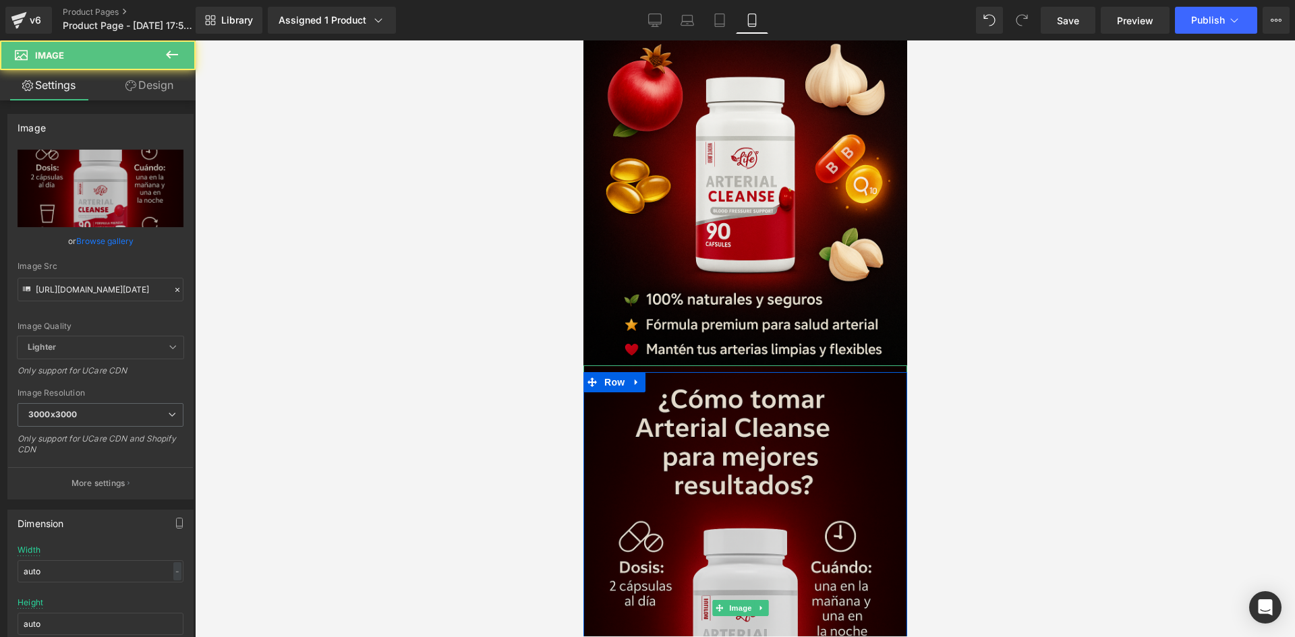
click at [713, 366] on img at bounding box center [745, 609] width 324 height 486
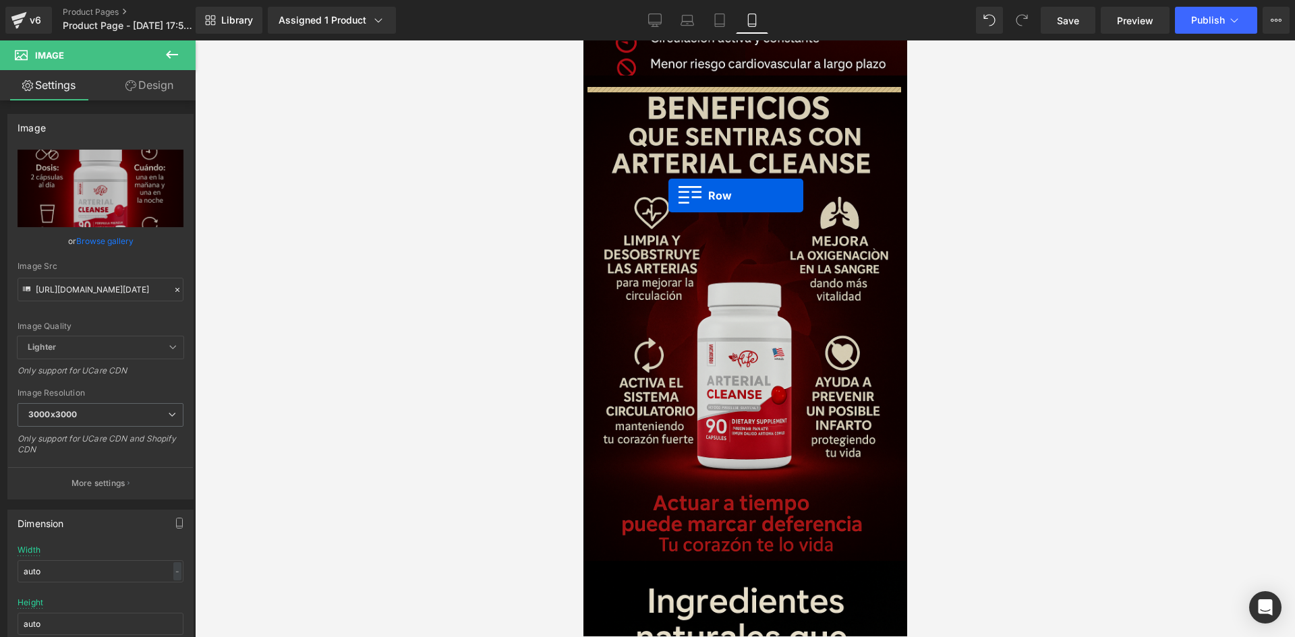
scroll to position [1699, 0]
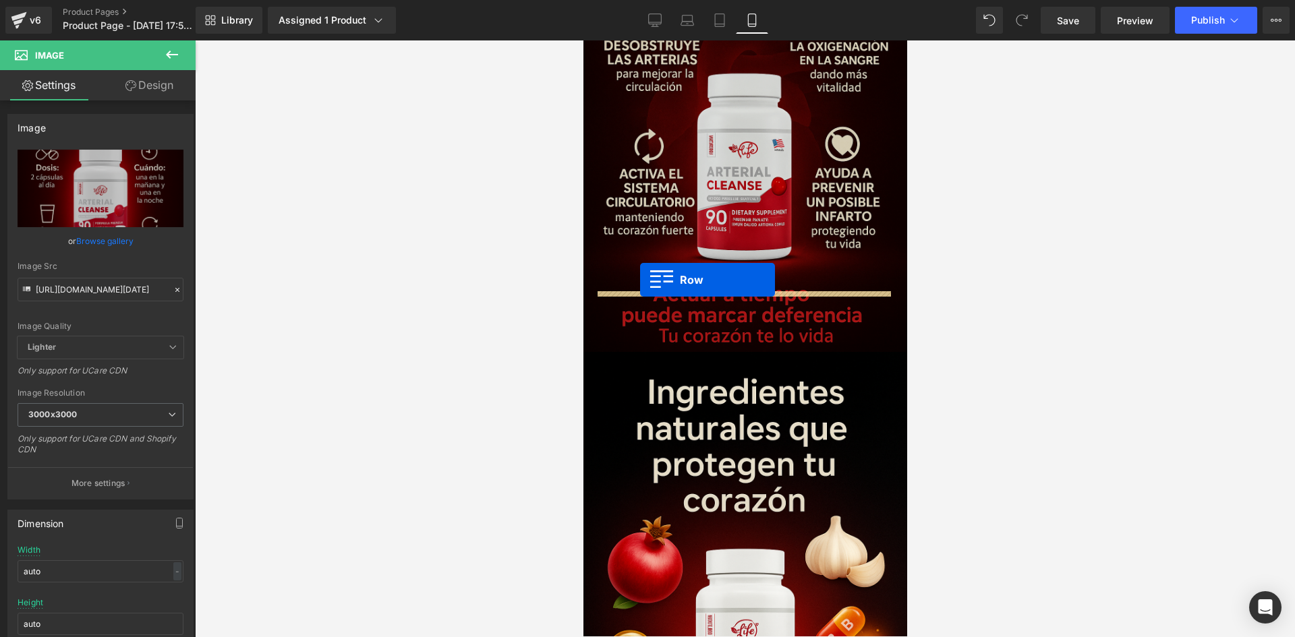
drag, startPoint x: 593, startPoint y: 310, endPoint x: 639, endPoint y: 280, distance: 55.6
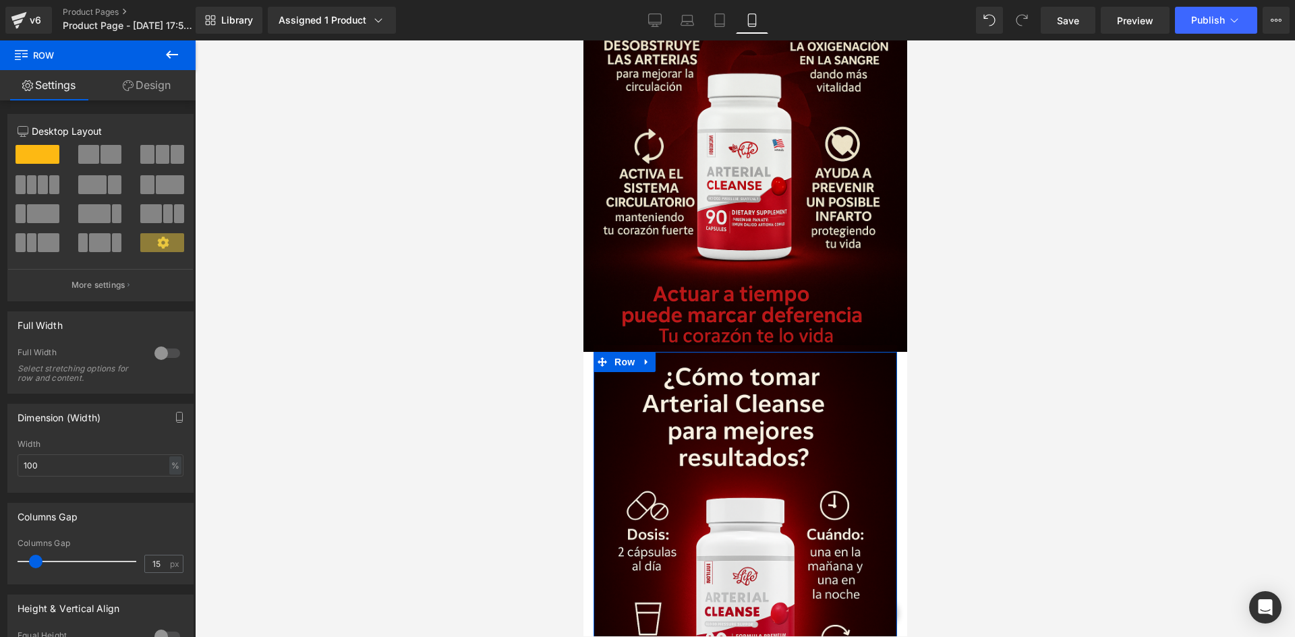
click at [1018, 265] on div at bounding box center [745, 338] width 1100 height 597
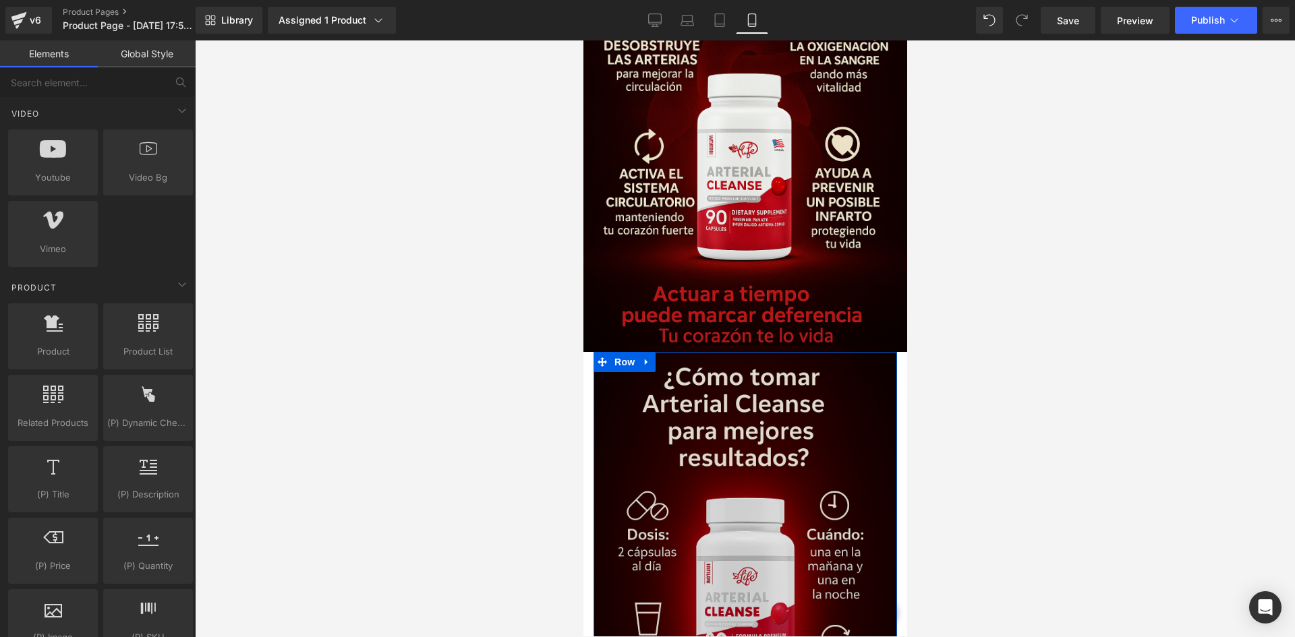
click at [625, 403] on img at bounding box center [745, 572] width 304 height 455
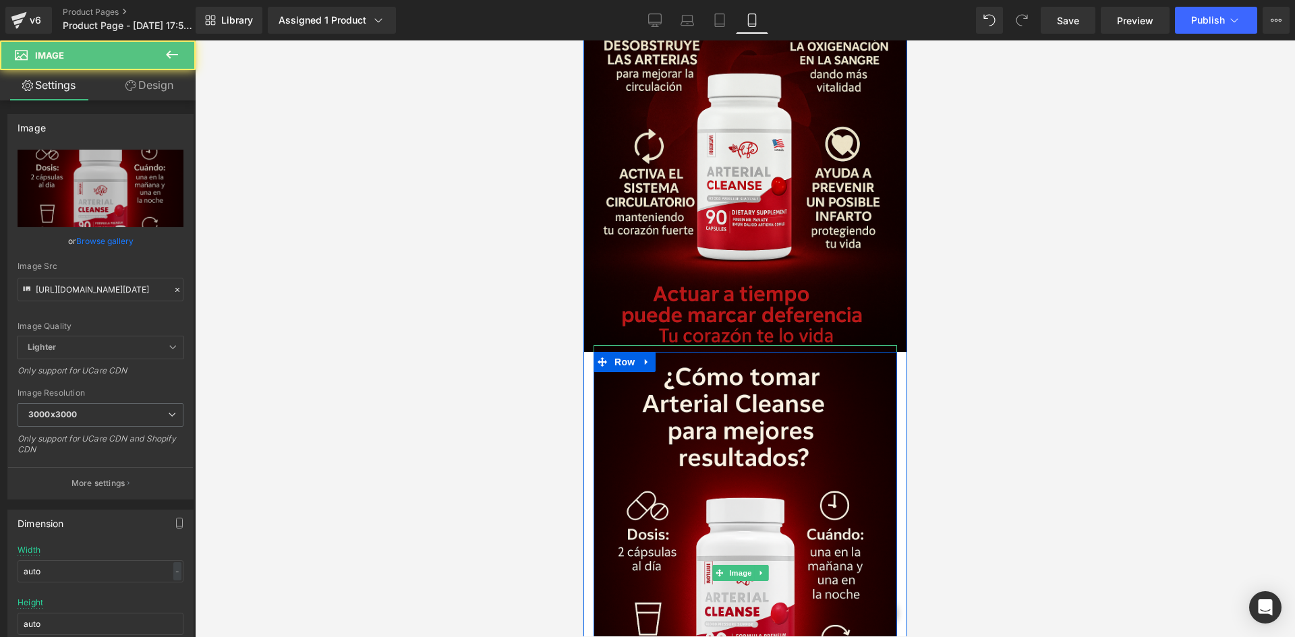
click at [436, 361] on div at bounding box center [745, 338] width 1100 height 597
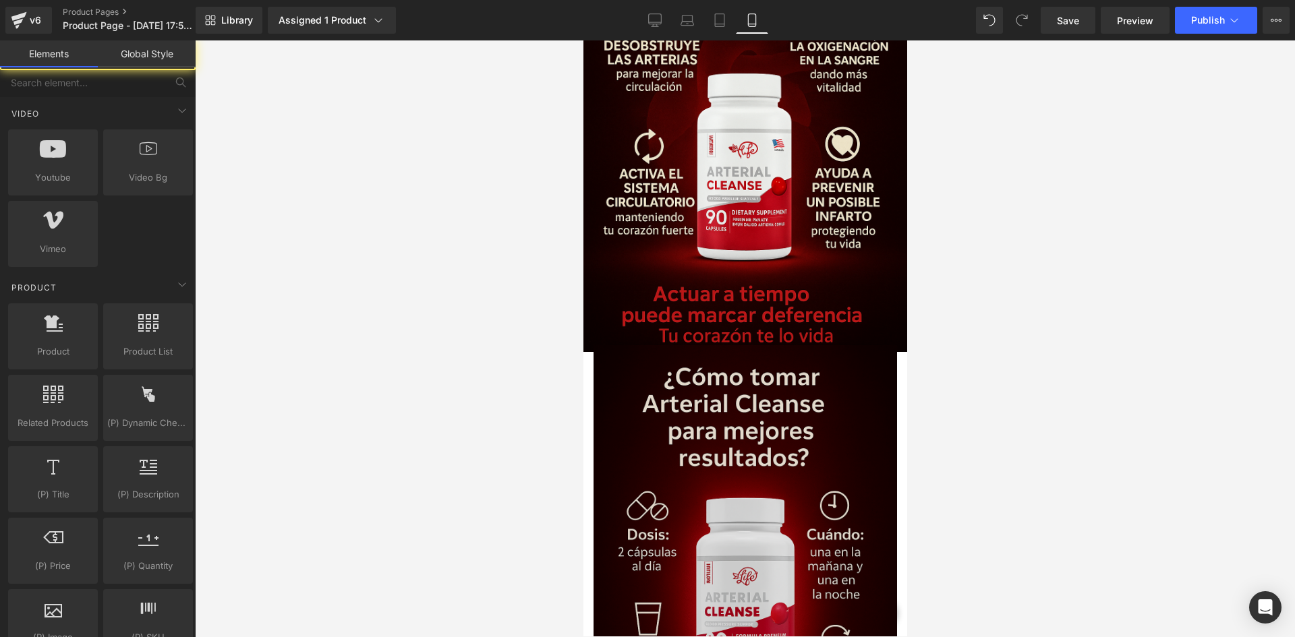
click at [615, 394] on img at bounding box center [745, 572] width 304 height 455
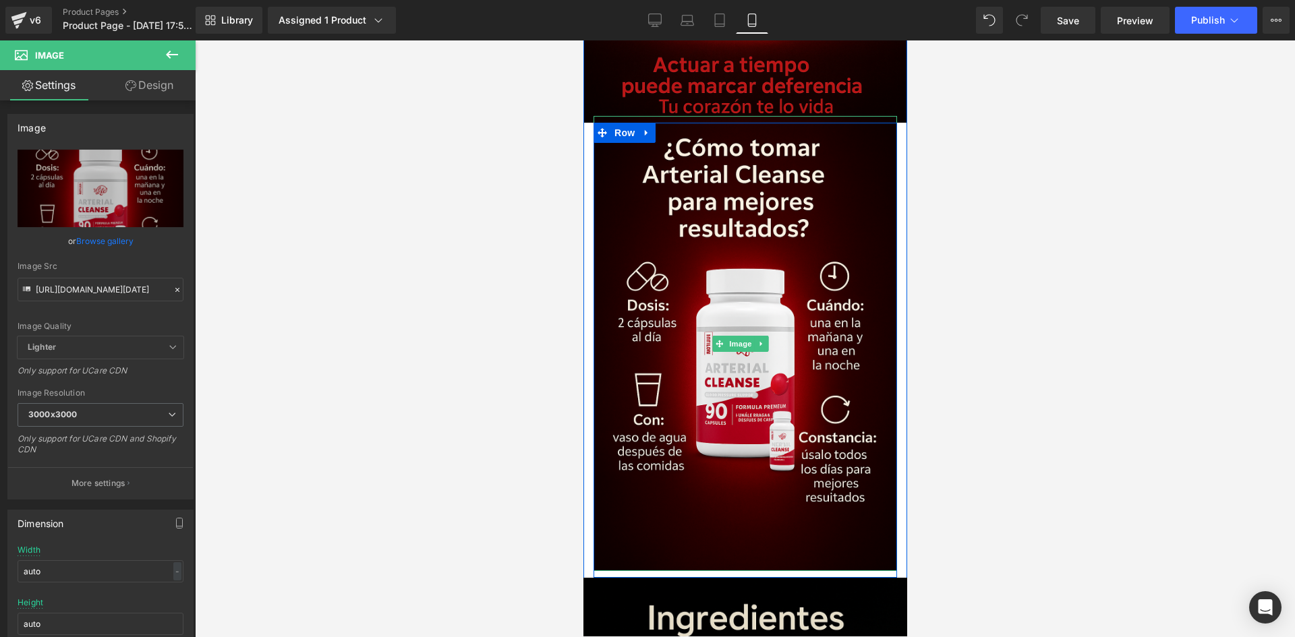
scroll to position [1968, 0]
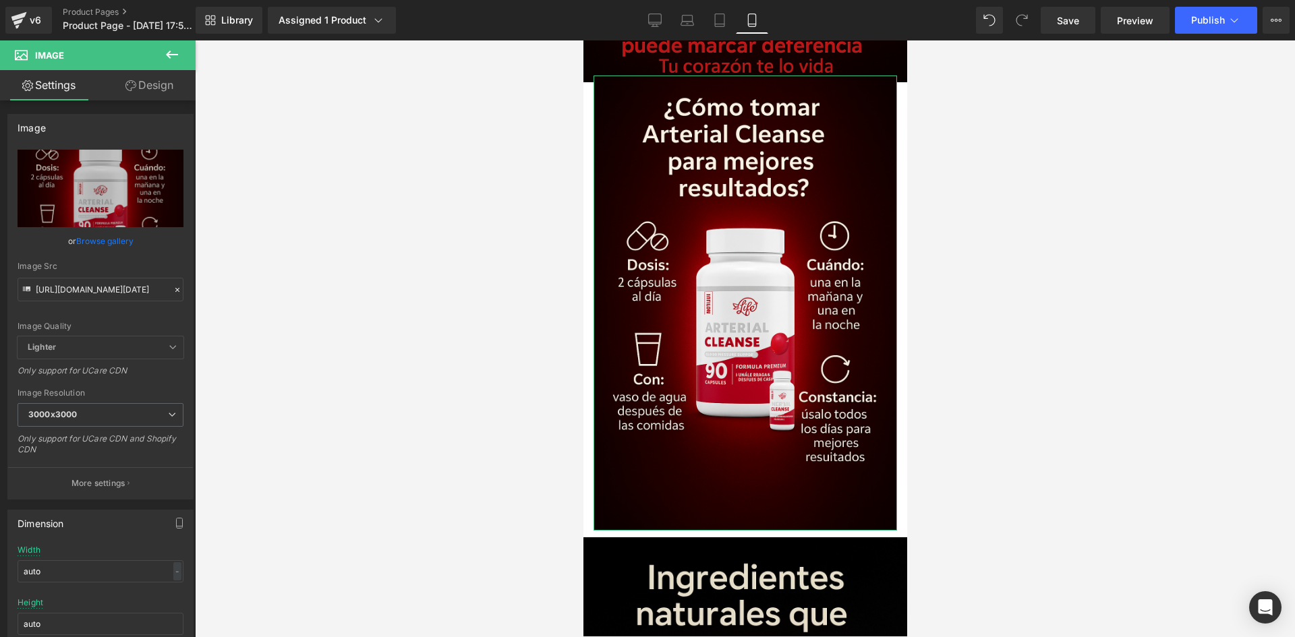
click at [137, 88] on link "Design" at bounding box center [150, 85] width 98 height 30
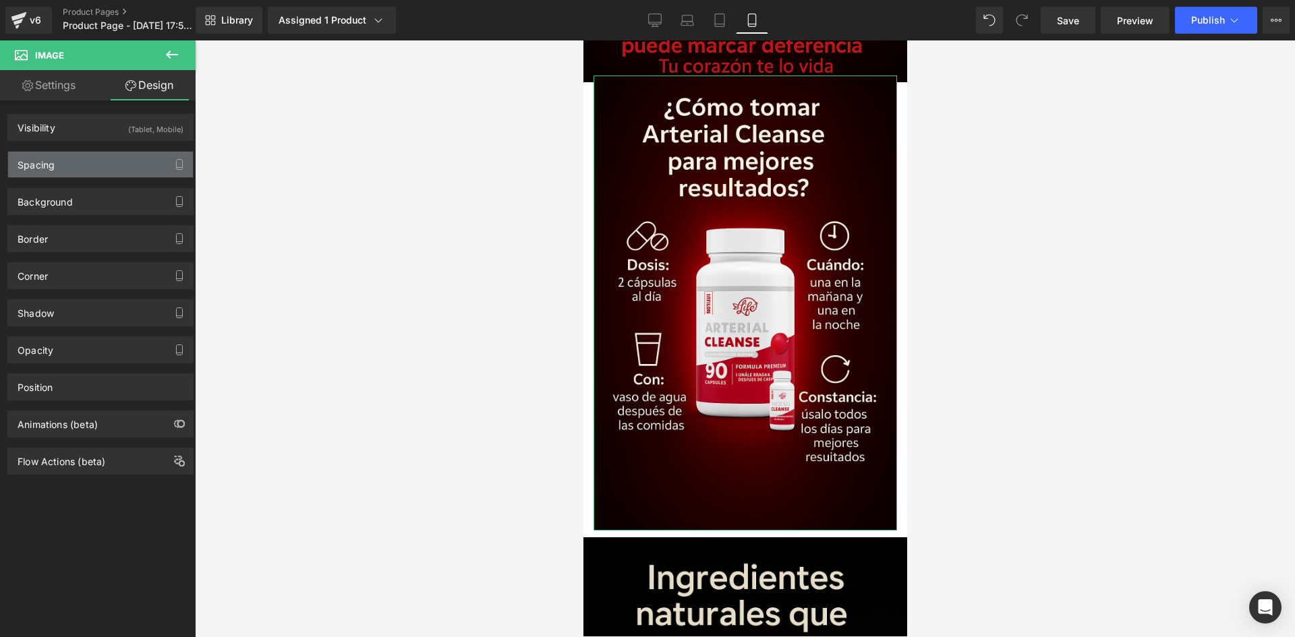
click at [73, 166] on div "Spacing" at bounding box center [100, 165] width 185 height 26
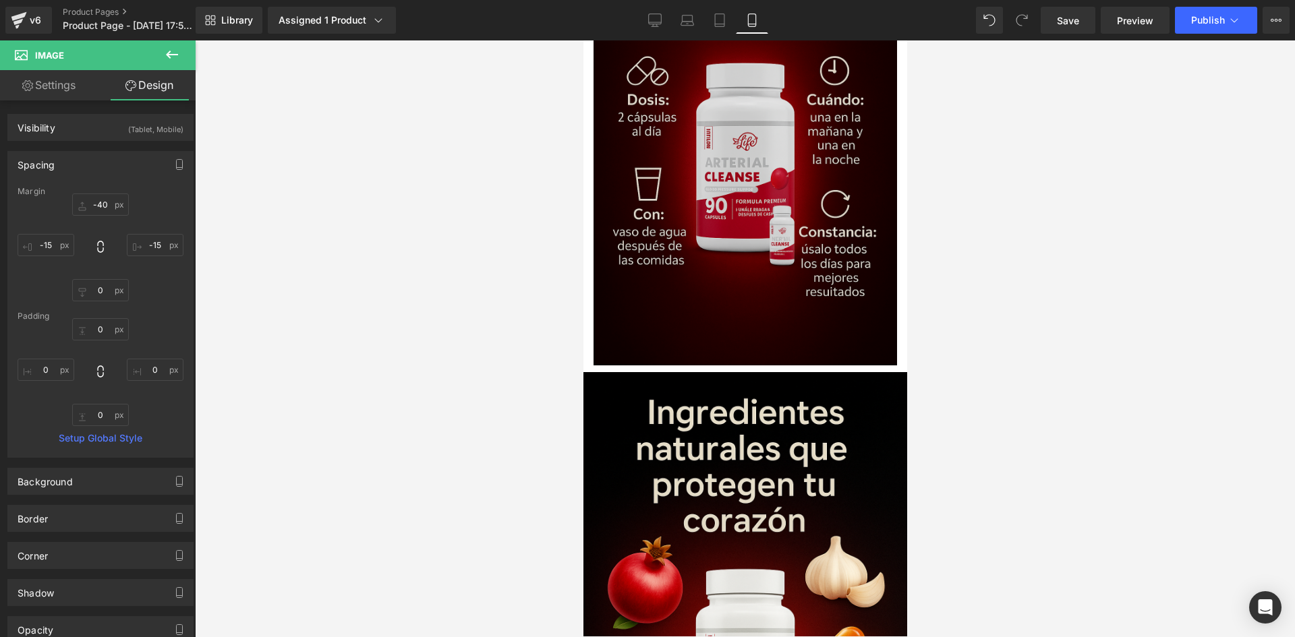
scroll to position [2103, 0]
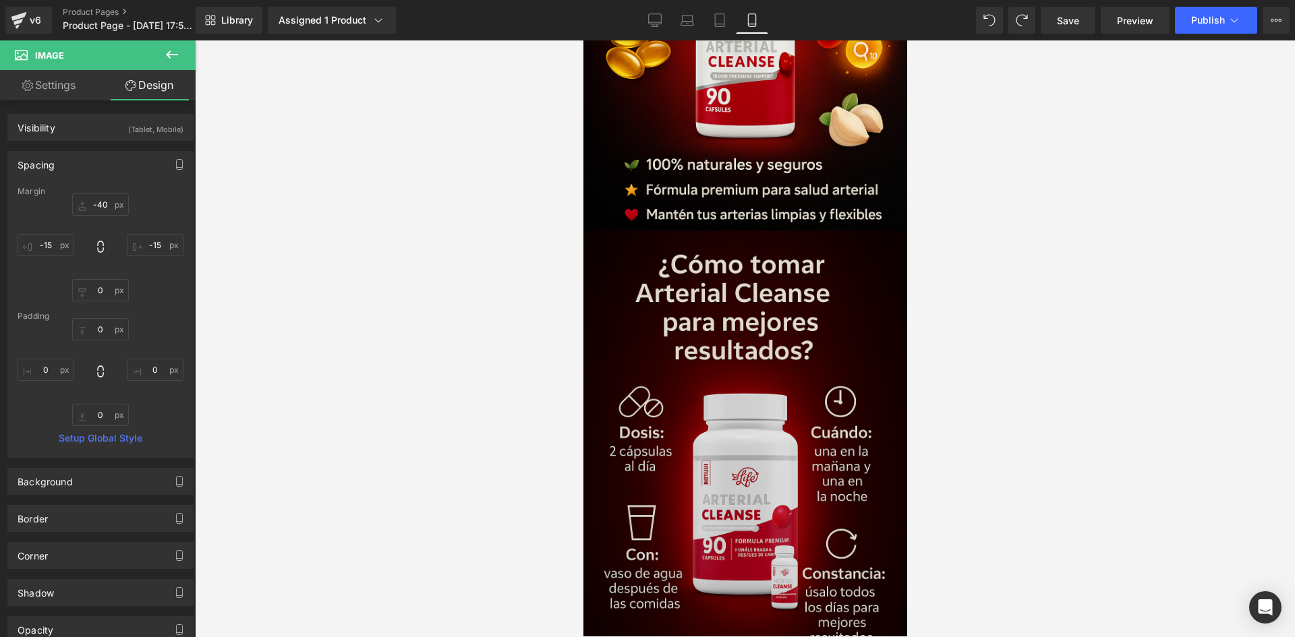
click at [651, 304] on img at bounding box center [745, 474] width 324 height 486
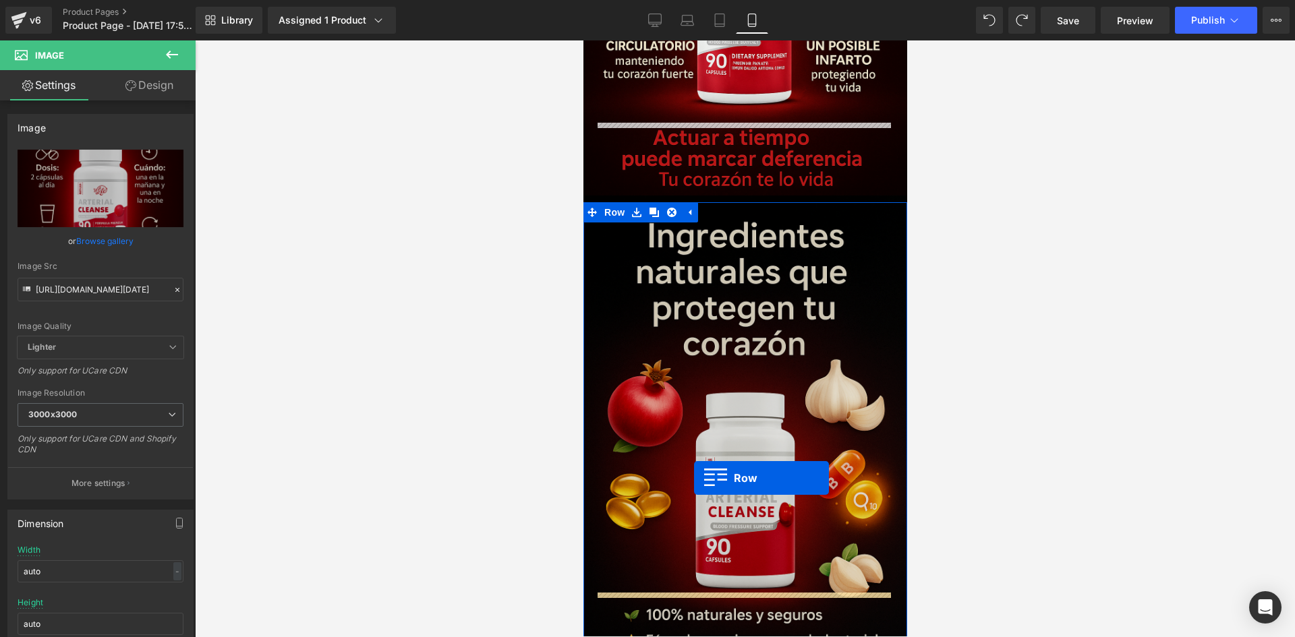
scroll to position [1833, 0]
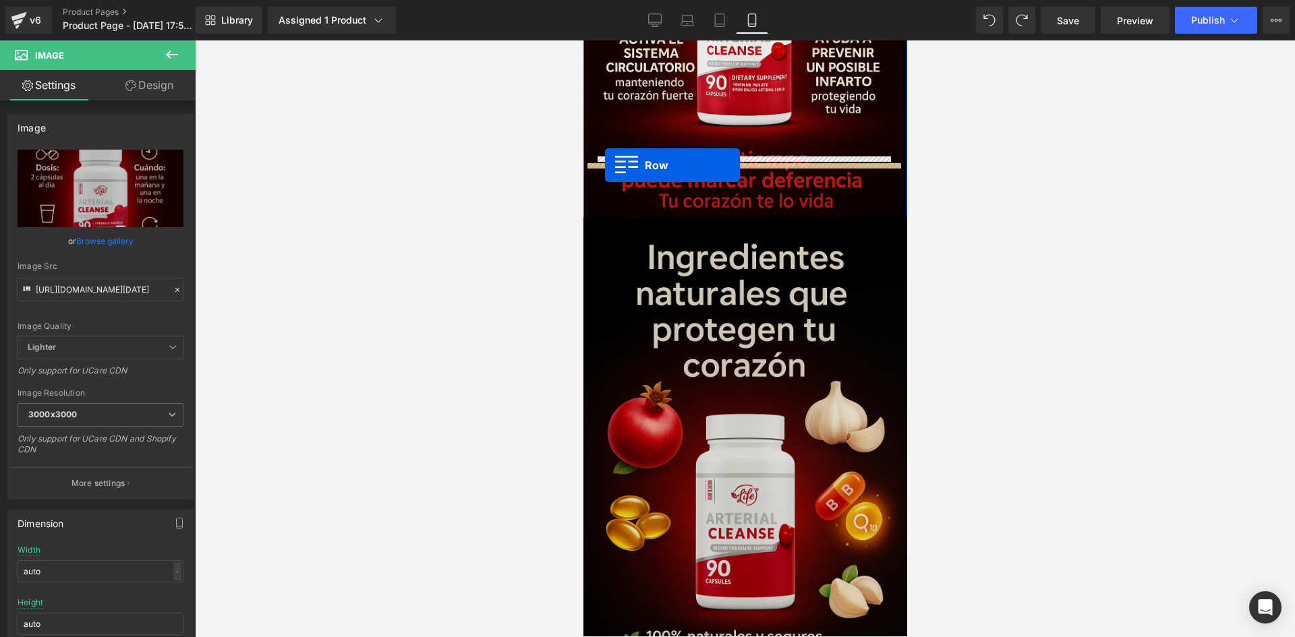
drag, startPoint x: 597, startPoint y: 359, endPoint x: 604, endPoint y: 165, distance: 193.7
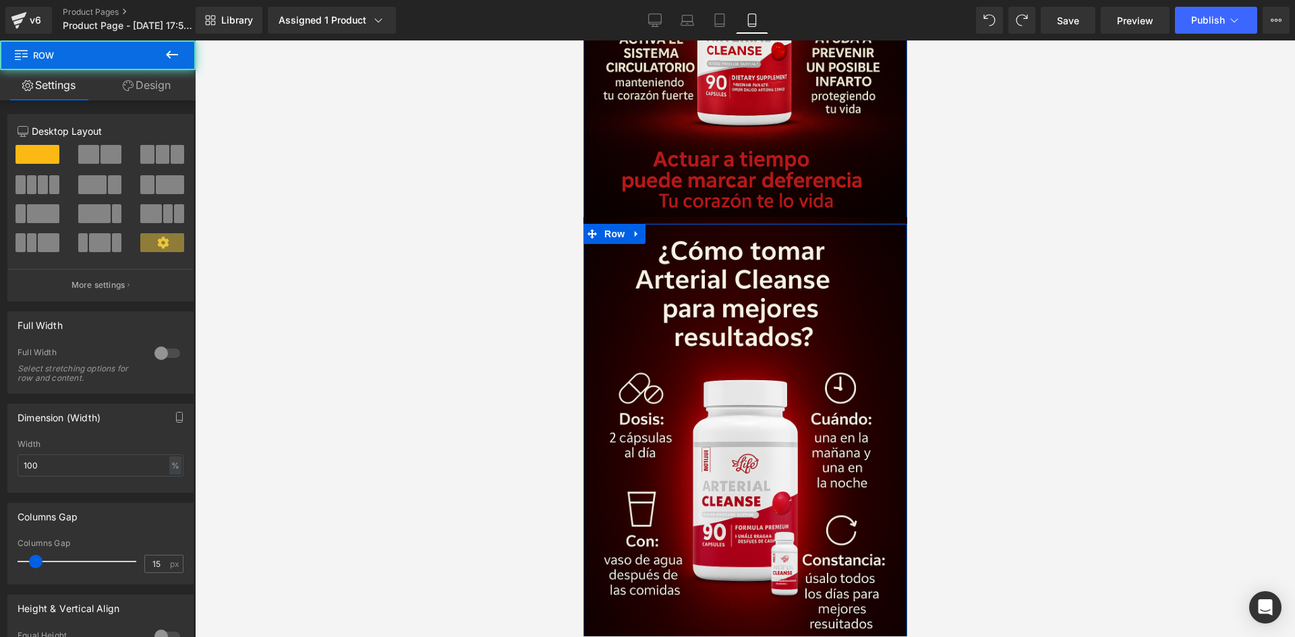
click at [528, 200] on div at bounding box center [745, 338] width 1100 height 597
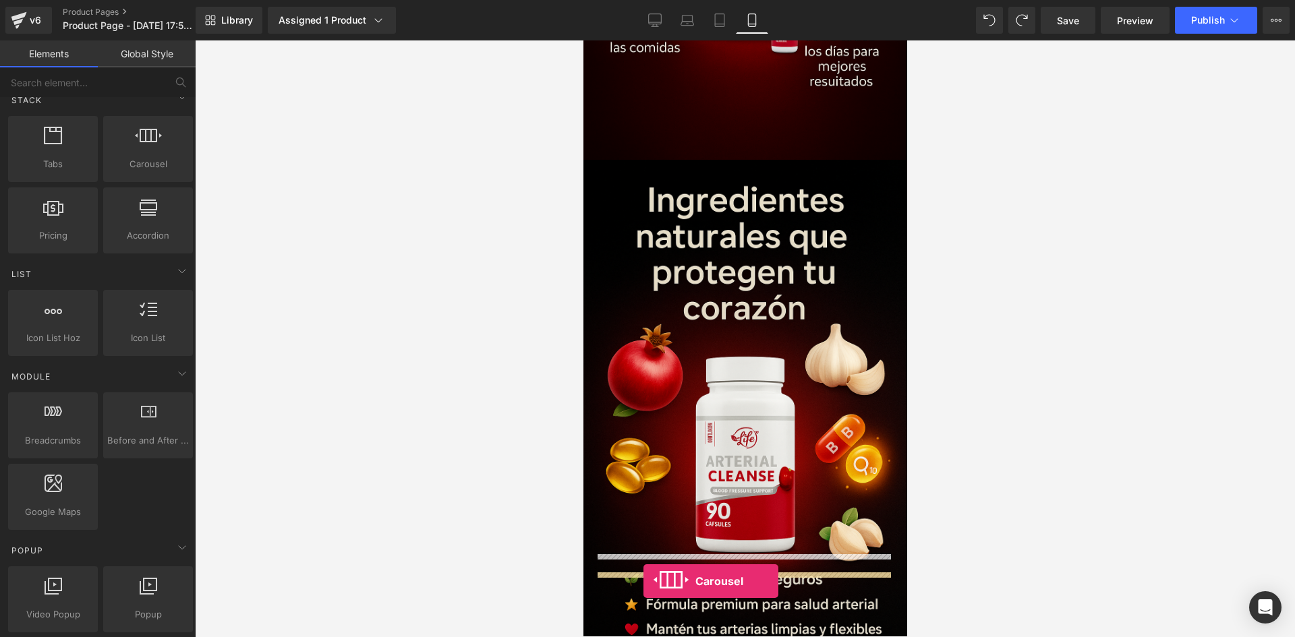
scroll to position [2390, 0]
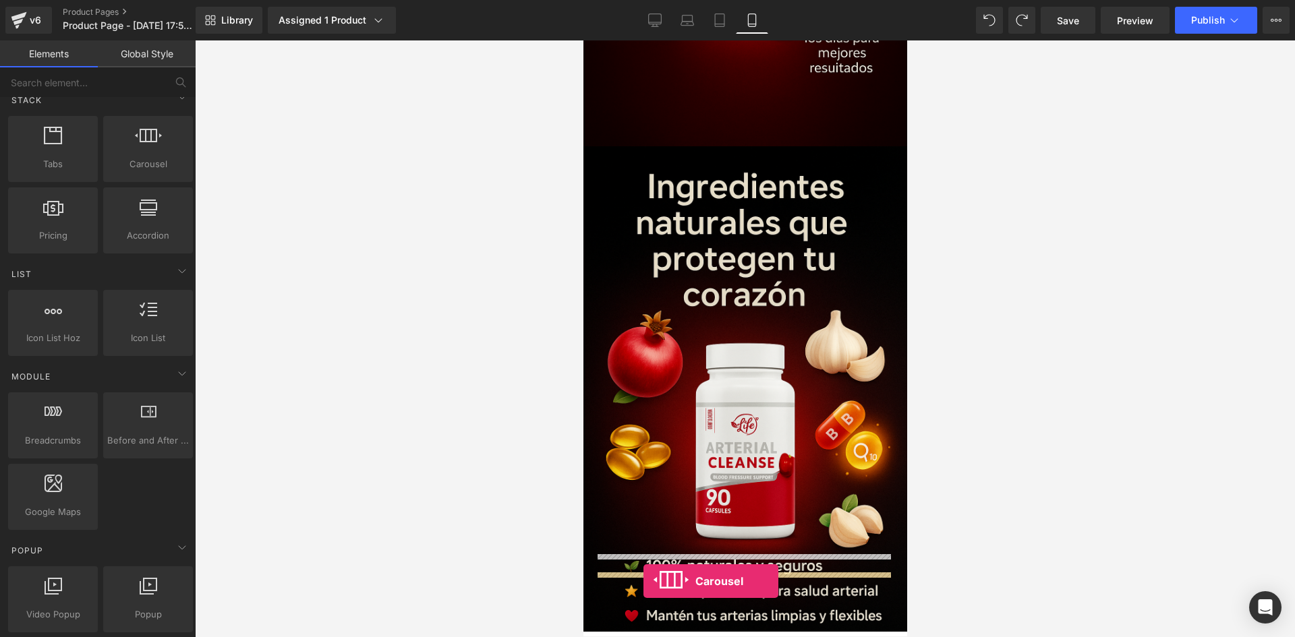
drag, startPoint x: 823, startPoint y: 258, endPoint x: 643, endPoint y: 594, distance: 381.2
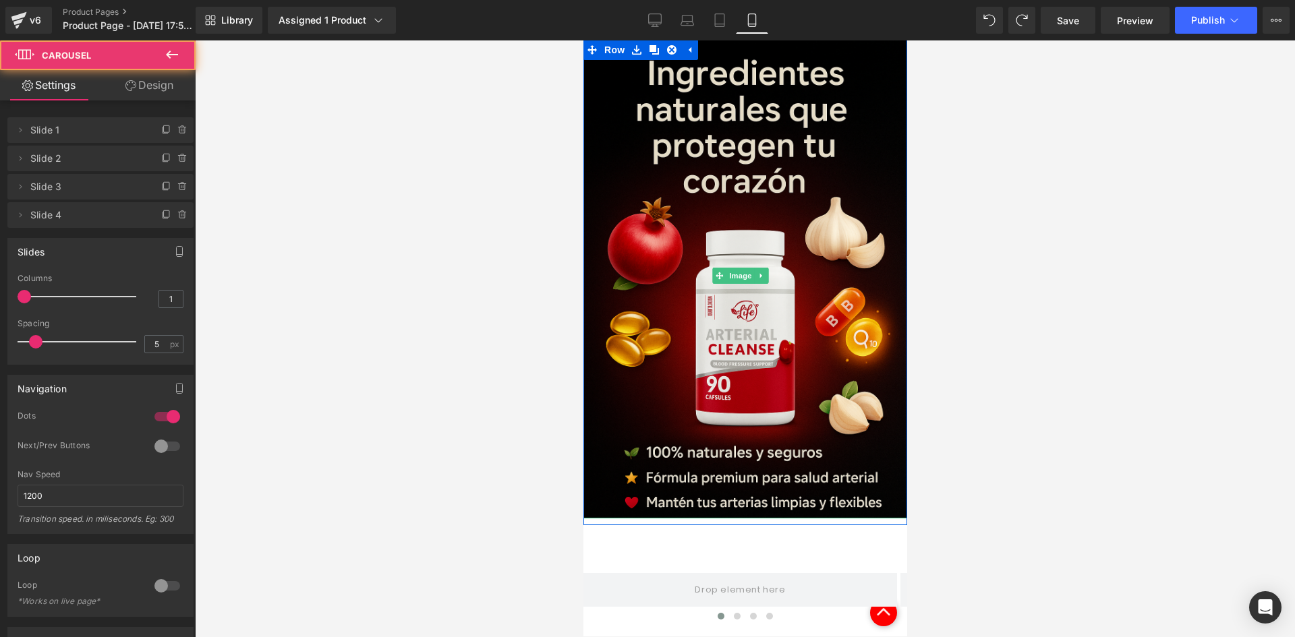
scroll to position [2525, 0]
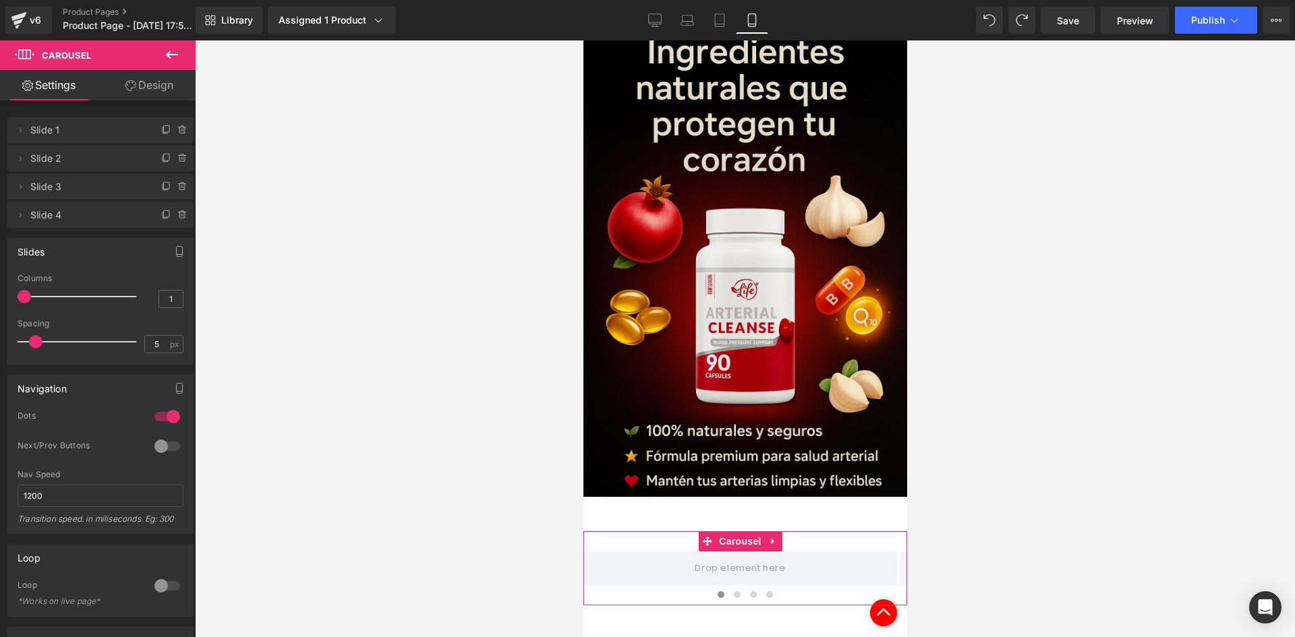
click at [117, 90] on link "Design" at bounding box center [150, 85] width 98 height 30
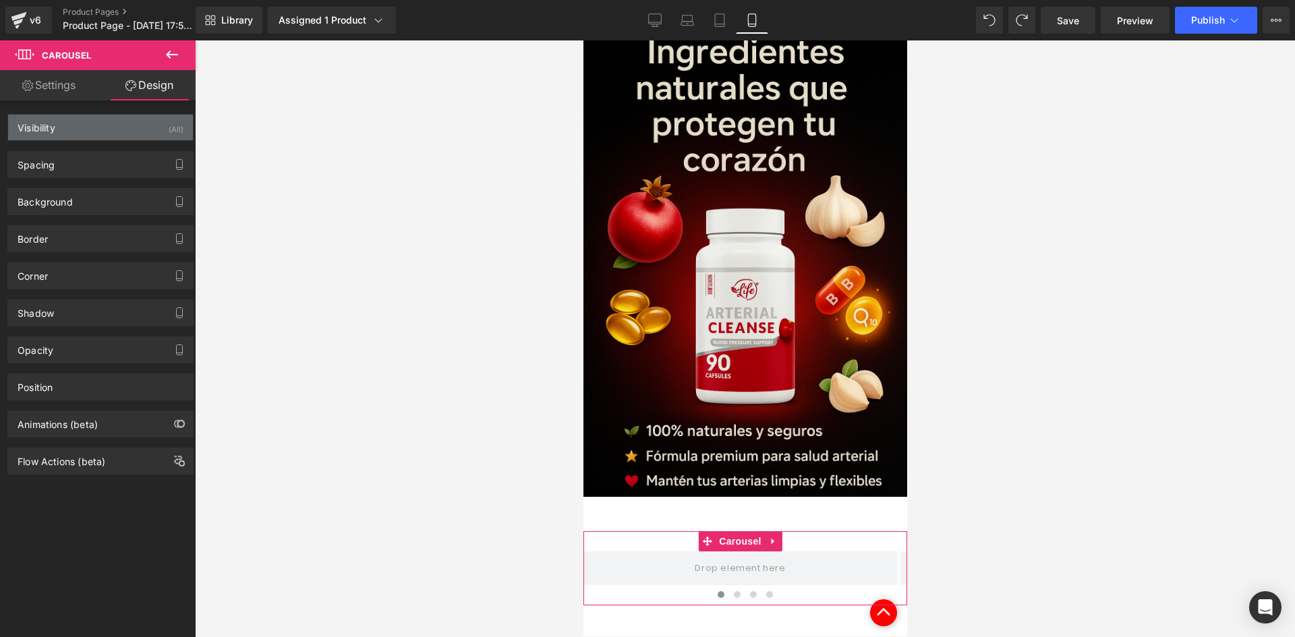
click at [156, 128] on div "Visibility (All)" at bounding box center [100, 128] width 185 height 26
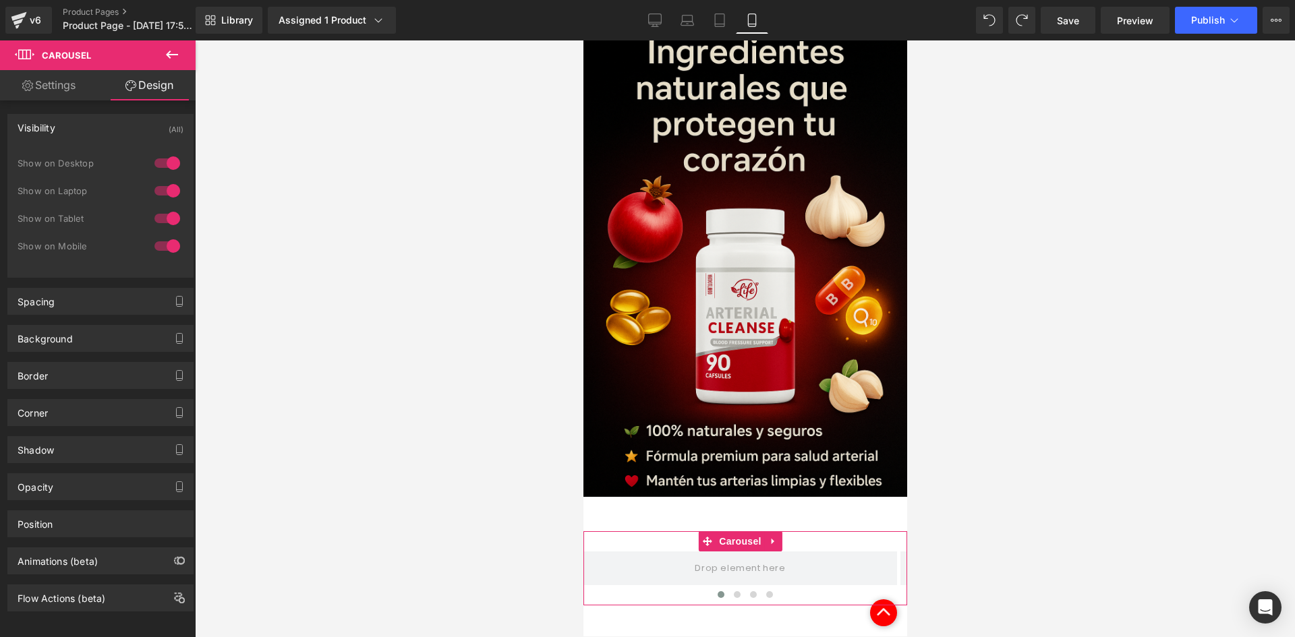
click at [167, 164] on div at bounding box center [167, 163] width 32 height 22
click at [164, 192] on div at bounding box center [167, 191] width 32 height 22
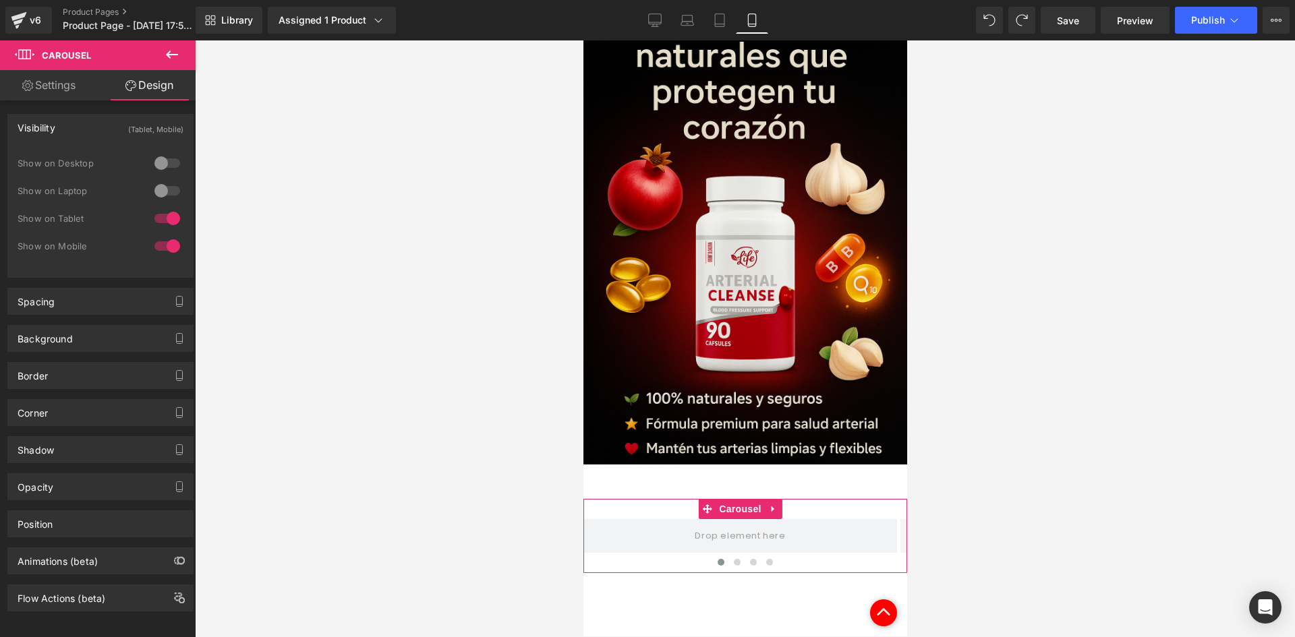
scroll to position [2727, 0]
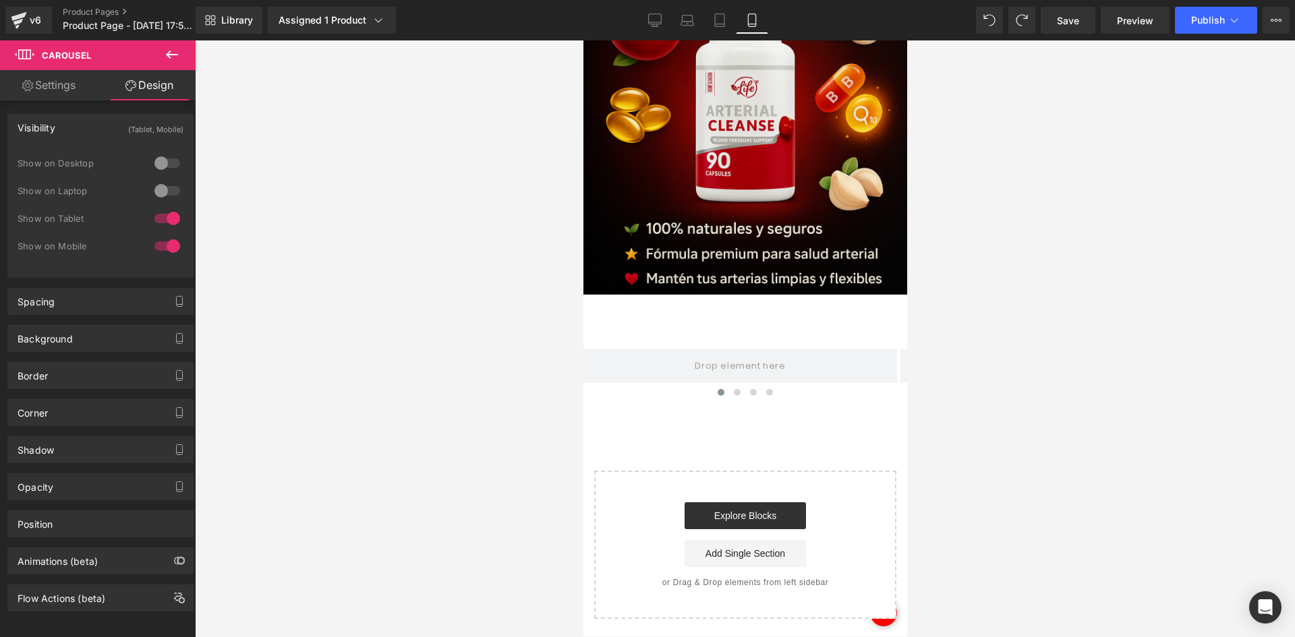
click at [651, 302] on div "Image Row" at bounding box center [745, 316] width 324 height 28
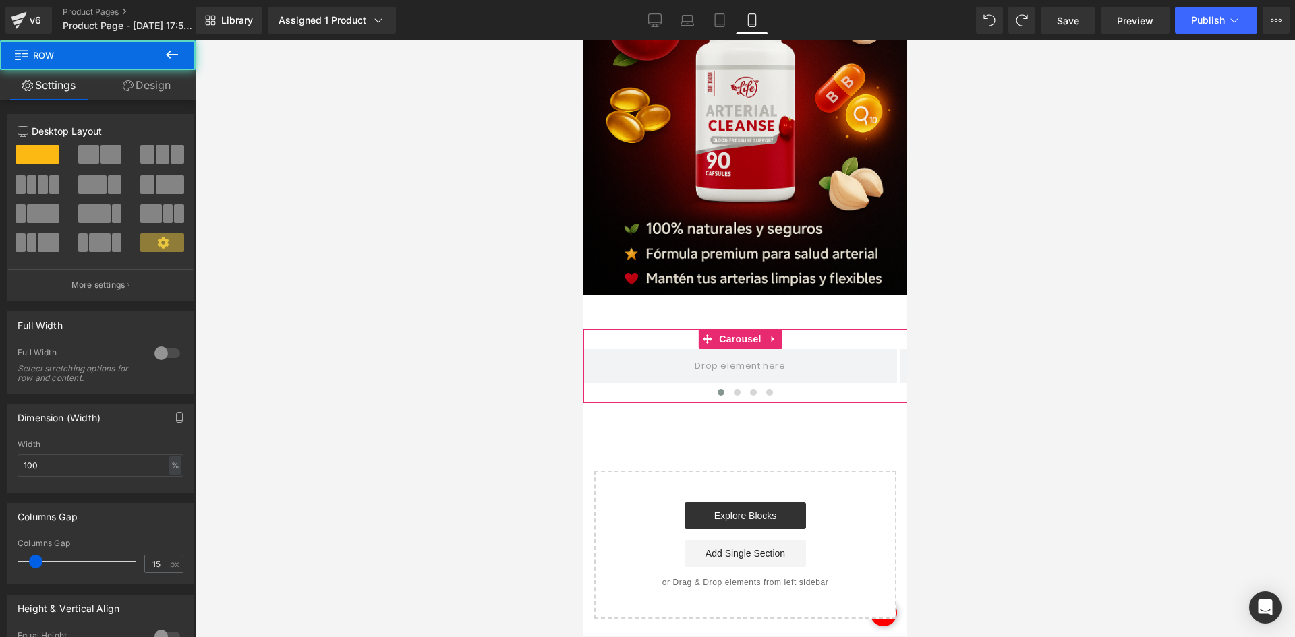
click at [681, 329] on div "‹ › [GEOGRAPHIC_DATA]" at bounding box center [745, 366] width 324 height 74
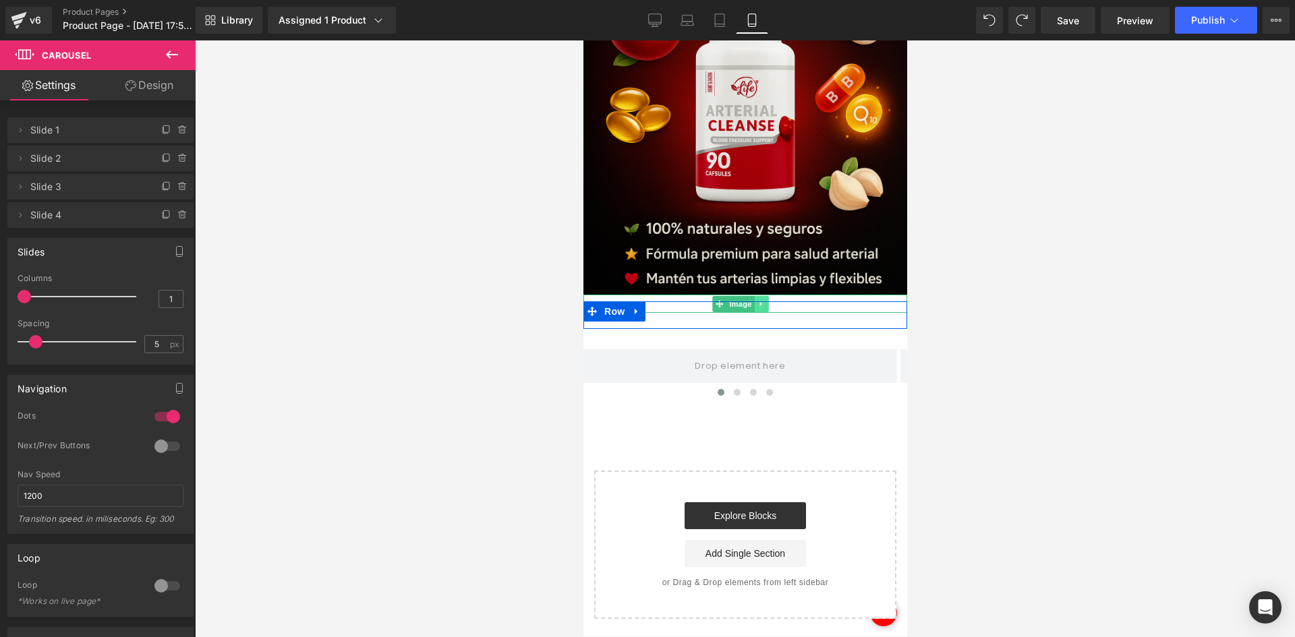
click at [758, 300] on icon at bounding box center [760, 304] width 7 height 8
click at [767, 300] on icon at bounding box center [767, 304] width 7 height 8
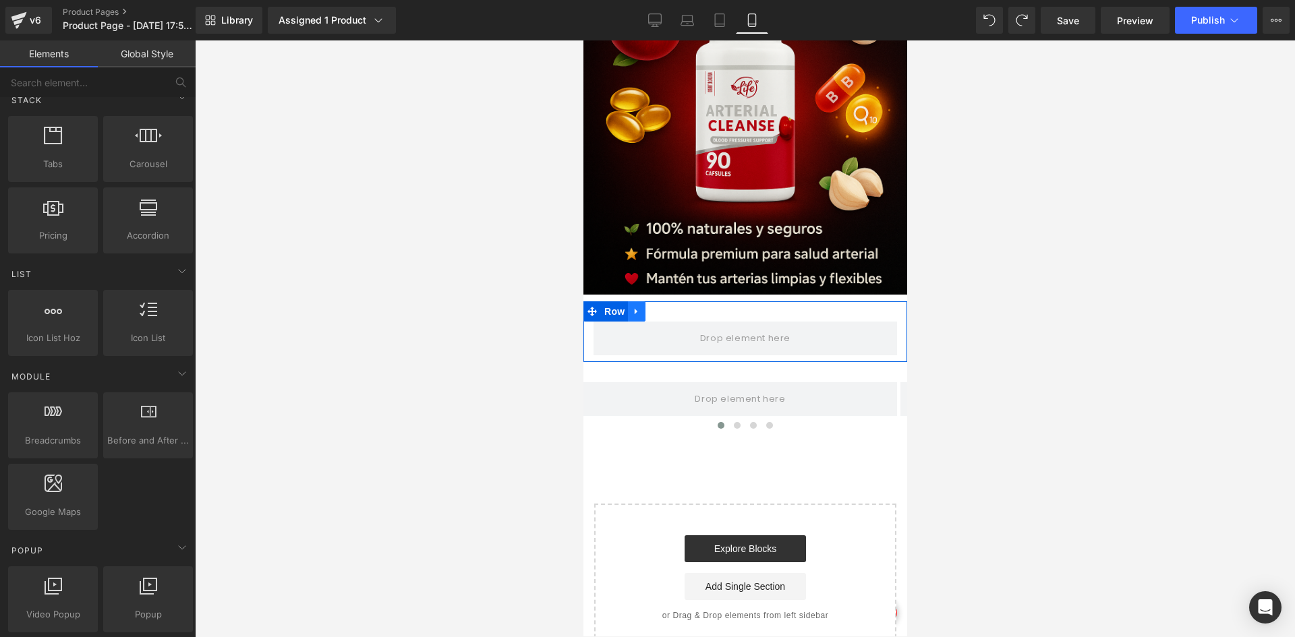
click at [636, 307] on icon at bounding box center [635, 312] width 9 height 10
click at [669, 307] on icon at bounding box center [670, 312] width 9 height 10
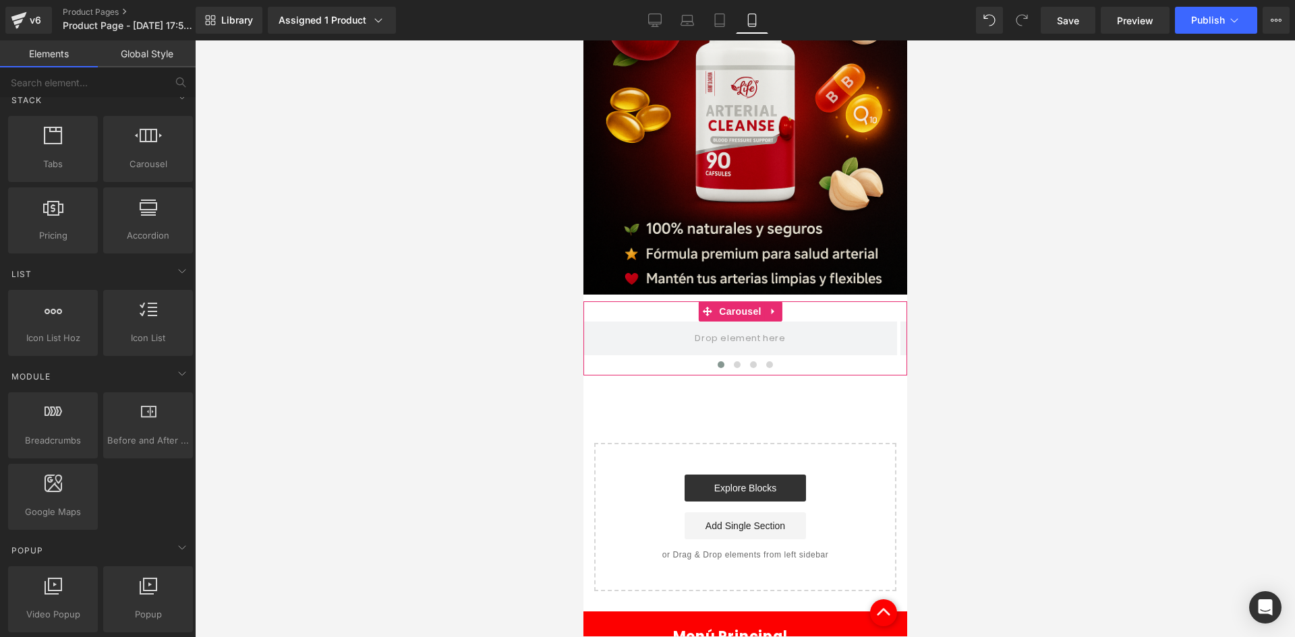
click at [676, 302] on div at bounding box center [745, 312] width 324 height 20
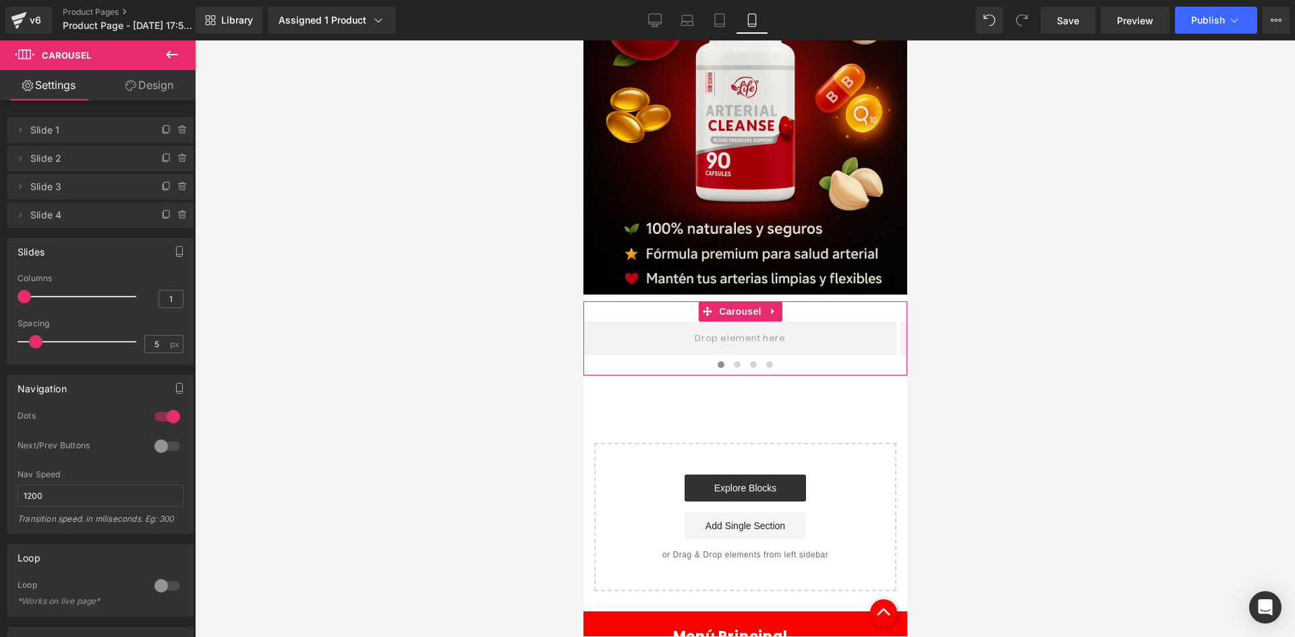
click at [151, 82] on link "Design" at bounding box center [150, 85] width 98 height 30
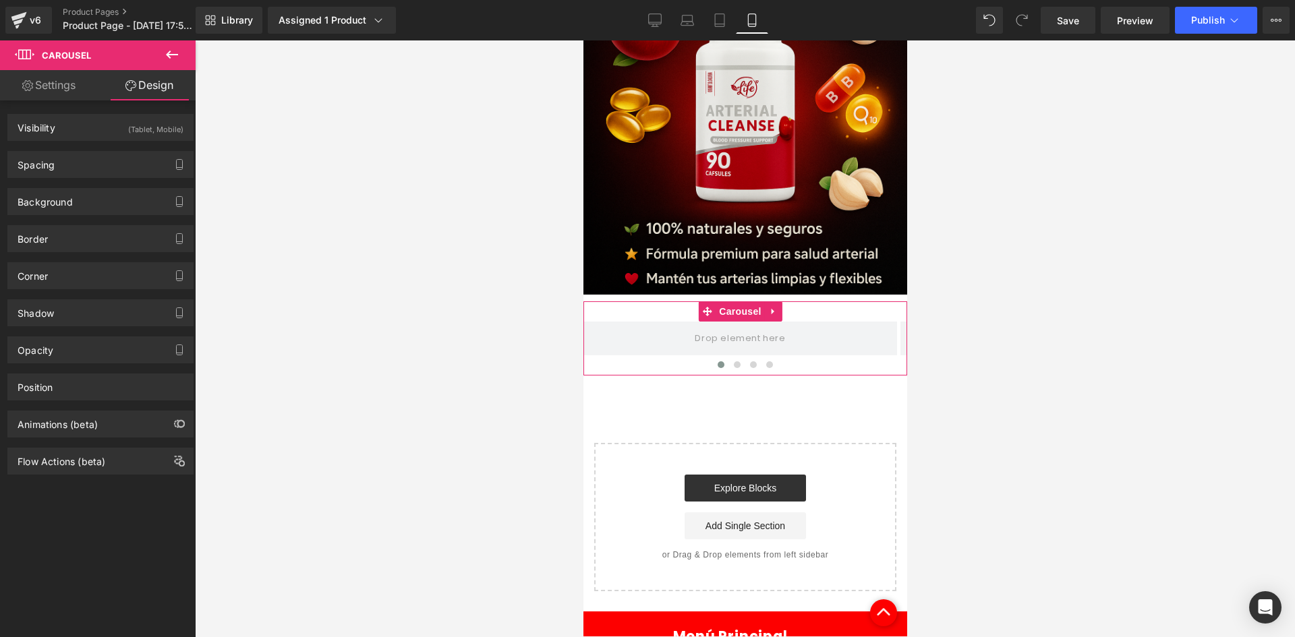
click at [45, 80] on link "Settings" at bounding box center [49, 85] width 98 height 30
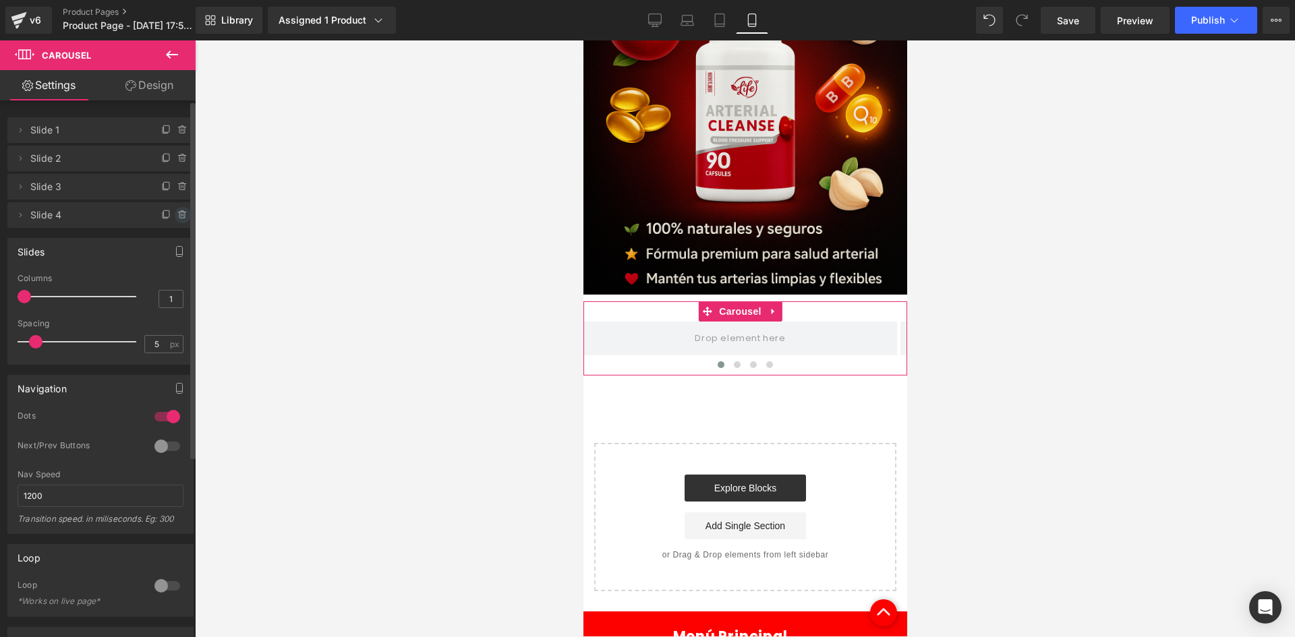
click at [181, 217] on icon at bounding box center [182, 215] width 11 height 11
click at [163, 213] on button "Delete" at bounding box center [168, 216] width 42 height 18
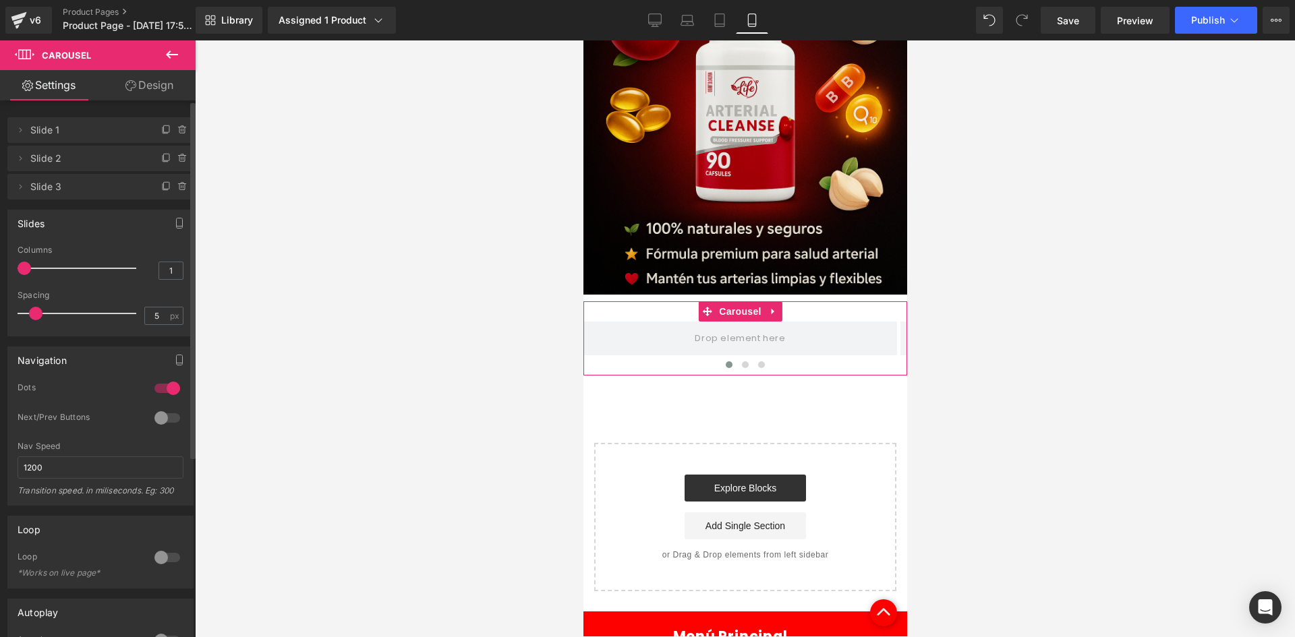
click at [171, 81] on link "Design" at bounding box center [150, 85] width 98 height 30
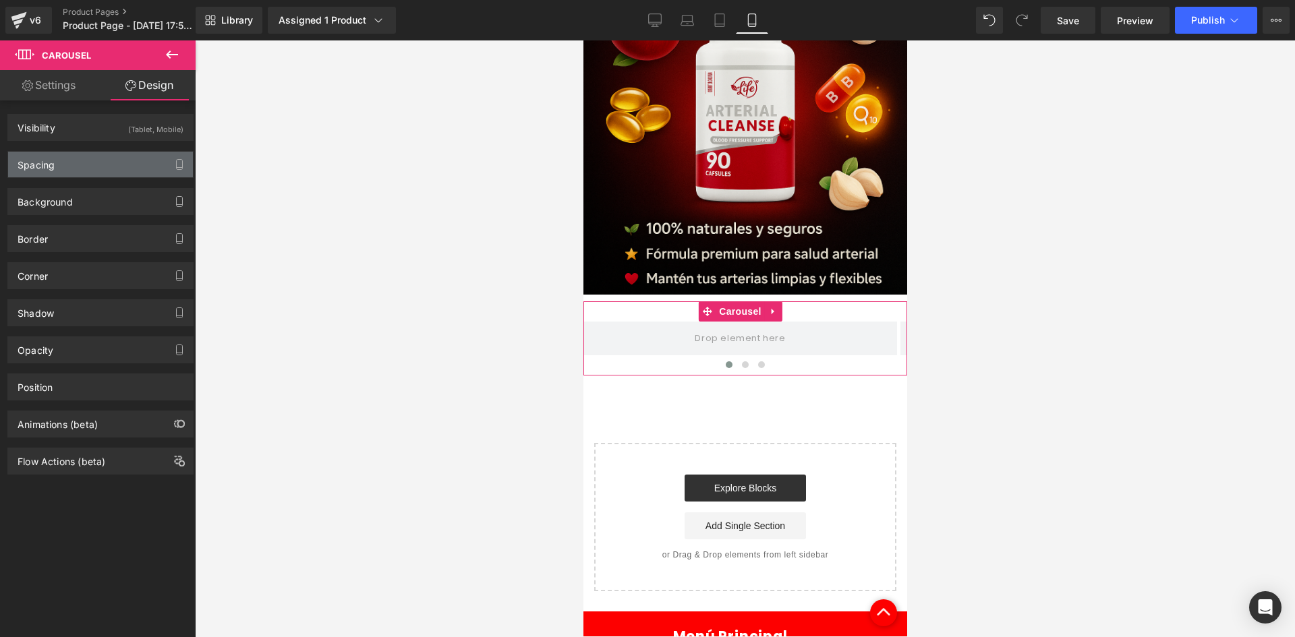
click at [121, 167] on div "Spacing" at bounding box center [100, 165] width 185 height 26
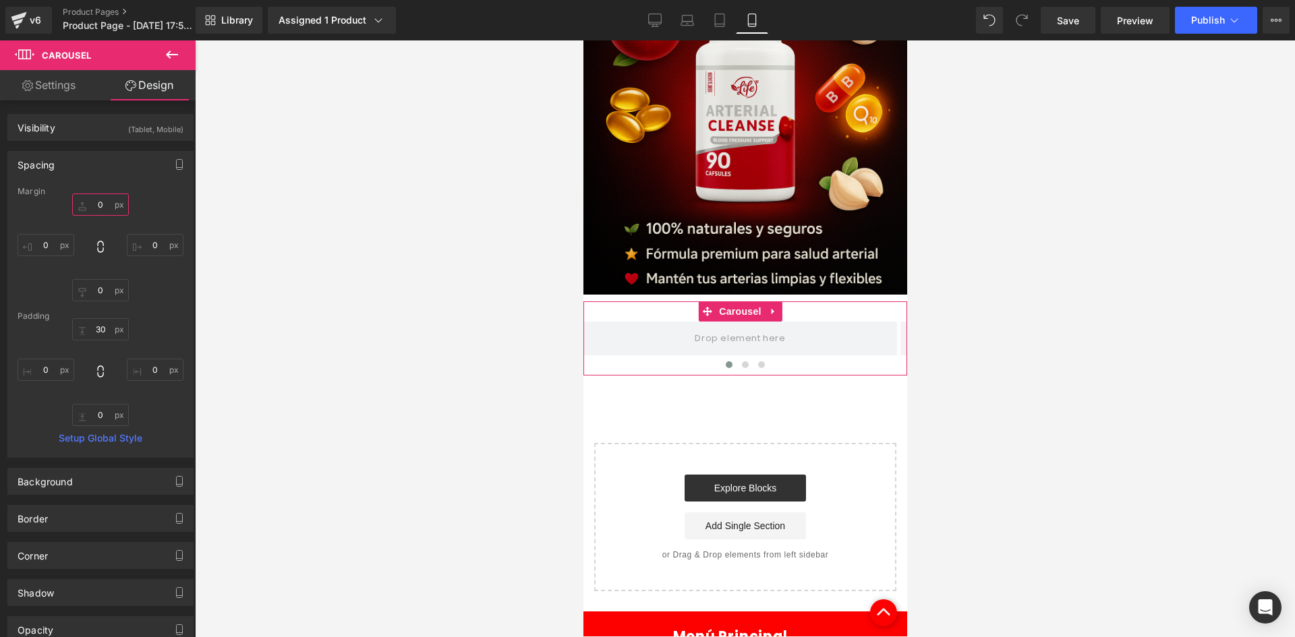
click at [101, 202] on input "0" at bounding box center [100, 205] width 57 height 22
click at [80, 482] on div "Background" at bounding box center [100, 482] width 185 height 26
click at [30, 571] on span at bounding box center [31, 568] width 11 height 11
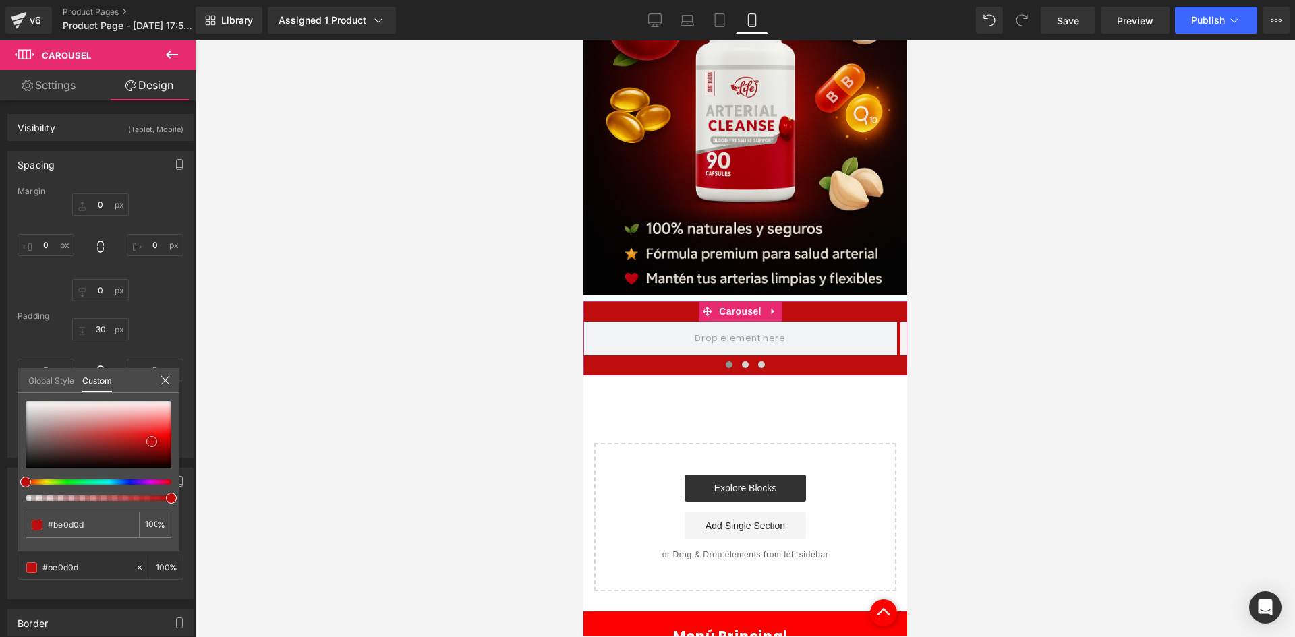
drag, startPoint x: 101, startPoint y: 446, endPoint x: 152, endPoint y: 442, distance: 50.8
click at [152, 442] on div at bounding box center [99, 434] width 146 height 67
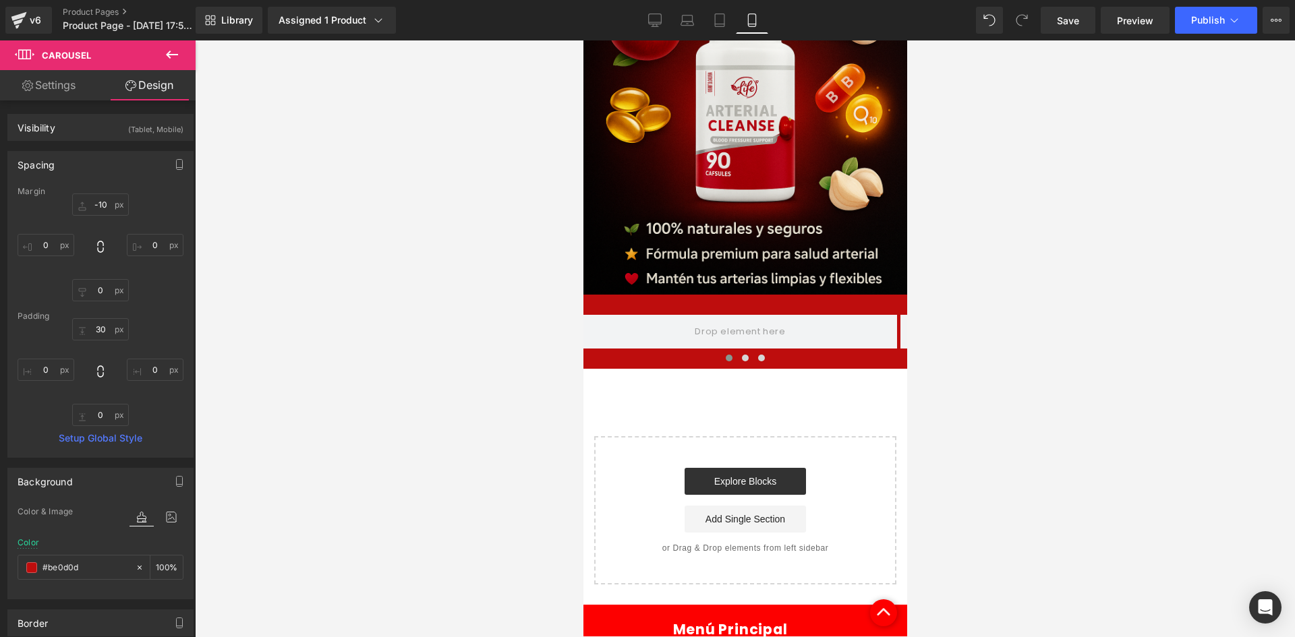
click at [169, 57] on icon at bounding box center [172, 55] width 12 height 8
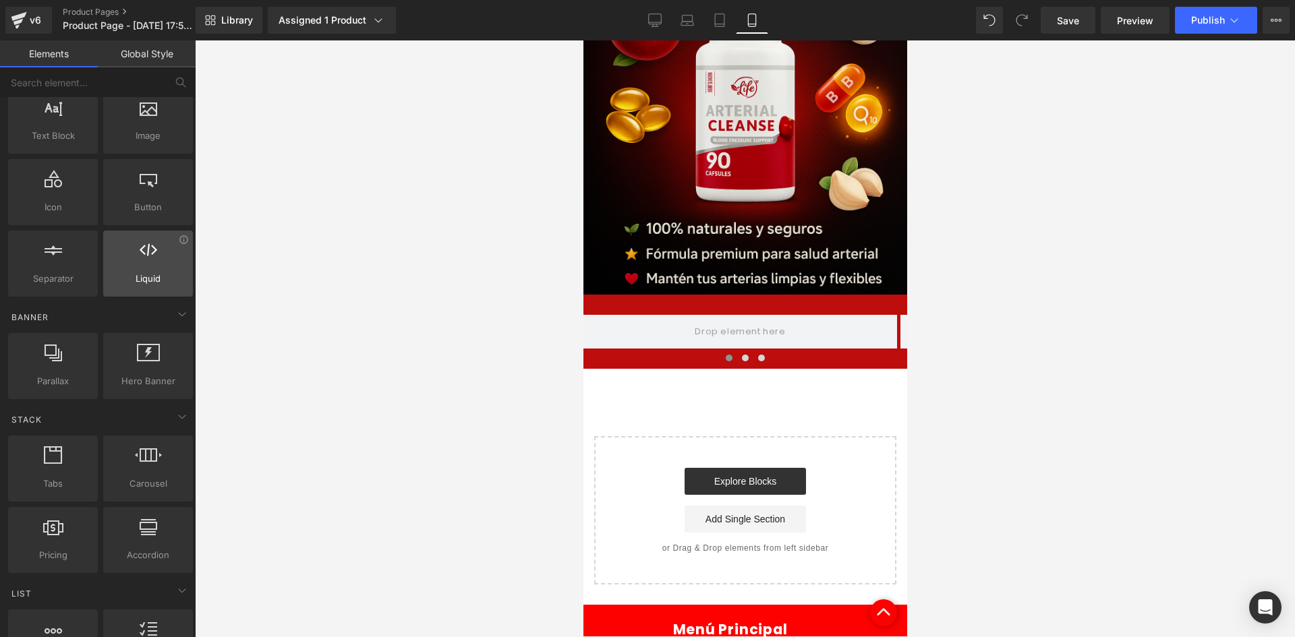
scroll to position [0, 0]
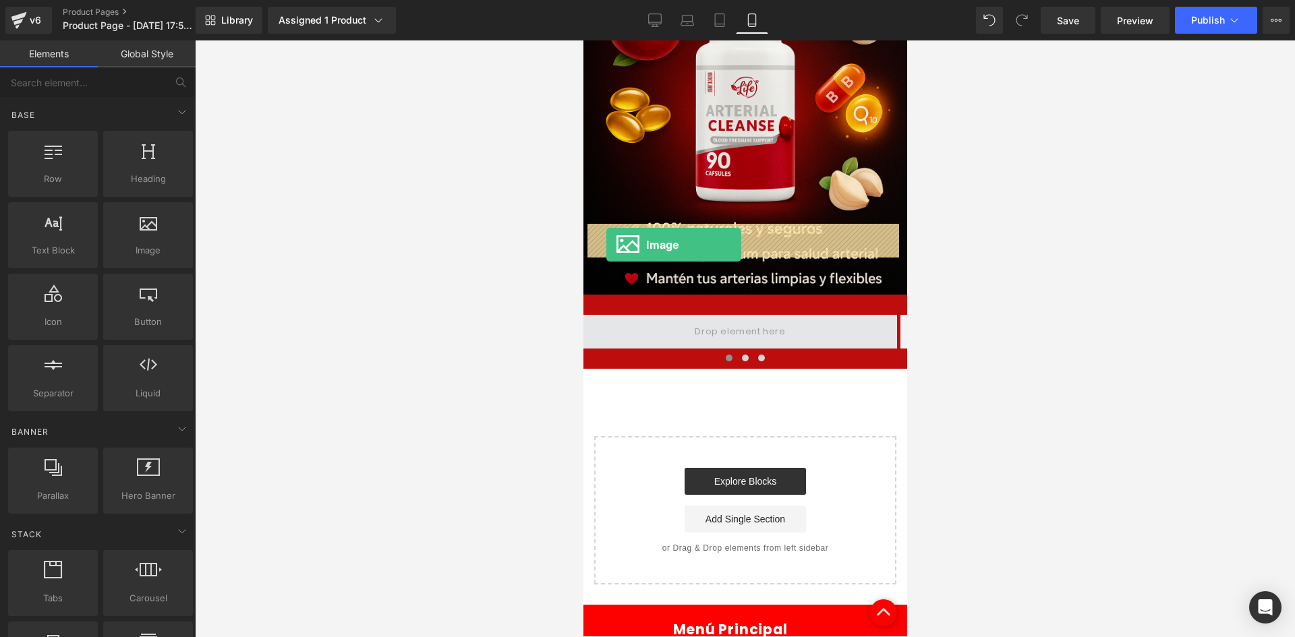
drag, startPoint x: 725, startPoint y: 286, endPoint x: 606, endPoint y: 245, distance: 126.3
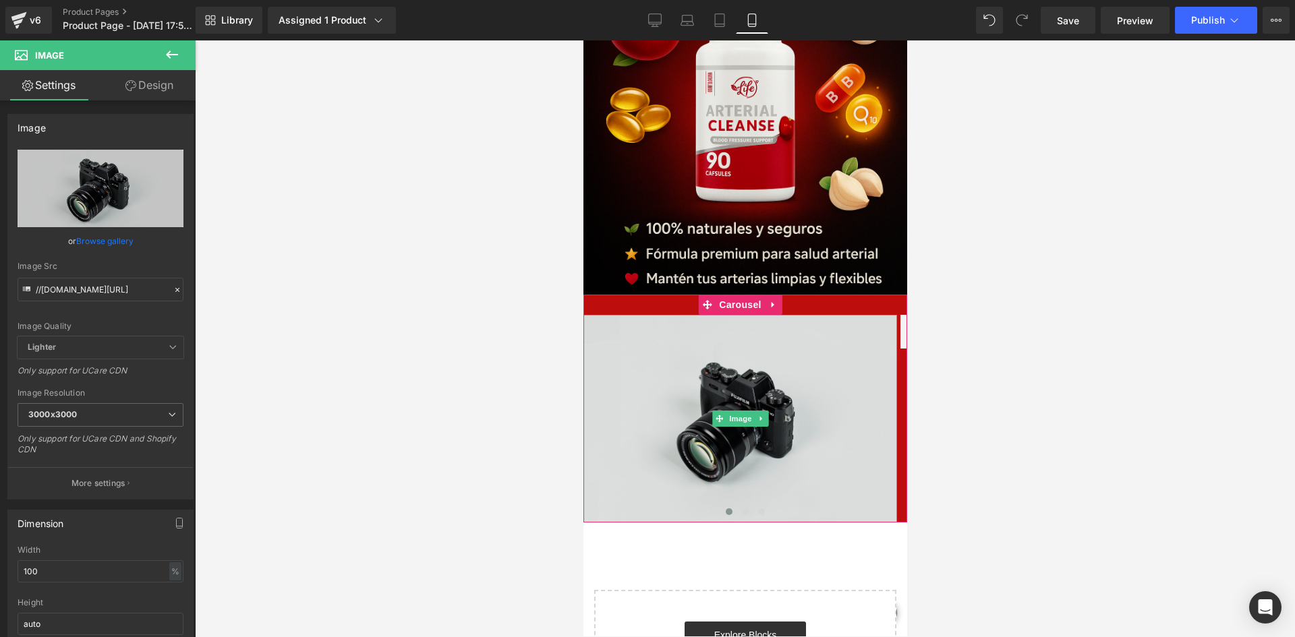
click at [637, 315] on img at bounding box center [740, 419] width 314 height 208
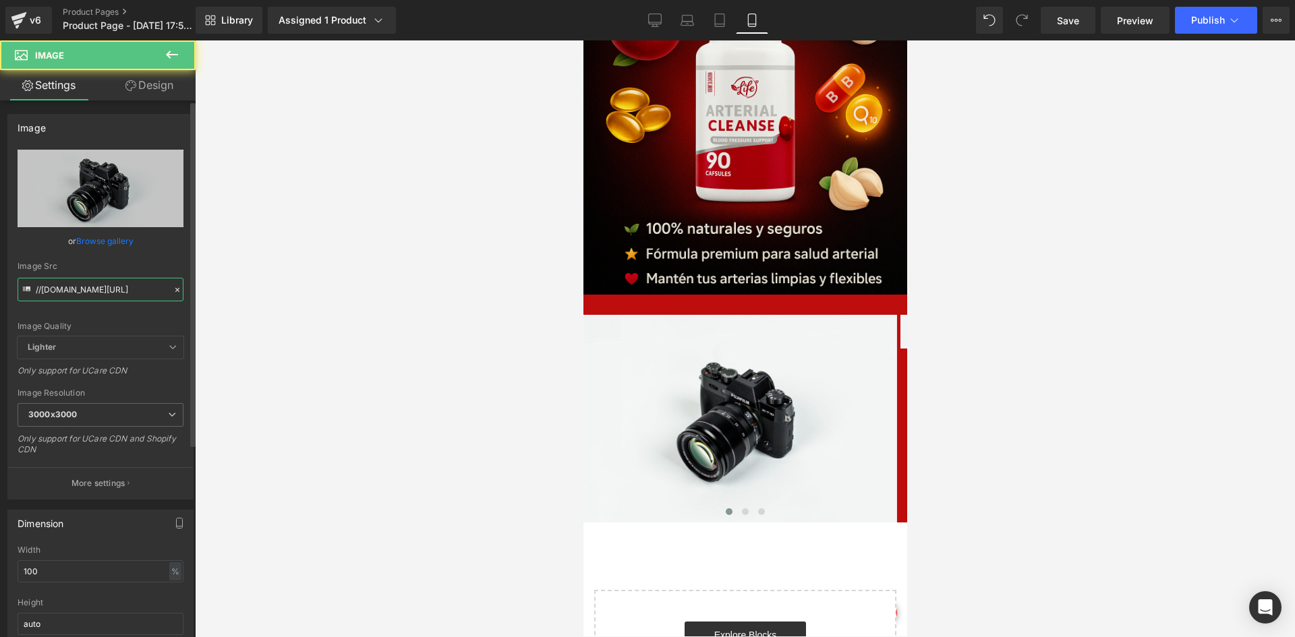
click at [116, 285] on input "//[DOMAIN_NAME][URL]" at bounding box center [101, 290] width 166 height 24
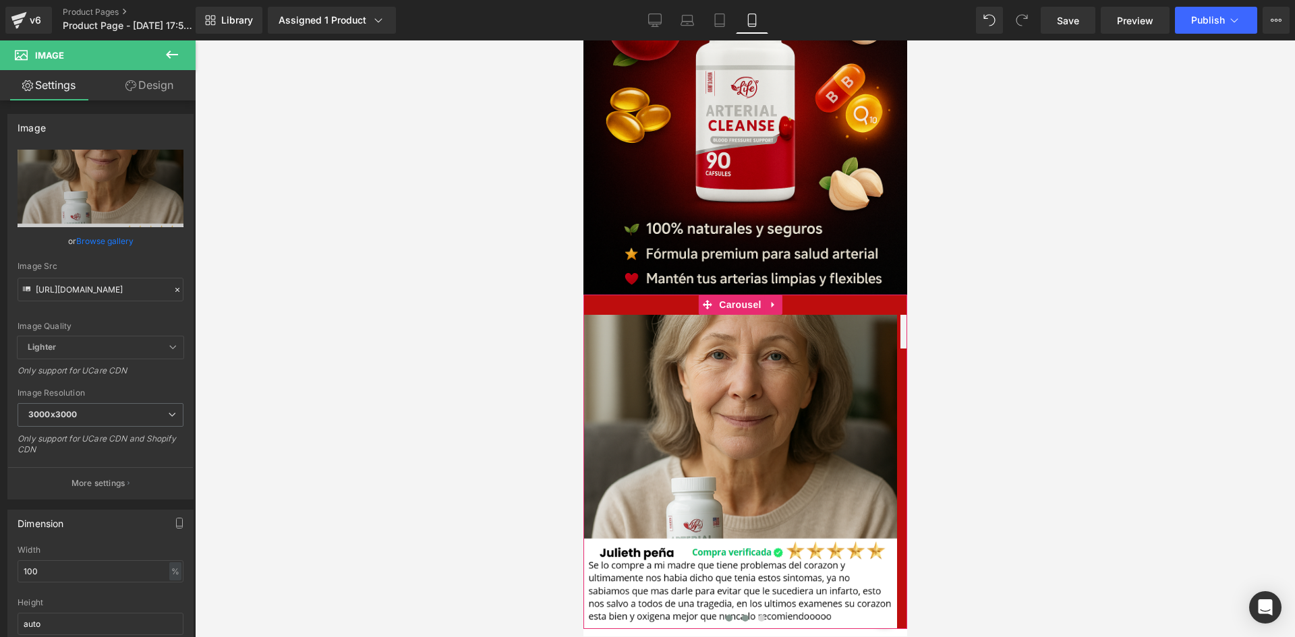
click at [741, 612] on button at bounding box center [745, 618] width 16 height 13
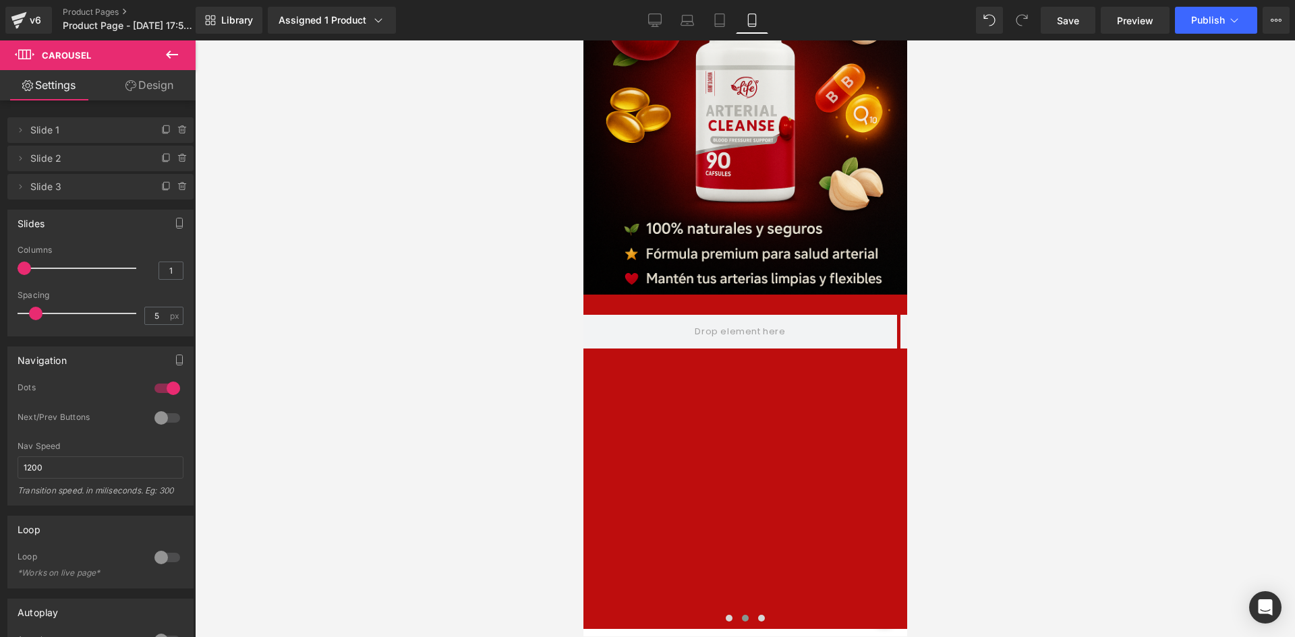
click at [175, 56] on icon at bounding box center [172, 55] width 16 height 16
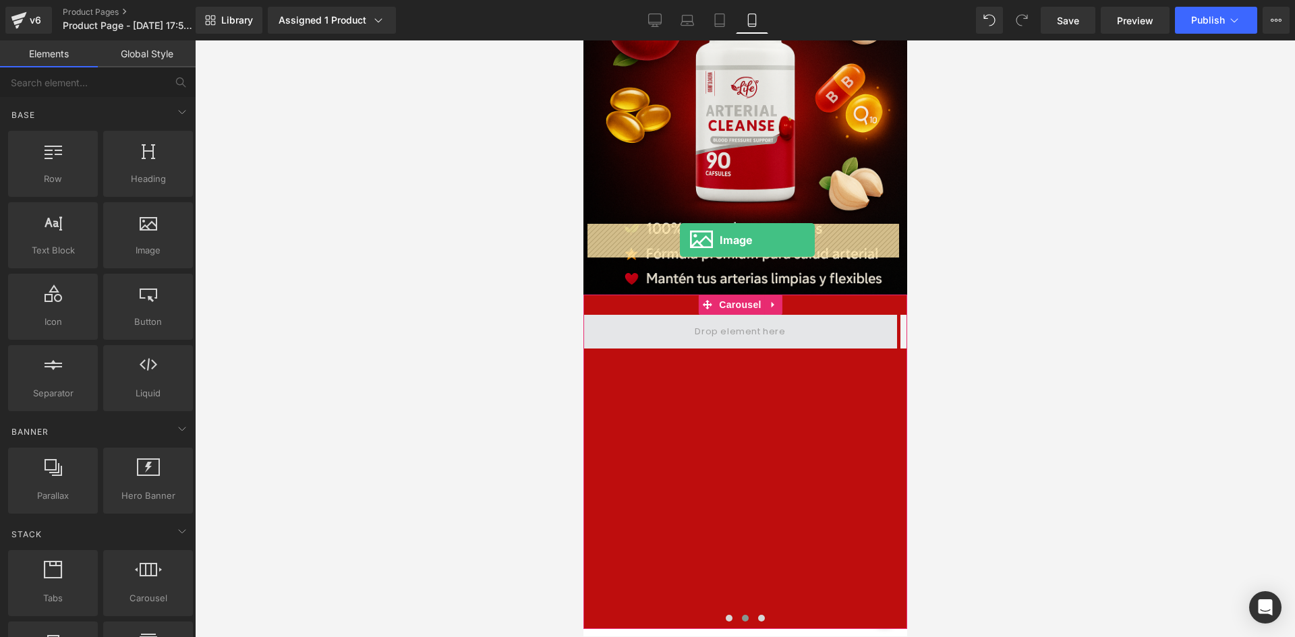
drag, startPoint x: 727, startPoint y: 297, endPoint x: 679, endPoint y: 240, distance: 73.8
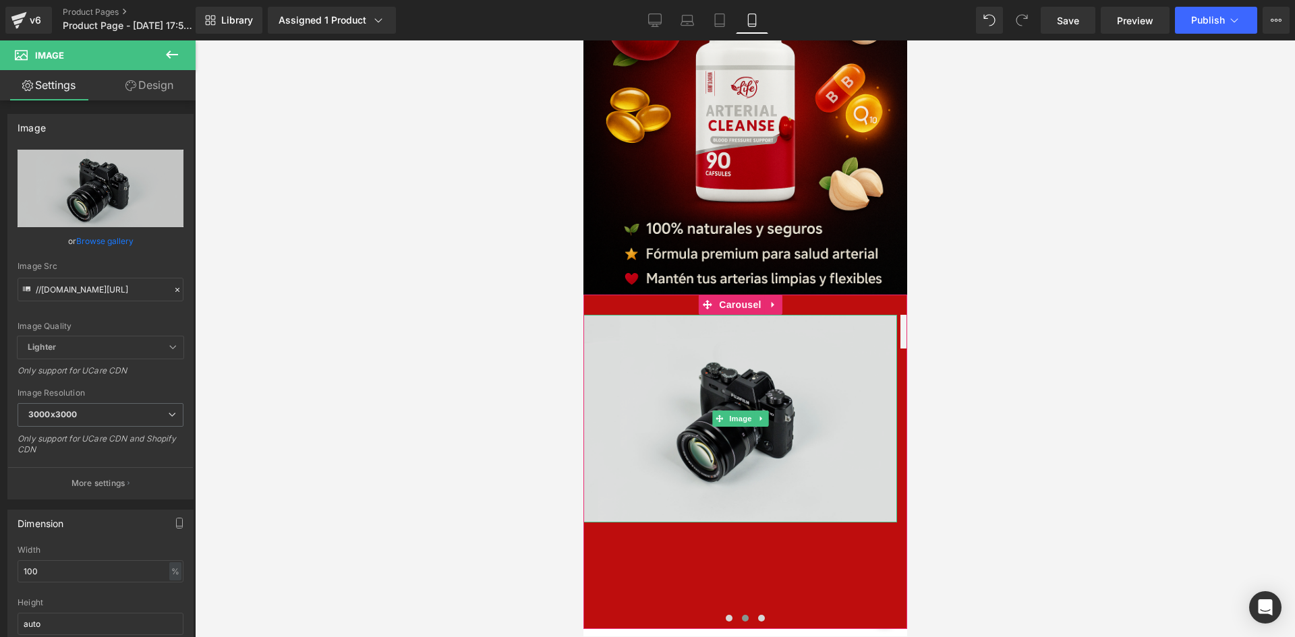
click at [711, 315] on img at bounding box center [740, 419] width 314 height 208
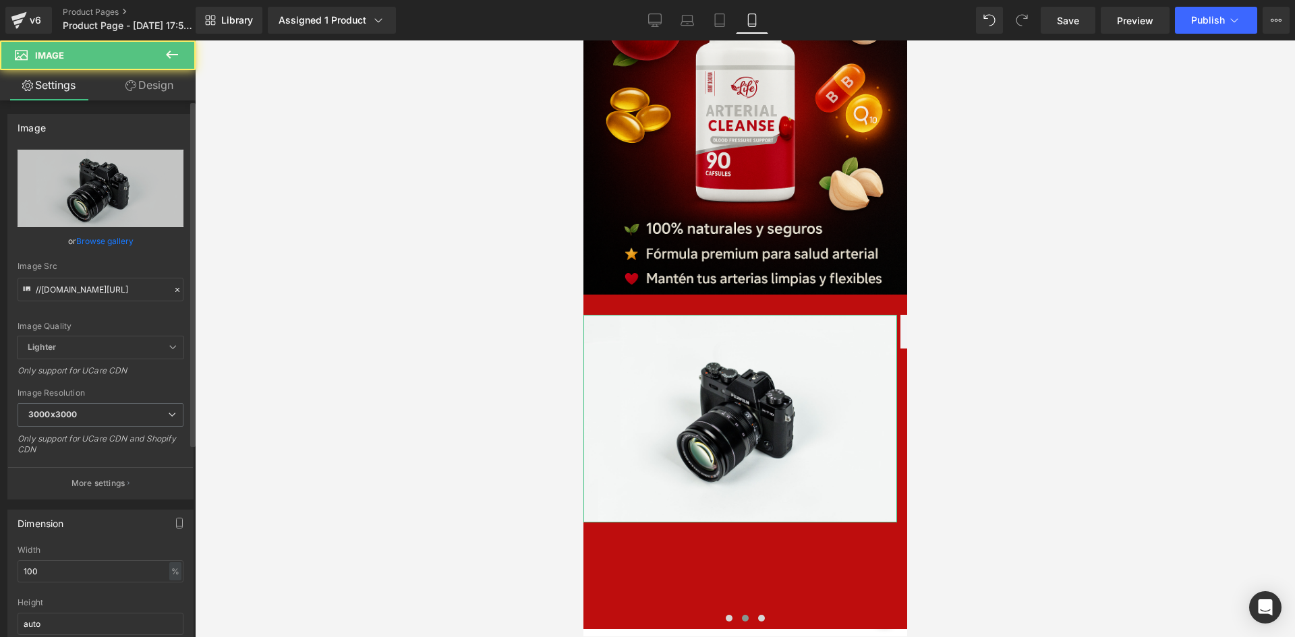
click at [115, 277] on div "Image Src //[DOMAIN_NAME][URL]" at bounding box center [101, 282] width 166 height 40
click at [111, 290] on input "//[DOMAIN_NAME][URL]" at bounding box center [101, 290] width 166 height 24
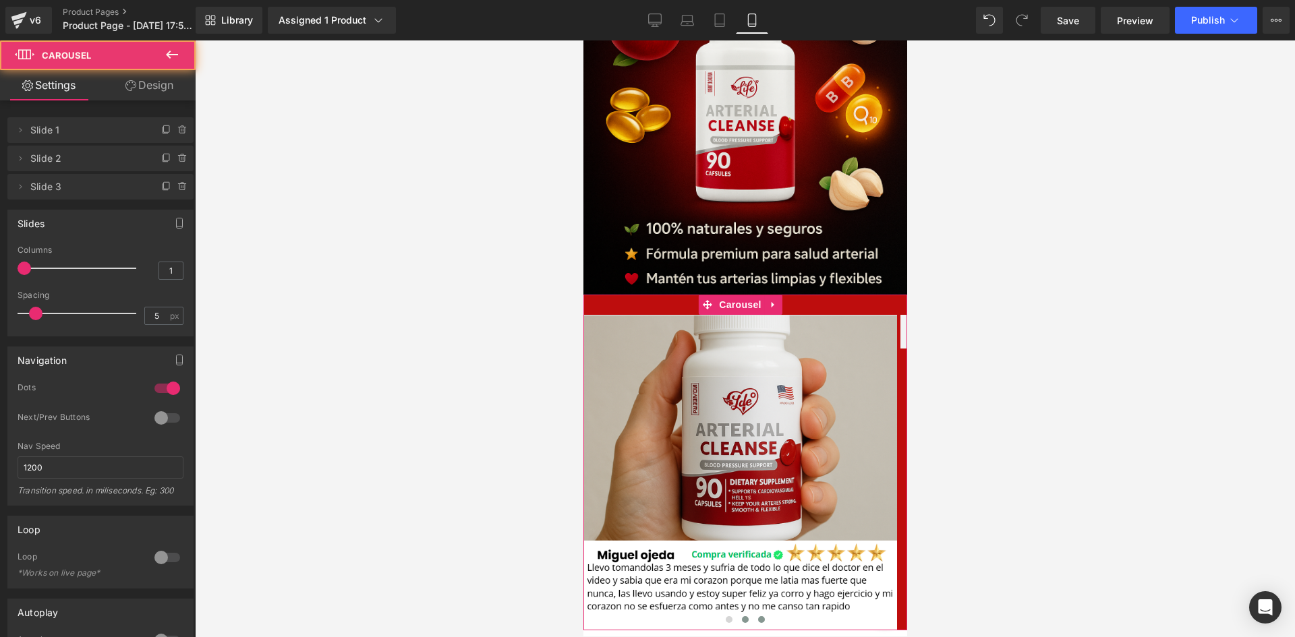
click at [758, 617] on span at bounding box center [761, 620] width 7 height 7
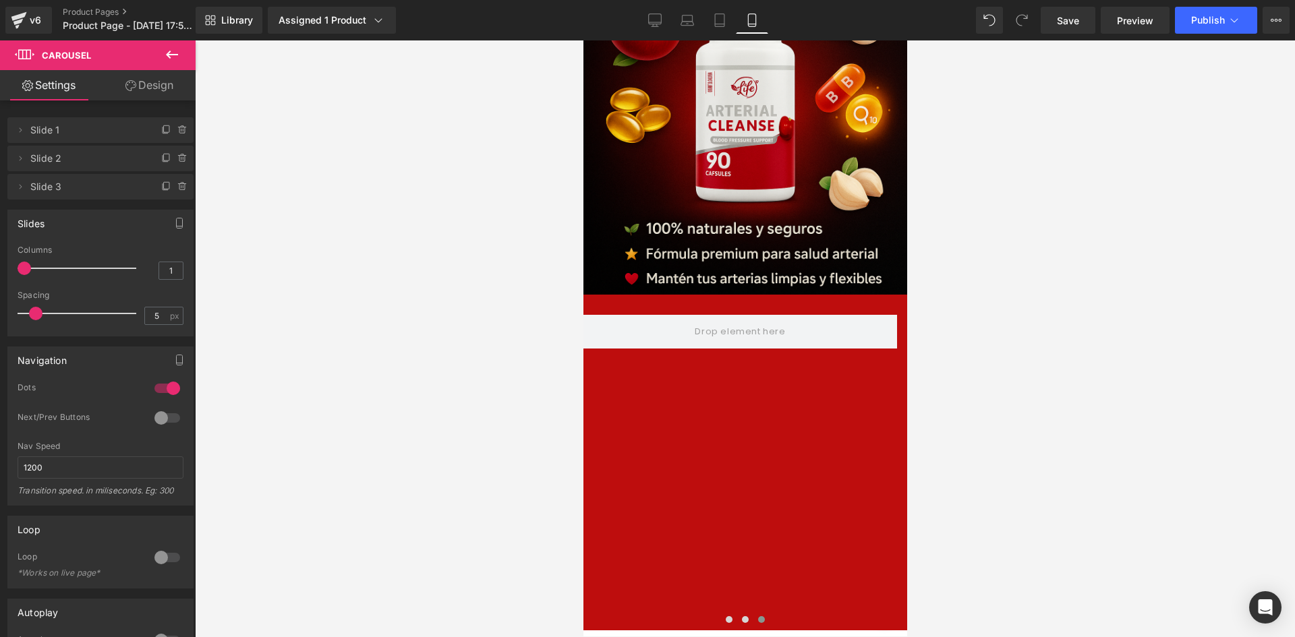
click at [173, 63] on button at bounding box center [171, 55] width 47 height 30
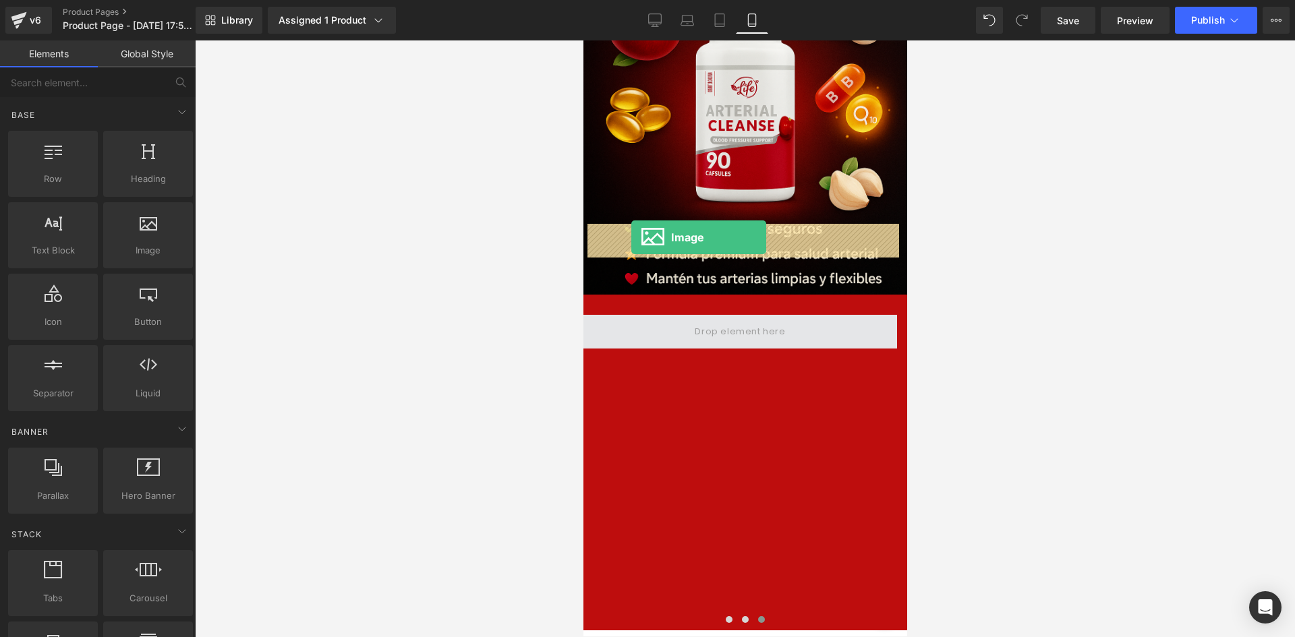
drag, startPoint x: 731, startPoint y: 281, endPoint x: 631, endPoint y: 238, distance: 108.5
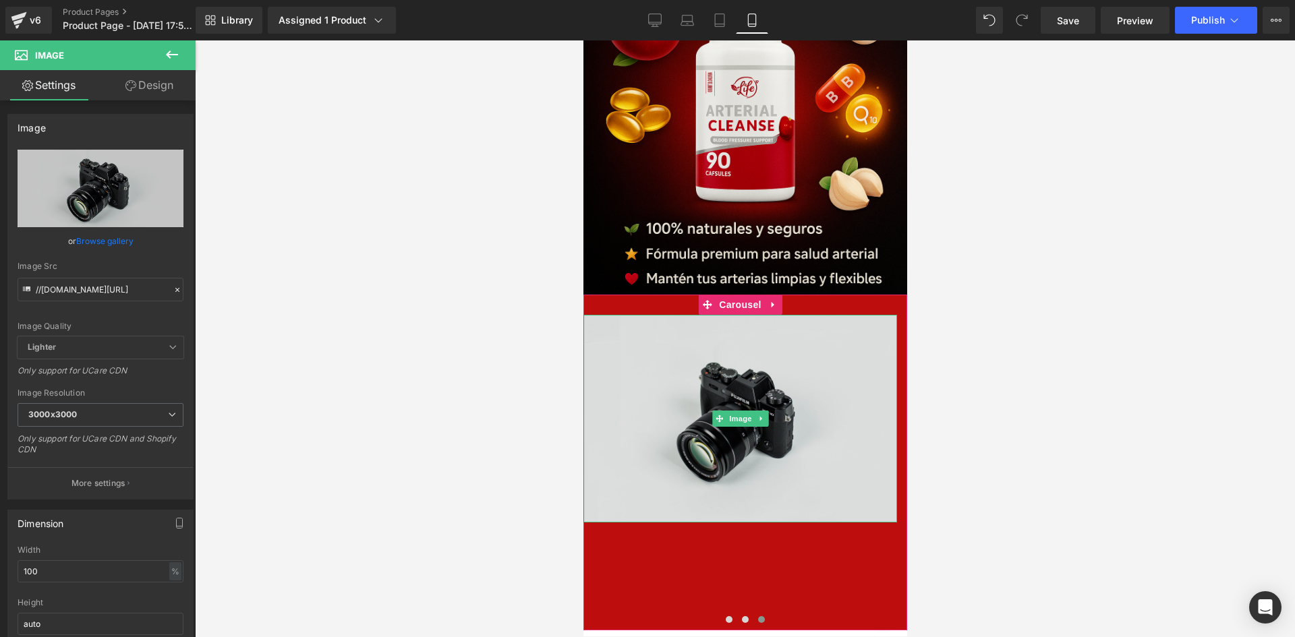
click at [639, 315] on img at bounding box center [740, 419] width 314 height 208
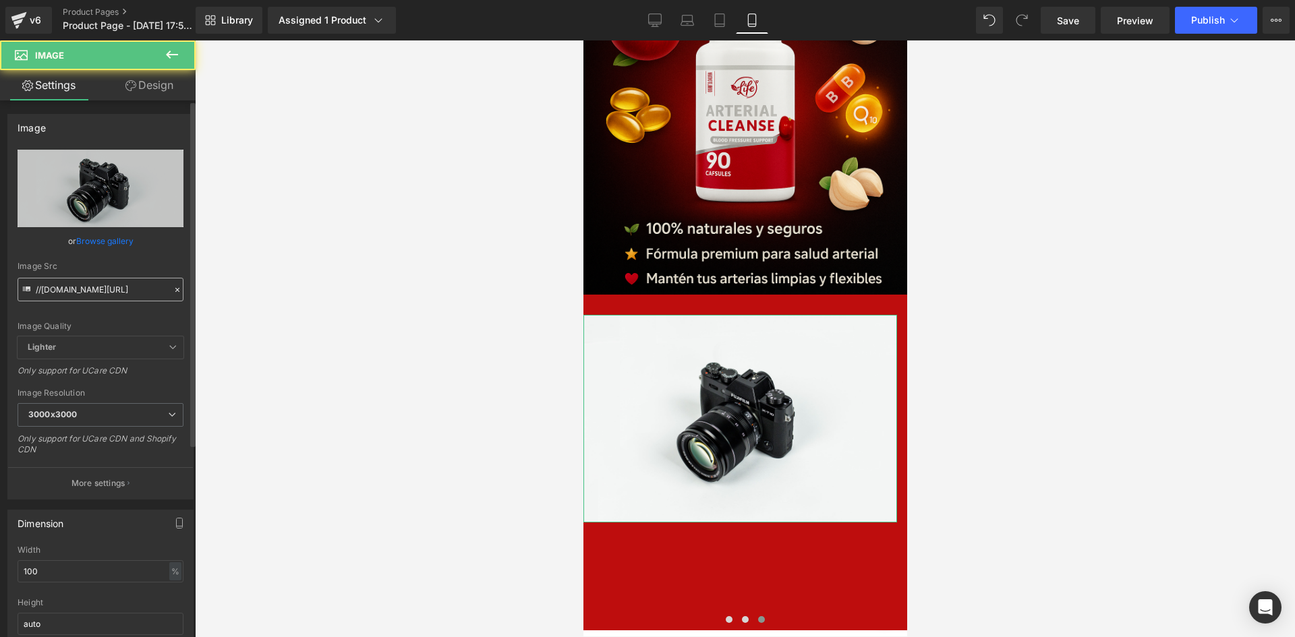
click at [109, 295] on input "//[DOMAIN_NAME][URL]" at bounding box center [101, 290] width 166 height 24
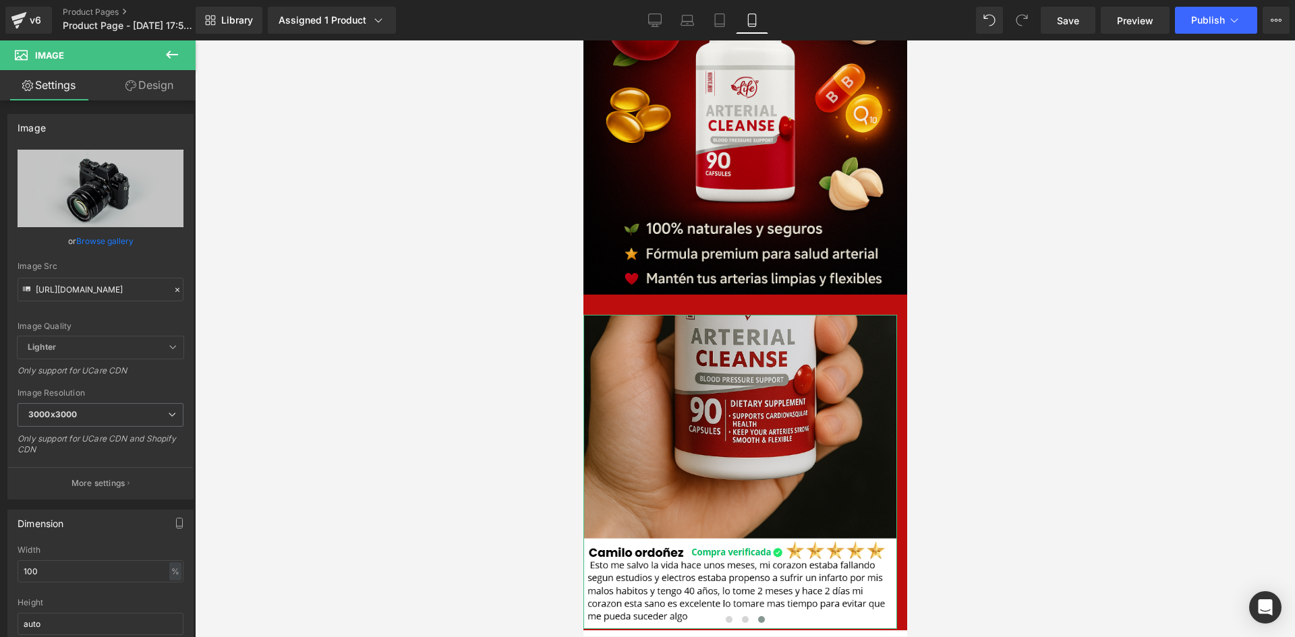
scroll to position [0, 0]
drag, startPoint x: 155, startPoint y: 84, endPoint x: 157, endPoint y: 115, distance: 30.4
click at [155, 84] on link "Design" at bounding box center [150, 85] width 98 height 30
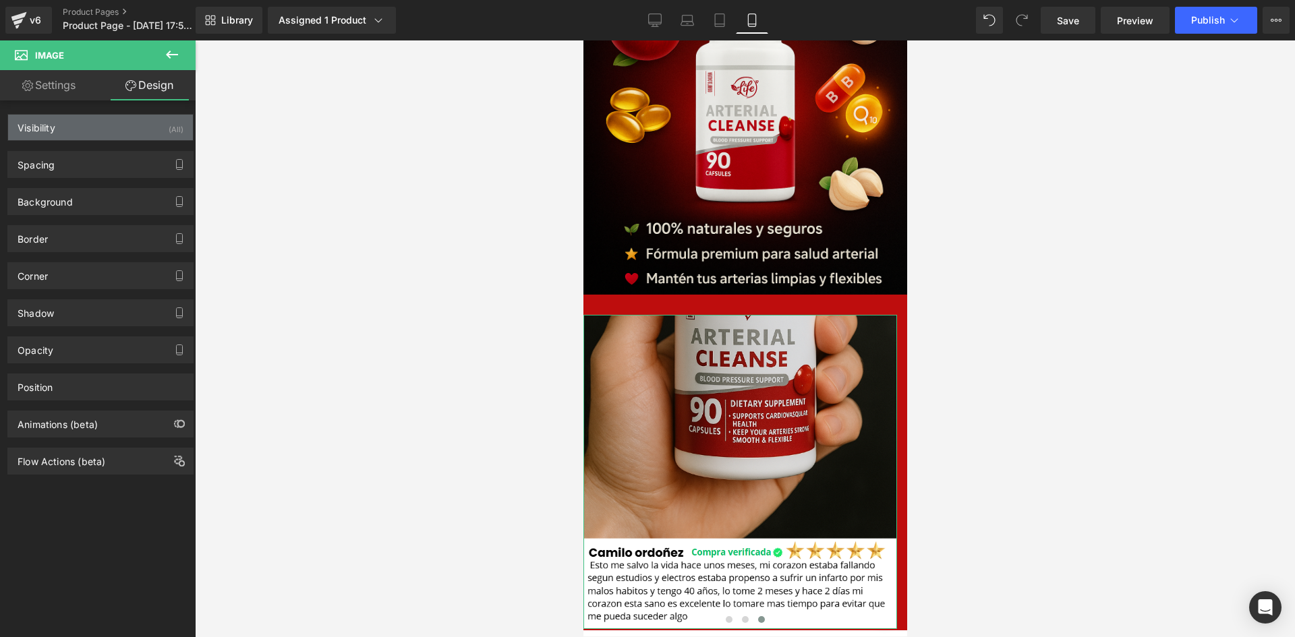
click at [157, 115] on div "Visibility (All)" at bounding box center [100, 128] width 185 height 26
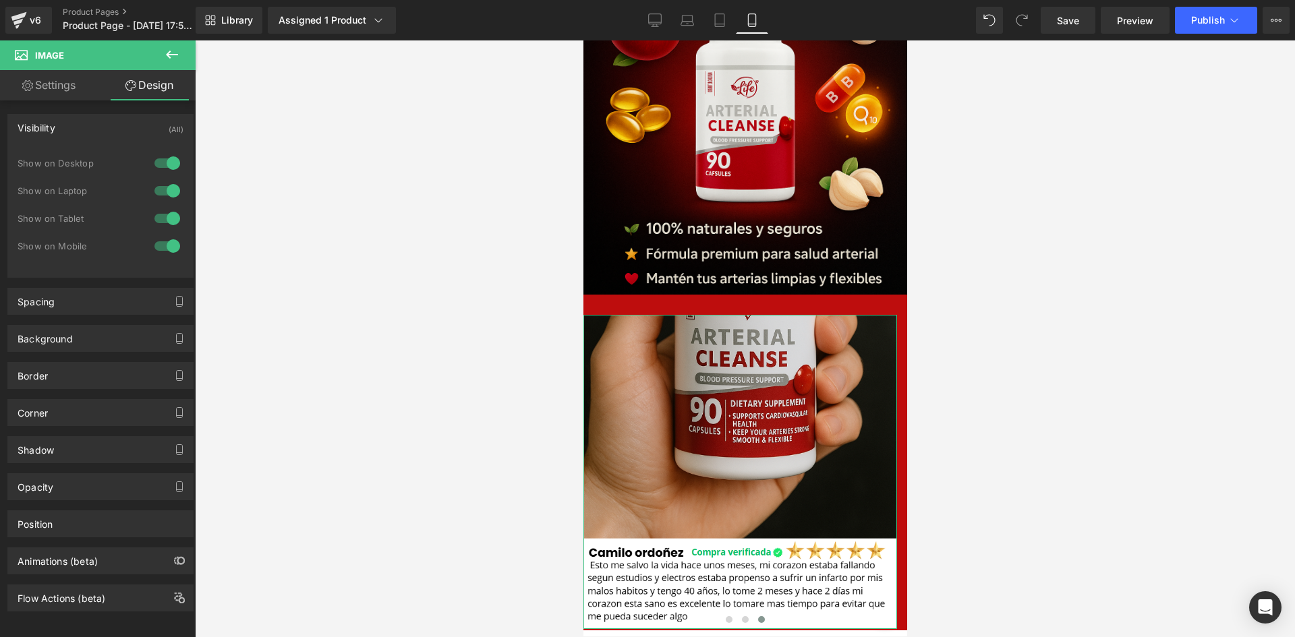
click at [159, 159] on div at bounding box center [167, 163] width 32 height 22
click at [163, 188] on div at bounding box center [167, 191] width 32 height 22
click at [741, 617] on span at bounding box center [744, 620] width 7 height 7
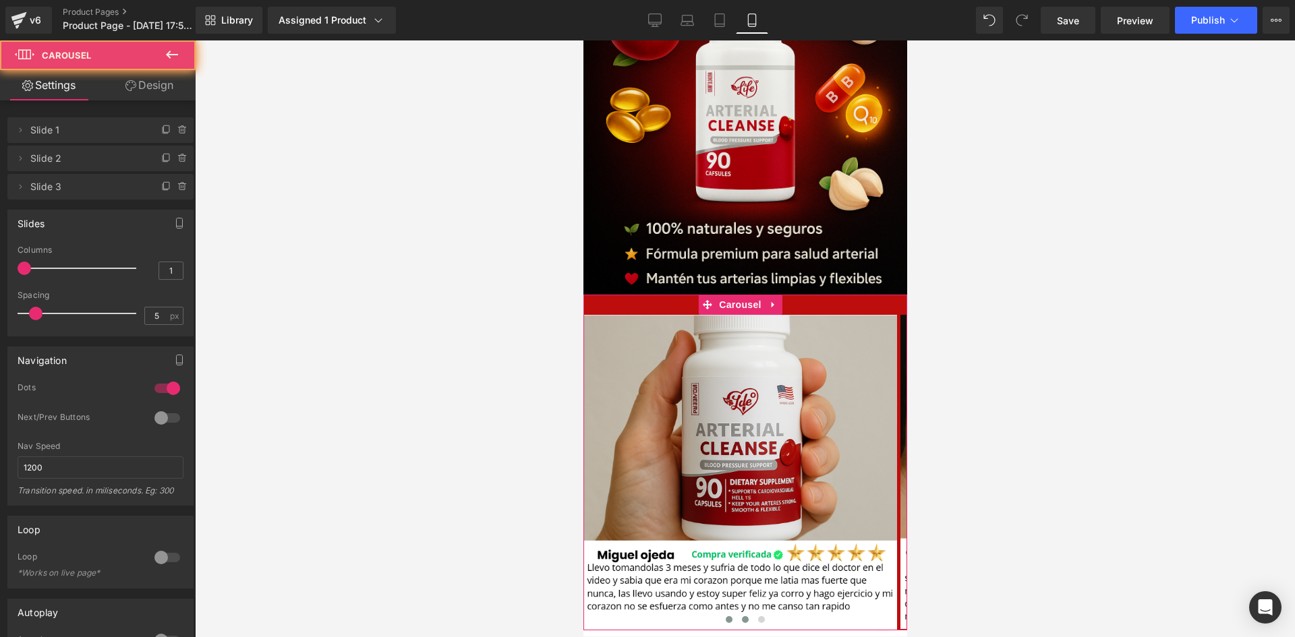
click at [725, 617] on span at bounding box center [728, 620] width 7 height 7
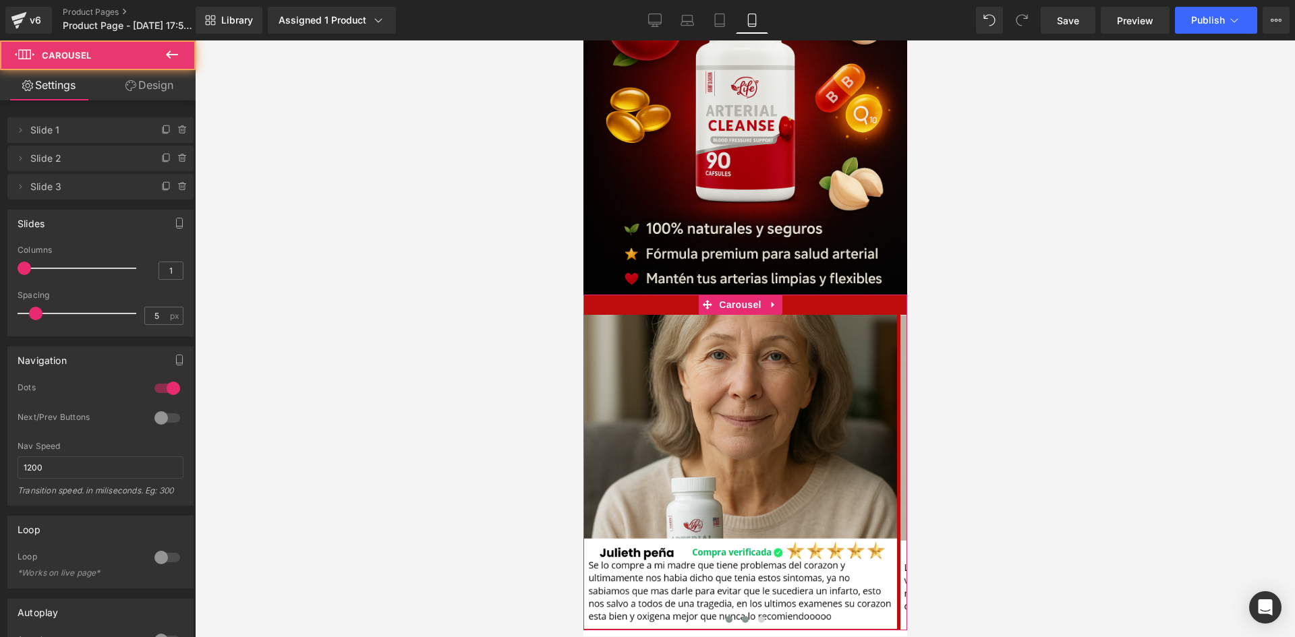
click at [742, 617] on span at bounding box center [744, 620] width 7 height 7
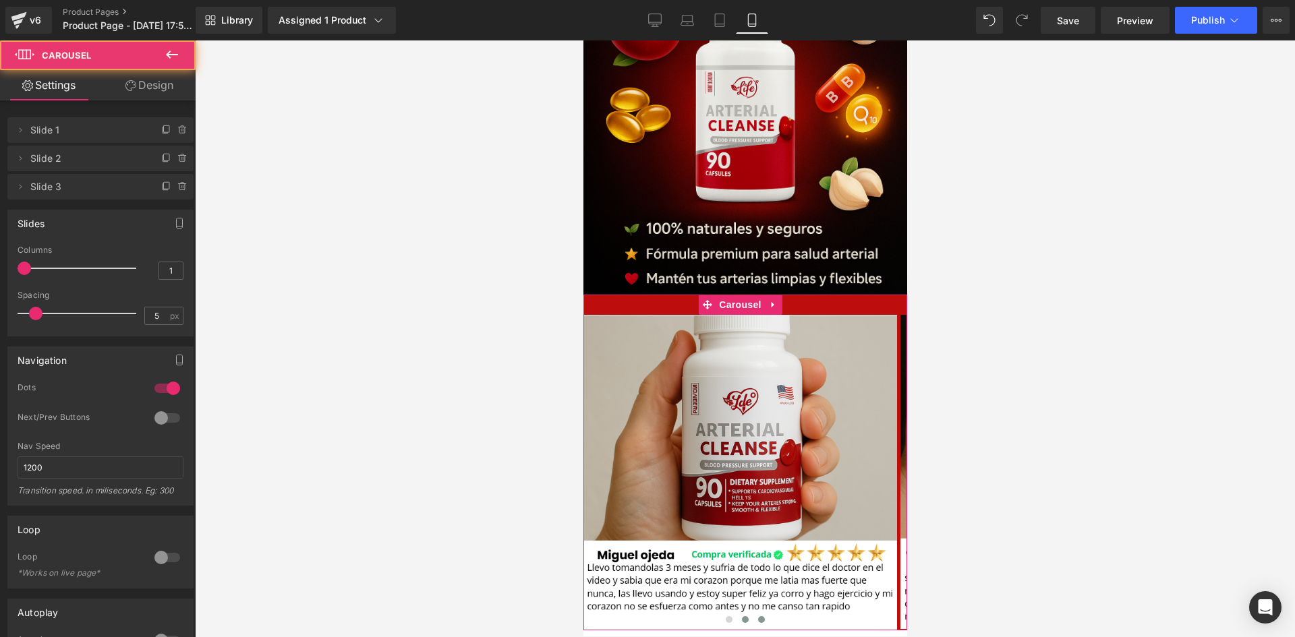
click at [761, 613] on button at bounding box center [761, 619] width 16 height 13
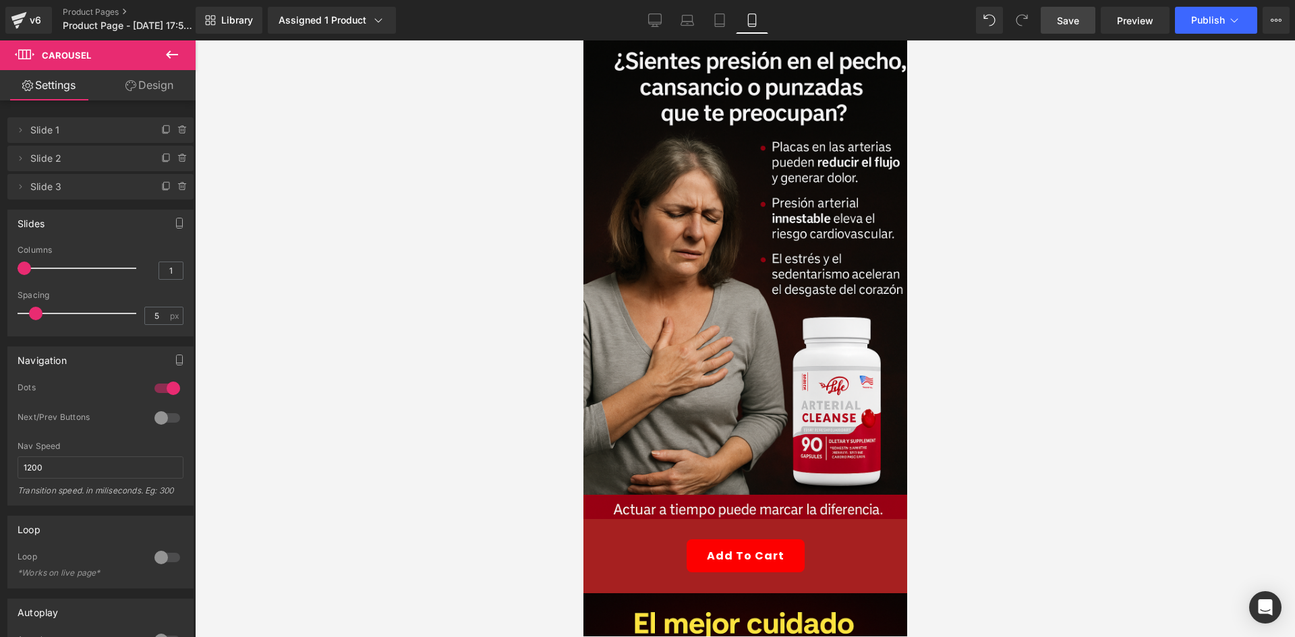
click at [1072, 17] on span "Save" at bounding box center [1068, 20] width 22 height 14
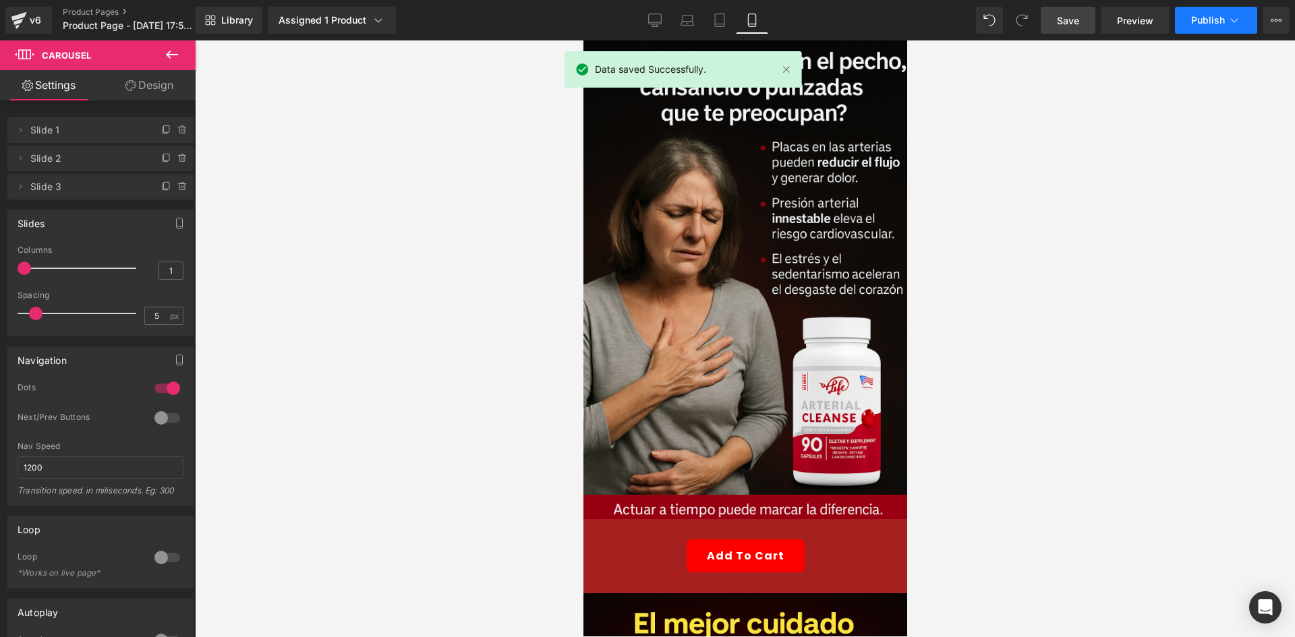
click at [1205, 10] on button "Publish" at bounding box center [1216, 20] width 82 height 27
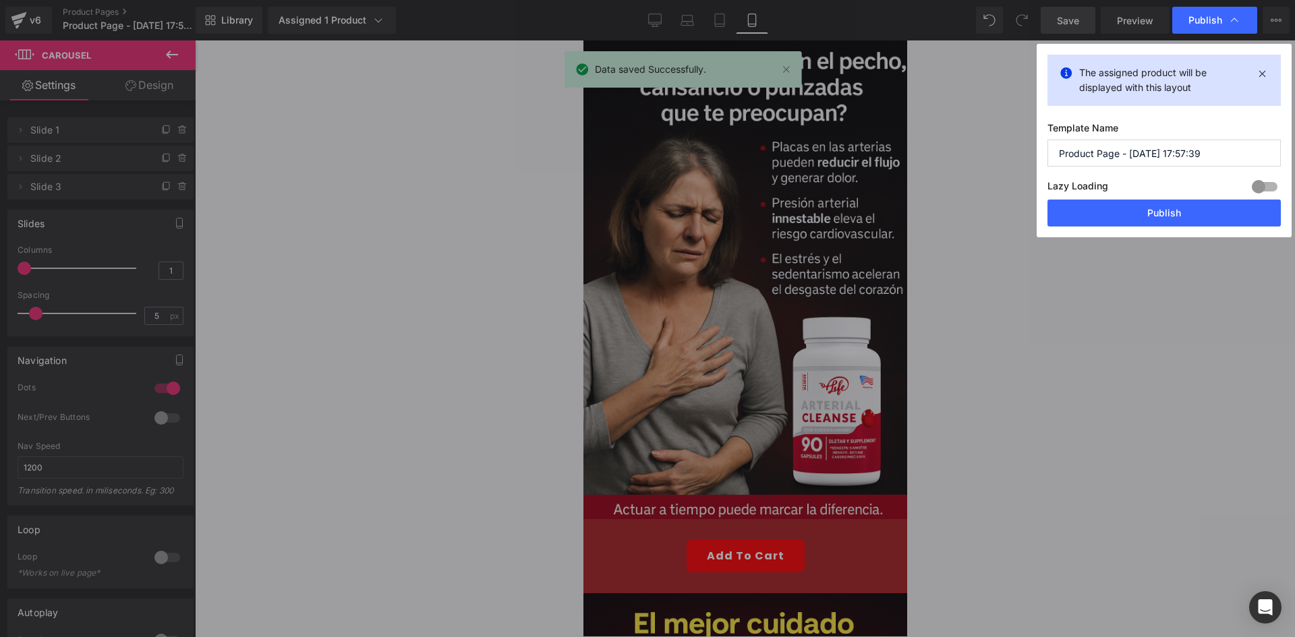
click at [1127, 152] on input "Product Page - [DATE] 17:57:39" at bounding box center [1164, 153] width 233 height 27
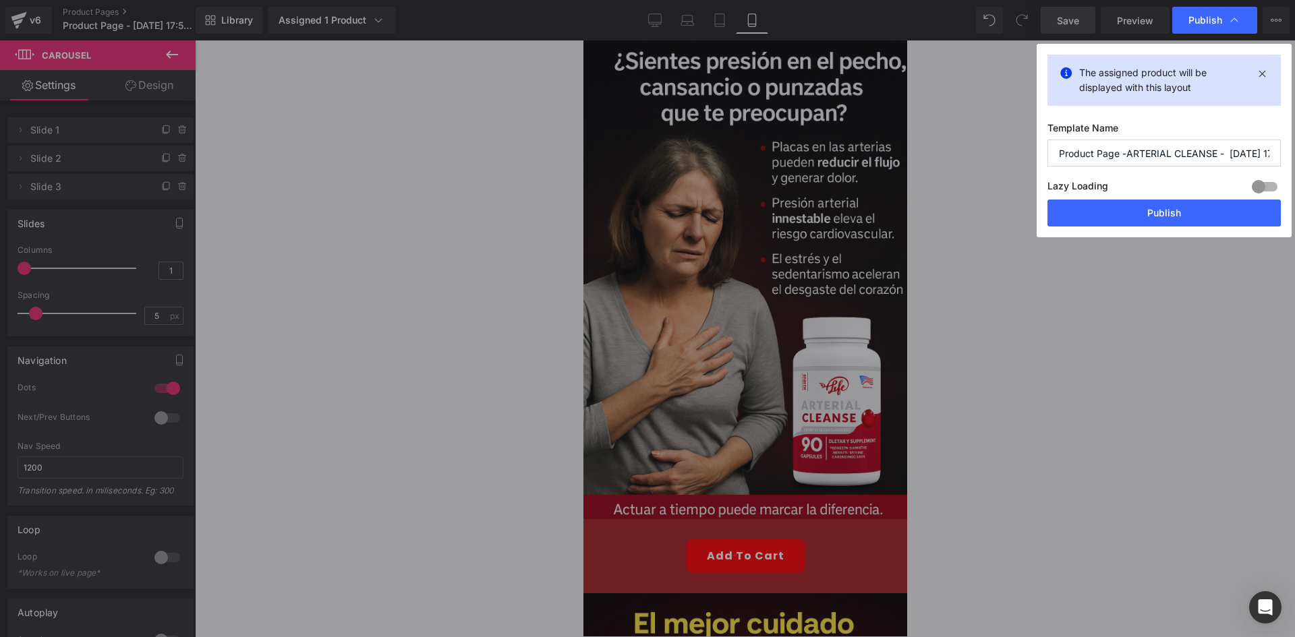
click at [1152, 217] on button "Publish" at bounding box center [1164, 213] width 233 height 27
